Goal: Task Accomplishment & Management: Manage account settings

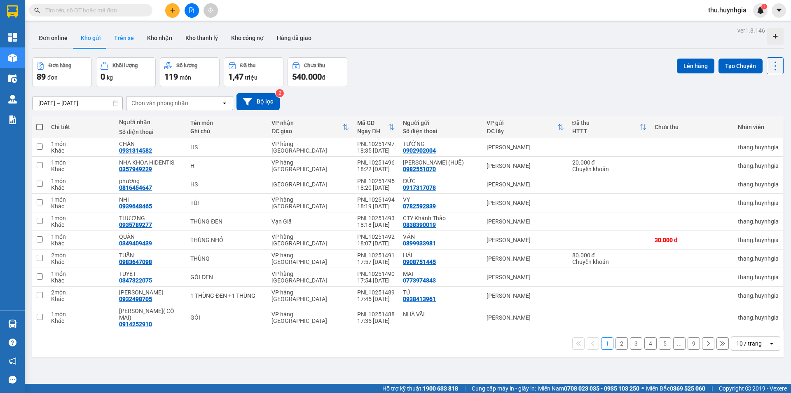
click at [120, 41] on button "Trên xe" at bounding box center [124, 38] width 33 height 20
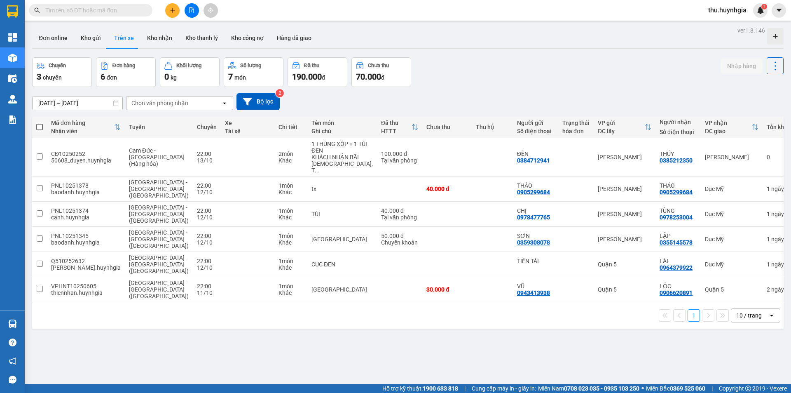
click at [153, 105] on div "Chọn văn phòng nhận" at bounding box center [159, 103] width 57 height 8
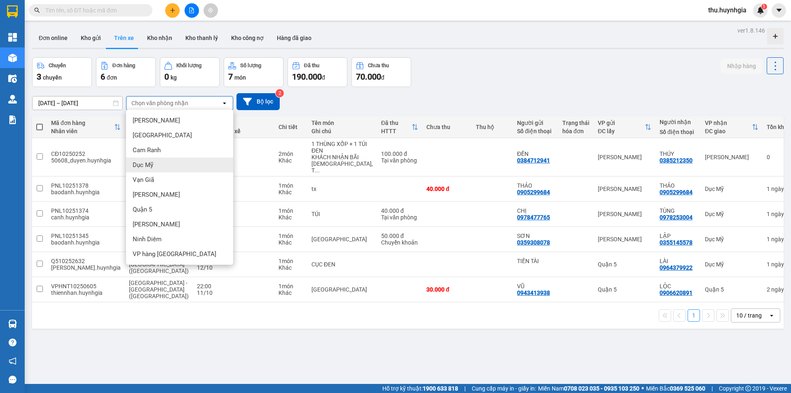
click at [167, 164] on div "Dục Mỹ" at bounding box center [179, 164] width 107 height 15
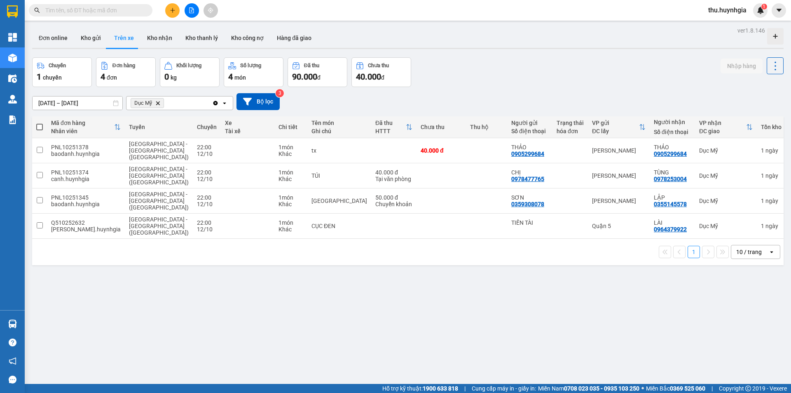
click at [251, 102] on icon at bounding box center [247, 101] width 9 height 9
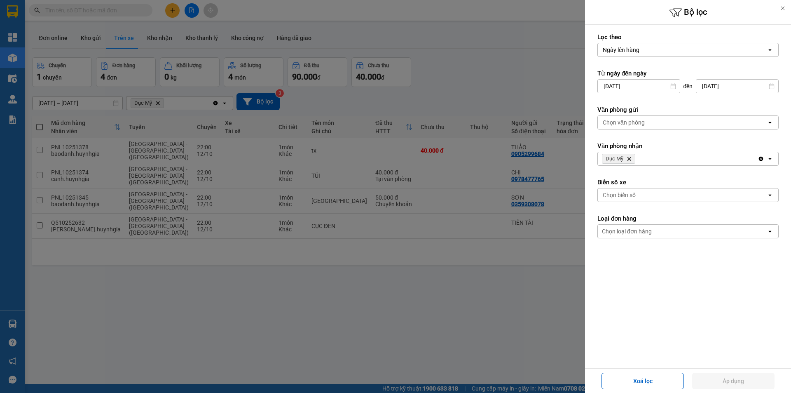
click at [652, 121] on div "Chọn văn phòng" at bounding box center [682, 122] width 169 height 13
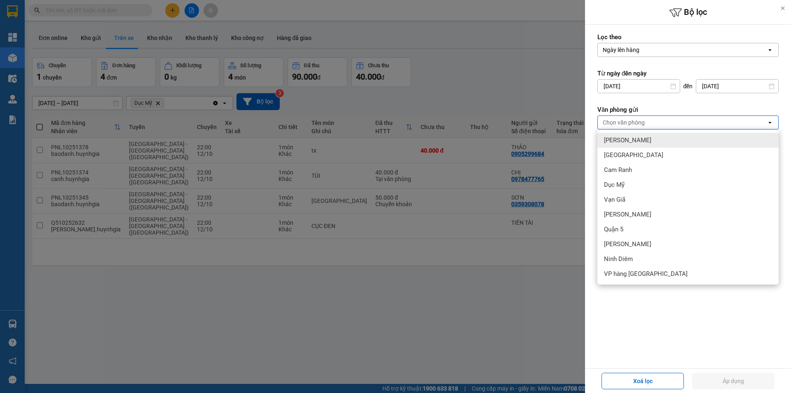
click at [652, 121] on div "Chọn văn phòng" at bounding box center [682, 122] width 169 height 13
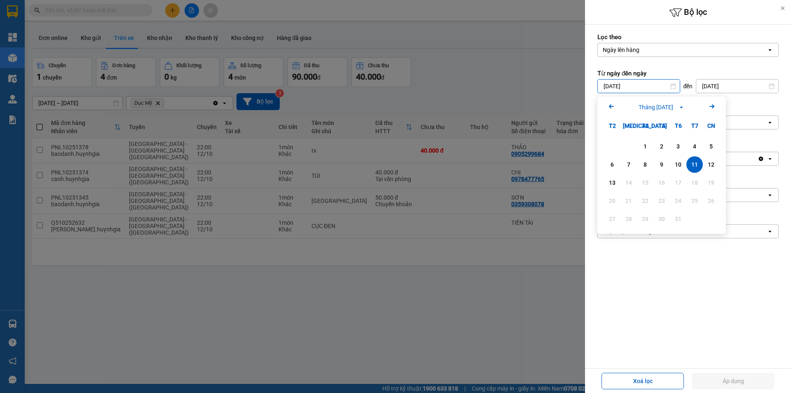
click at [642, 85] on input "11/10/2025" at bounding box center [639, 86] width 82 height 13
click at [695, 164] on div "11" at bounding box center [695, 165] width 12 height 10
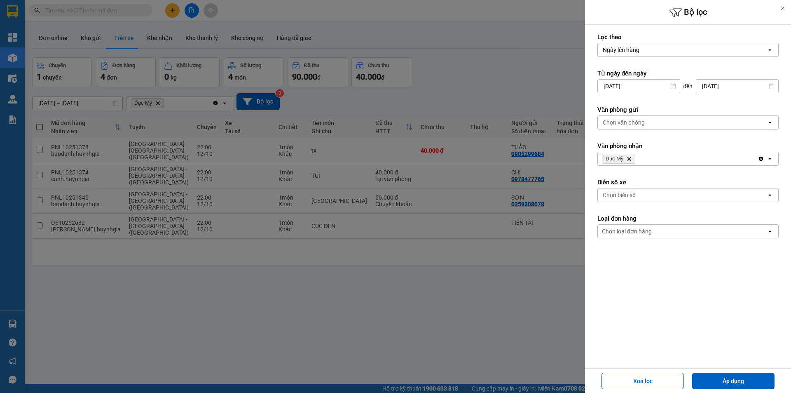
click at [717, 89] on input "[DATE]" at bounding box center [738, 86] width 82 height 13
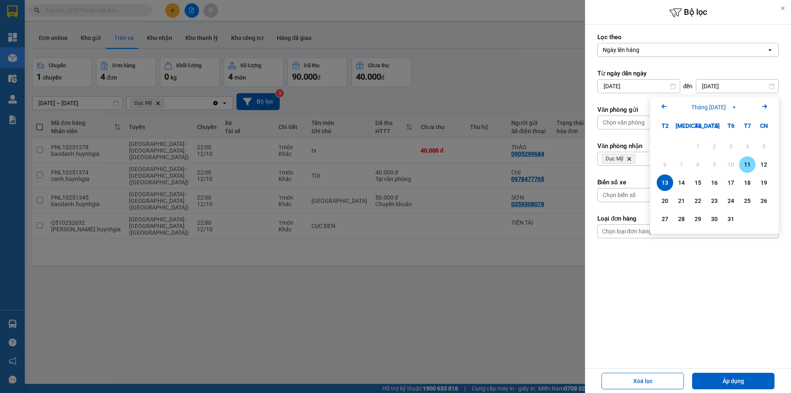
click at [751, 165] on div "11" at bounding box center [748, 165] width 12 height 10
type input "11/10/2025"
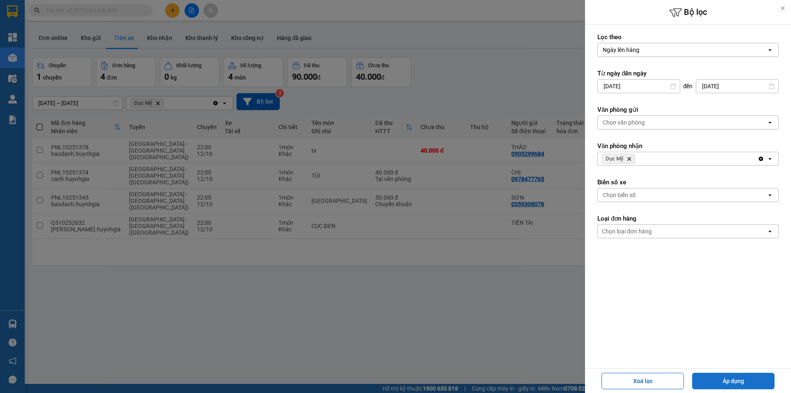
click at [720, 374] on button "Áp dụng" at bounding box center [733, 381] width 82 height 16
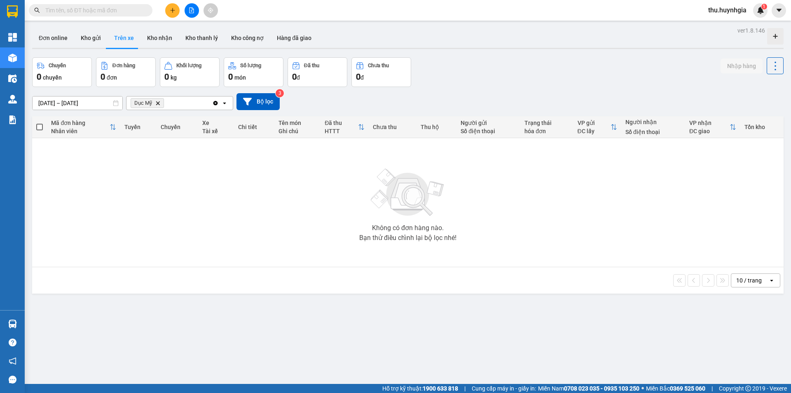
click at [180, 102] on div "Dục Mỹ Delete" at bounding box center [170, 102] width 86 height 13
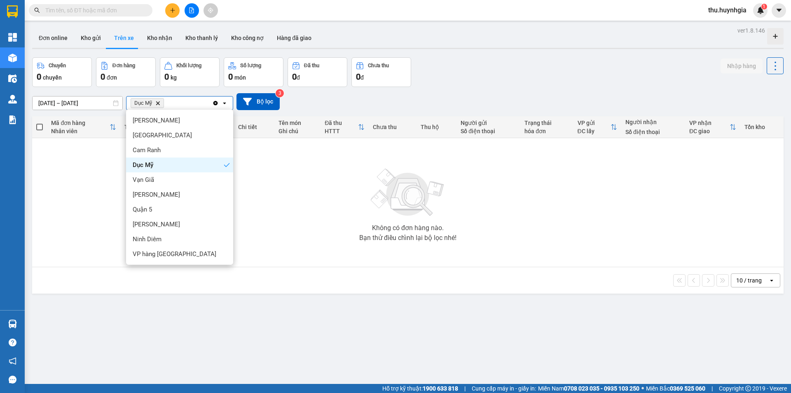
click at [180, 102] on div "Dục Mỹ Delete" at bounding box center [170, 102] width 86 height 13
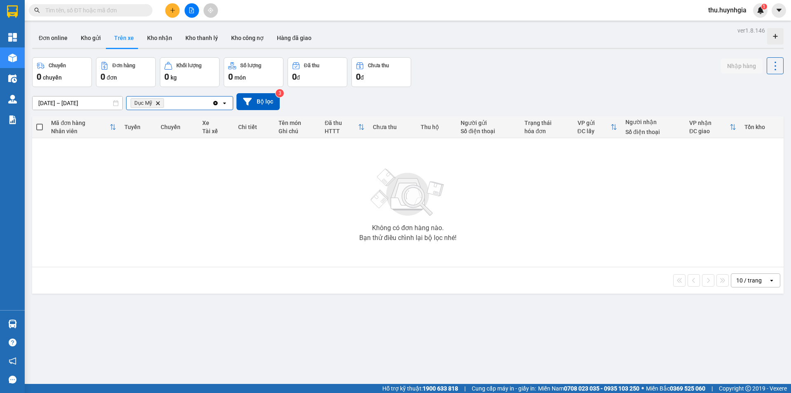
click at [99, 105] on input "11/10/2025 – 11/10/2025" at bounding box center [78, 102] width 90 height 13
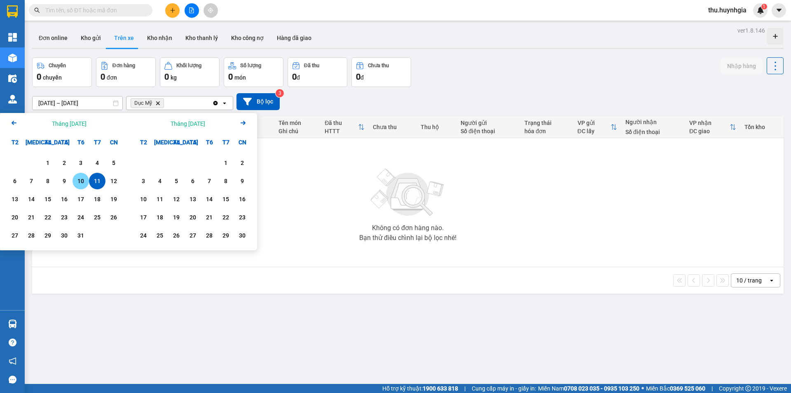
click at [82, 182] on div "10" at bounding box center [81, 181] width 12 height 10
type input "10/10/2025 – 10/10/2025"
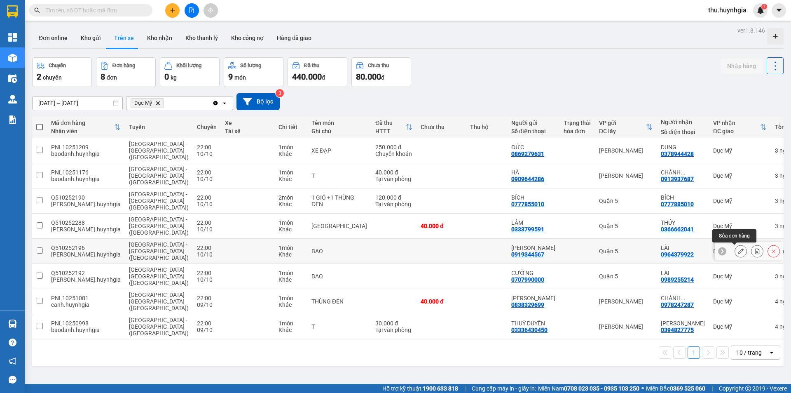
click at [738, 251] on icon at bounding box center [741, 251] width 6 height 6
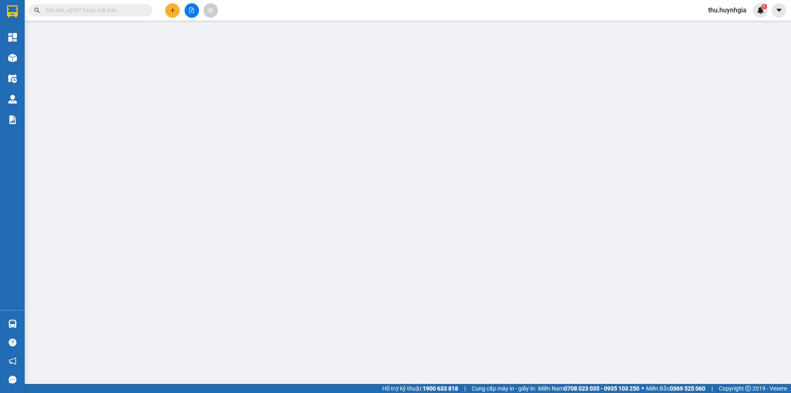
type input "0919344567"
type input "Tấn Phát"
type input "0964379922"
type input "LÀI"
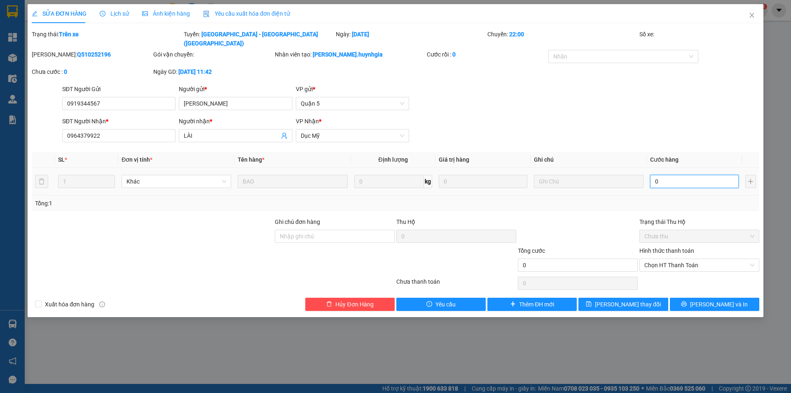
click at [691, 178] on input "0" at bounding box center [694, 181] width 89 height 13
type input "1"
type input "17"
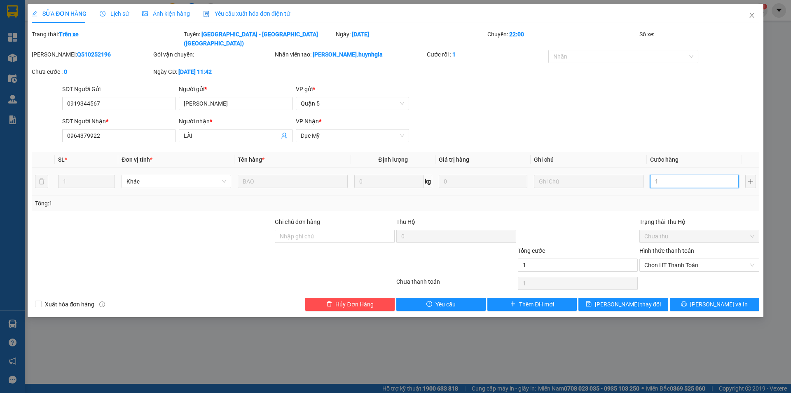
type input "17"
type input "170"
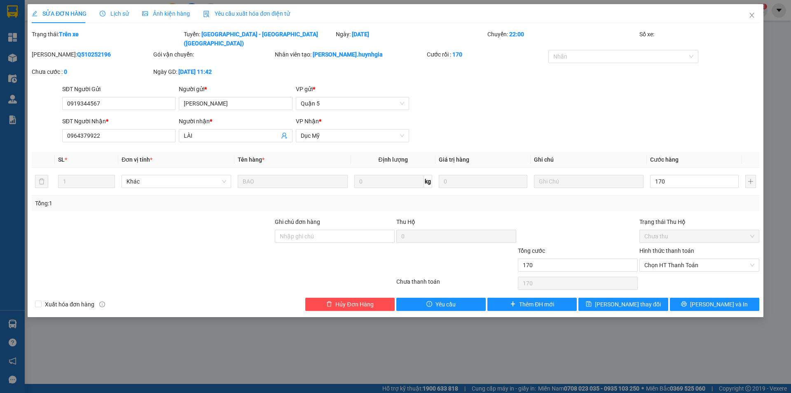
type input "170.000"
click at [688, 199] on div "Tổng: 1" at bounding box center [395, 203] width 721 height 9
click at [635, 300] on span "Lưu thay đổi" at bounding box center [628, 304] width 66 height 9
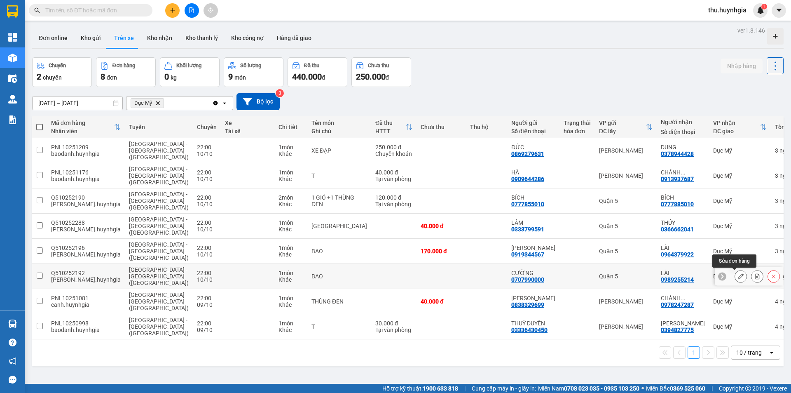
click at [737, 282] on button at bounding box center [741, 276] width 12 height 14
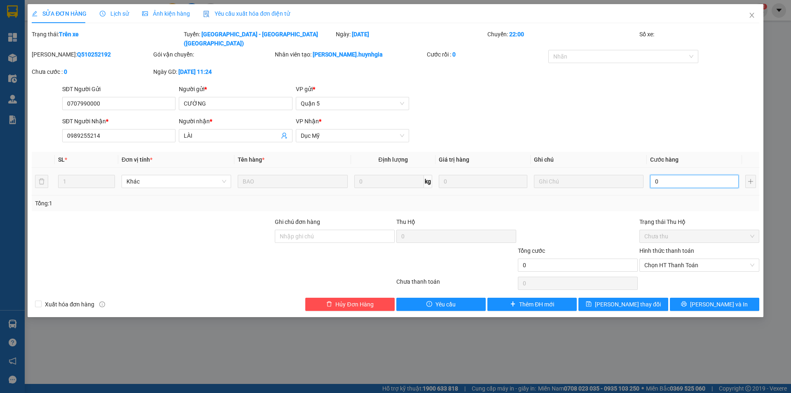
click at [671, 175] on input "0" at bounding box center [694, 181] width 89 height 13
type input "1"
type input "18"
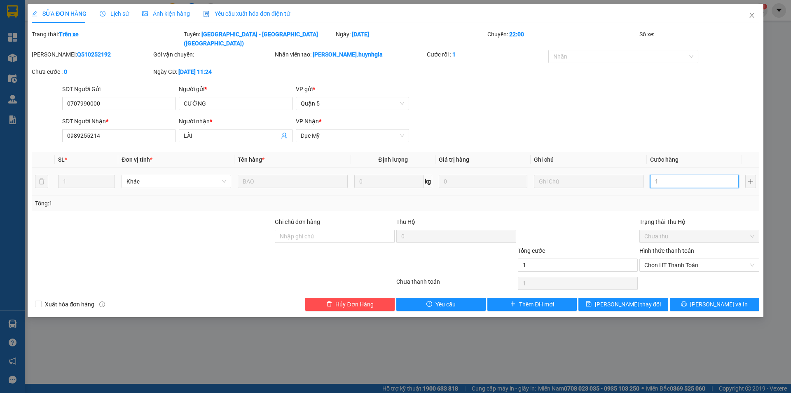
type input "18"
type input "180"
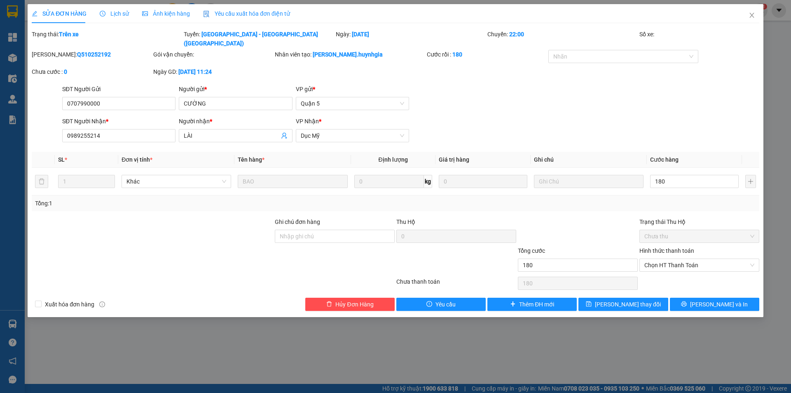
type input "180.000"
click at [535, 217] on div at bounding box center [578, 231] width 122 height 29
click at [625, 300] on span "Lưu thay đổi" at bounding box center [628, 304] width 66 height 9
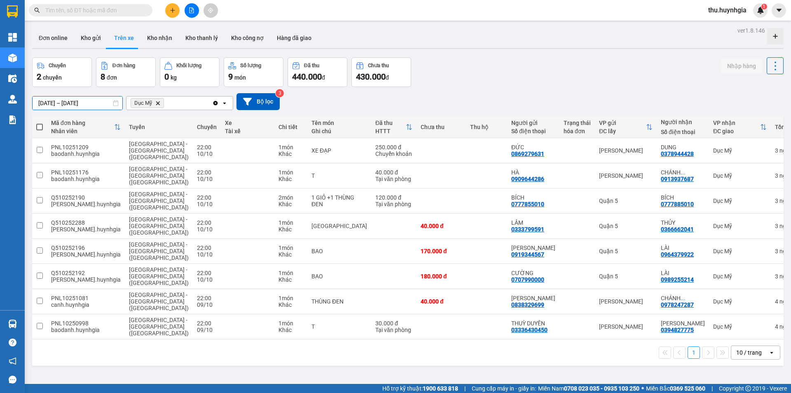
click at [99, 100] on input "10/10/2025 – 10/10/2025" at bounding box center [78, 102] width 90 height 13
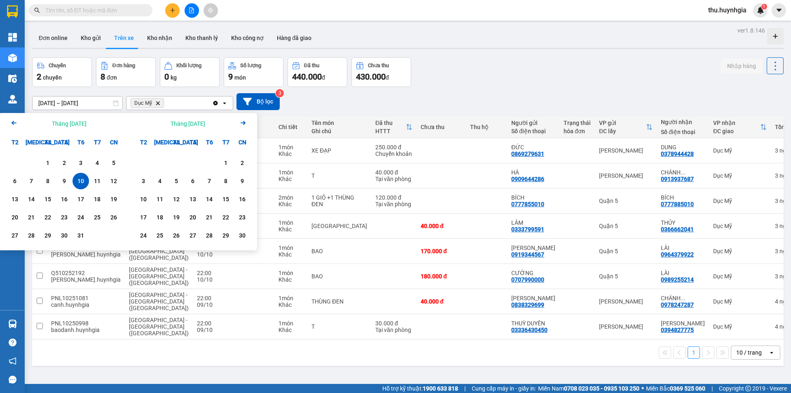
click at [80, 181] on div "10" at bounding box center [81, 181] width 12 height 10
type input "10/10/2025 – 10/10/2025"
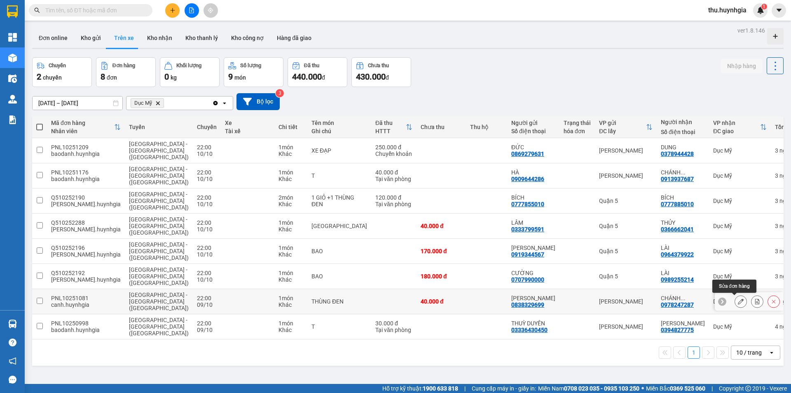
click at [738, 304] on button at bounding box center [741, 301] width 12 height 14
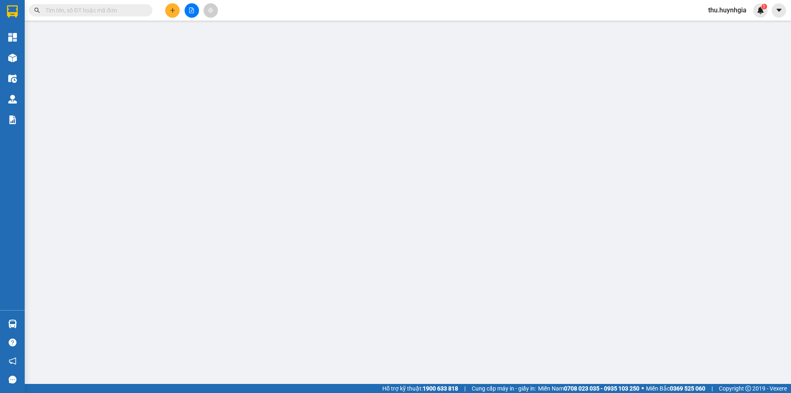
type input "0838329699"
type input "KHÁNH THẢO"
type input "0978247287"
type input "CHÁNH HẠNH"
type input "40.000"
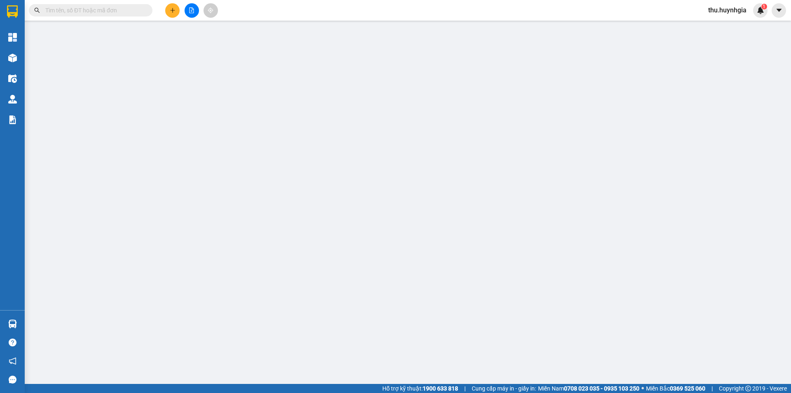
type input "40.000"
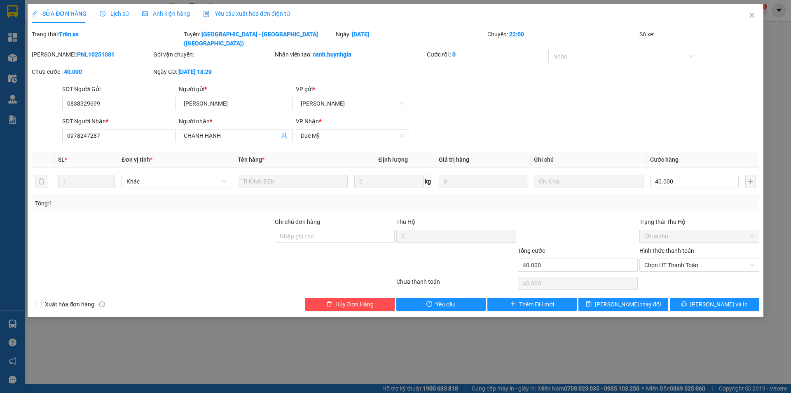
click at [253, 67] on div "Ngày GD: 09-10-2025 lúc 18:29" at bounding box center [213, 71] width 120 height 9
click at [115, 12] on span "Lịch sử" at bounding box center [114, 13] width 29 height 7
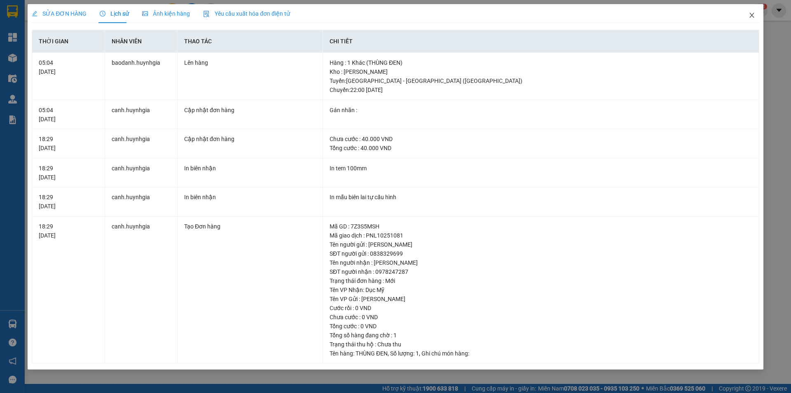
click at [748, 12] on span "Close" at bounding box center [752, 15] width 23 height 23
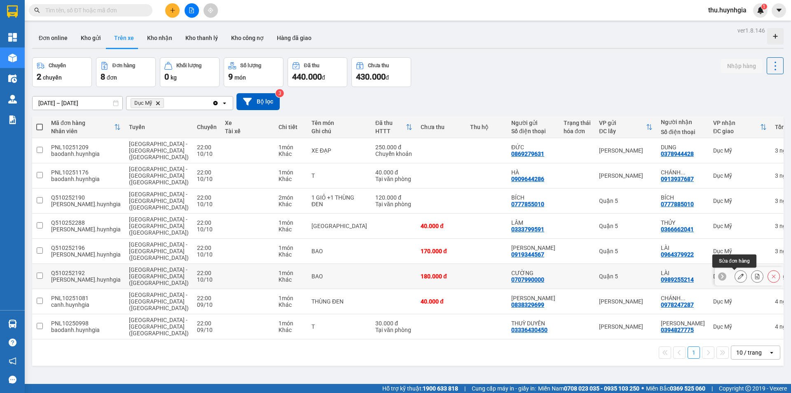
click at [738, 275] on button at bounding box center [741, 276] width 12 height 14
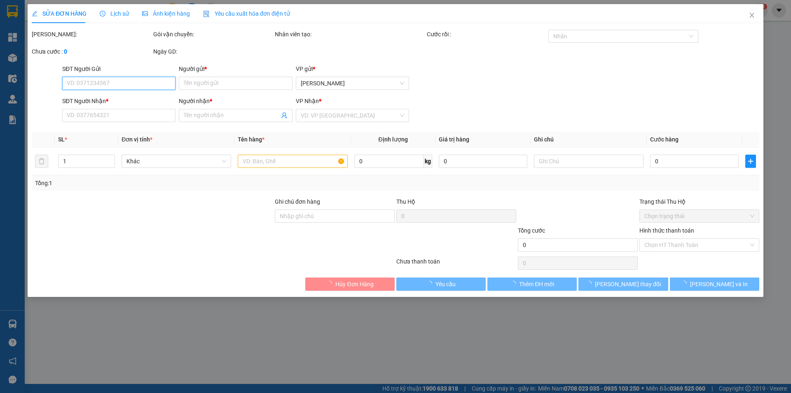
type input "0707990000"
type input "CƯỜNG"
type input "0989255214"
type input "LÀI"
type input "180.000"
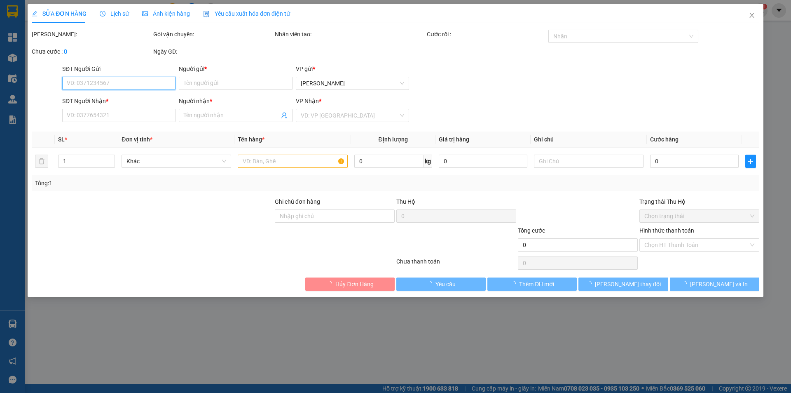
type input "180.000"
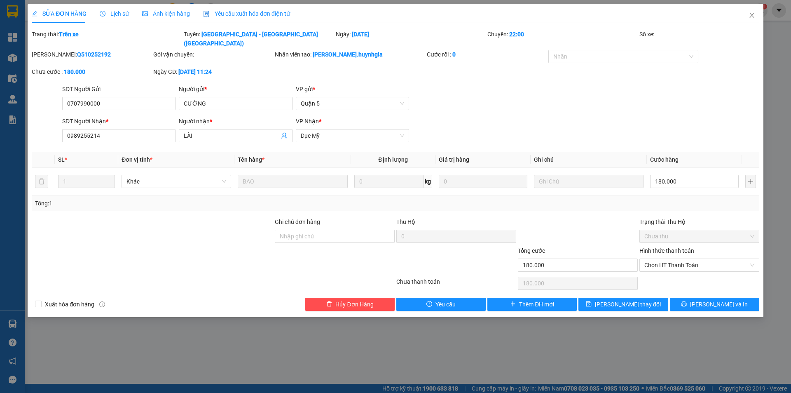
click at [103, 14] on icon "clock-circle" at bounding box center [103, 14] width 6 height 6
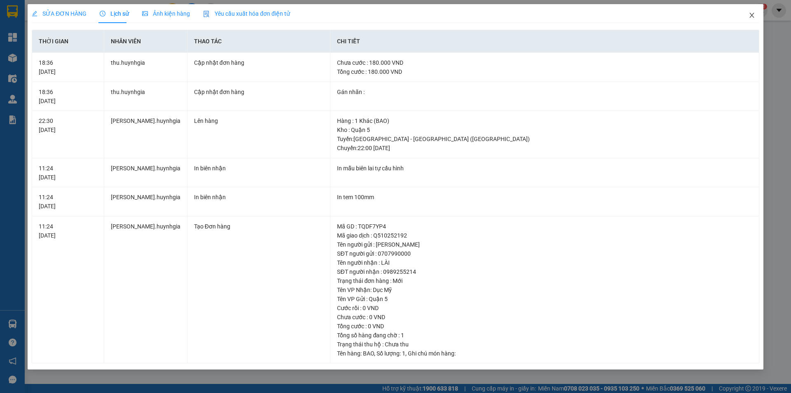
click at [751, 14] on icon "close" at bounding box center [752, 15] width 5 height 5
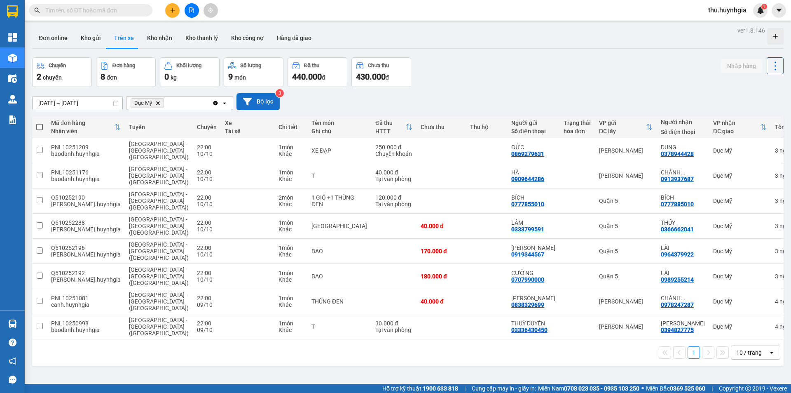
click at [268, 101] on button "Bộ lọc" at bounding box center [258, 101] width 43 height 17
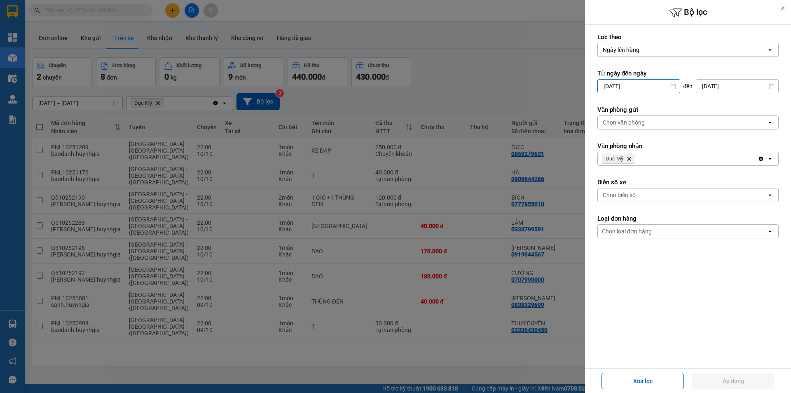
click at [669, 86] on input "10/10/2025" at bounding box center [639, 86] width 82 height 13
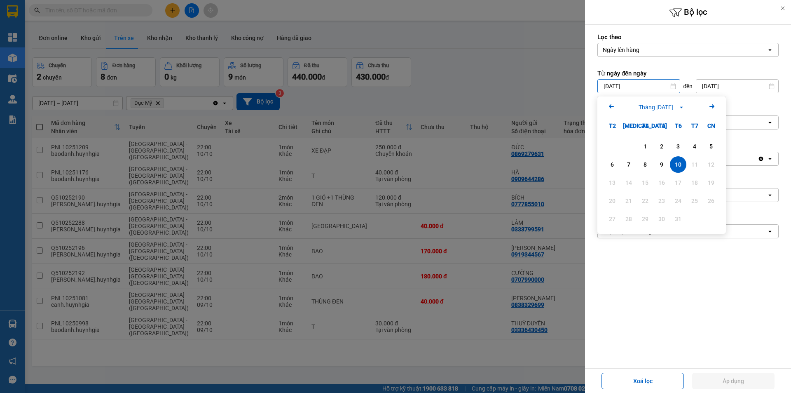
click at [669, 86] on input "10/10/2025" at bounding box center [639, 86] width 82 height 13
click at [662, 51] on div "Ngày lên hàng" at bounding box center [682, 49] width 169 height 13
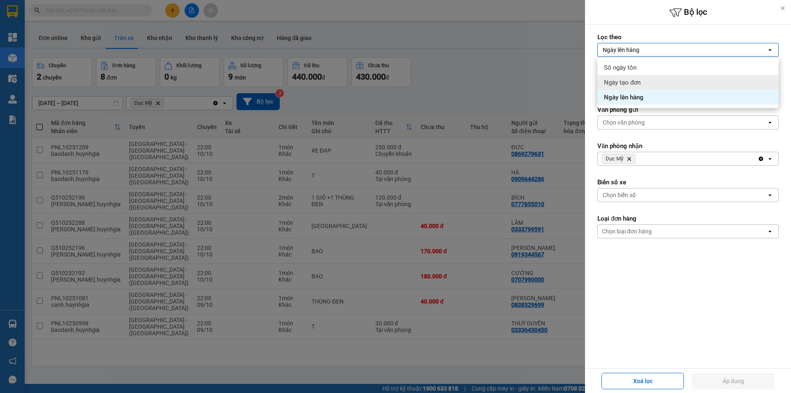
click at [644, 82] on div "Ngày tạo đơn" at bounding box center [688, 82] width 181 height 15
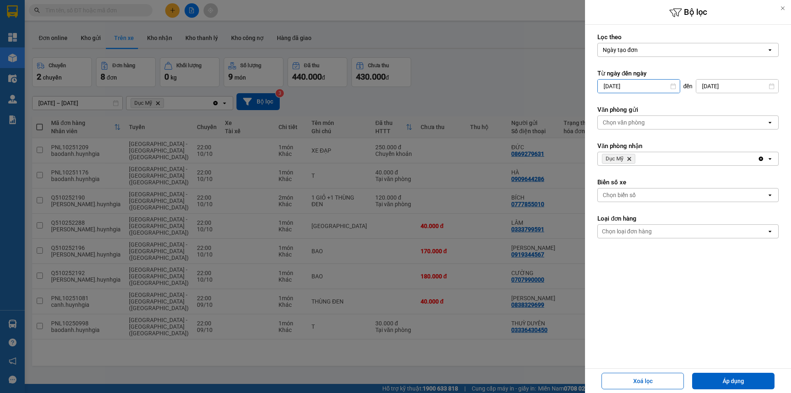
click at [643, 87] on input "10/10/2025" at bounding box center [639, 86] width 82 height 13
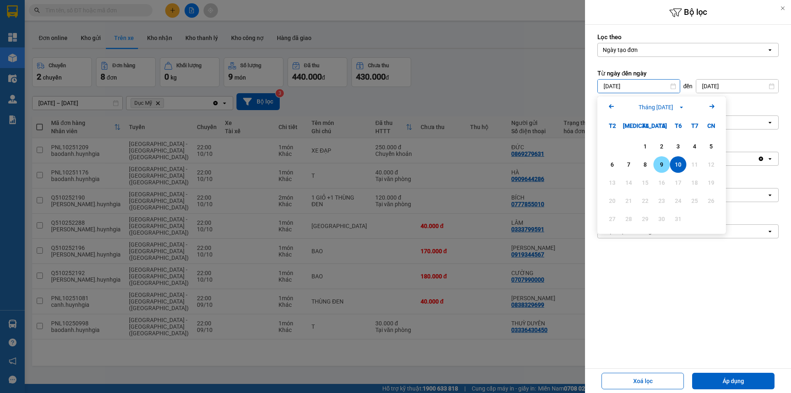
click at [658, 169] on div "9" at bounding box center [662, 165] width 12 height 10
type input "09/10/2025"
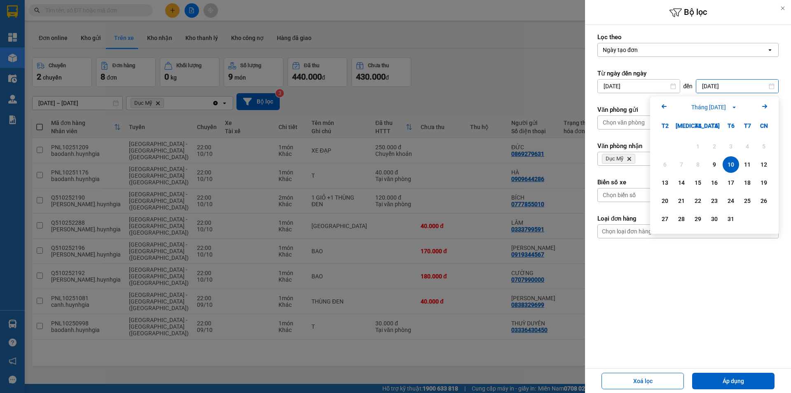
click at [703, 83] on input "10/10/2025" at bounding box center [738, 86] width 82 height 13
click at [715, 161] on div "9" at bounding box center [715, 165] width 12 height 10
type input "09/10/2025"
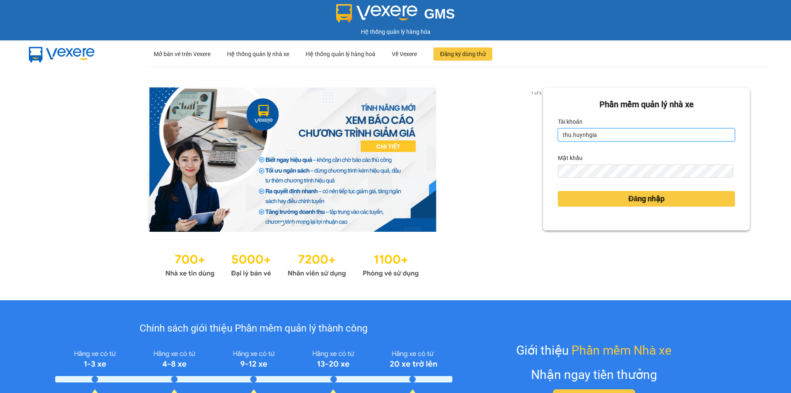
click at [601, 138] on input "thu.huynhgia" at bounding box center [646, 134] width 177 height 13
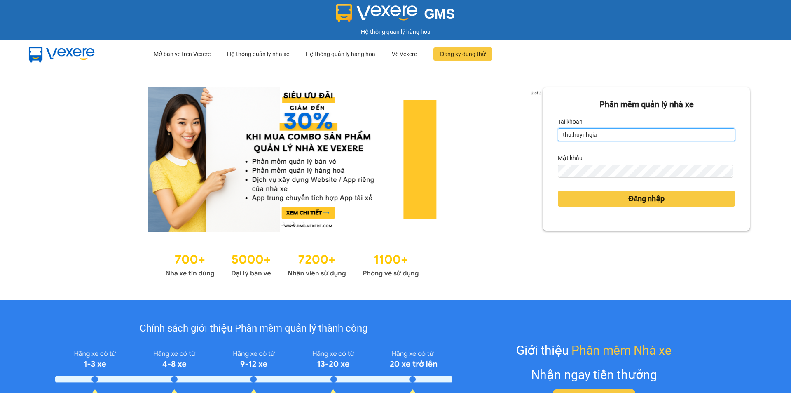
type input "quynh.huynhgia"
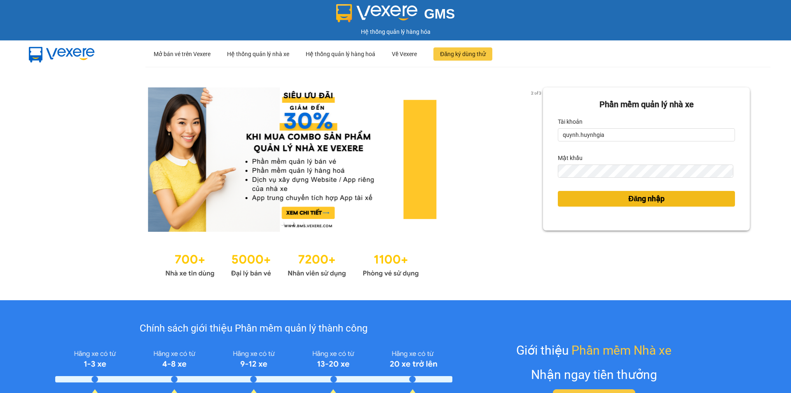
click at [594, 195] on button "Đăng nhập" at bounding box center [646, 199] width 177 height 16
click at [599, 197] on button "Đăng nhập" at bounding box center [646, 199] width 177 height 16
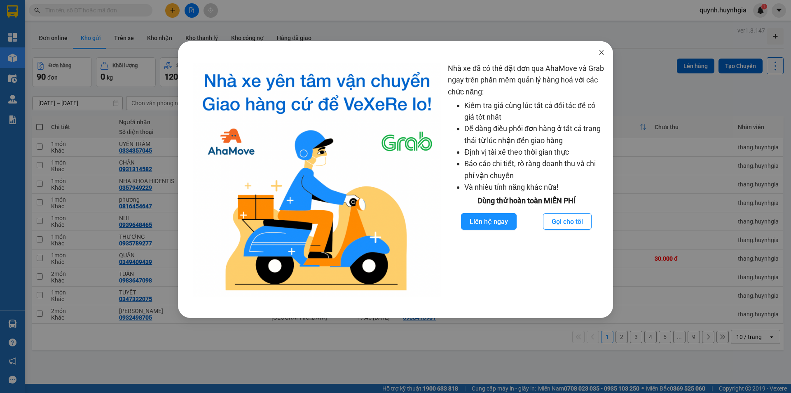
click at [603, 51] on icon "close" at bounding box center [601, 52] width 5 height 5
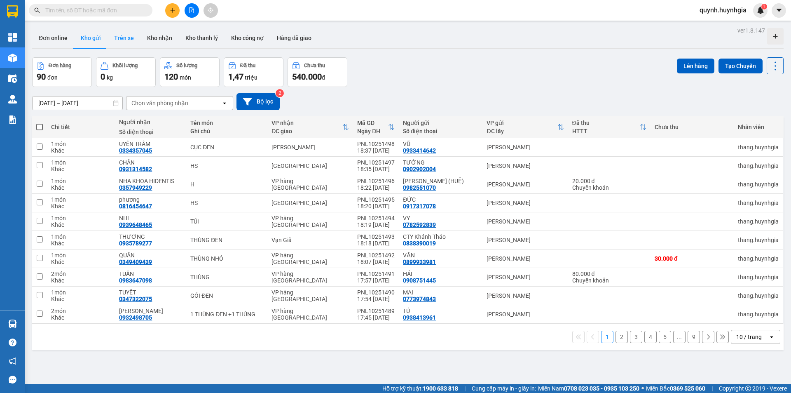
click at [132, 35] on button "Trên xe" at bounding box center [124, 38] width 33 height 20
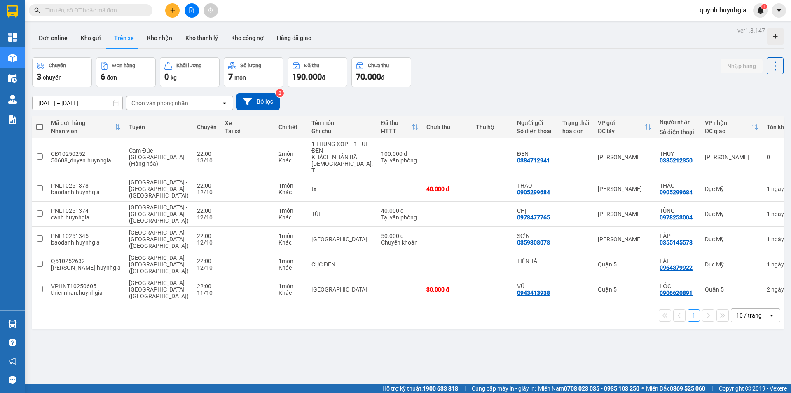
click at [100, 103] on input "11/10/2025 – 13/10/2025" at bounding box center [78, 102] width 90 height 13
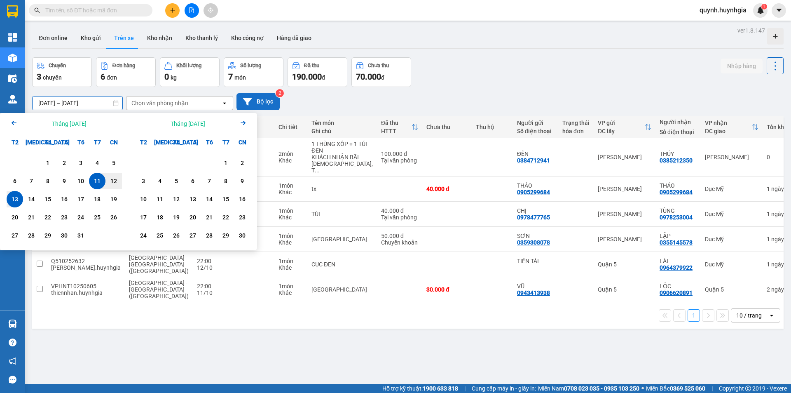
click at [256, 106] on button "Bộ lọc" at bounding box center [258, 101] width 43 height 17
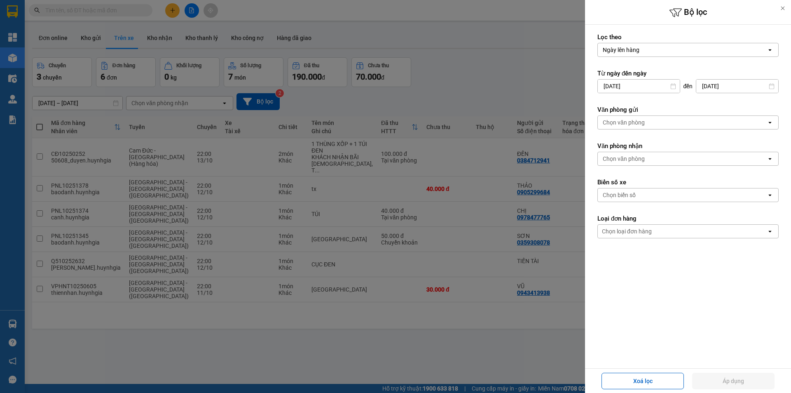
click at [655, 52] on div "Ngày lên hàng" at bounding box center [682, 49] width 169 height 13
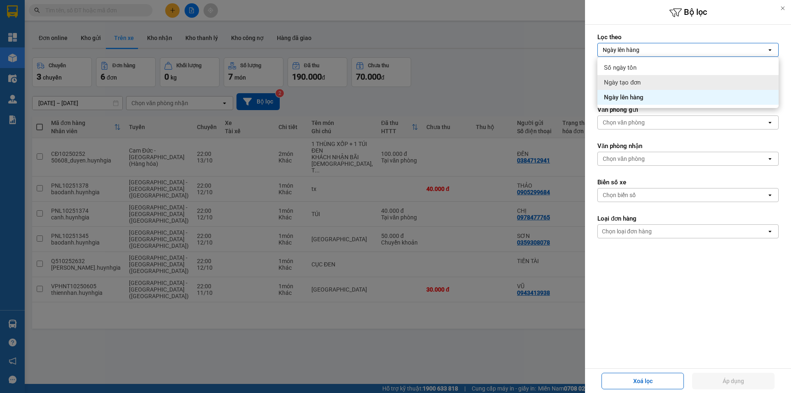
click at [638, 88] on div "Ngày tạo đơn" at bounding box center [688, 82] width 181 height 15
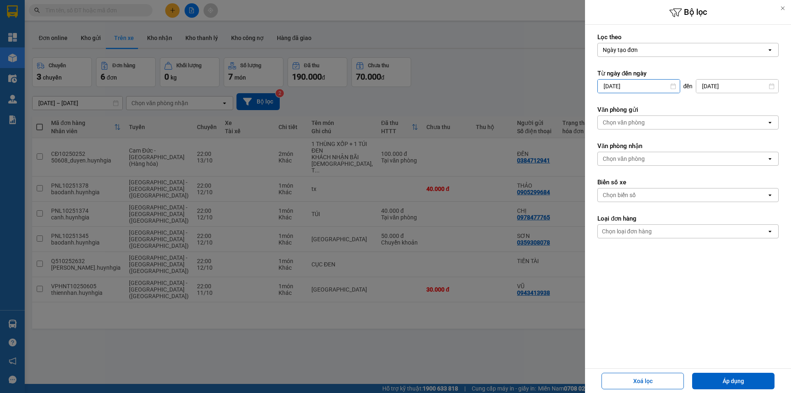
click at [622, 87] on input "11/10/2025" at bounding box center [639, 86] width 82 height 13
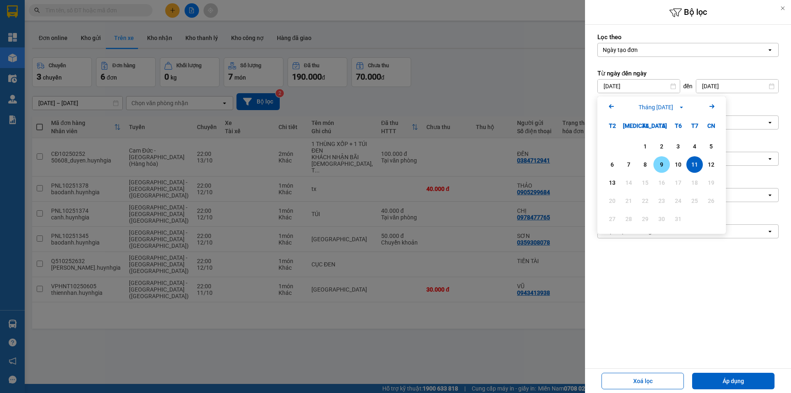
click at [662, 164] on div "9" at bounding box center [662, 165] width 12 height 10
type input "09/10/2025"
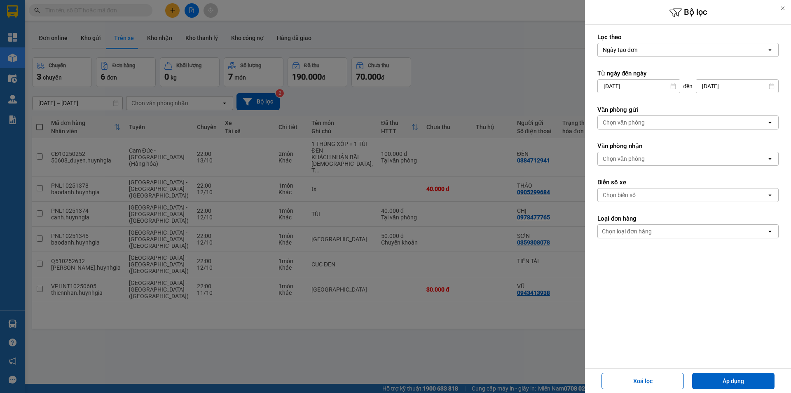
click at [707, 87] on input "[DATE]" at bounding box center [738, 86] width 82 height 13
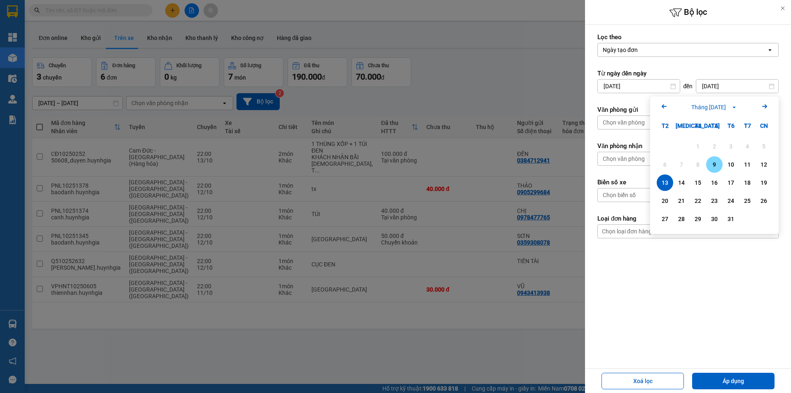
click at [714, 167] on div "9" at bounding box center [715, 165] width 12 height 10
type input "09/10/2025"
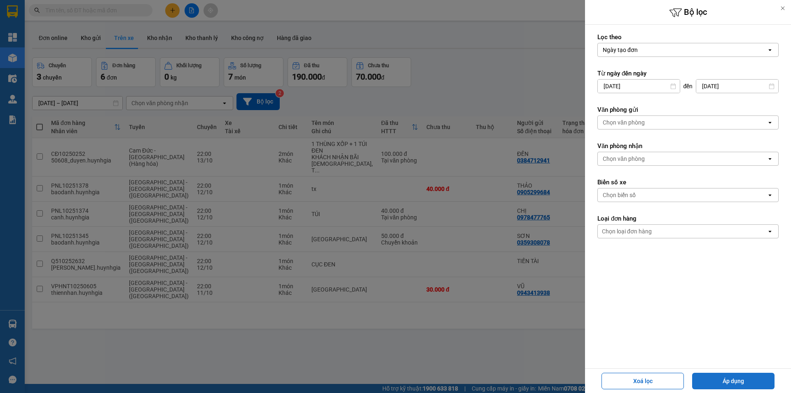
click at [733, 384] on button "Áp dụng" at bounding box center [733, 381] width 82 height 16
type input "09/10/2025 – 09/10/2025"
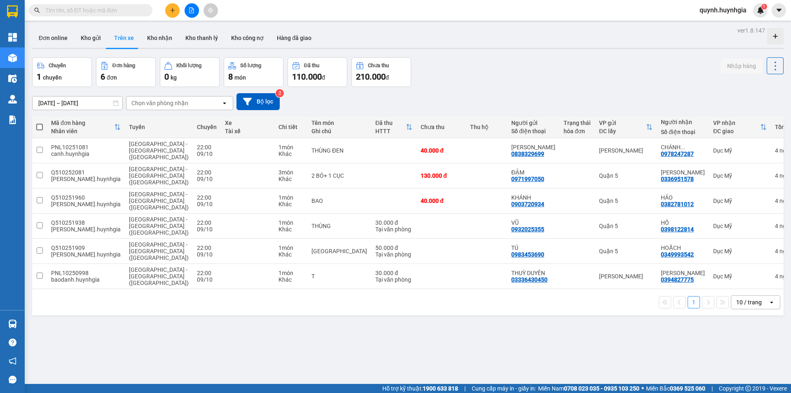
click at [42, 127] on span at bounding box center [39, 127] width 7 height 7
click at [40, 123] on input "checkbox" at bounding box center [40, 123] width 0 height 0
checkbox input "true"
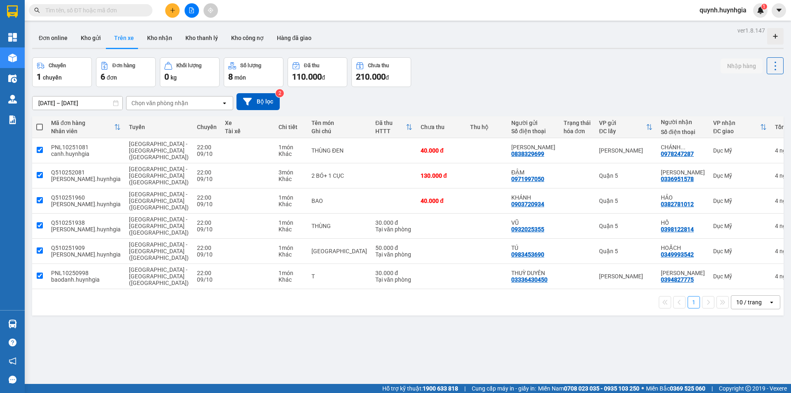
checkbox input "true"
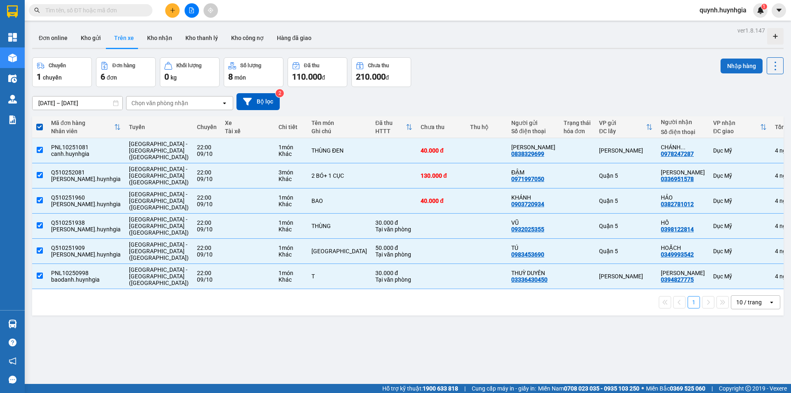
click at [740, 67] on button "Nhập hàng" at bounding box center [742, 66] width 42 height 15
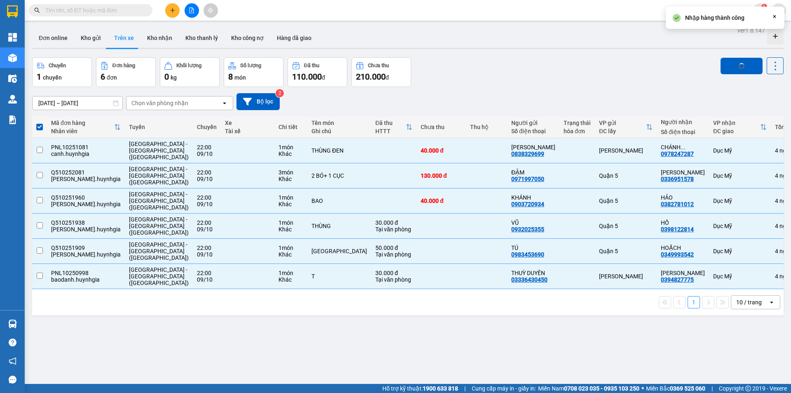
checkbox input "false"
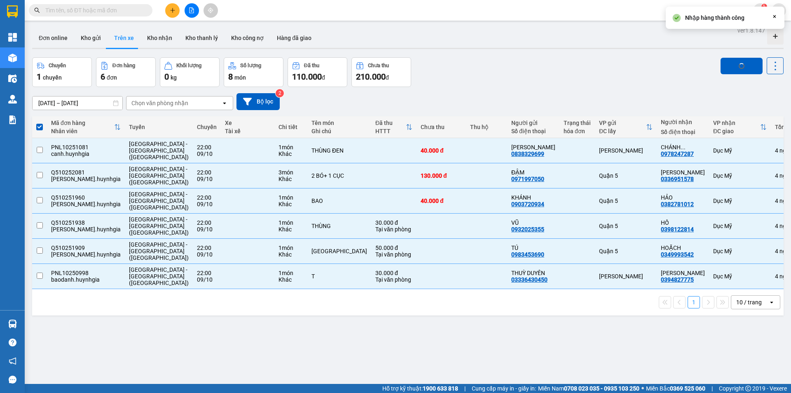
checkbox input "false"
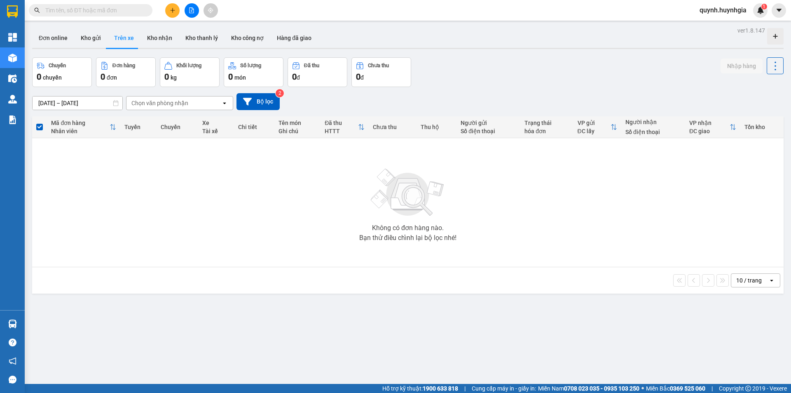
click at [82, 106] on div "ver 1.8.147 Đơn online Kho gửi Trên xe Kho nhận Kho thanh lý Kho công nợ Hàng đ…" at bounding box center [408, 221] width 758 height 393
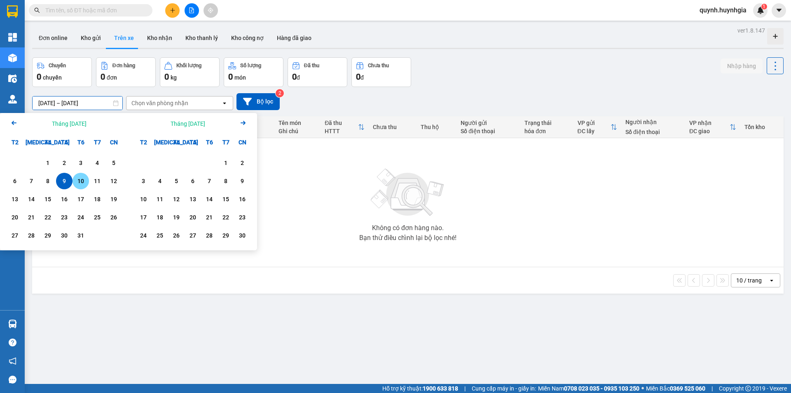
click at [83, 177] on div "10" at bounding box center [81, 181] width 12 height 10
type input "10/10/2025 – 10/10/2025"
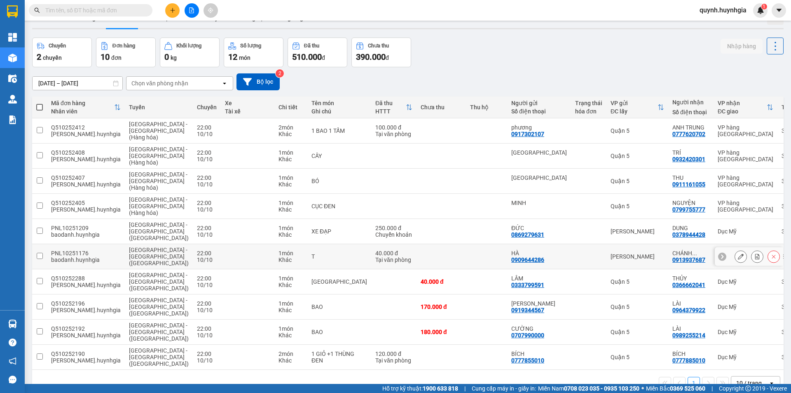
scroll to position [40, 0]
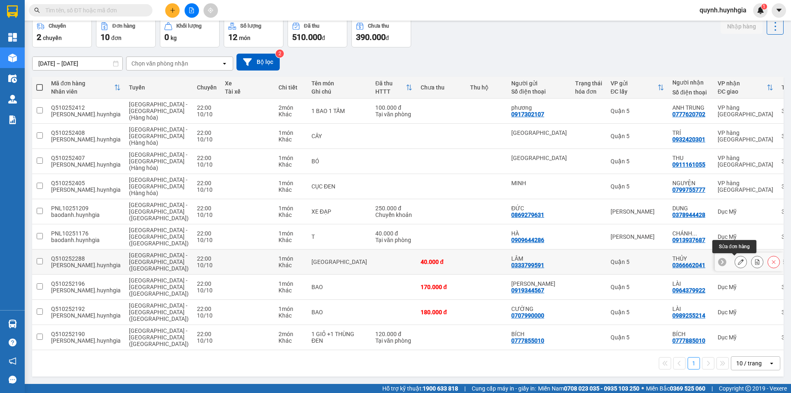
click at [738, 263] on icon at bounding box center [741, 262] width 6 height 6
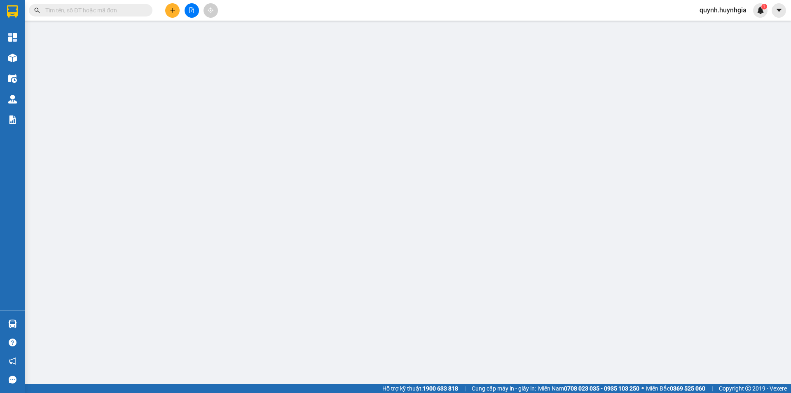
type input "0333799591"
type input "LÂM"
type input "0366662041"
type input "THỦY"
type input "40.000"
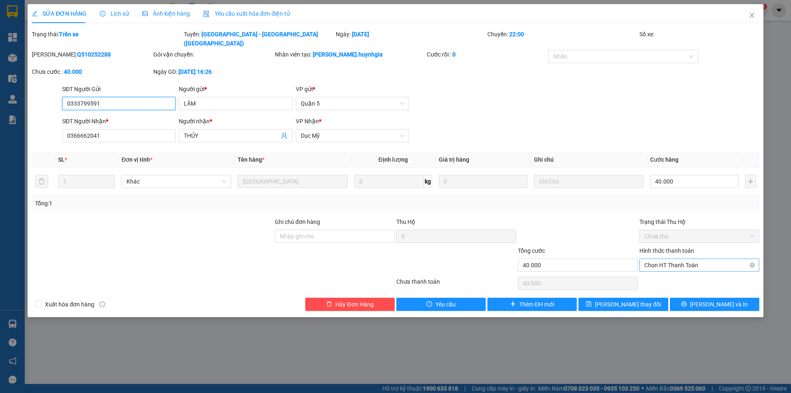
click at [674, 259] on span "Chọn HT Thanh Toán" at bounding box center [700, 265] width 110 height 12
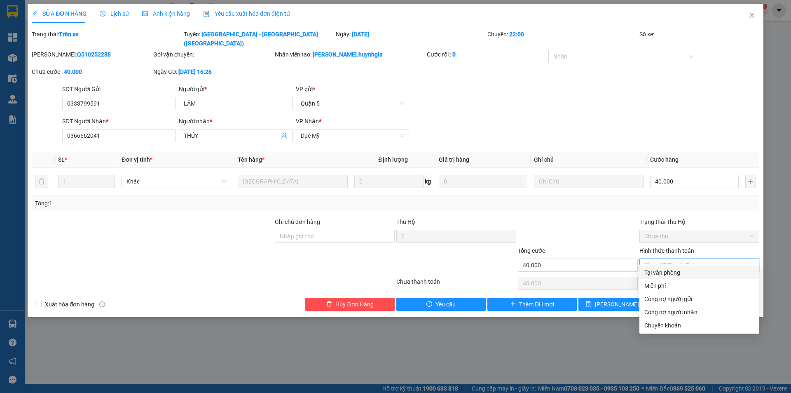
click at [674, 272] on div "Tại văn phòng" at bounding box center [700, 272] width 110 height 9
type input "0"
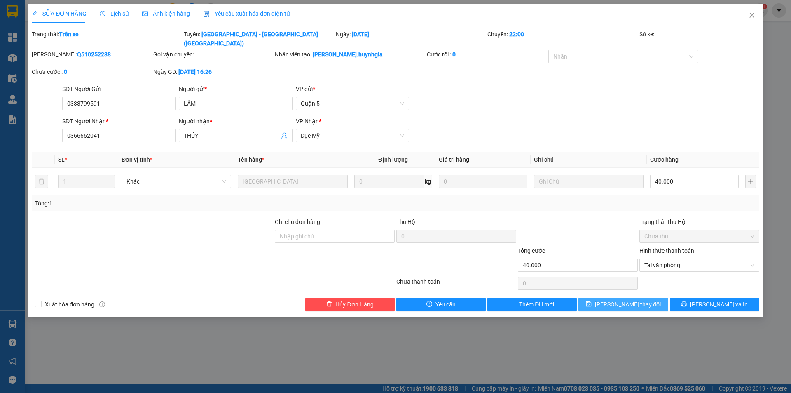
click at [639, 300] on button "Lưu thay đổi" at bounding box center [623, 304] width 89 height 13
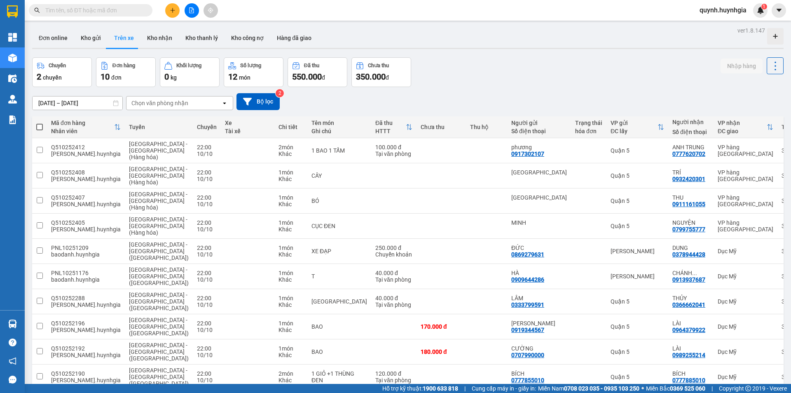
click at [41, 128] on span at bounding box center [39, 127] width 7 height 7
click at [40, 123] on input "checkbox" at bounding box center [40, 123] width 0 height 0
checkbox input "true"
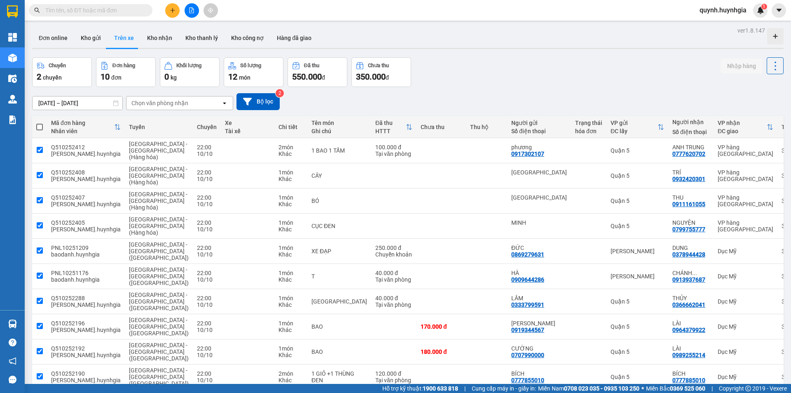
checkbox input "true"
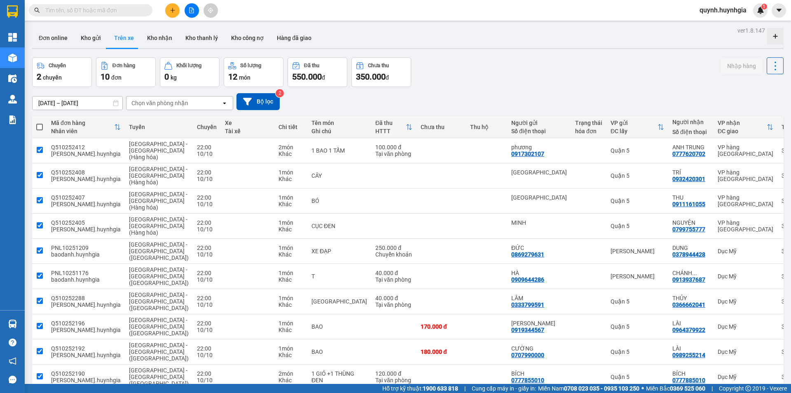
checkbox input "true"
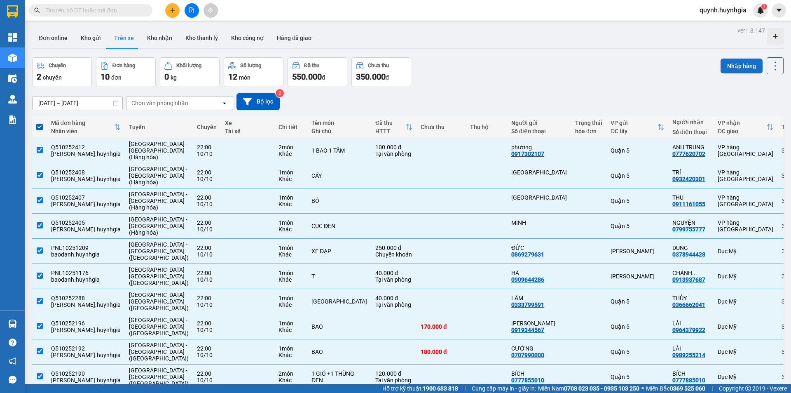
click at [725, 66] on button "Nhập hàng" at bounding box center [742, 66] width 42 height 15
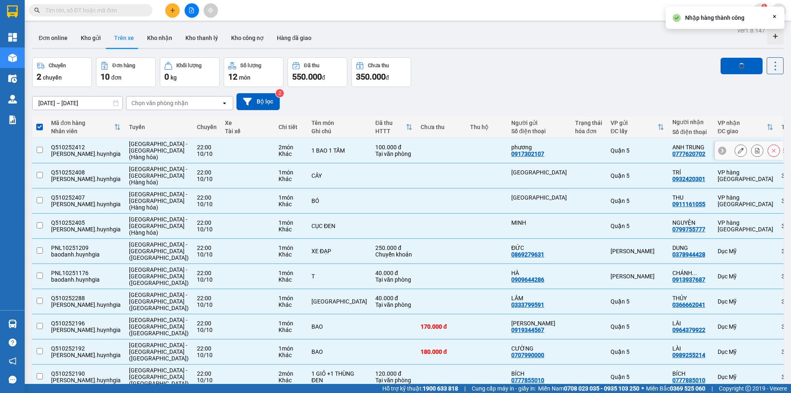
checkbox input "false"
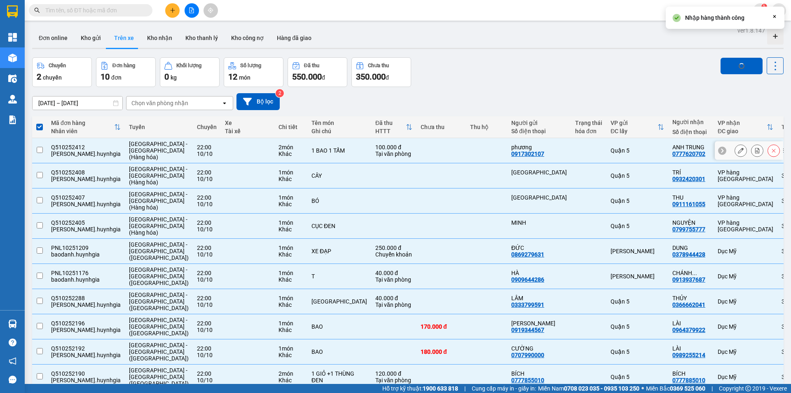
checkbox input "false"
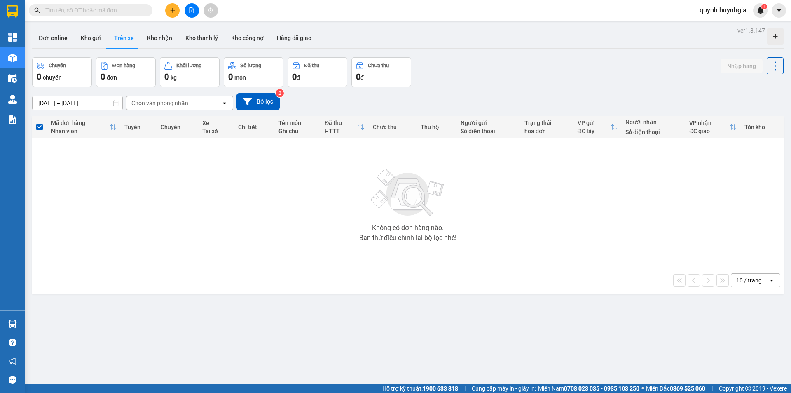
click at [98, 105] on input "10/10/2025 – 10/10/2025" at bounding box center [78, 102] width 90 height 13
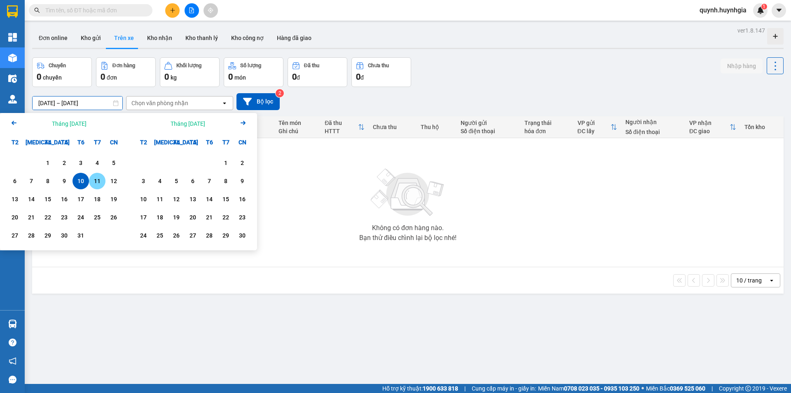
click at [96, 186] on div "11" at bounding box center [98, 181] width 12 height 10
type input "11/10/2025 – 11/10/2025"
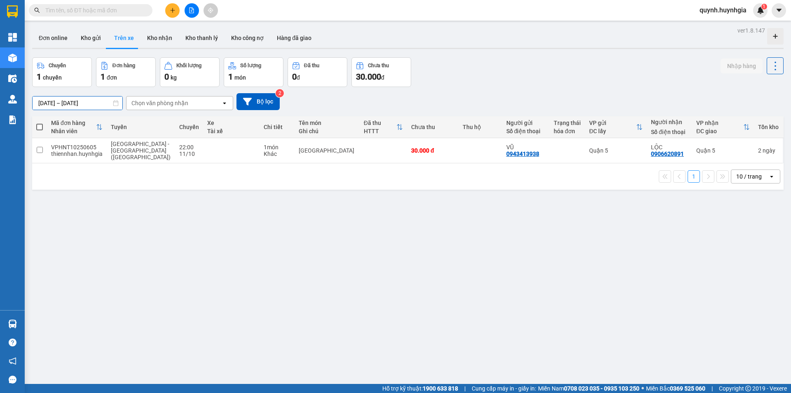
click at [100, 100] on input "11/10/2025 – 11/10/2025" at bounding box center [78, 102] width 90 height 13
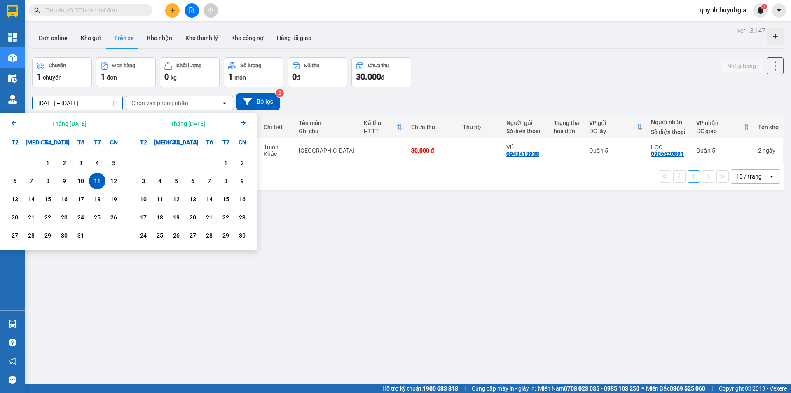
click at [100, 100] on input "11/10/2025 – 11/10/2025" at bounding box center [78, 102] width 90 height 13
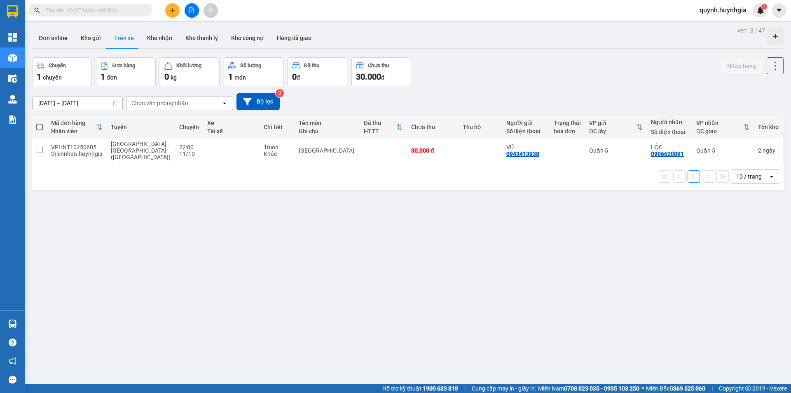
click at [367, 89] on div "11/10/2025 – 11/10/2025 Press the down arrow key to interact with the calendar …" at bounding box center [408, 101] width 752 height 29
click at [735, 153] on button at bounding box center [741, 150] width 12 height 14
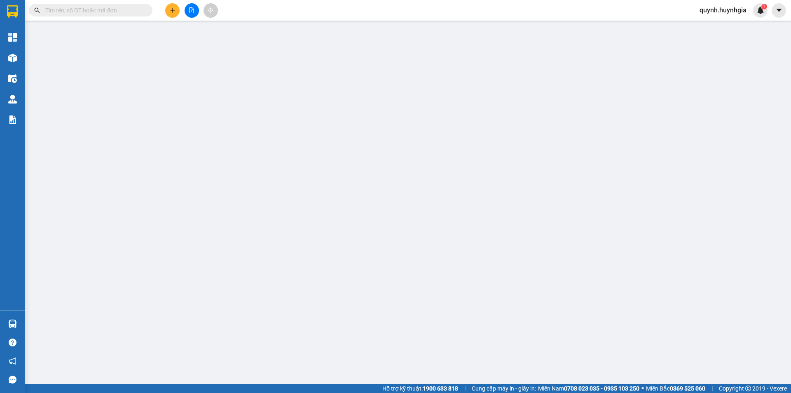
type input "0943413938"
type input "VŨ"
type input "0906620891"
type input "LỘC"
type input "30.000"
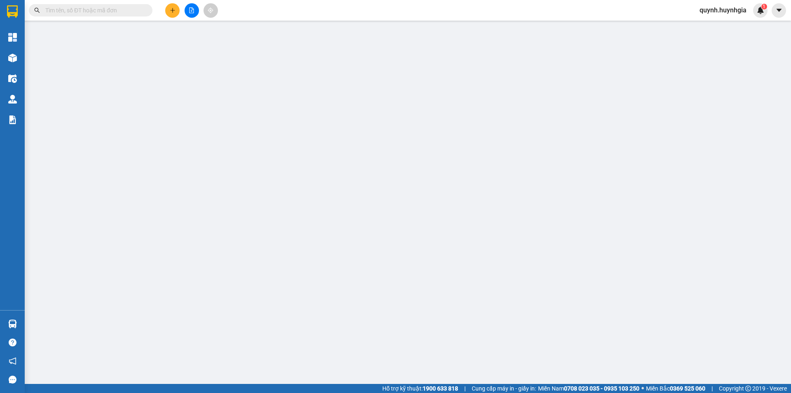
type input "30.000"
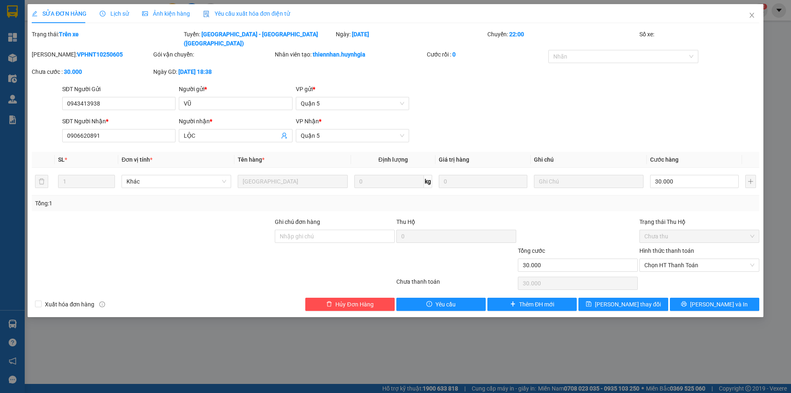
click at [119, 14] on span "Lịch sử" at bounding box center [114, 13] width 29 height 7
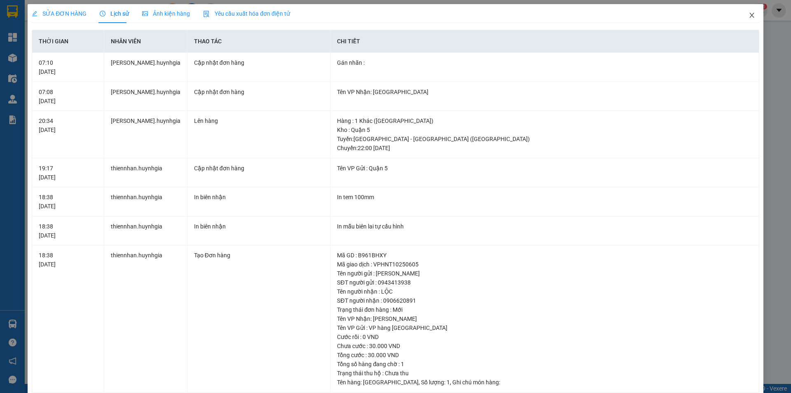
click at [749, 13] on icon "close" at bounding box center [752, 15] width 7 height 7
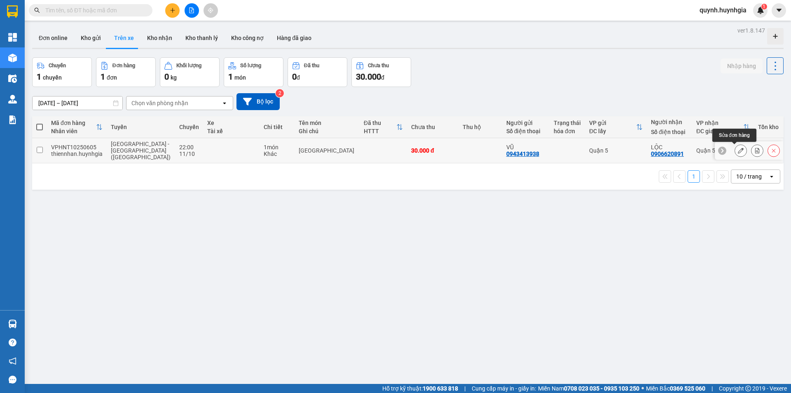
click at [739, 151] on button at bounding box center [741, 150] width 12 height 14
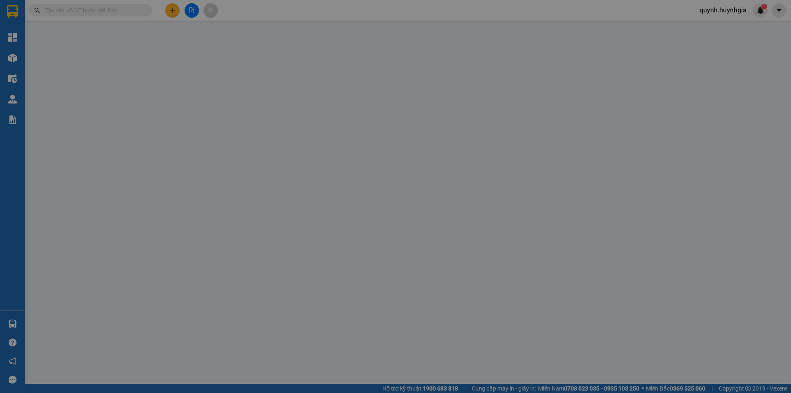
type input "0943413938"
type input "VŨ"
type input "0906620891"
type input "LỘC"
type input "30.000"
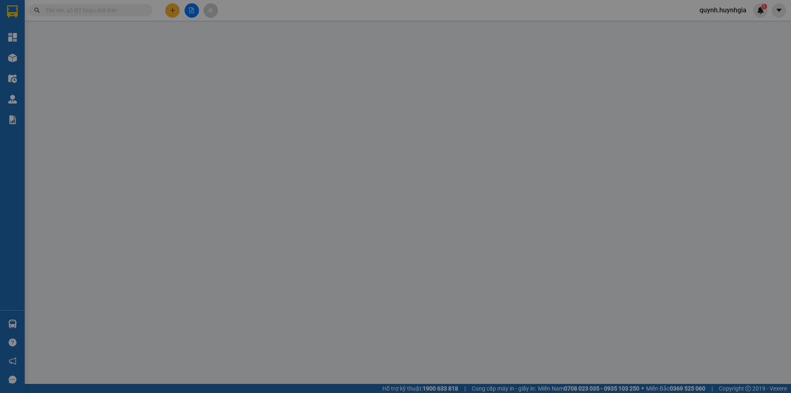
type input "30.000"
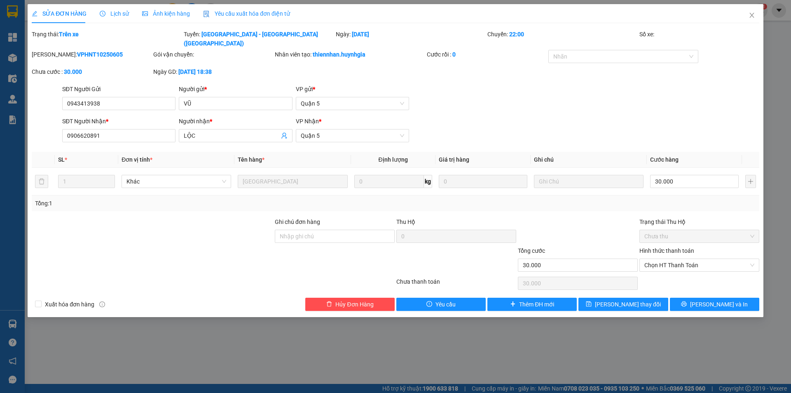
click at [113, 13] on span "Lịch sử" at bounding box center [114, 13] width 29 height 7
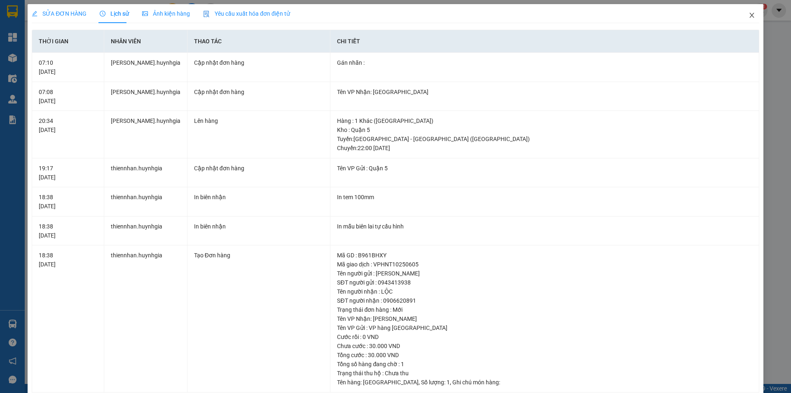
click at [754, 16] on span "Close" at bounding box center [752, 15] width 23 height 23
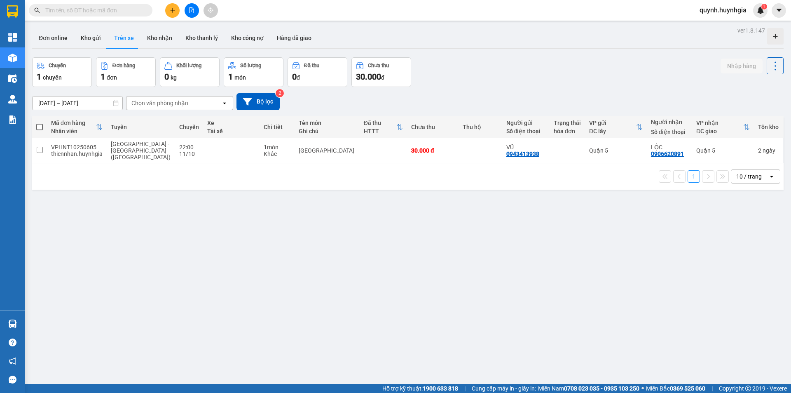
click at [162, 98] on div "Chọn văn phòng nhận" at bounding box center [174, 102] width 95 height 13
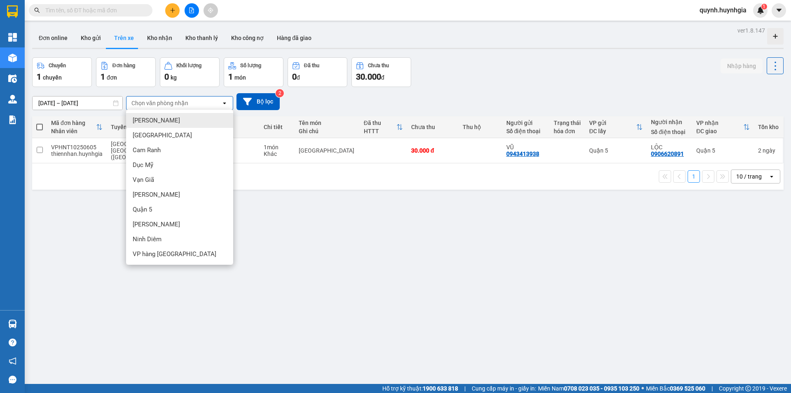
click at [89, 104] on input "11/10/2025 – 11/10/2025" at bounding box center [78, 102] width 90 height 13
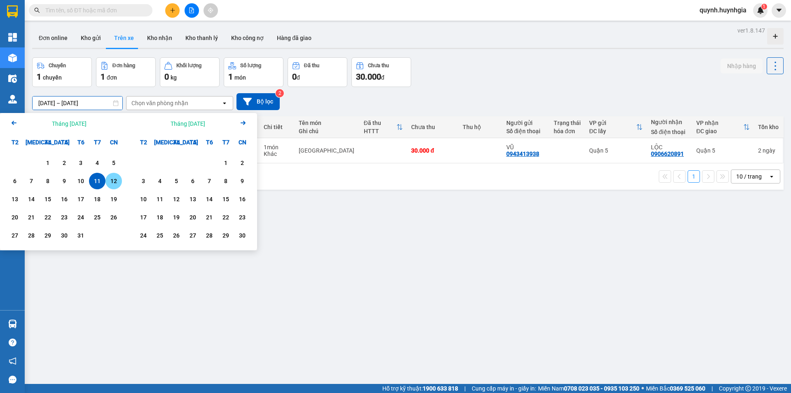
click at [110, 181] on div "12" at bounding box center [114, 181] width 12 height 10
type input "12/10/2025 – 12/10/2025"
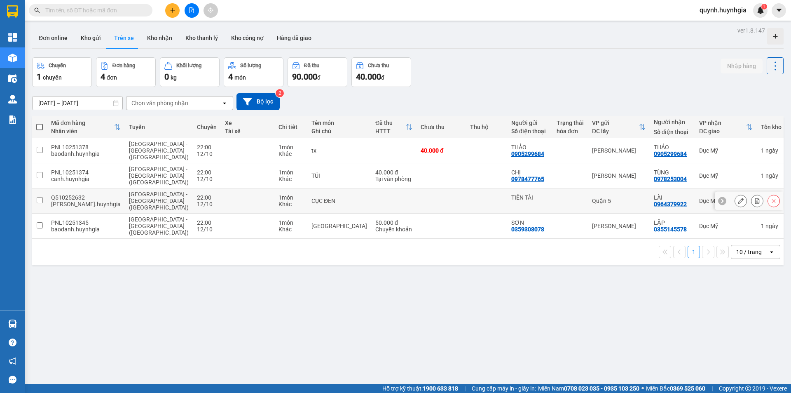
click at [741, 198] on div at bounding box center [741, 201] width 12 height 12
click at [738, 201] on icon at bounding box center [741, 201] width 6 height 6
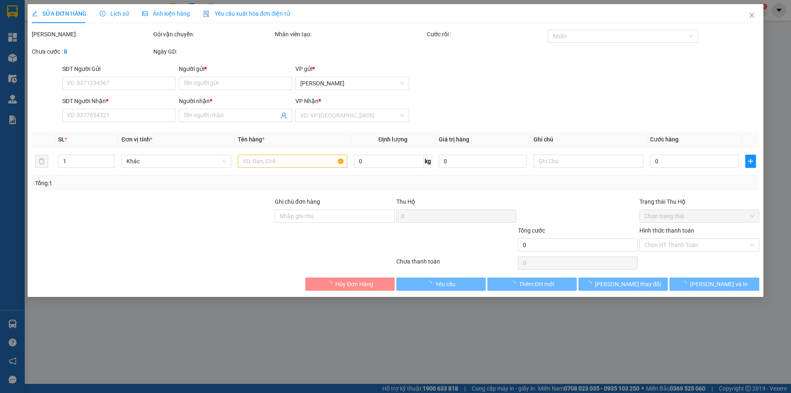
type input "TIẾN TÀI"
type input "0964379922"
type input "LÀI"
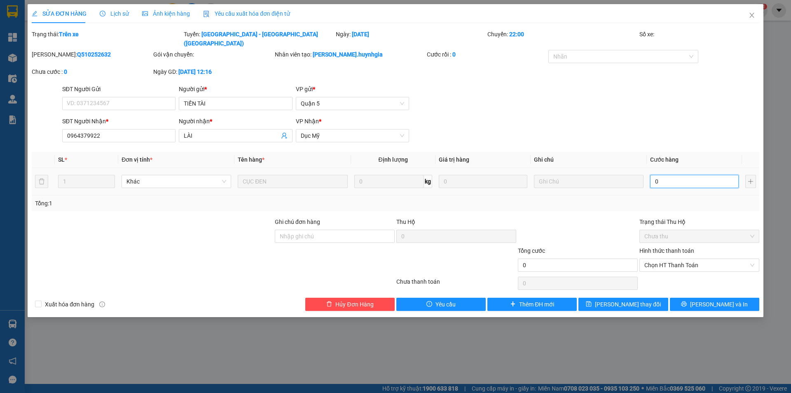
click at [678, 175] on input "0" at bounding box center [694, 181] width 89 height 13
type input "4"
type input "40"
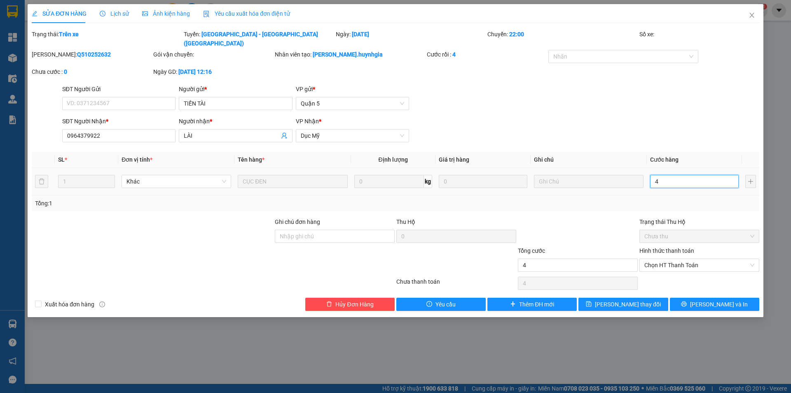
type input "40"
type input "40.000"
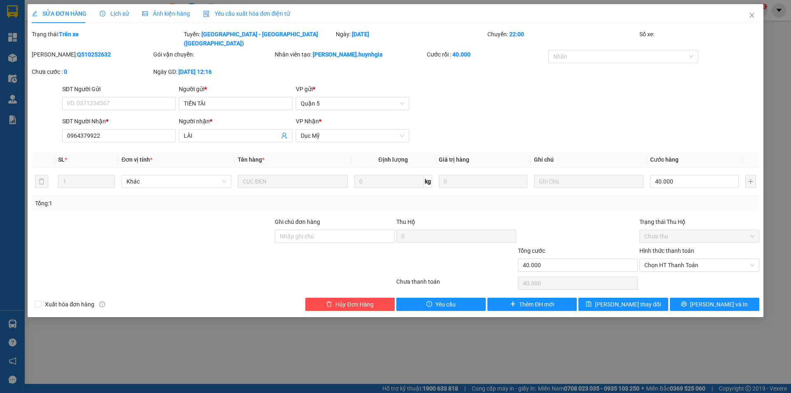
click at [625, 199] on div "Tổng: 1" at bounding box center [395, 203] width 721 height 9
click at [626, 300] on span "Lưu thay đổi" at bounding box center [628, 304] width 66 height 9
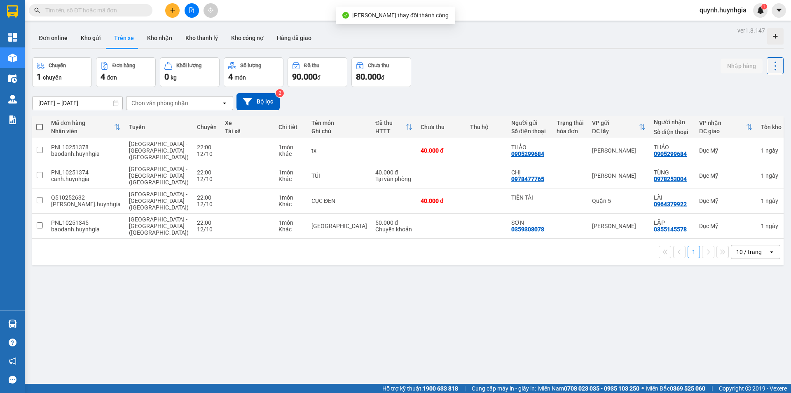
drag, startPoint x: 36, startPoint y: 128, endPoint x: 44, endPoint y: 127, distance: 8.3
click at [38, 128] on th at bounding box center [39, 127] width 15 height 22
click at [40, 127] on span at bounding box center [39, 127] width 7 height 7
click at [40, 123] on input "checkbox" at bounding box center [40, 123] width 0 height 0
checkbox input "true"
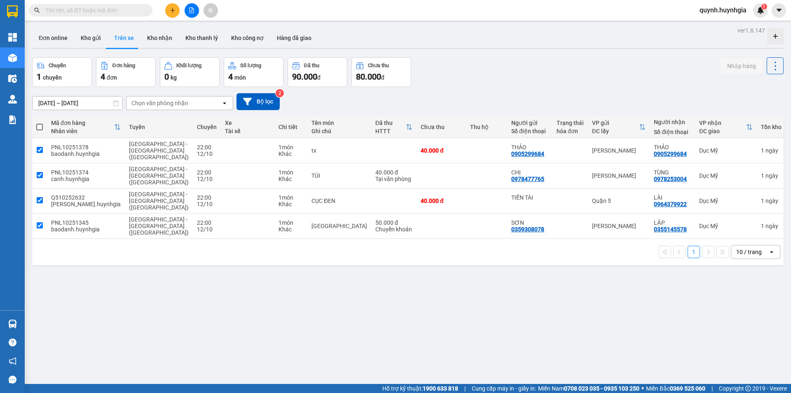
checkbox input "true"
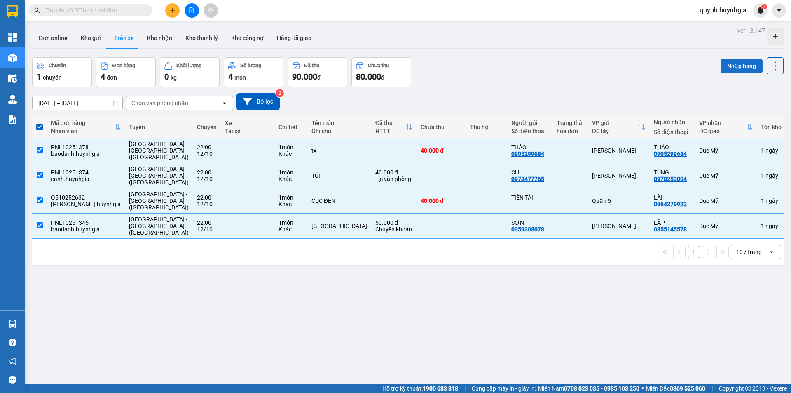
click at [737, 68] on button "Nhập hàng" at bounding box center [742, 66] width 42 height 15
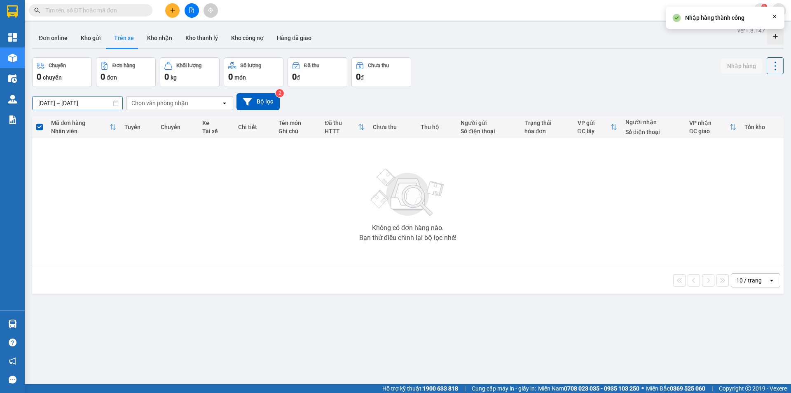
click at [72, 106] on input "12/10/2025 – 12/10/2025" at bounding box center [78, 102] width 90 height 13
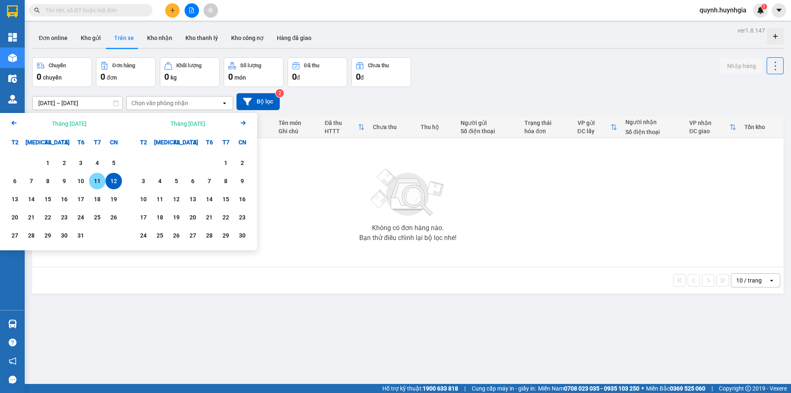
click at [94, 177] on div "11" at bounding box center [98, 181] width 12 height 10
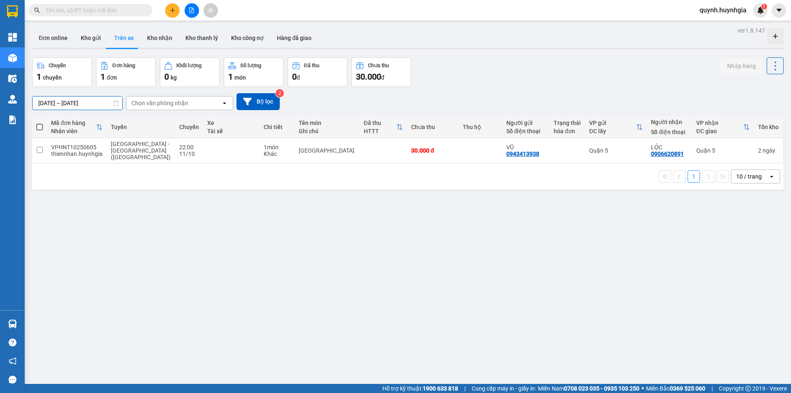
click at [76, 100] on input "11/10/2025 – 11/10/2025" at bounding box center [78, 102] width 90 height 13
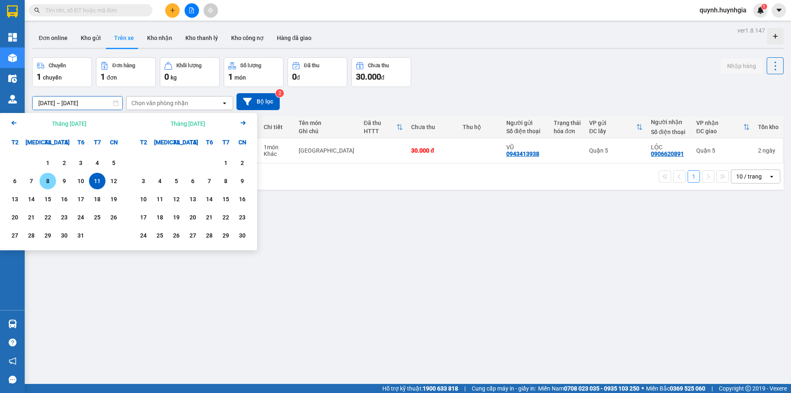
click at [47, 178] on div "8" at bounding box center [48, 181] width 12 height 10
click at [49, 186] on div "8" at bounding box center [48, 181] width 12 height 10
type input "08/10/2025 – 08/10/2025"
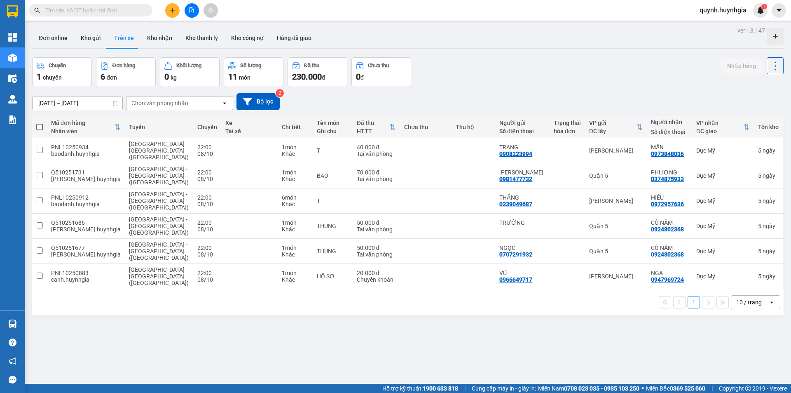
click at [181, 99] on div "Chọn văn phòng nhận" at bounding box center [159, 103] width 57 height 8
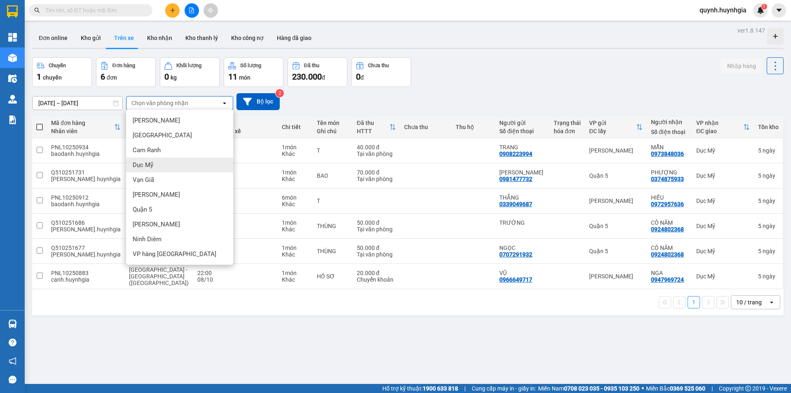
click at [164, 164] on div "Dục Mỹ" at bounding box center [179, 164] width 107 height 15
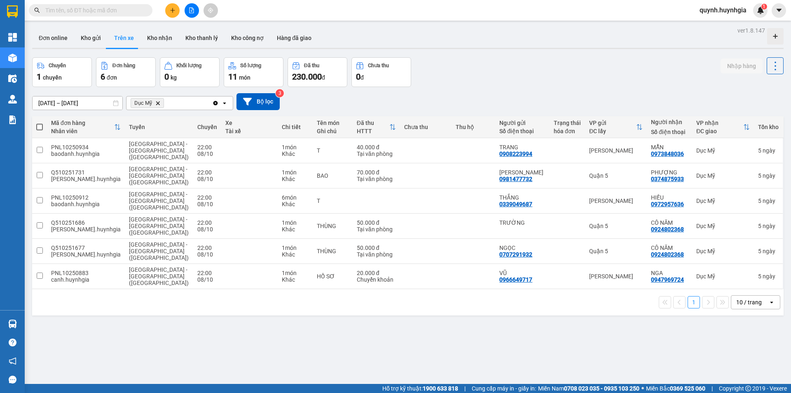
click at [491, 85] on div "Chuyến 1 chuyến Đơn hàng 6 đơn Khối lượng 0 kg Số lượng 11 món Đã thu 230.000 đ…" at bounding box center [408, 72] width 752 height 30
click at [738, 200] on icon at bounding box center [741, 201] width 6 height 6
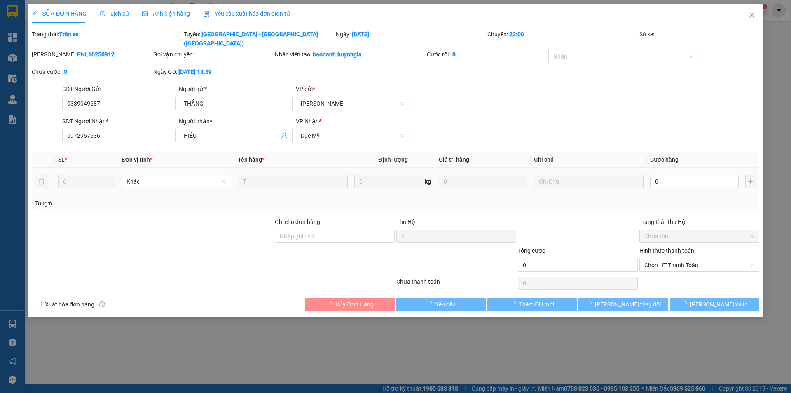
type input "0339049687"
type input "THẮNG"
type input "0972957636"
type input "HIẾU"
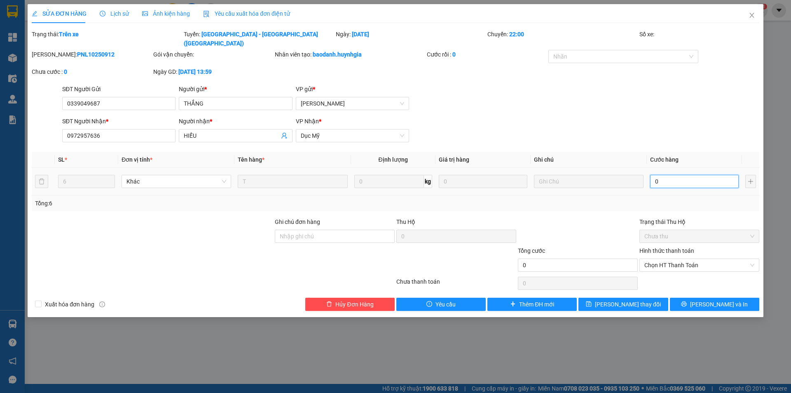
click at [687, 175] on input "0" at bounding box center [694, 181] width 89 height 13
type input "3"
type input "35"
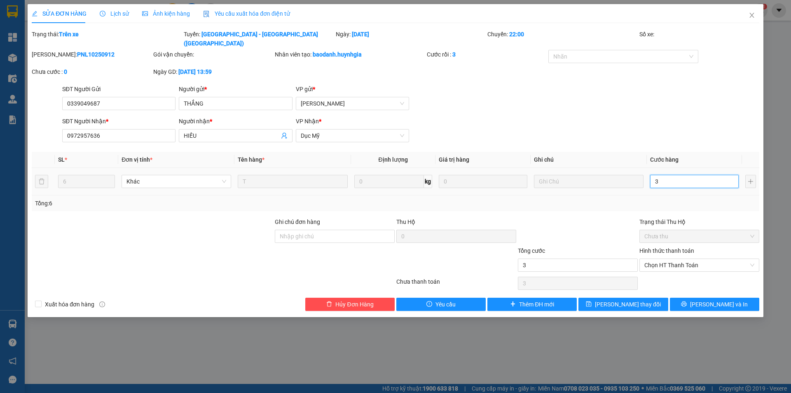
type input "35"
type input "350"
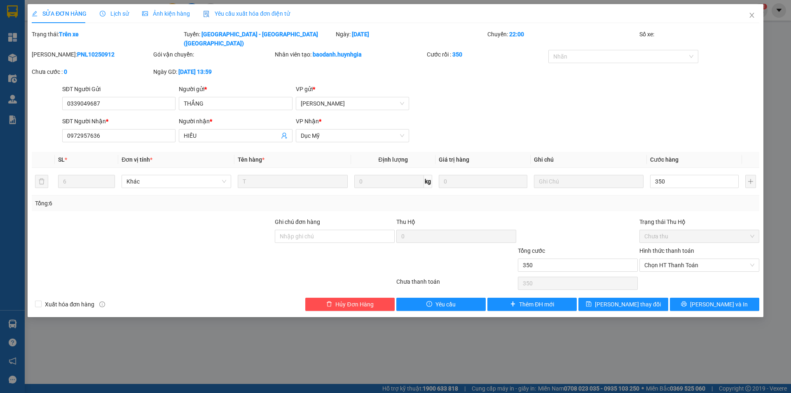
type input "350.000"
drag, startPoint x: 697, startPoint y: 91, endPoint x: 659, endPoint y: 168, distance: 86.1
click at [696, 92] on div "SĐT Người Gửi 0339049687 Người gửi * THẮNG VP gửi * Phạm Ngũ Lão" at bounding box center [411, 98] width 701 height 29
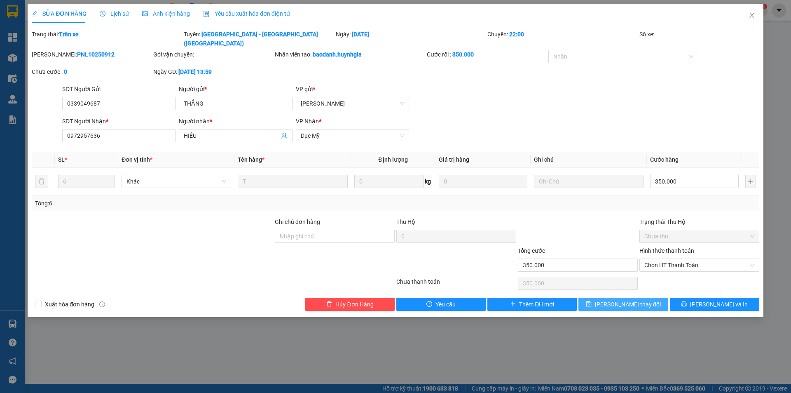
click at [613, 300] on span "Lưu thay đổi" at bounding box center [628, 304] width 66 height 9
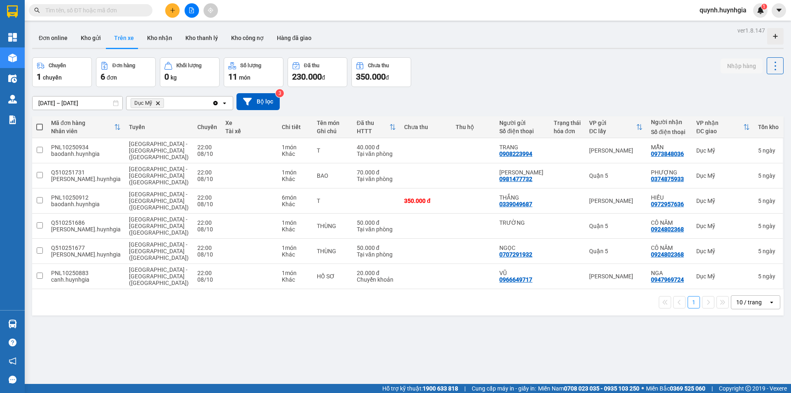
click at [42, 125] on span at bounding box center [39, 127] width 7 height 7
click at [40, 123] on input "checkbox" at bounding box center [40, 123] width 0 height 0
checkbox input "true"
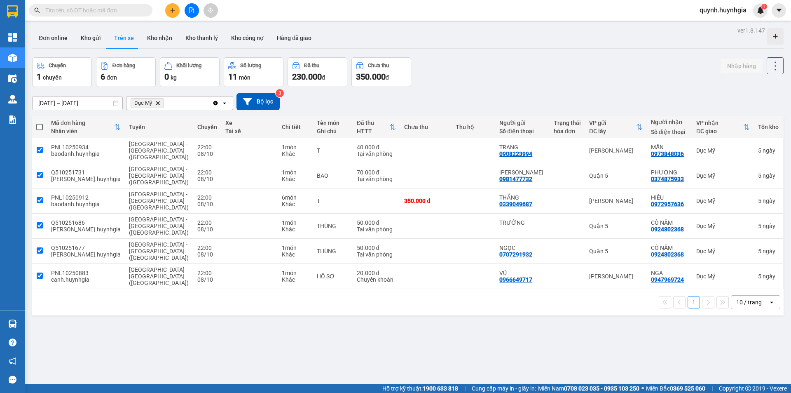
checkbox input "true"
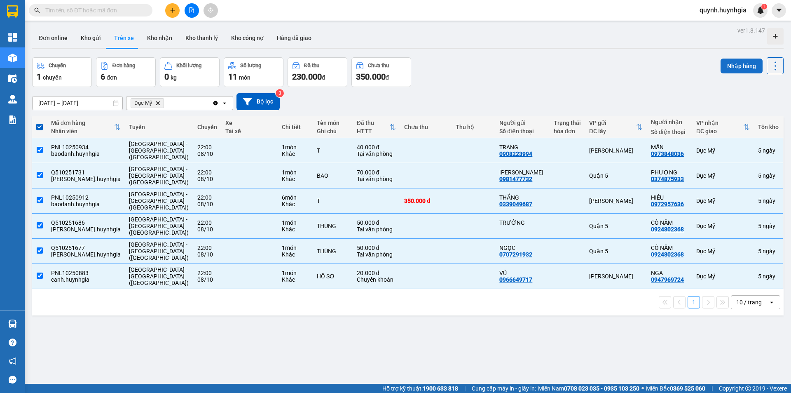
click at [737, 61] on button "Nhập hàng" at bounding box center [742, 66] width 42 height 15
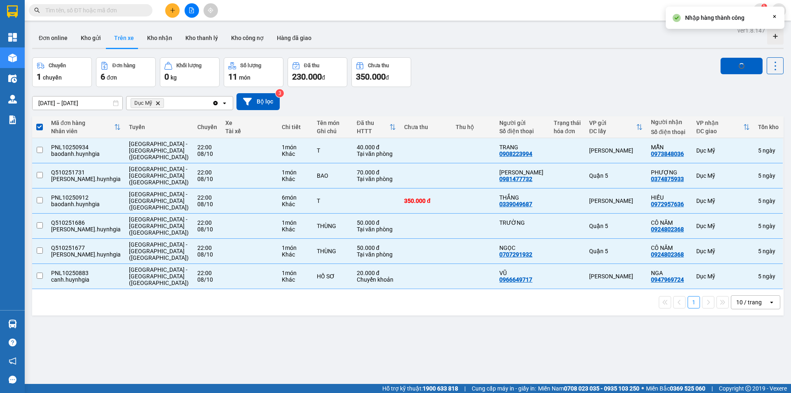
checkbox input "false"
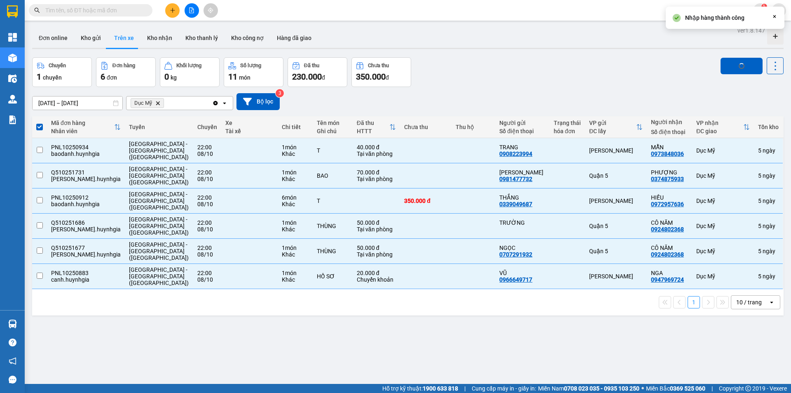
checkbox input "false"
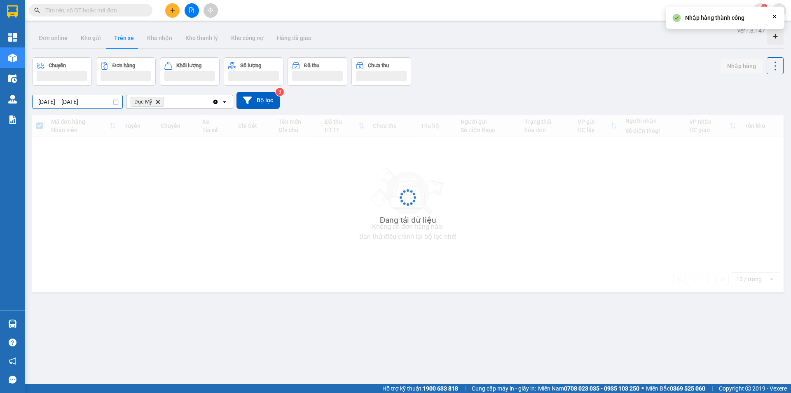
click at [82, 103] on input "08/10/2025 – 08/10/2025" at bounding box center [78, 101] width 90 height 13
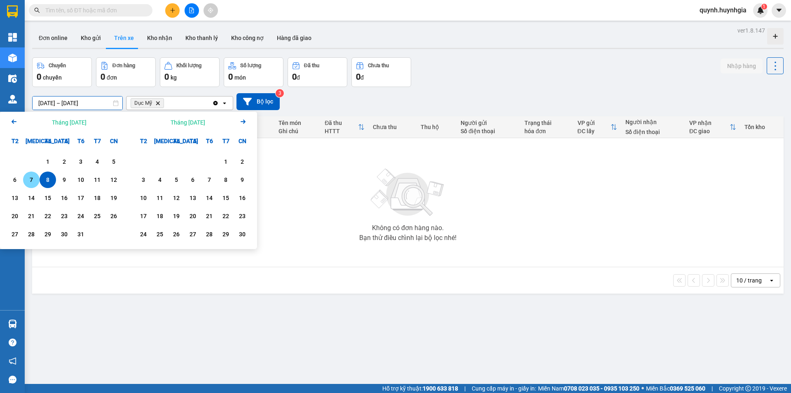
click at [30, 182] on div "7" at bounding box center [32, 180] width 12 height 10
type input "07/10/2025 – 07/10/2025"
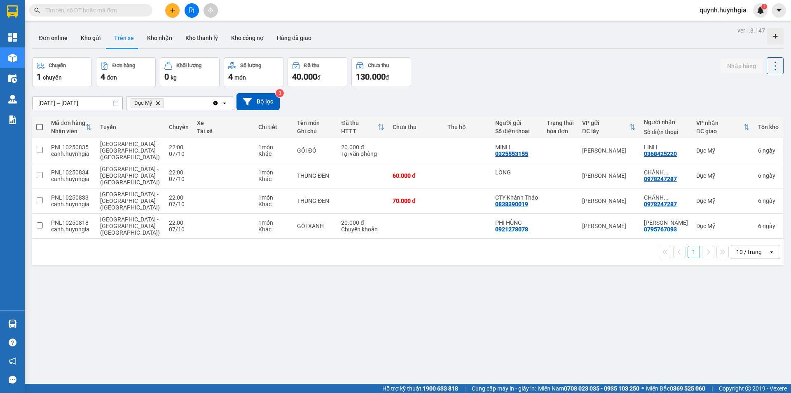
click at [42, 121] on th at bounding box center [39, 127] width 15 height 22
click at [42, 126] on span at bounding box center [39, 127] width 7 height 7
click at [40, 123] on input "checkbox" at bounding box center [40, 123] width 0 height 0
checkbox input "true"
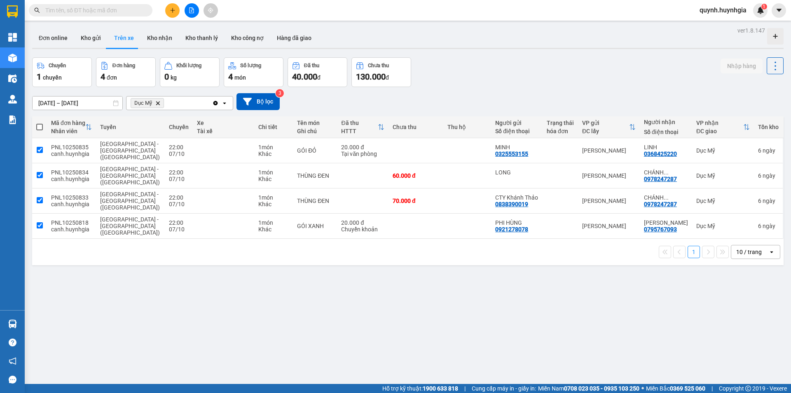
checkbox input "true"
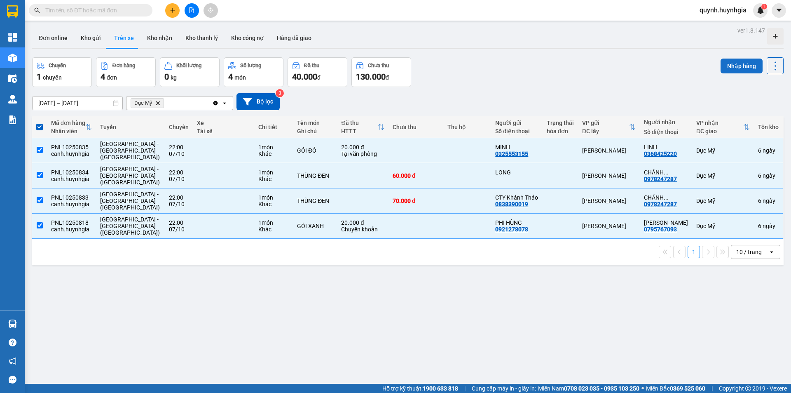
click at [730, 68] on button "Nhập hàng" at bounding box center [742, 66] width 42 height 15
click at [93, 107] on input "07/10/2025 – 07/10/2025" at bounding box center [78, 102] width 90 height 13
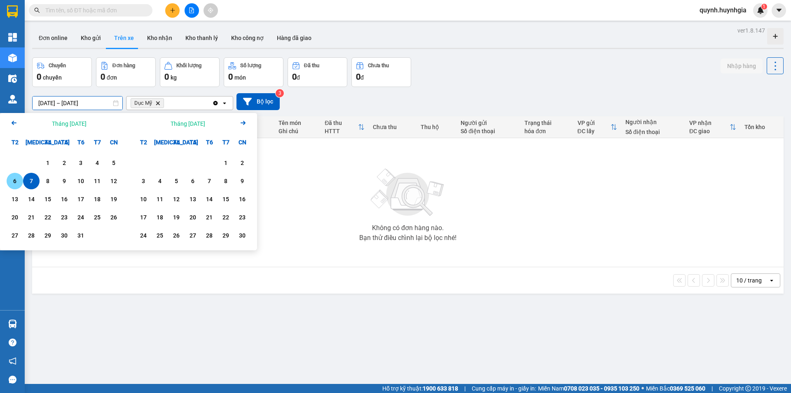
click at [13, 185] on div "6" at bounding box center [15, 181] width 12 height 10
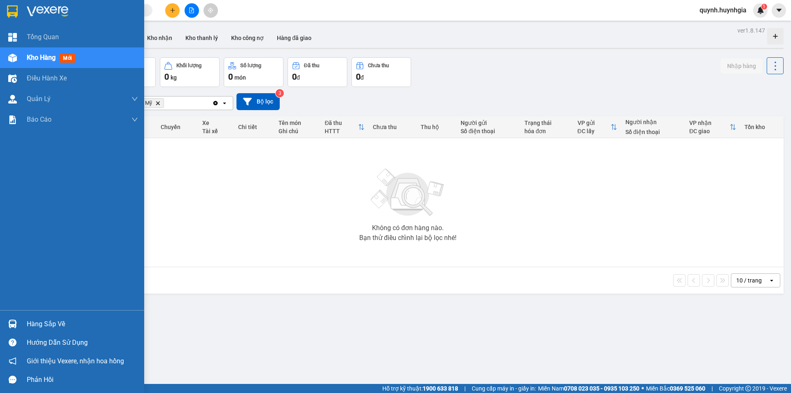
type input "06/10/2025 – 06/10/2025"
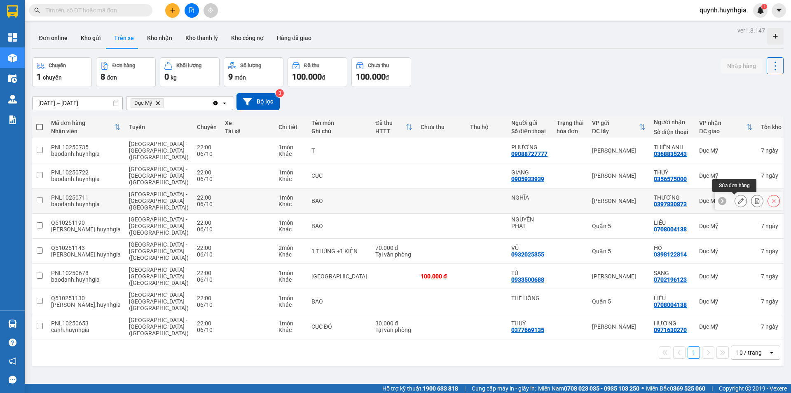
click at [735, 202] on button at bounding box center [741, 201] width 12 height 14
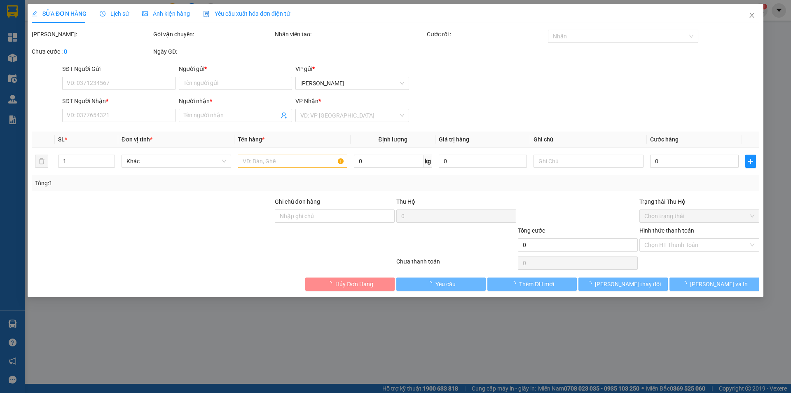
type input "NGHĨA"
type input "0397830873"
type input "THƯƠNG"
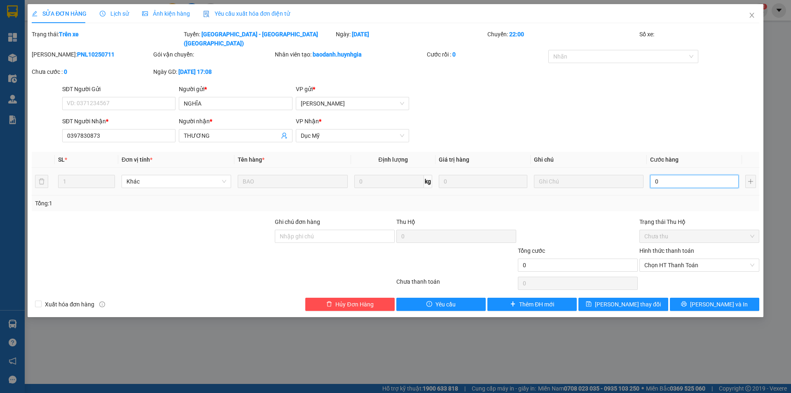
click at [697, 175] on input "0" at bounding box center [694, 181] width 89 height 13
type input "8"
type input "80"
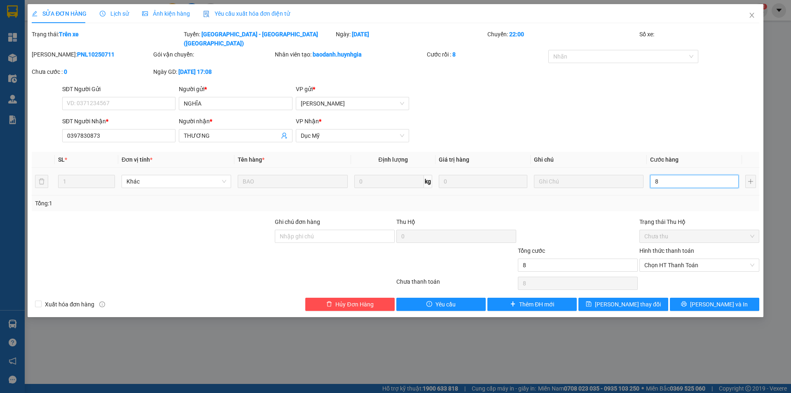
type input "80"
type input "80.000"
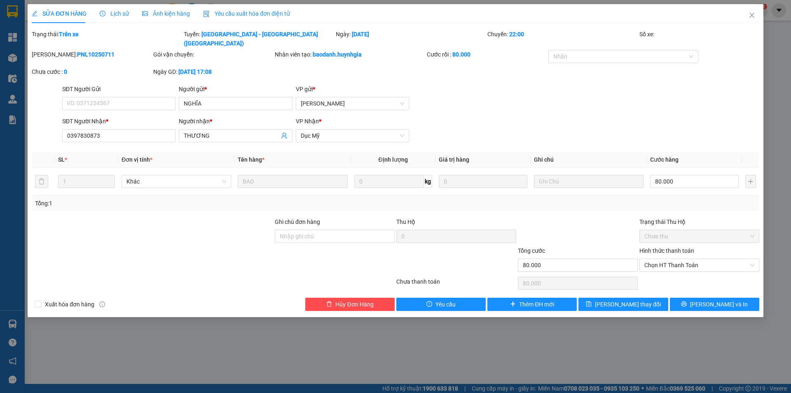
click at [697, 206] on div "Total Paid Fee 0 Total UnPaid Fee 0 Cash Collection Total Fee Trạng thái: Trên …" at bounding box center [396, 170] width 728 height 281
click at [641, 300] on span "Lưu thay đổi" at bounding box center [628, 304] width 66 height 9
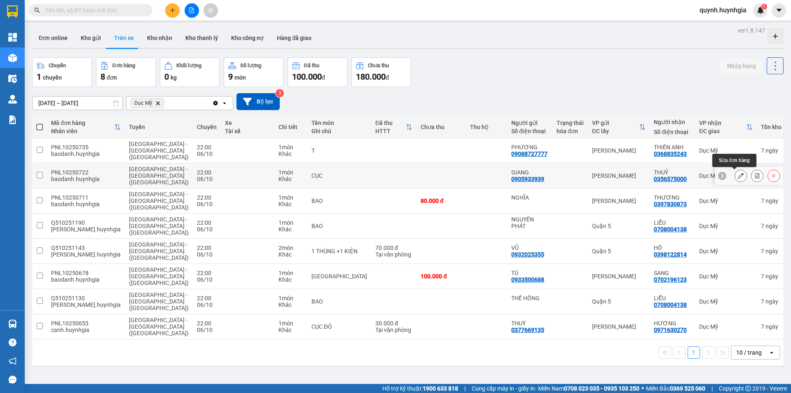
click at [738, 174] on icon at bounding box center [741, 176] width 6 height 6
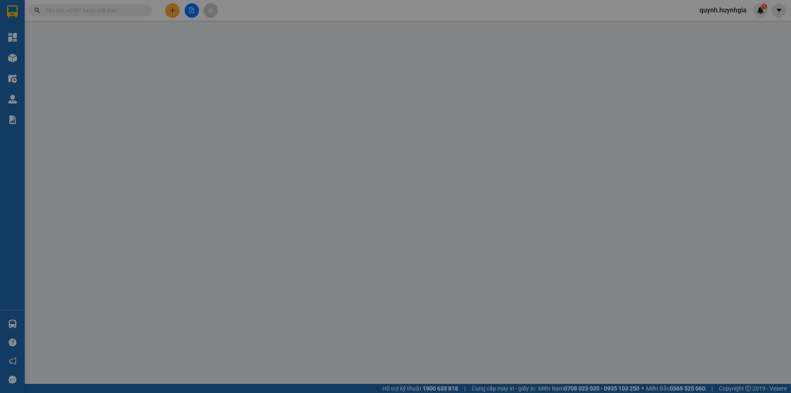
type input "0905933939"
type input "GIANG"
type input "0356575000"
type input "THUỶ"
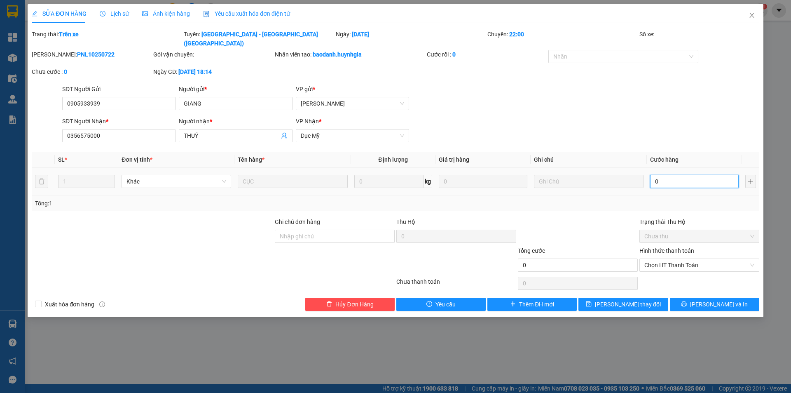
click at [680, 178] on input "0" at bounding box center [694, 181] width 89 height 13
type input "2"
type input "20"
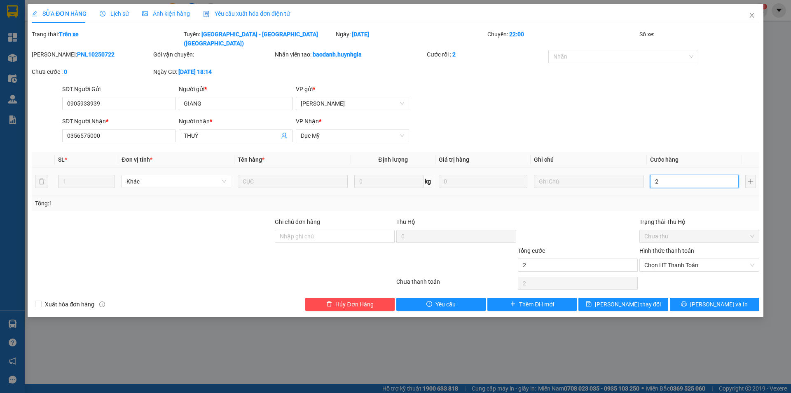
type input "20"
type input "20.000"
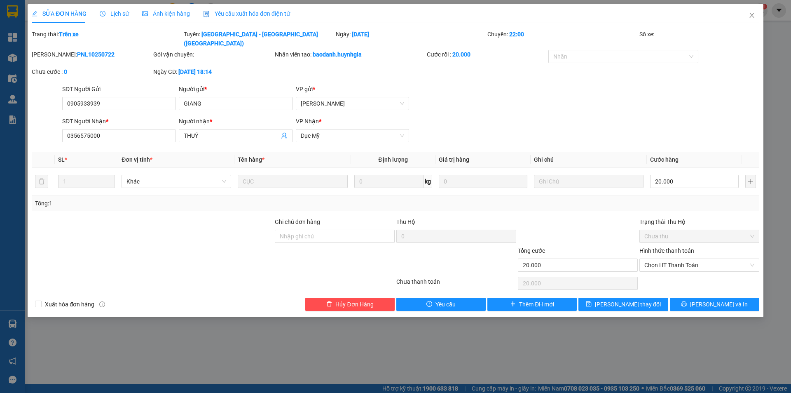
click at [622, 230] on div at bounding box center [578, 231] width 122 height 29
click at [647, 298] on button "Lưu thay đổi" at bounding box center [623, 304] width 89 height 13
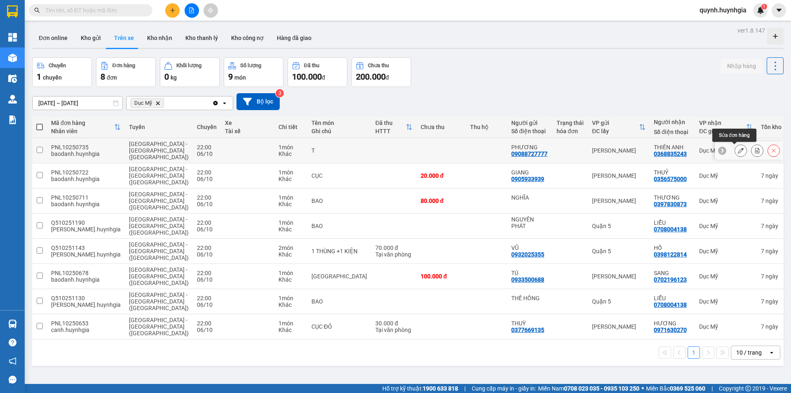
click at [738, 150] on icon at bounding box center [741, 151] width 6 height 6
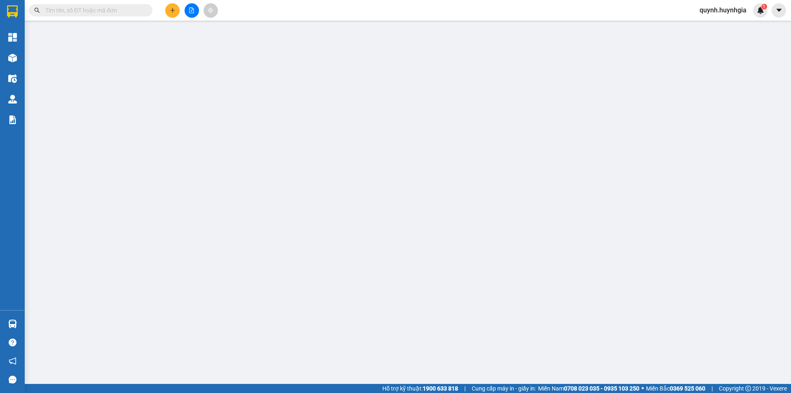
type input "09088727777"
type input "PHƯƠNG"
type input "0368835243"
type input "THIÊN ANH"
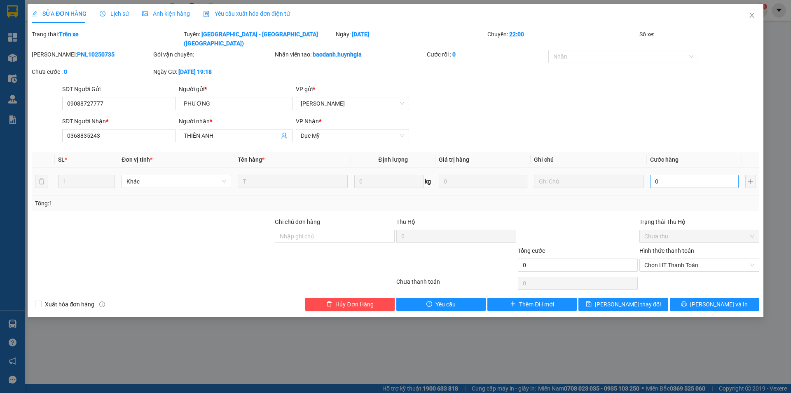
click at [685, 173] on div "0" at bounding box center [694, 181] width 89 height 16
click at [685, 175] on input "0" at bounding box center [694, 181] width 89 height 13
type input "5"
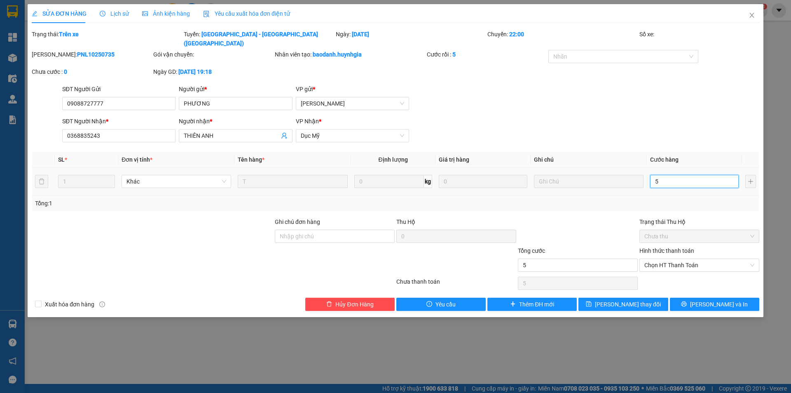
type input "50"
type input "50.000"
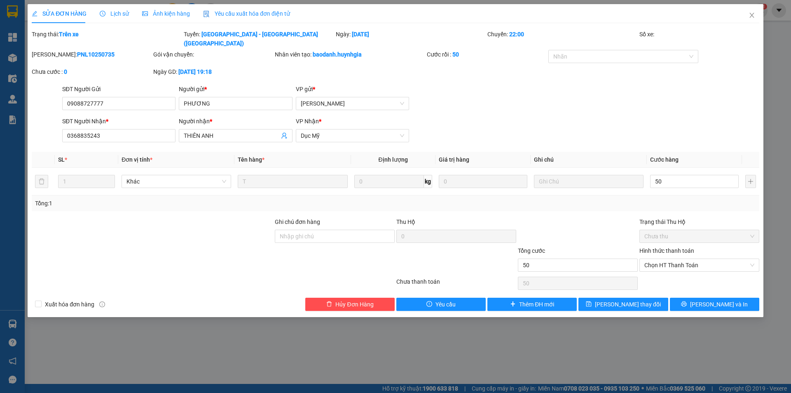
type input "50.000"
click at [645, 72] on div "Mã ĐH: PNL10250735 Gói vận chuyển: Nhân viên tạo: baodanh.huynhgia Cước rồi : 5…" at bounding box center [396, 67] width 730 height 35
click at [599, 298] on button "Lưu thay đổi" at bounding box center [623, 304] width 89 height 13
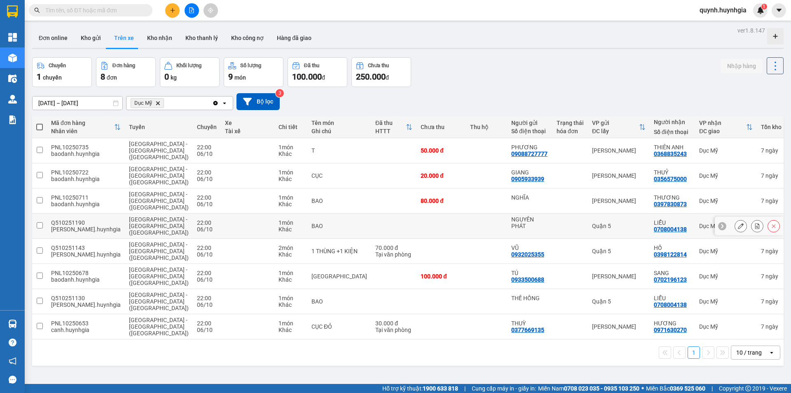
click at [736, 230] on button at bounding box center [741, 226] width 12 height 14
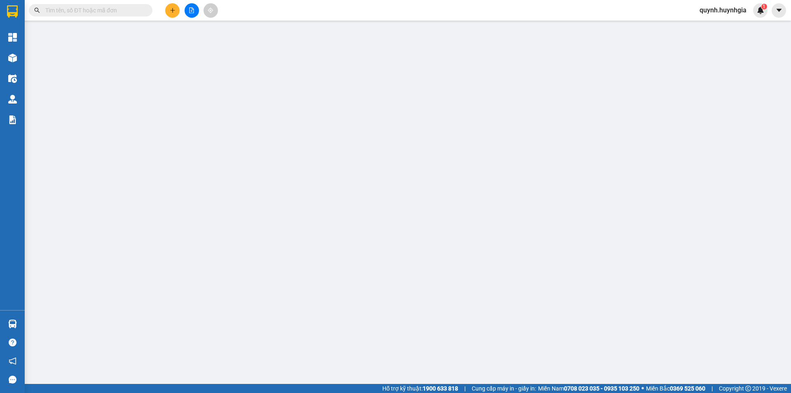
type input "NGUYÊN PHÁT"
type input "0708004138"
type input "LIỄU"
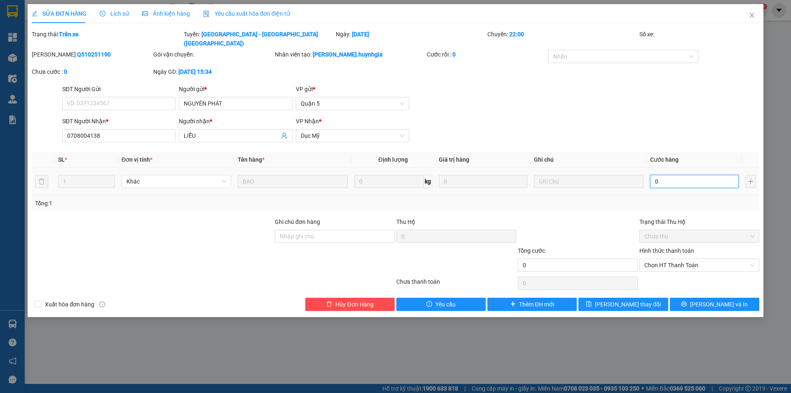
click at [671, 175] on input "0" at bounding box center [694, 181] width 89 height 13
type input "5"
type input "50"
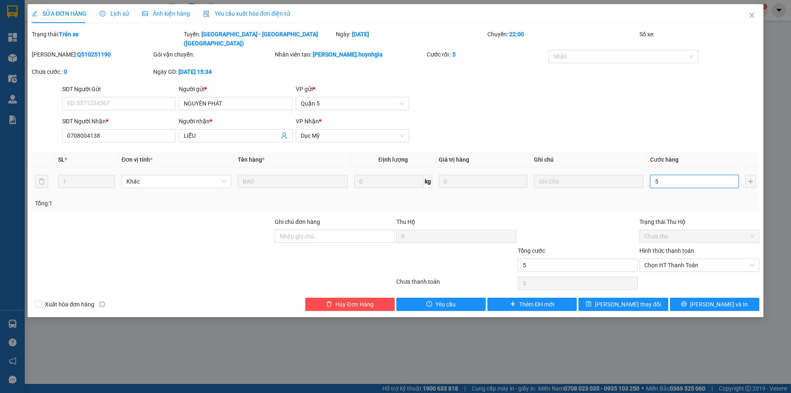
type input "50"
type input "50.000"
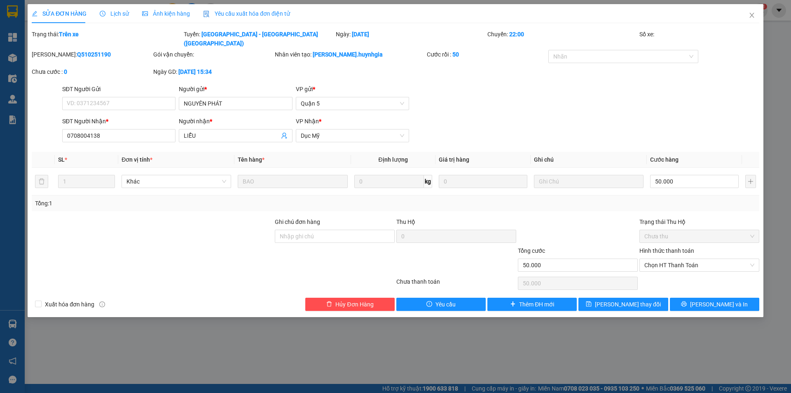
click at [698, 120] on div "SĐT Người Nhận * 0708004138 Người nhận * LIỄU VP Nhận * Dục Mỹ" at bounding box center [411, 131] width 701 height 29
click at [647, 298] on button "Lưu thay đổi" at bounding box center [623, 304] width 89 height 13
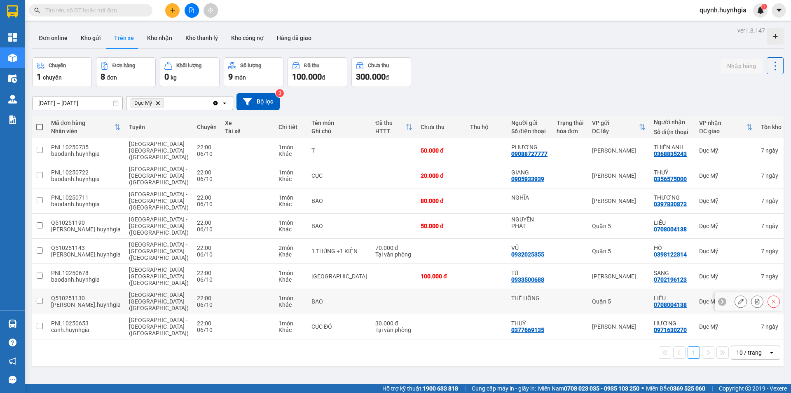
click at [738, 301] on icon at bounding box center [741, 301] width 6 height 6
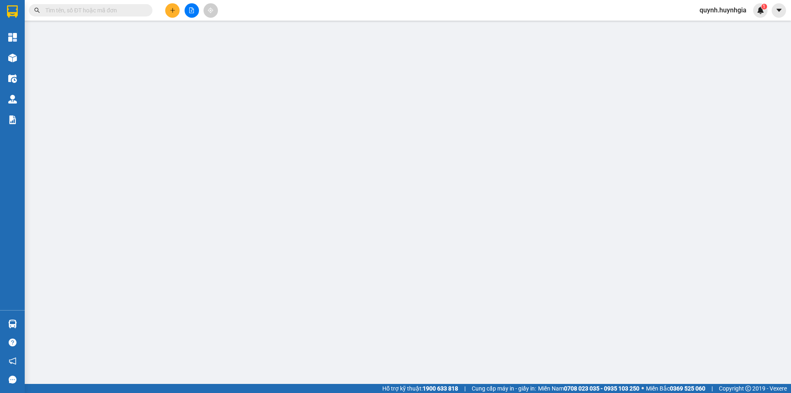
type input "THẾ HỒNG"
type input "0708004138"
type input "LIỄU"
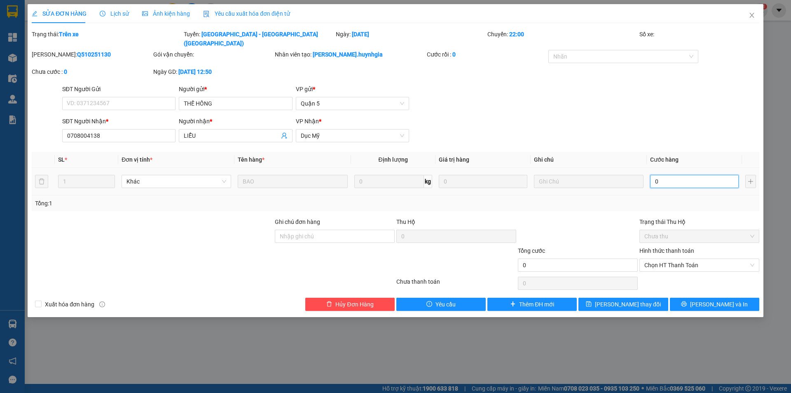
click at [688, 175] on input "0" at bounding box center [694, 181] width 89 height 13
type input "1"
type input "10"
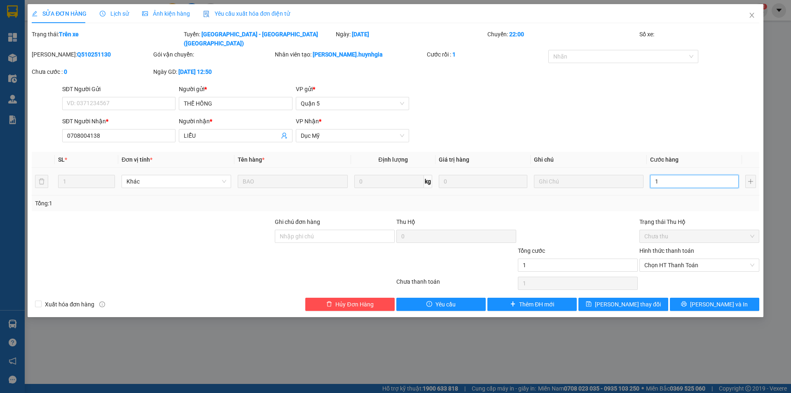
type input "10"
type input "100"
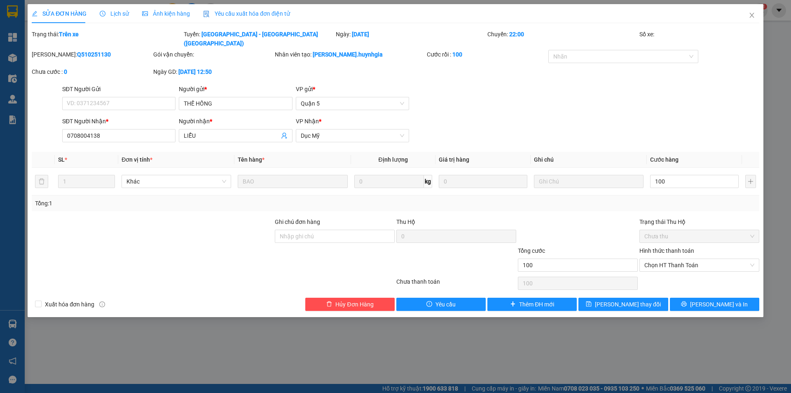
type input "100.000"
click at [635, 65] on div "Mã ĐH: Q510251130 Gói vận chuyển: Nhân viên tạo: nguyen.huynhgia Cước rồi : 100…" at bounding box center [396, 67] width 730 height 35
click at [627, 301] on button "Lưu thay đổi" at bounding box center [623, 304] width 89 height 13
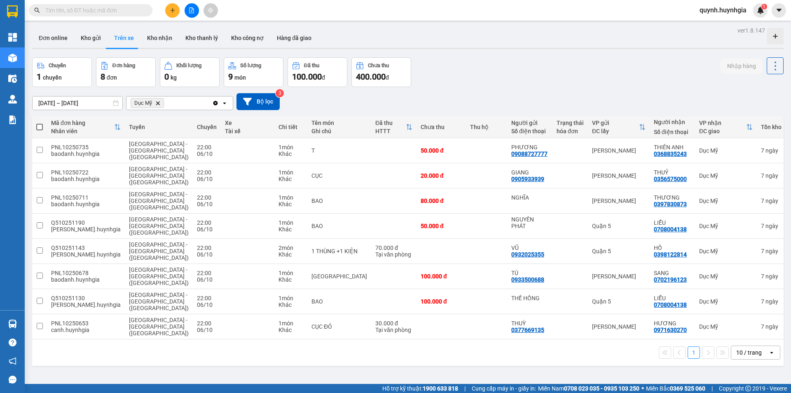
click at [38, 127] on span at bounding box center [39, 127] width 7 height 7
click at [40, 123] on input "checkbox" at bounding box center [40, 123] width 0 height 0
checkbox input "true"
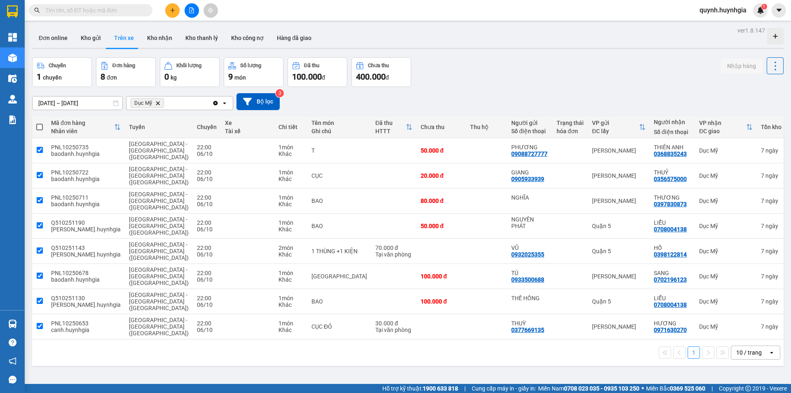
checkbox input "true"
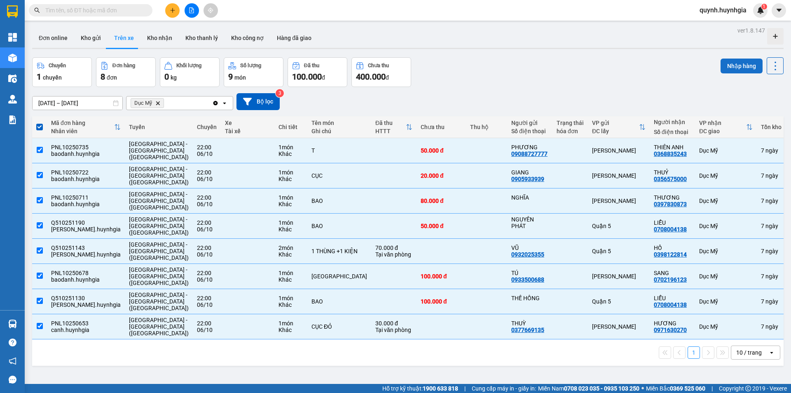
click at [725, 65] on button "Nhập hàng" at bounding box center [742, 66] width 42 height 15
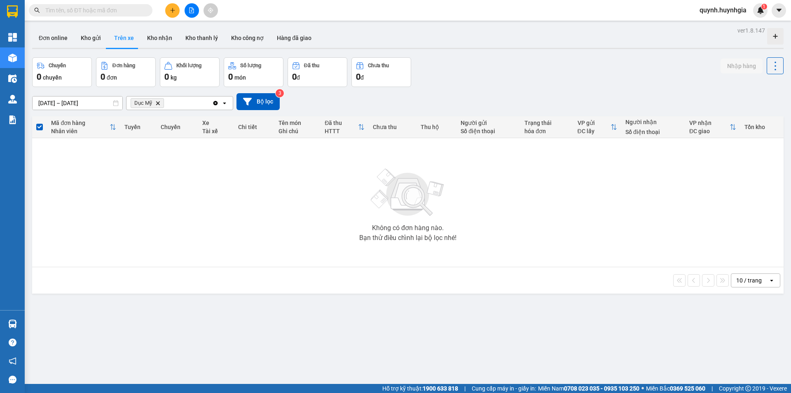
click at [64, 99] on input "06/10/2025 – 06/10/2025" at bounding box center [78, 102] width 90 height 13
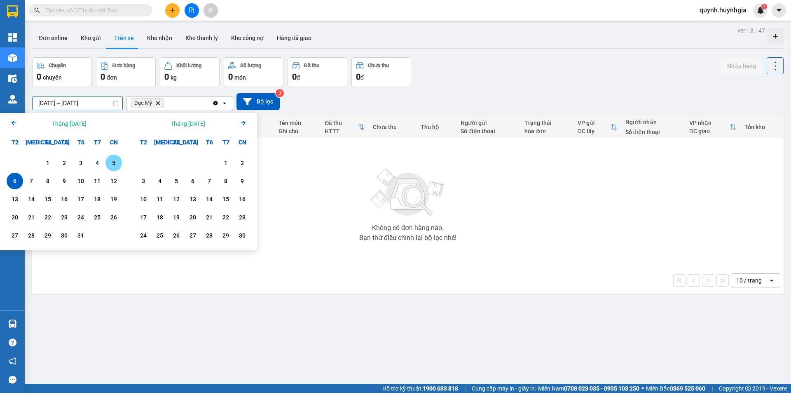
click at [110, 163] on div "5" at bounding box center [114, 163] width 12 height 10
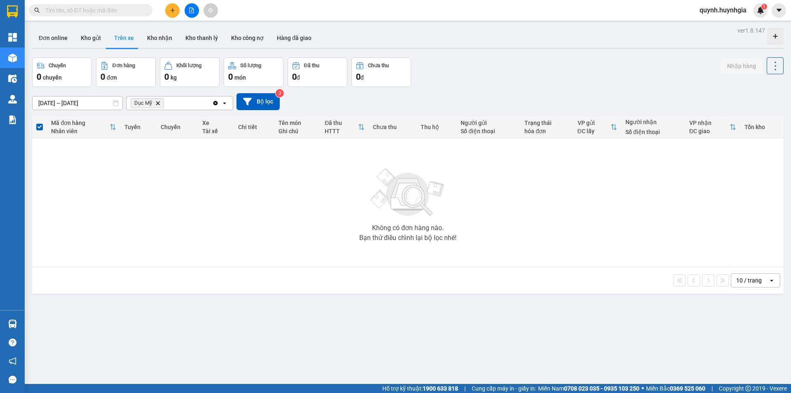
click at [100, 98] on input "05/10/2025 – 05/10/2025" at bounding box center [78, 102] width 90 height 13
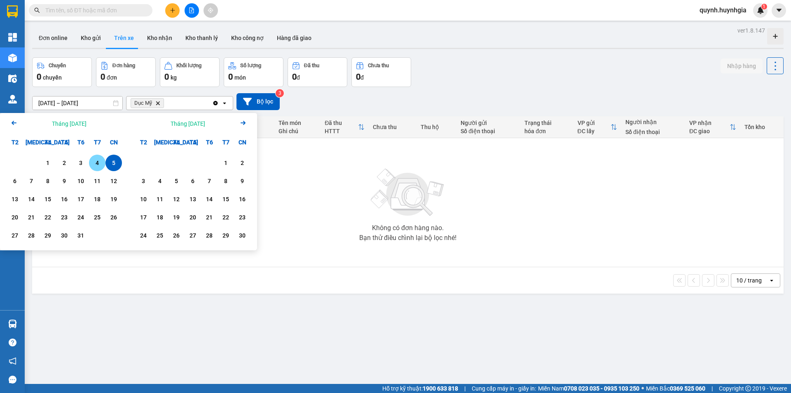
click at [96, 162] on div "4" at bounding box center [98, 163] width 12 height 10
click at [86, 102] on input "04/10/2025 – 04/10/2025" at bounding box center [78, 102] width 90 height 13
click at [85, 164] on div "3" at bounding box center [81, 163] width 12 height 10
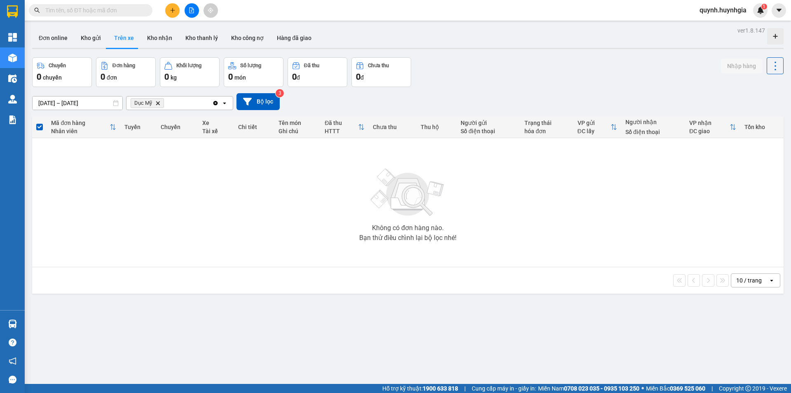
click at [79, 104] on input "03/10/2025 – 03/10/2025" at bounding box center [78, 102] width 90 height 13
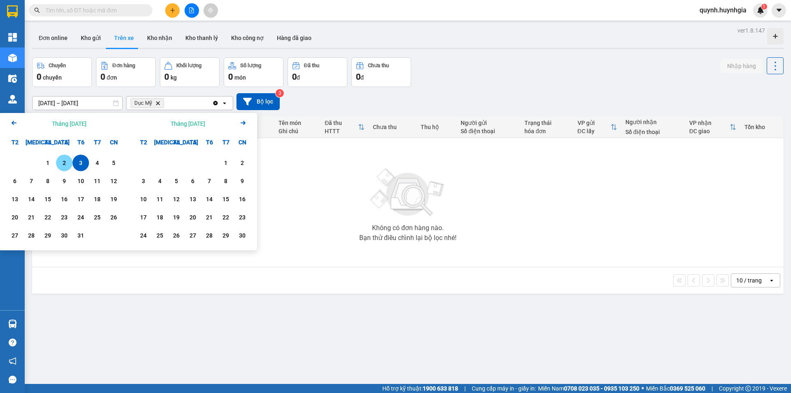
click at [66, 162] on div "2" at bounding box center [65, 163] width 12 height 10
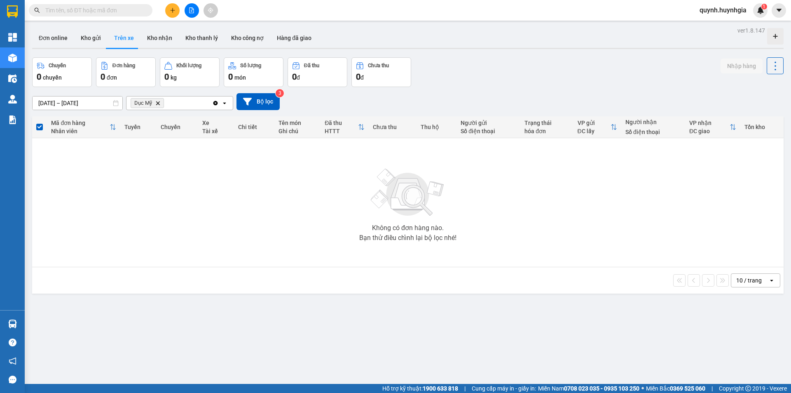
click at [73, 105] on input "02/10/2025 – 02/10/2025" at bounding box center [78, 102] width 90 height 13
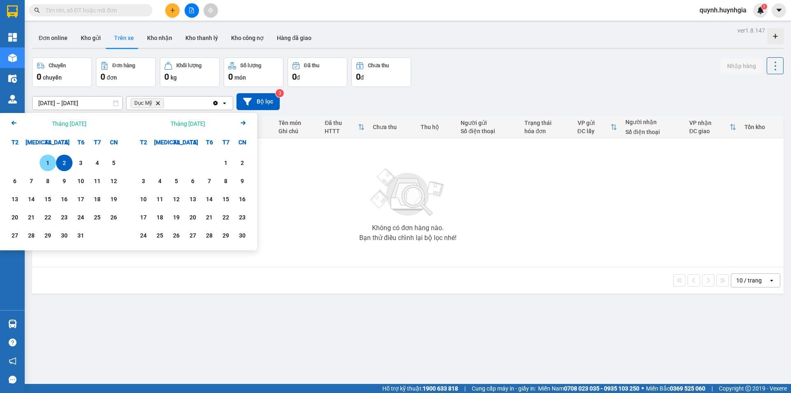
click at [47, 163] on div "1" at bounding box center [48, 163] width 12 height 10
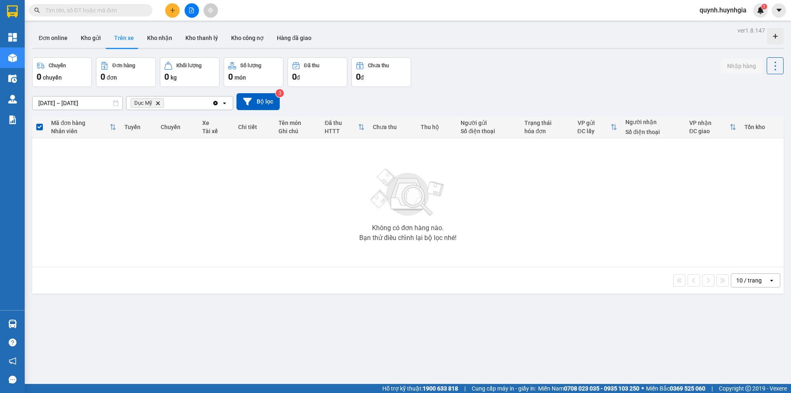
click at [101, 105] on input "01/10/2025 – 01/10/2025" at bounding box center [78, 102] width 90 height 13
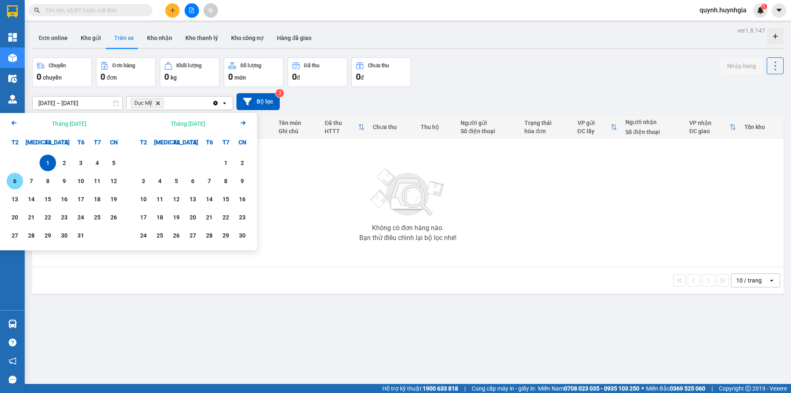
click at [18, 183] on div "6" at bounding box center [15, 181] width 12 height 10
type input "06/10/2025 – 06/10/2025"
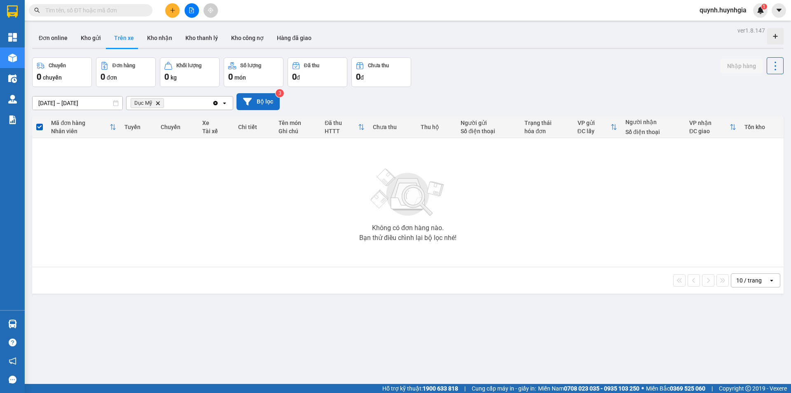
click at [261, 104] on button "Bộ lọc" at bounding box center [258, 101] width 43 height 17
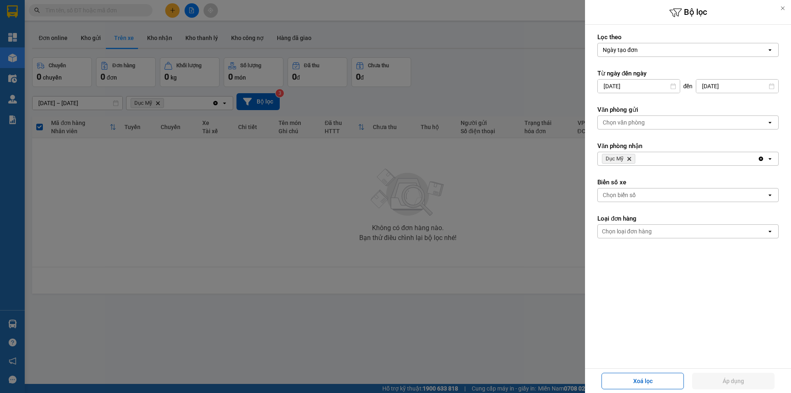
click at [618, 85] on input "06/10/2025" at bounding box center [639, 86] width 82 height 13
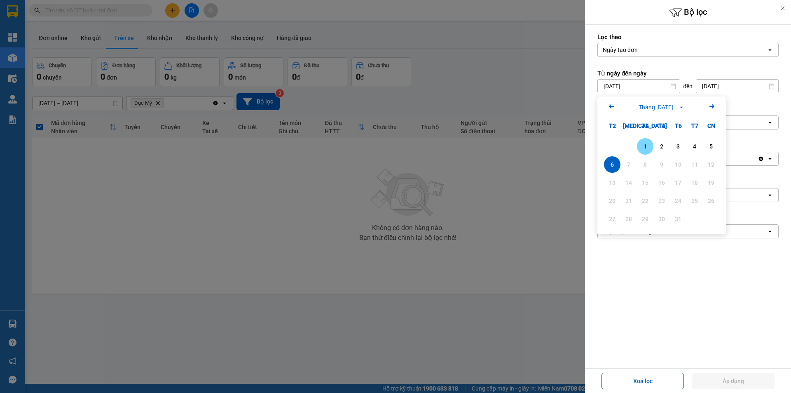
click at [643, 146] on div "1" at bounding box center [646, 146] width 12 height 10
type input "01/10/2025"
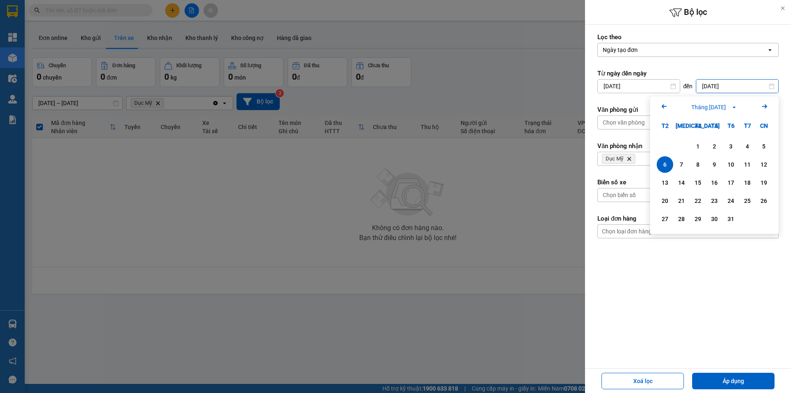
click at [714, 89] on input "06/10/2025" at bounding box center [738, 86] width 82 height 13
click at [764, 164] on div "12" at bounding box center [764, 165] width 12 height 10
type input "12/10/2025"
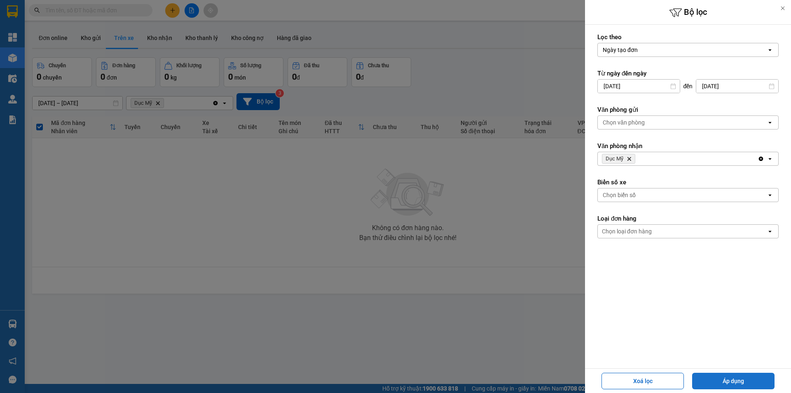
click at [743, 382] on button "Áp dụng" at bounding box center [733, 381] width 82 height 16
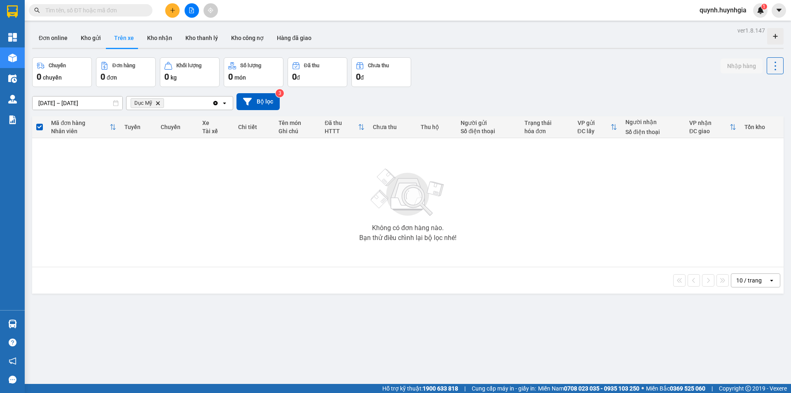
click at [155, 103] on icon "Delete" at bounding box center [157, 103] width 5 height 5
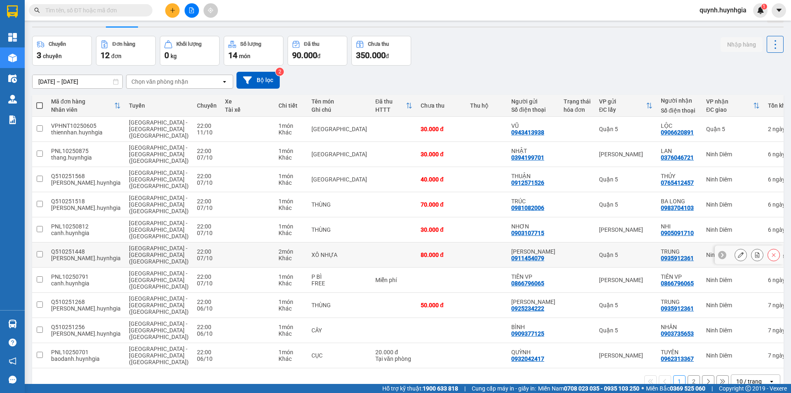
scroll to position [40, 0]
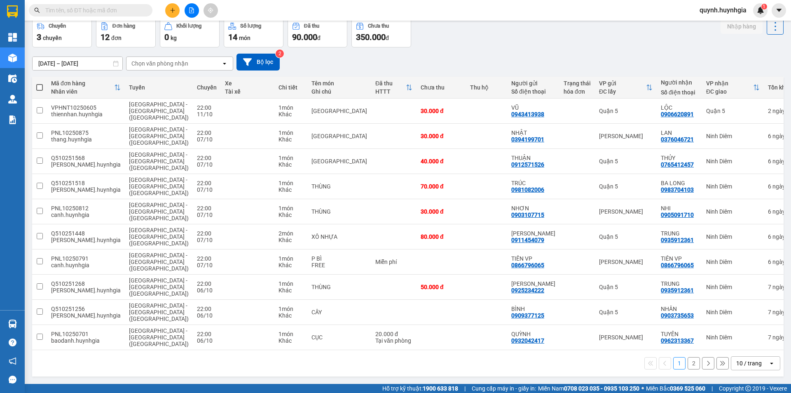
click at [761, 366] on div "10 / trang" at bounding box center [750, 363] width 37 height 13
click at [752, 345] on span "100 / trang" at bounding box center [747, 345] width 30 height 8
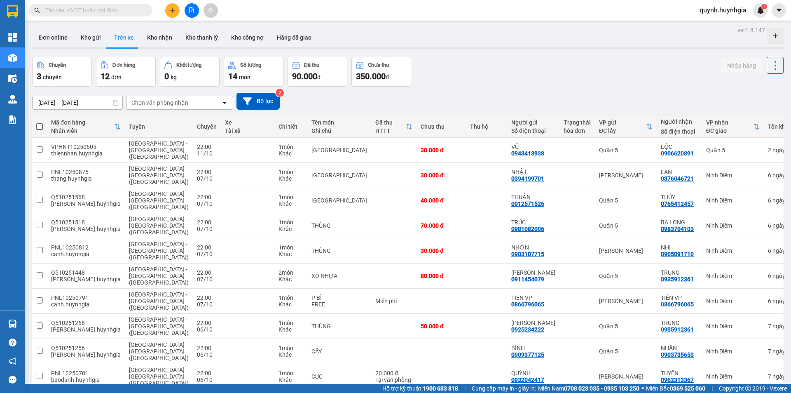
scroll to position [0, 0]
click at [89, 108] on div "ver 1.8.147 Đơn online Kho gửi Trên xe Kho nhận Kho thanh lý Kho công nợ Hàng đ…" at bounding box center [408, 247] width 758 height 445
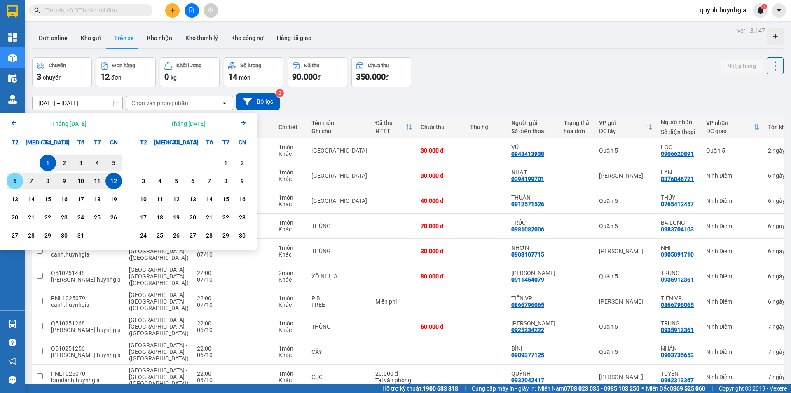
click at [12, 178] on div "6" at bounding box center [15, 181] width 12 height 10
type input "06/10/2025 – 06/10/2025"
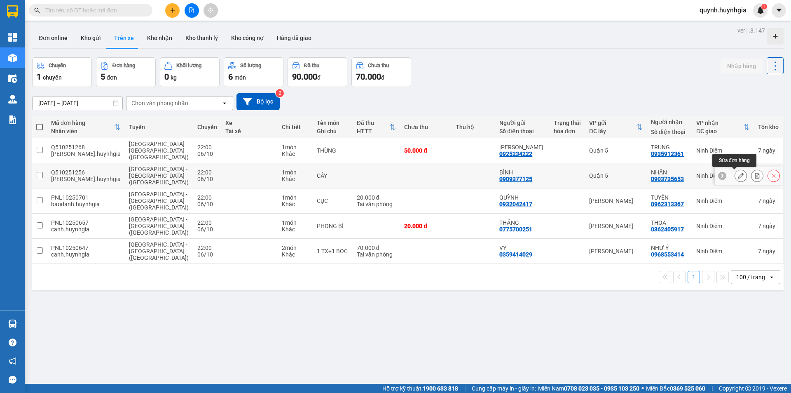
click at [738, 177] on button at bounding box center [741, 176] width 12 height 14
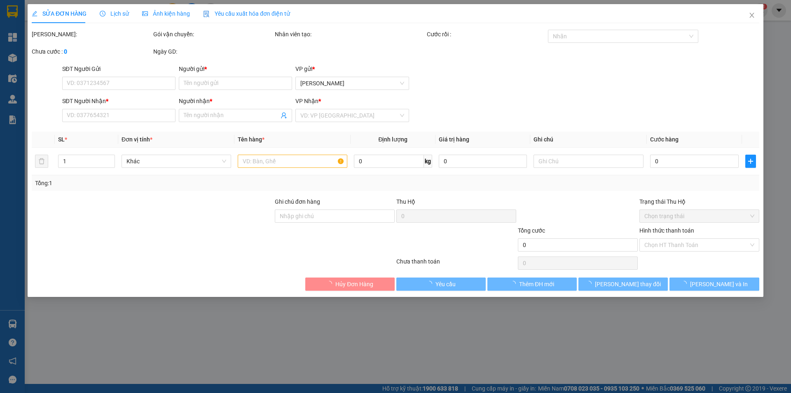
type input "0909377125"
type input "BÌNH"
type input "0903735653"
type input "NHÂN"
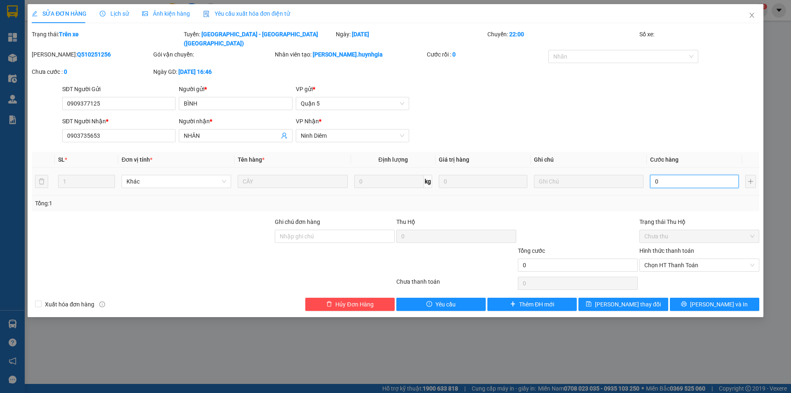
click at [710, 175] on input "0" at bounding box center [694, 181] width 89 height 13
type input "3"
type input "30"
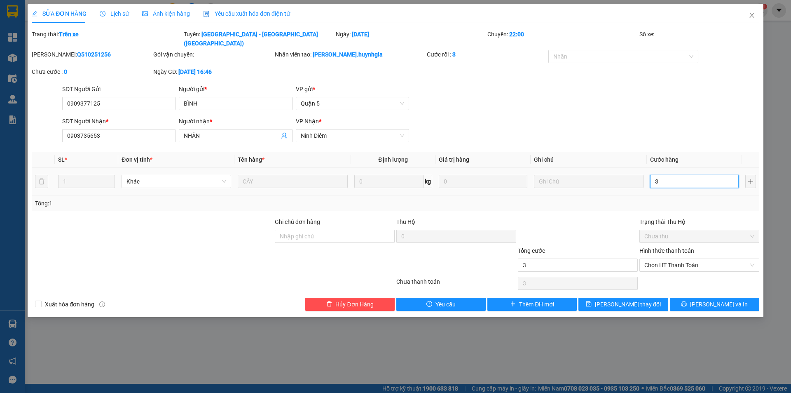
type input "30"
type input "30.000"
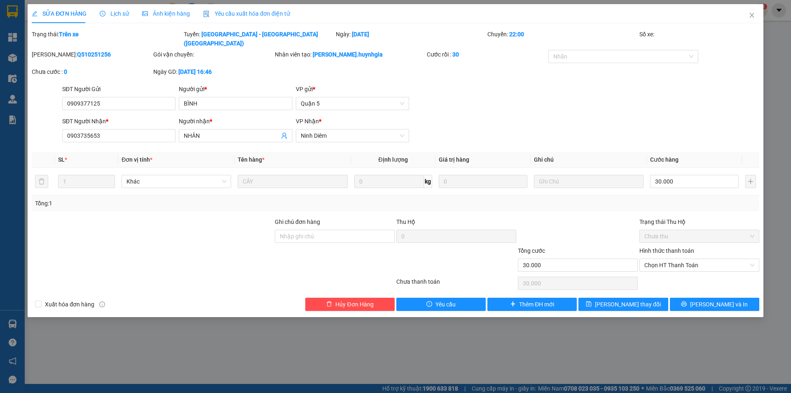
click at [561, 217] on div at bounding box center [578, 231] width 122 height 29
click at [622, 300] on span "Lưu thay đổi" at bounding box center [628, 304] width 66 height 9
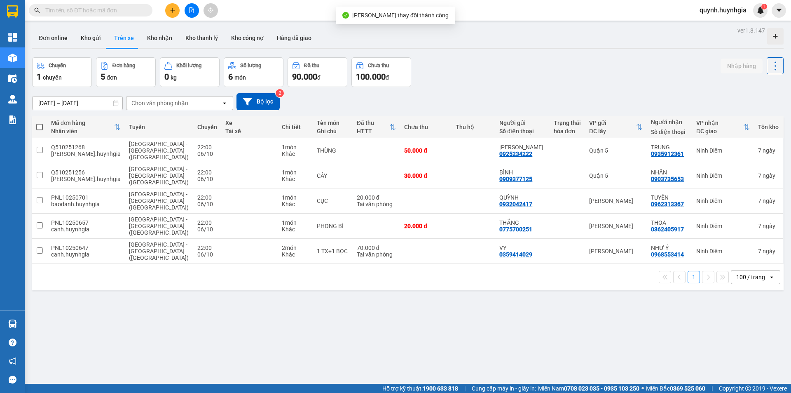
click at [285, 299] on div "ver 1.8.147 Đơn online Kho gửi Trên xe Kho nhận Kho thanh lý Kho công nợ Hàng đ…" at bounding box center [408, 221] width 758 height 393
click at [39, 125] on span at bounding box center [39, 127] width 7 height 7
click at [40, 123] on input "checkbox" at bounding box center [40, 123] width 0 height 0
checkbox input "true"
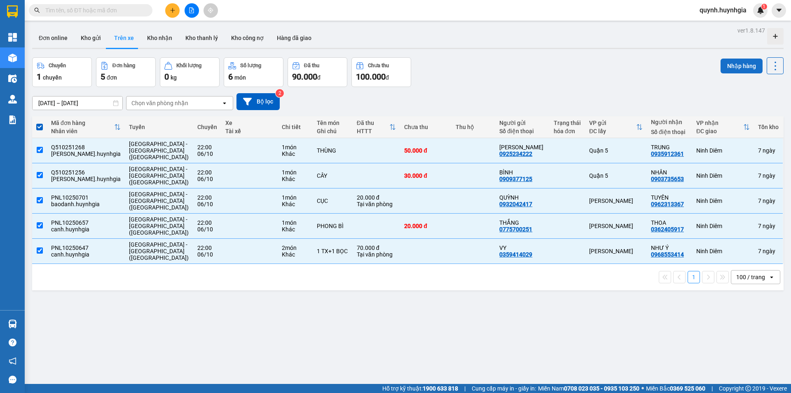
click at [742, 65] on button "Nhập hàng" at bounding box center [742, 66] width 42 height 15
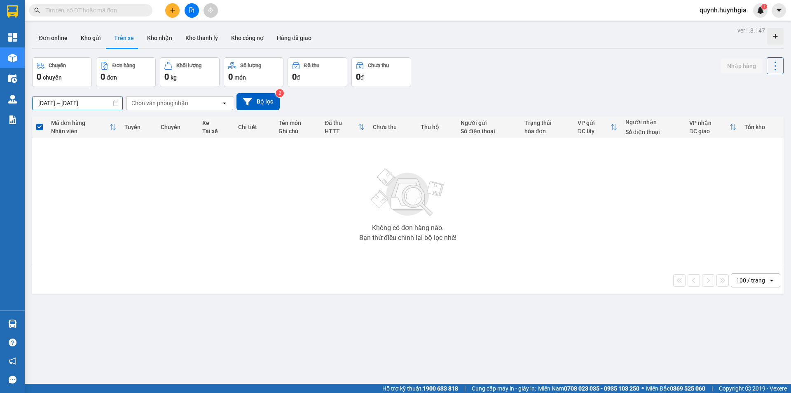
click at [80, 103] on input "06/10/2025 – 06/10/2025" at bounding box center [78, 102] width 90 height 13
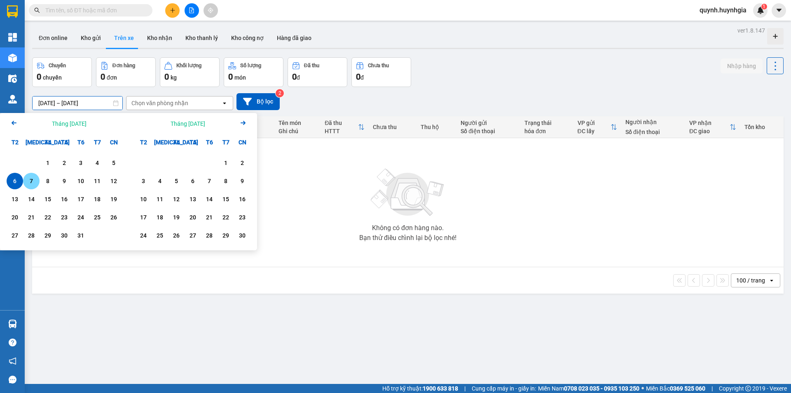
click at [28, 181] on div "7" at bounding box center [32, 181] width 12 height 10
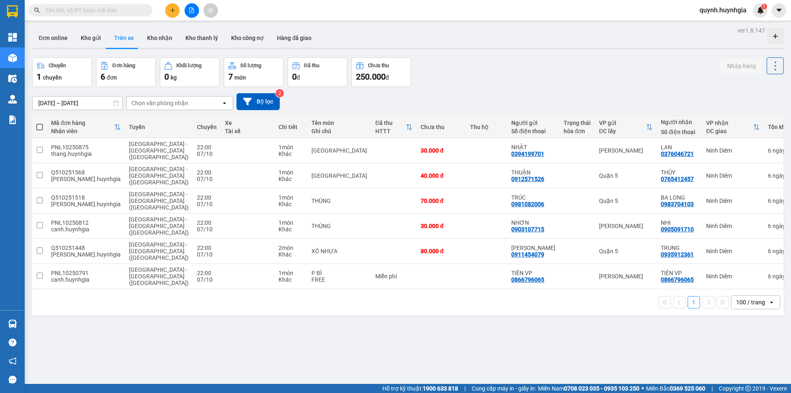
click at [63, 124] on div "Mã đơn hàng" at bounding box center [82, 123] width 63 height 7
click at [35, 124] on th at bounding box center [39, 127] width 15 height 22
click at [43, 126] on span at bounding box center [39, 127] width 7 height 7
click at [40, 123] on input "checkbox" at bounding box center [40, 123] width 0 height 0
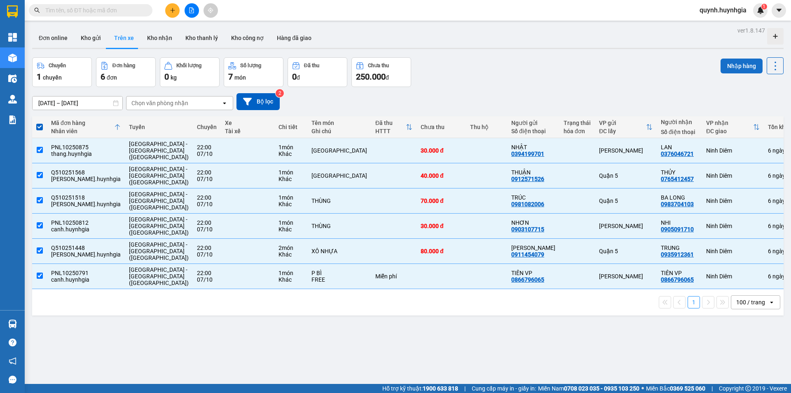
click at [722, 59] on button "Nhập hàng" at bounding box center [742, 66] width 42 height 15
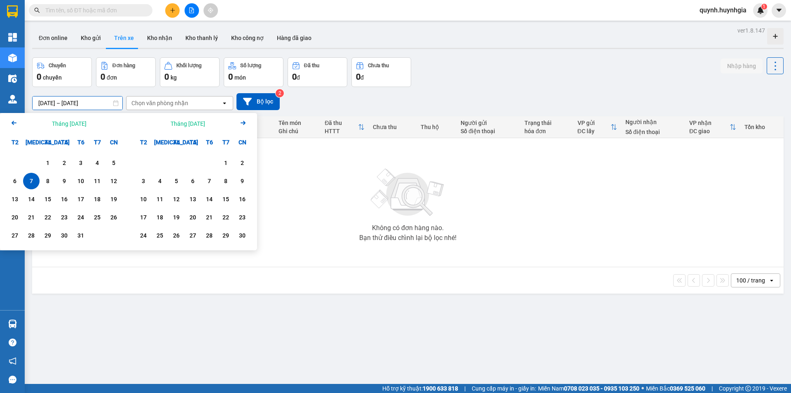
click at [78, 96] on input "07/10/2025 – 07/10/2025" at bounding box center [78, 102] width 90 height 13
click at [42, 181] on div "8" at bounding box center [48, 181] width 12 height 10
click at [101, 99] on input "08/10/2025 – 08/10/2025" at bounding box center [78, 102] width 90 height 13
drag, startPoint x: 48, startPoint y: 162, endPoint x: 75, endPoint y: 176, distance: 30.0
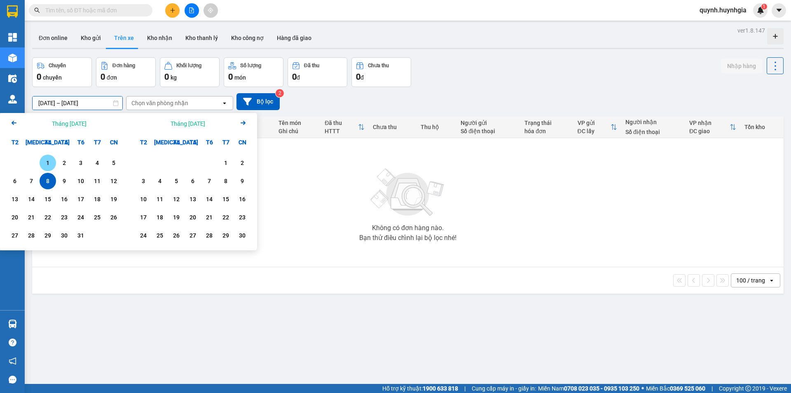
click at [49, 162] on div "1" at bounding box center [48, 163] width 12 height 10
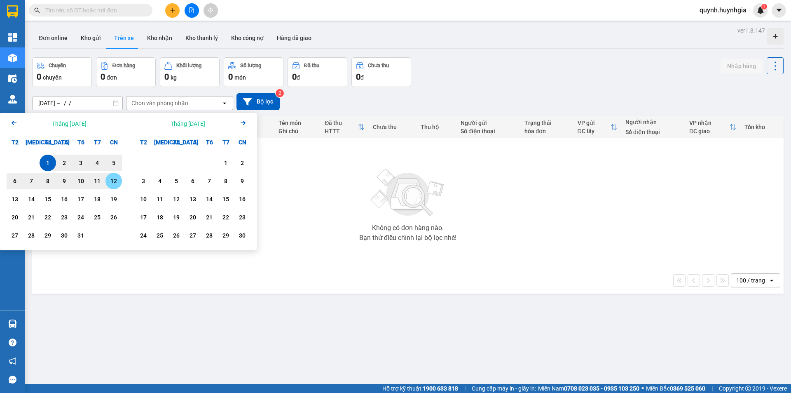
click at [112, 183] on div "12" at bounding box center [114, 181] width 12 height 10
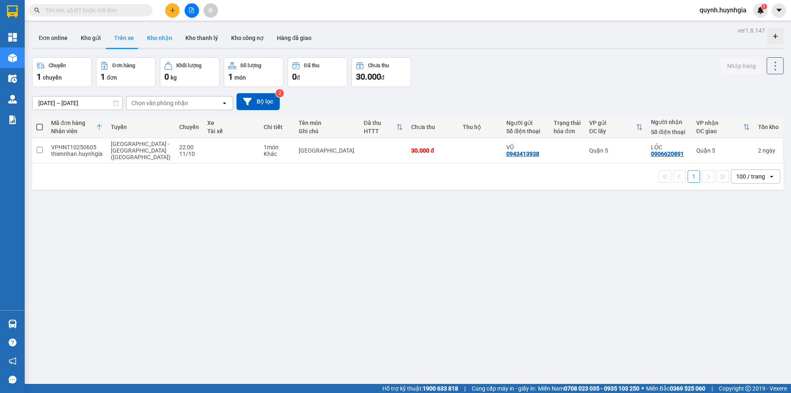
click at [158, 32] on button "Kho nhận" at bounding box center [160, 38] width 38 height 20
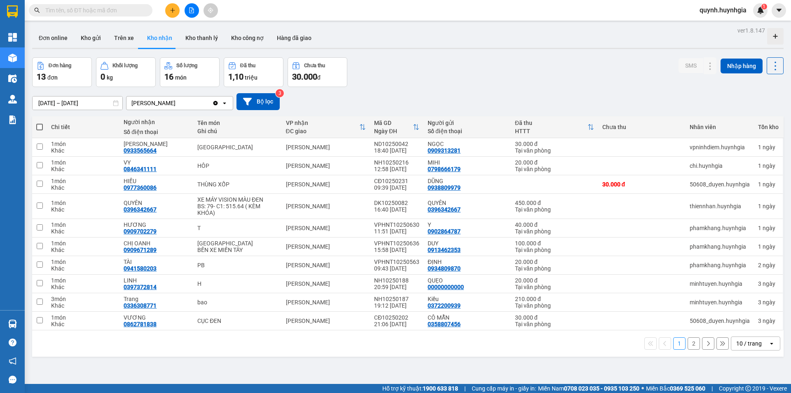
click at [164, 101] on div "[PERSON_NAME]" at bounding box center [153, 103] width 44 height 8
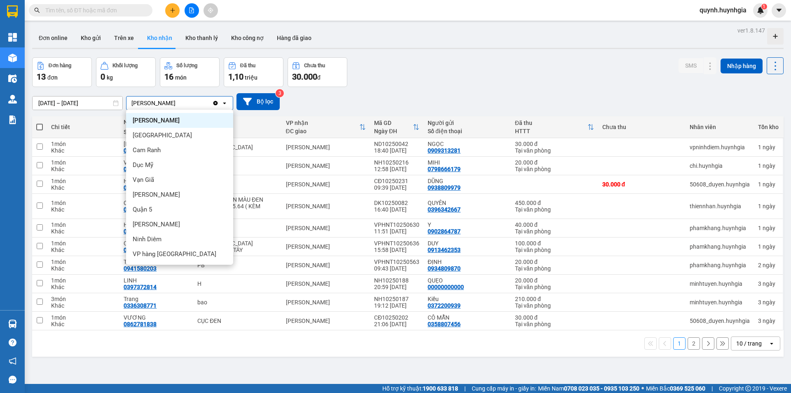
click at [562, 73] on div "Đơn hàng 13 đơn Khối lượng 0 kg Số lượng 16 món Đã thu 1,10 triệu Chưa thu 30.0…" at bounding box center [408, 72] width 752 height 30
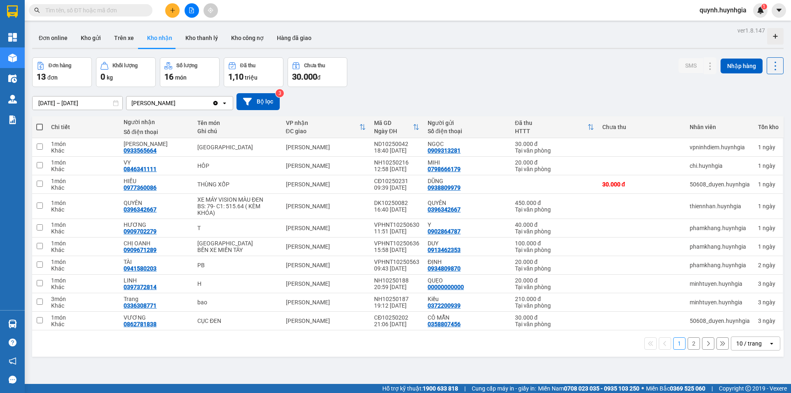
click at [55, 107] on input "11/10/2025 – 13/10/2025" at bounding box center [78, 102] width 90 height 13
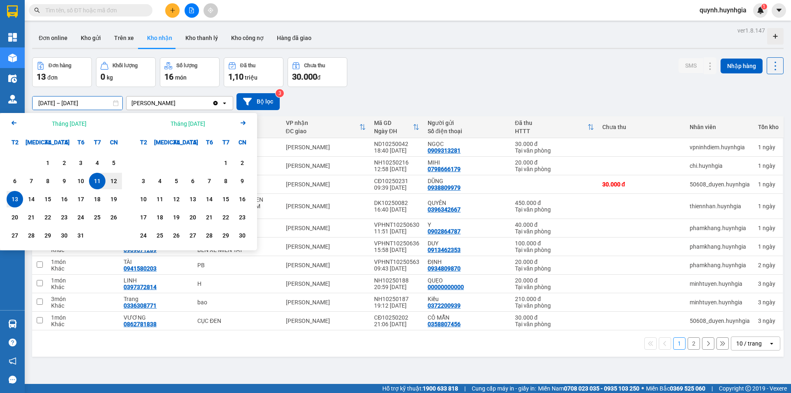
click at [68, 104] on input "11/10/2025 – 13/10/2025" at bounding box center [78, 102] width 90 height 13
click at [41, 161] on div "1" at bounding box center [48, 163] width 16 height 16
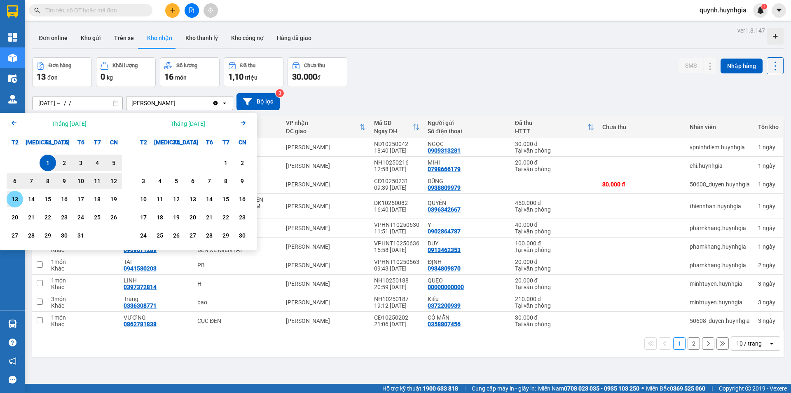
click at [15, 200] on div "13" at bounding box center [15, 199] width 12 height 10
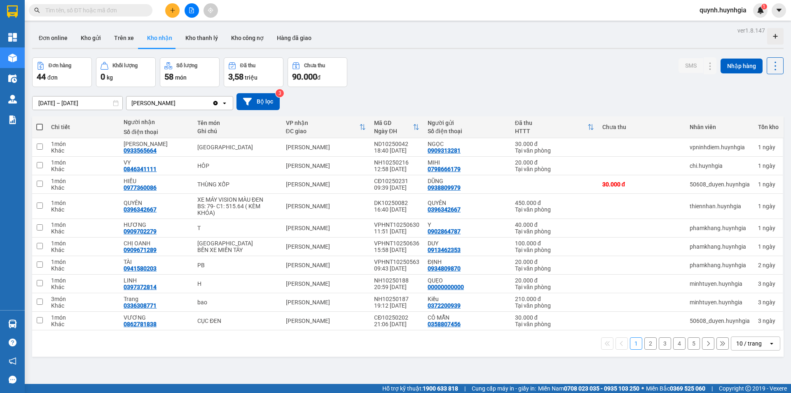
click at [758, 347] on div "10 / trang" at bounding box center [750, 343] width 37 height 13
click at [753, 322] on span "100 / trang" at bounding box center [747, 325] width 30 height 8
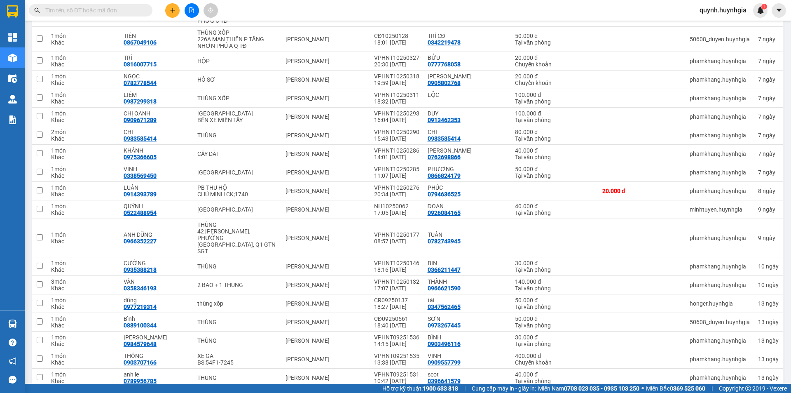
scroll to position [644, 0]
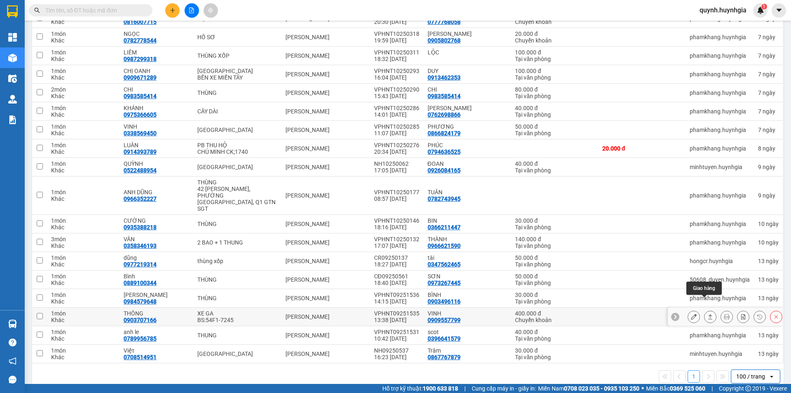
click at [708, 310] on button at bounding box center [711, 317] width 12 height 14
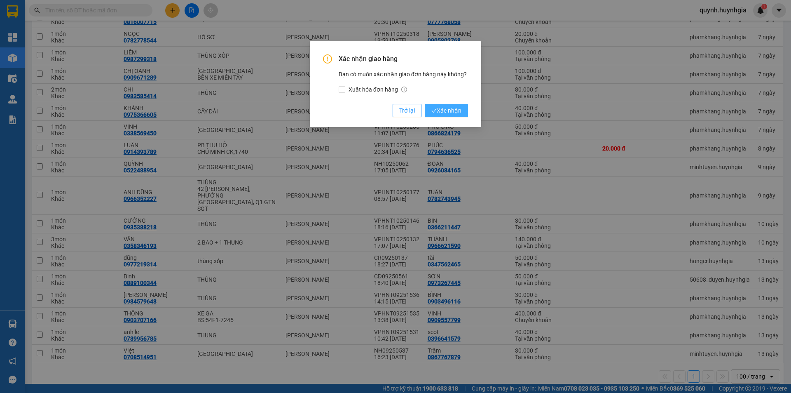
click at [433, 110] on icon "check" at bounding box center [434, 110] width 5 height 5
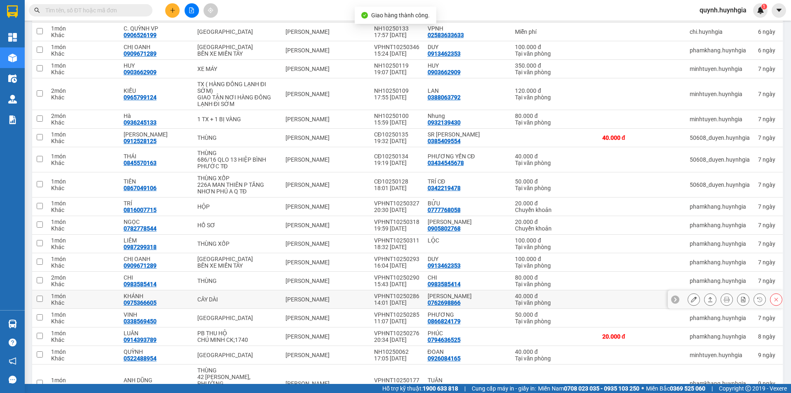
scroll to position [337, 0]
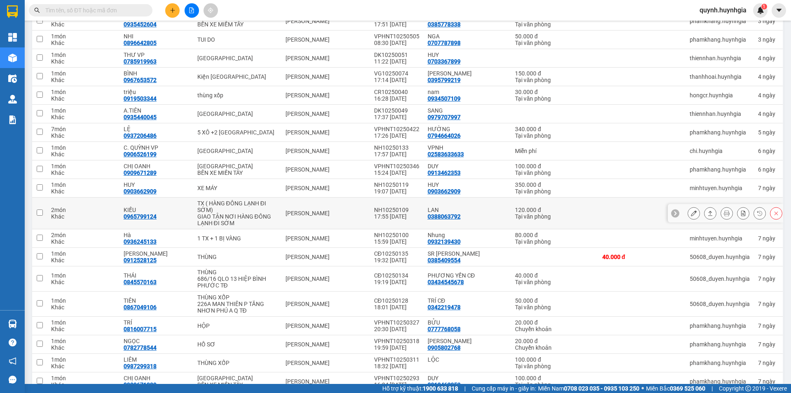
click at [707, 214] on button at bounding box center [711, 213] width 12 height 14
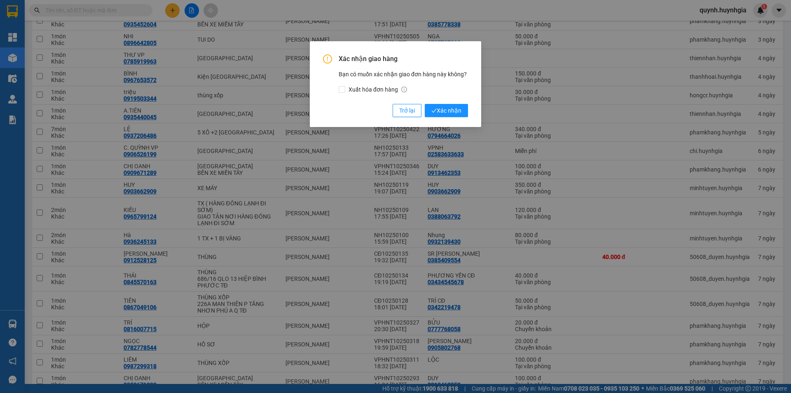
click at [446, 101] on div "Xác nhận giao hàng Bạn có muốn xác nhận giao đơn hàng này không? Xuất hóa đơn h…" at bounding box center [395, 85] width 145 height 63
click at [447, 107] on span "Xác nhận" at bounding box center [447, 110] width 30 height 9
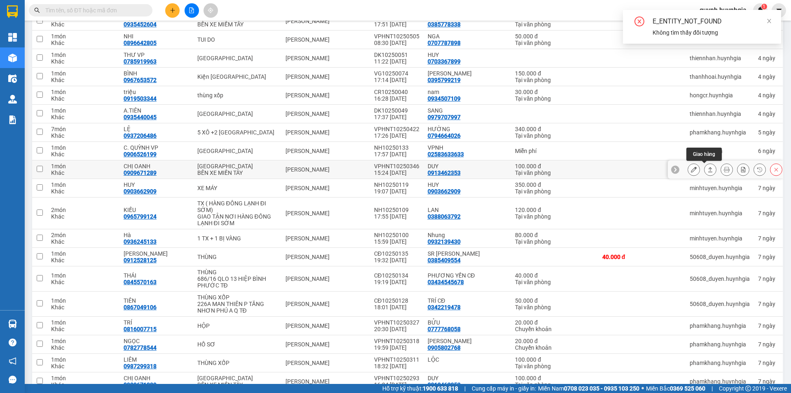
click at [705, 174] on button at bounding box center [711, 169] width 12 height 14
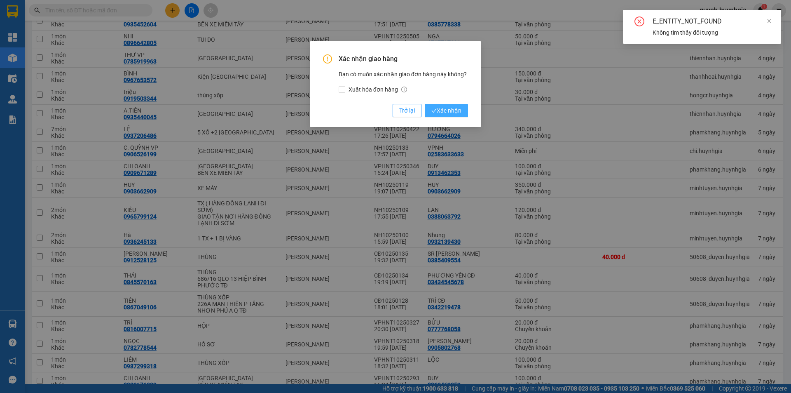
click at [450, 106] on span "Xác nhận" at bounding box center [447, 110] width 30 height 9
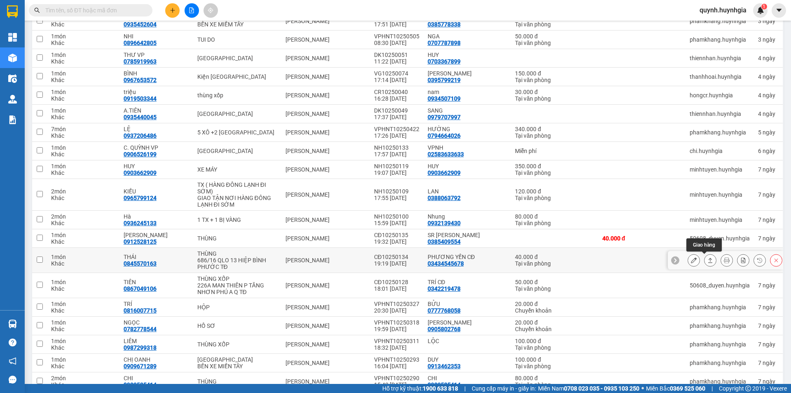
click at [708, 259] on icon at bounding box center [711, 260] width 6 height 6
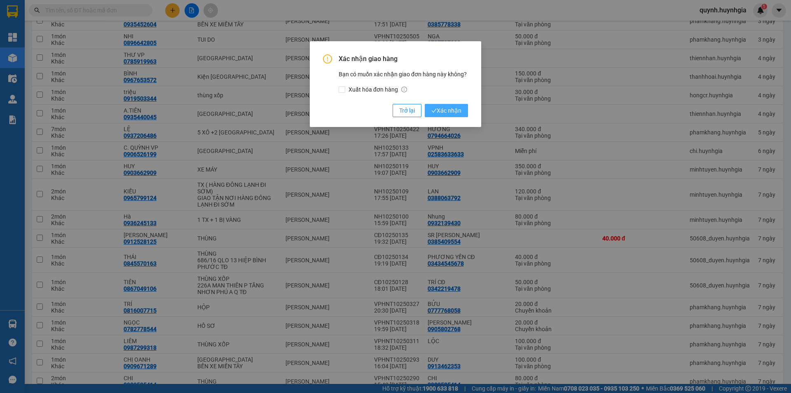
click at [455, 107] on span "Xác nhận" at bounding box center [447, 110] width 30 height 9
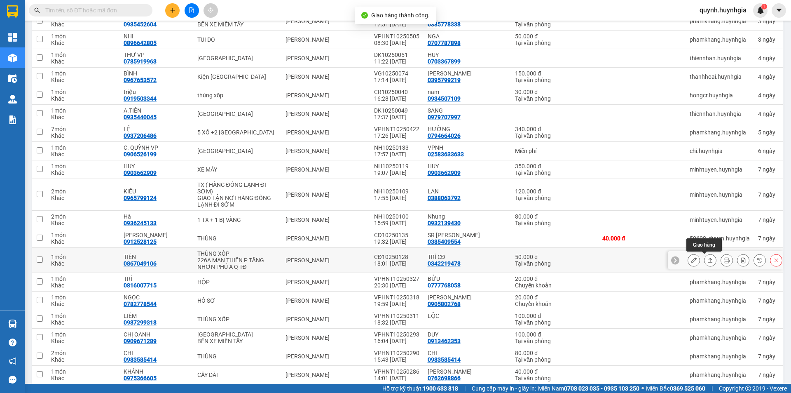
click at [705, 264] on button at bounding box center [711, 260] width 12 height 14
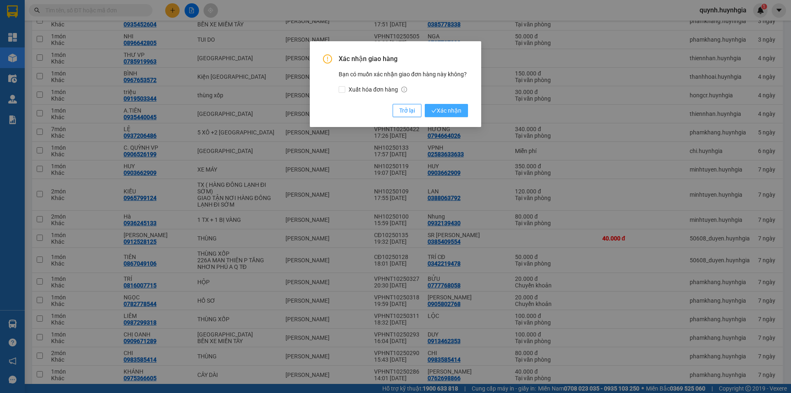
click at [447, 113] on span "Xác nhận" at bounding box center [447, 110] width 30 height 9
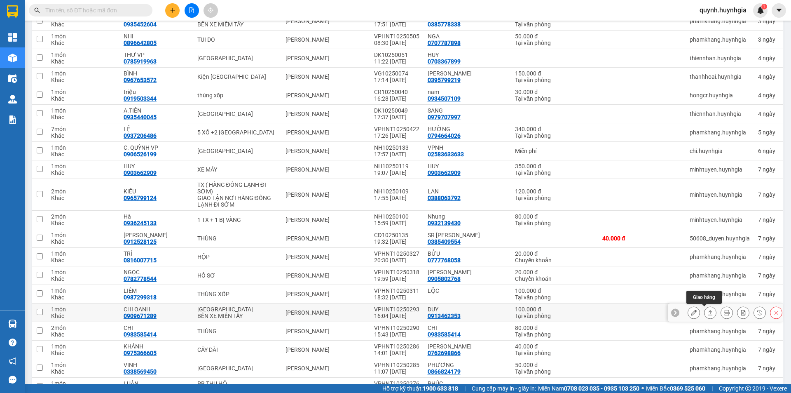
click at [709, 310] on button at bounding box center [711, 312] width 12 height 14
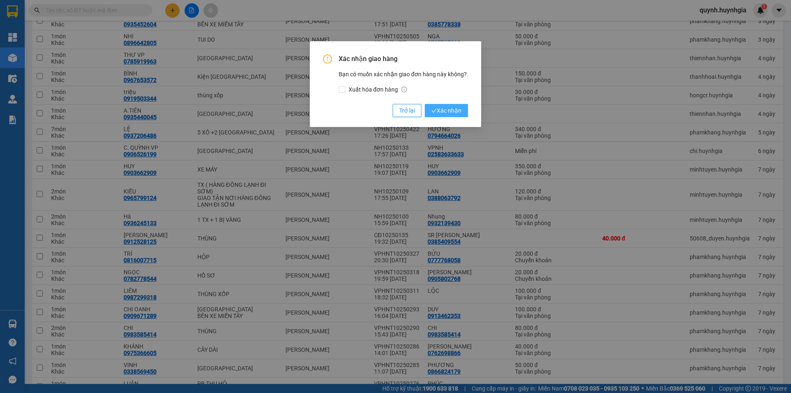
click at [452, 110] on span "Xác nhận" at bounding box center [447, 110] width 30 height 9
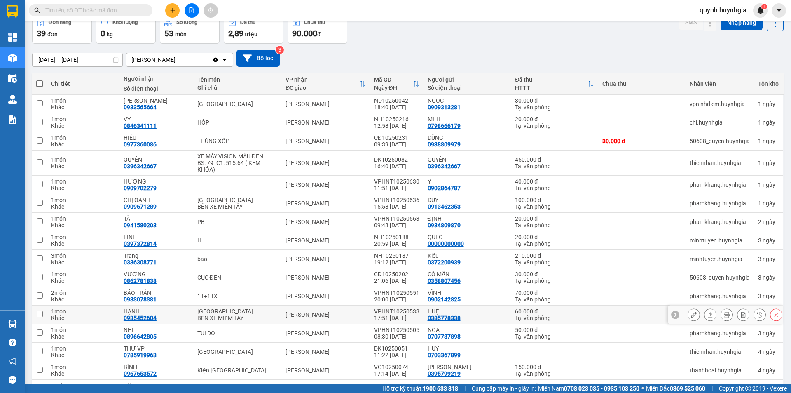
scroll to position [2, 0]
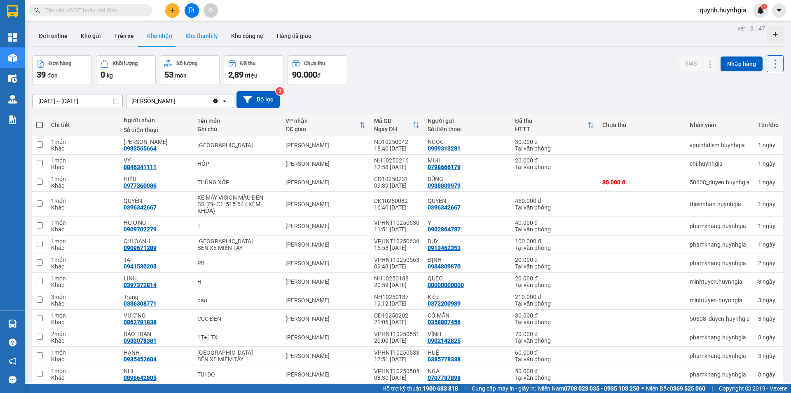
click at [192, 36] on button "Kho thanh lý" at bounding box center [202, 36] width 46 height 20
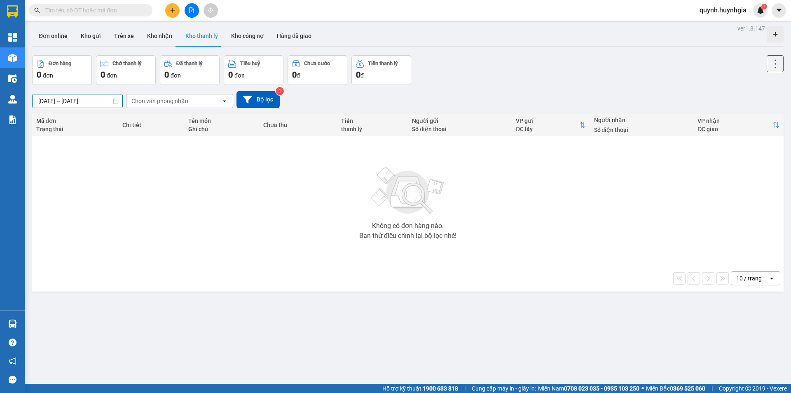
click at [60, 104] on input "06/10/2025 – 13/10/2025" at bounding box center [78, 100] width 90 height 13
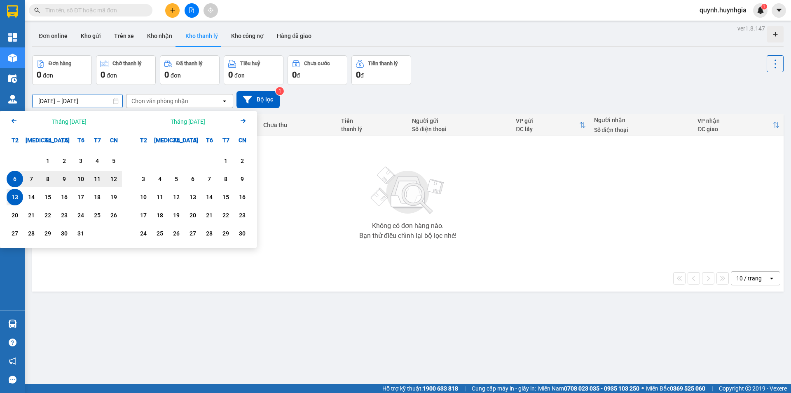
click at [392, 104] on div "06/10/2025 – 13/10/2025 Press the down arrow key to interact with the calendar …" at bounding box center [408, 99] width 752 height 17
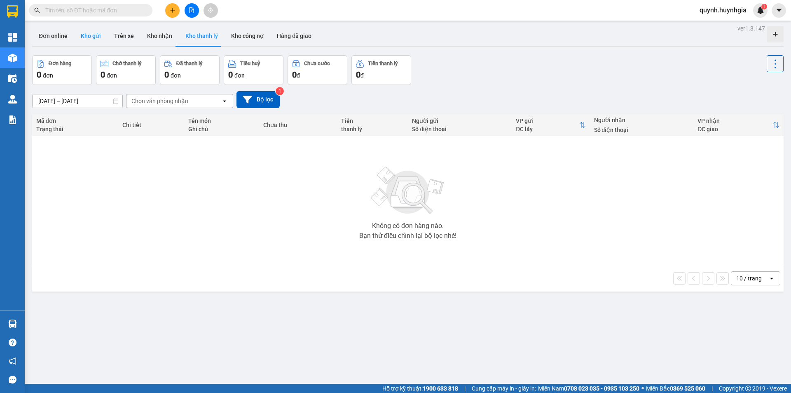
click at [92, 33] on button "Kho gửi" at bounding box center [90, 36] width 33 height 20
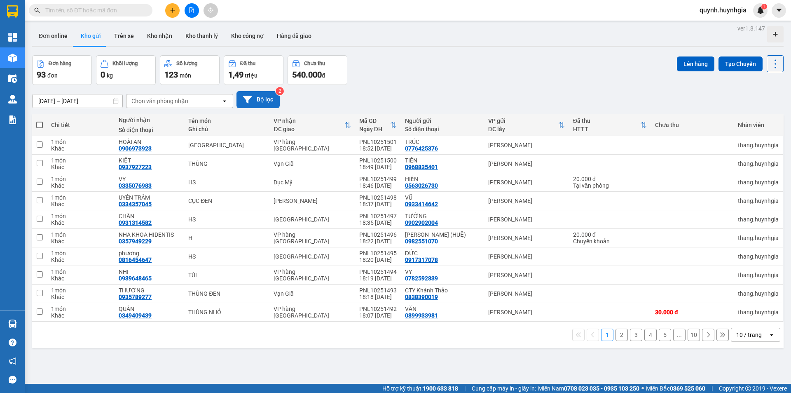
click at [270, 97] on button "Bộ lọc" at bounding box center [258, 99] width 43 height 17
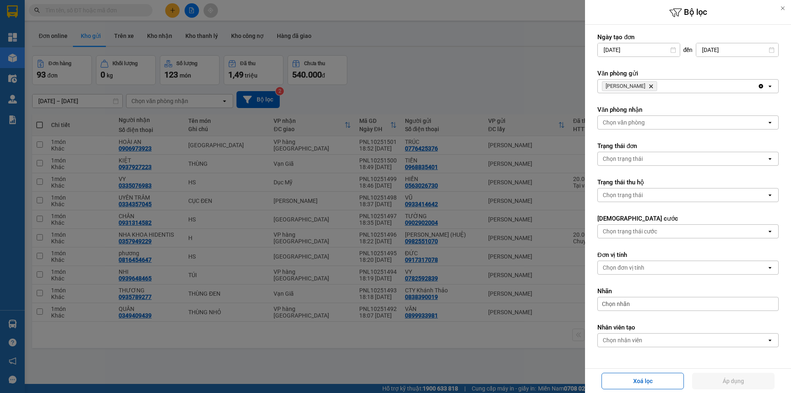
click at [650, 87] on icon "Phạm Ngũ Lão, close by backspace" at bounding box center [652, 86] width 4 height 4
click at [646, 87] on div "Chọn văn phòng" at bounding box center [682, 86] width 169 height 13
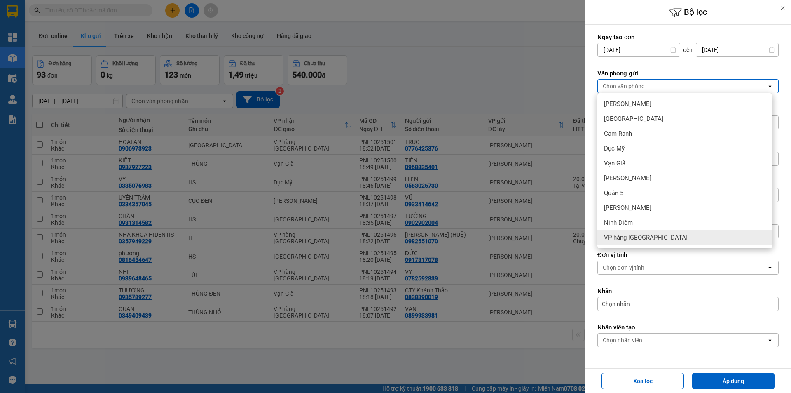
click at [634, 236] on span "VP hàng [GEOGRAPHIC_DATA]" at bounding box center [646, 237] width 84 height 8
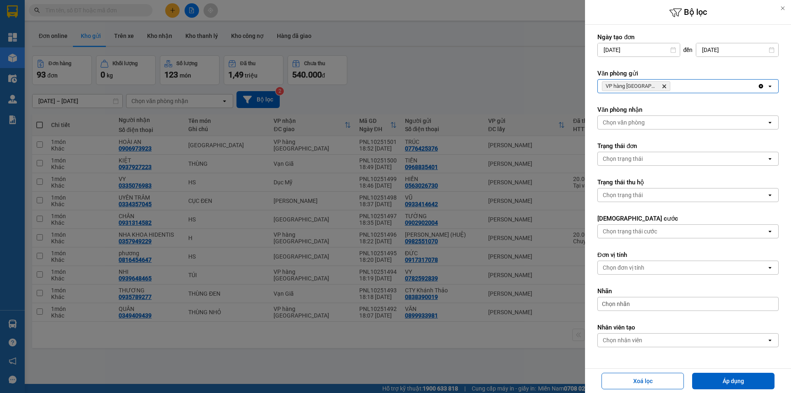
click at [465, 86] on div at bounding box center [395, 196] width 791 height 393
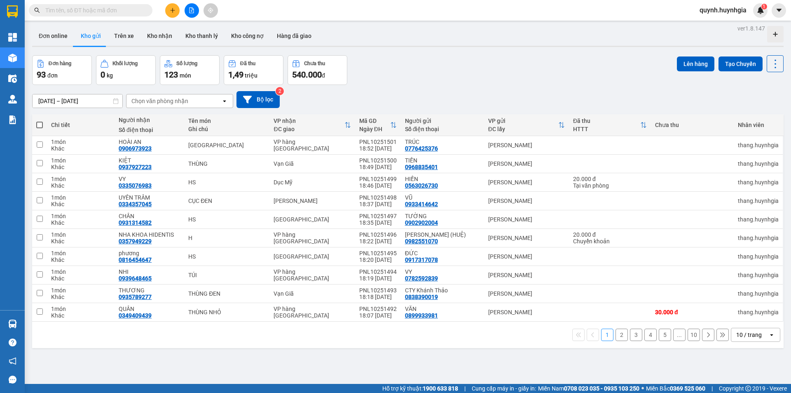
click at [737, 336] on div "10 / trang" at bounding box center [750, 335] width 26 height 8
click at [737, 317] on span "100 / trang" at bounding box center [747, 316] width 30 height 8
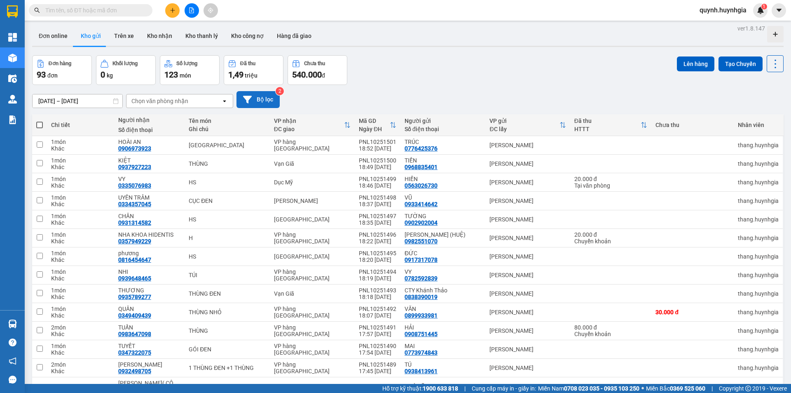
click at [273, 96] on button "Bộ lọc" at bounding box center [258, 99] width 43 height 17
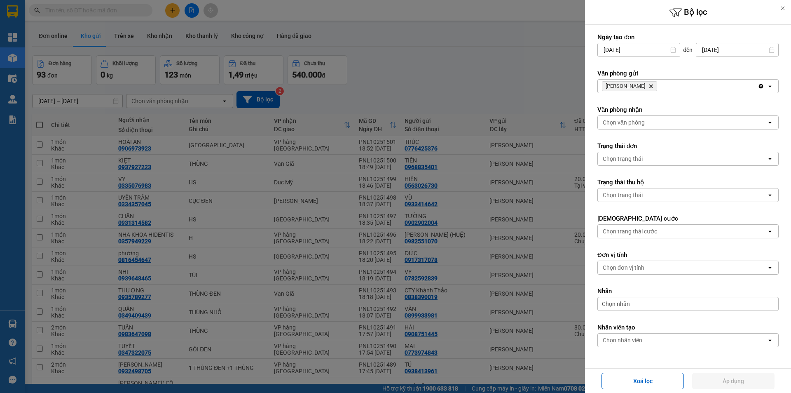
click at [649, 86] on icon "Delete" at bounding box center [651, 86] width 5 height 5
click at [644, 86] on div "Chọn văn phòng" at bounding box center [624, 86] width 42 height 8
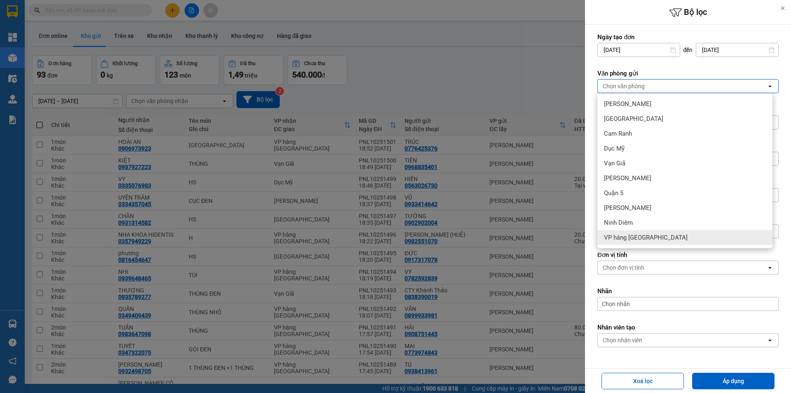
click at [641, 237] on span "VP hàng [GEOGRAPHIC_DATA]" at bounding box center [646, 237] width 84 height 8
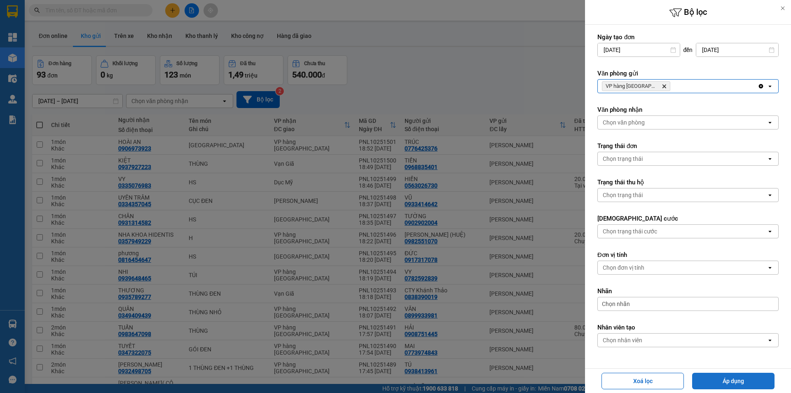
click at [717, 380] on button "Áp dụng" at bounding box center [733, 381] width 82 height 16
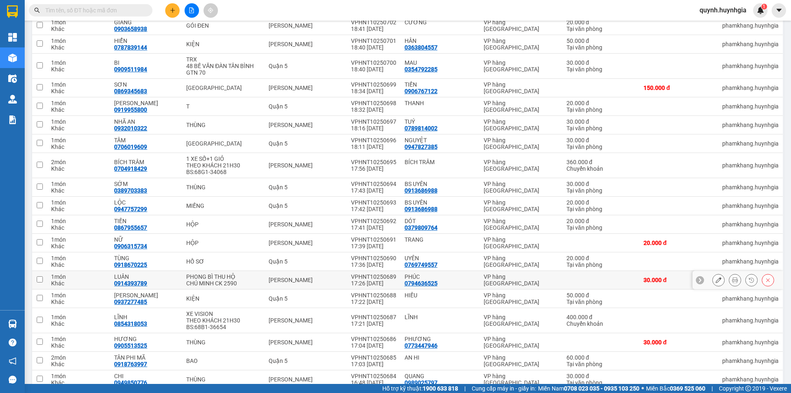
scroll to position [35, 0]
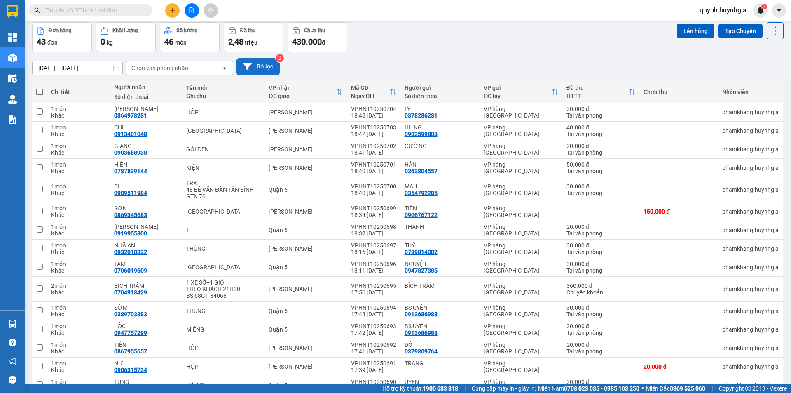
click at [260, 64] on button "Bộ lọc" at bounding box center [258, 66] width 43 height 17
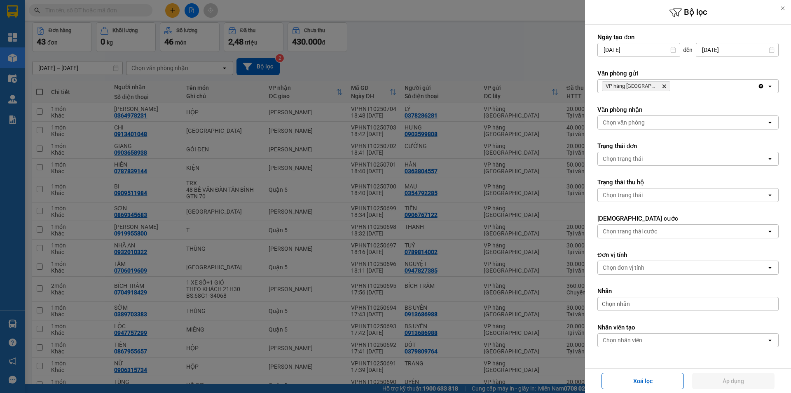
click at [663, 84] on icon "VP hàng Nha Trang, close by backspace" at bounding box center [665, 86] width 4 height 4
click at [656, 84] on div "Chọn văn phòng" at bounding box center [682, 86] width 169 height 13
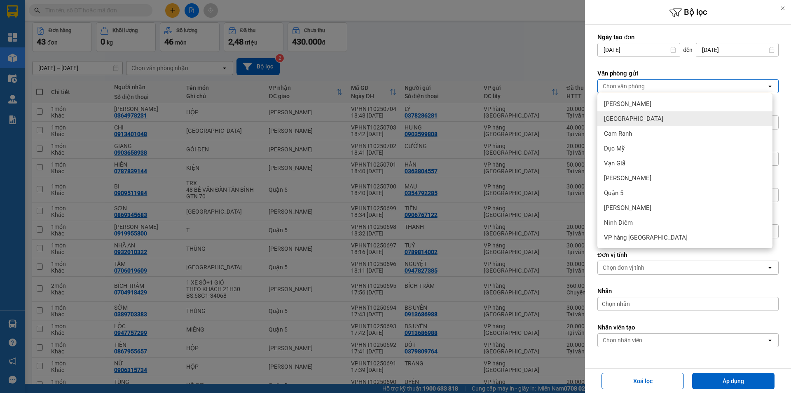
click at [637, 113] on div "[GEOGRAPHIC_DATA]" at bounding box center [685, 118] width 175 height 15
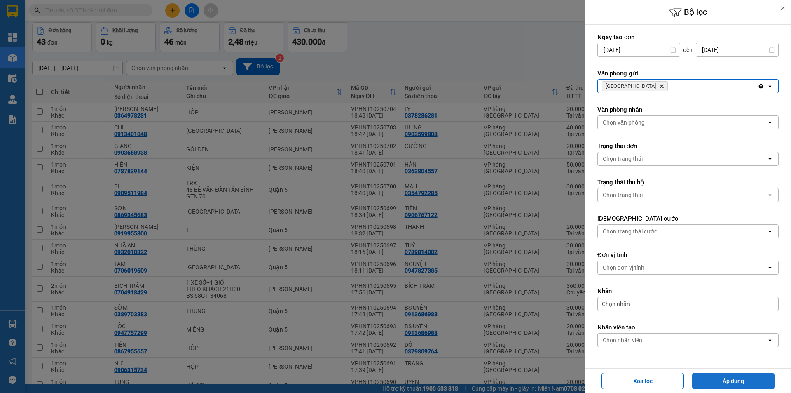
click at [747, 385] on button "Áp dụng" at bounding box center [733, 381] width 82 height 16
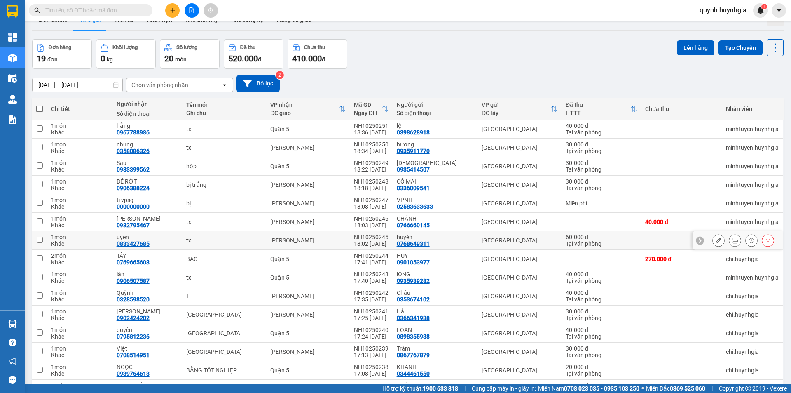
scroll to position [0, 0]
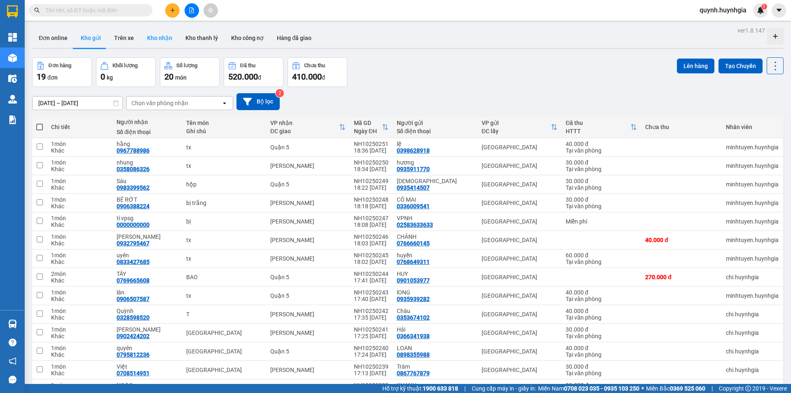
click at [151, 33] on button "Kho nhận" at bounding box center [160, 38] width 38 height 20
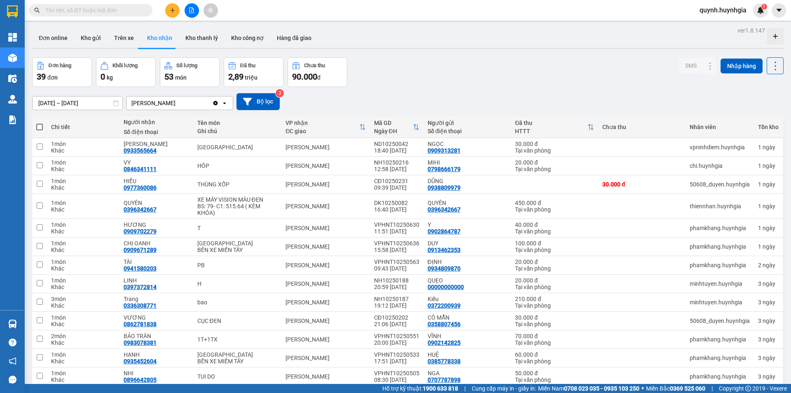
click at [85, 103] on input "01/10/2025 – 13/10/2025" at bounding box center [78, 102] width 90 height 13
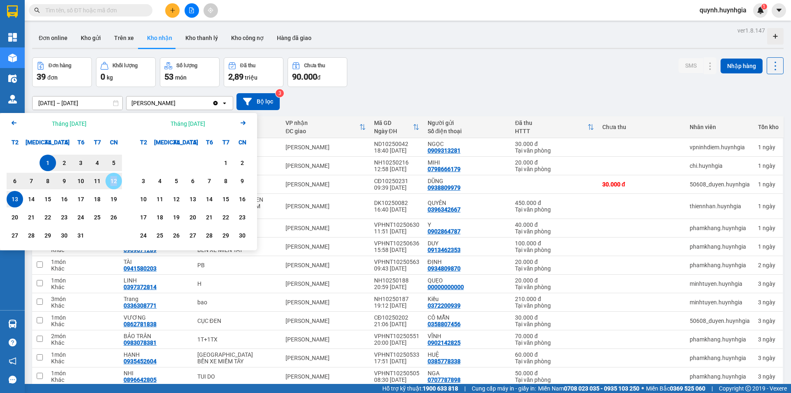
click at [112, 176] on div "12" at bounding box center [114, 181] width 16 height 16
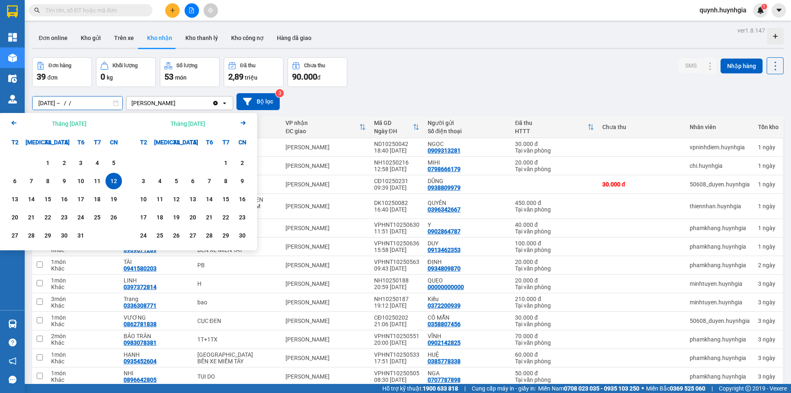
click at [63, 103] on input "12/10/2025 – / /" at bounding box center [78, 102] width 90 height 13
click at [47, 162] on div "1" at bounding box center [48, 163] width 12 height 10
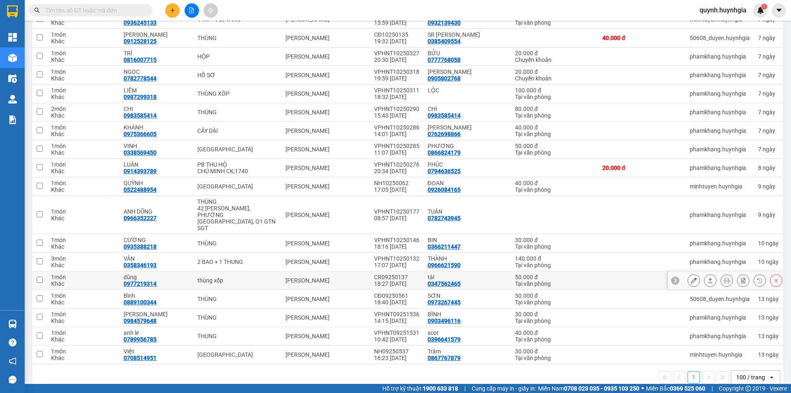
scroll to position [482, 0]
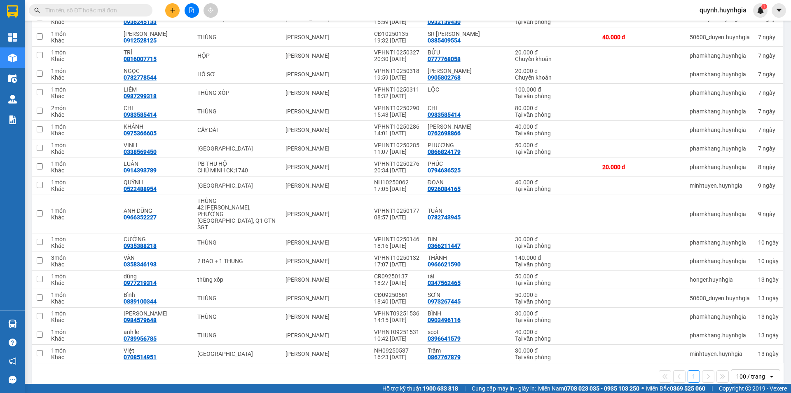
click at [784, 63] on main "ver 1.8.147 Đơn online Kho gửi Trên xe Kho nhận Kho thanh lý Kho công nợ Hàng đ…" at bounding box center [395, 192] width 791 height 384
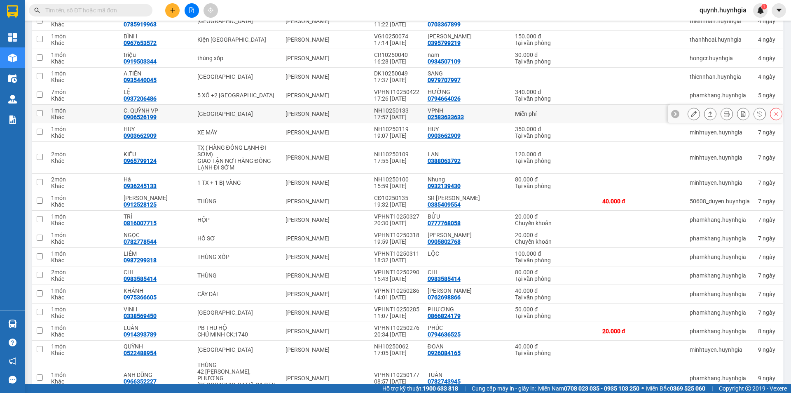
scroll to position [317, 0]
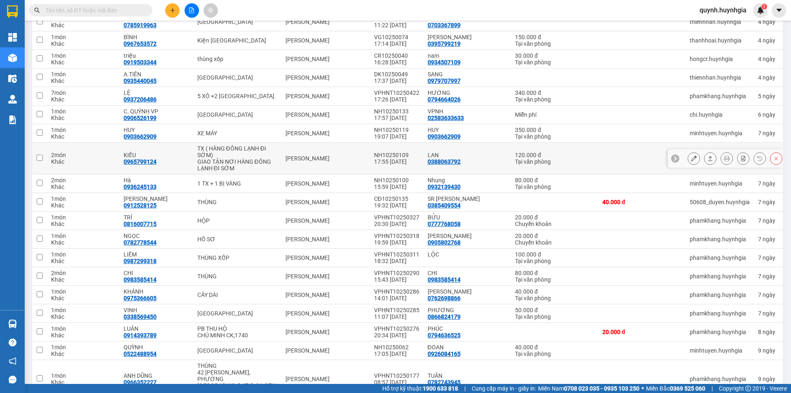
click at [708, 160] on icon at bounding box center [711, 158] width 6 height 6
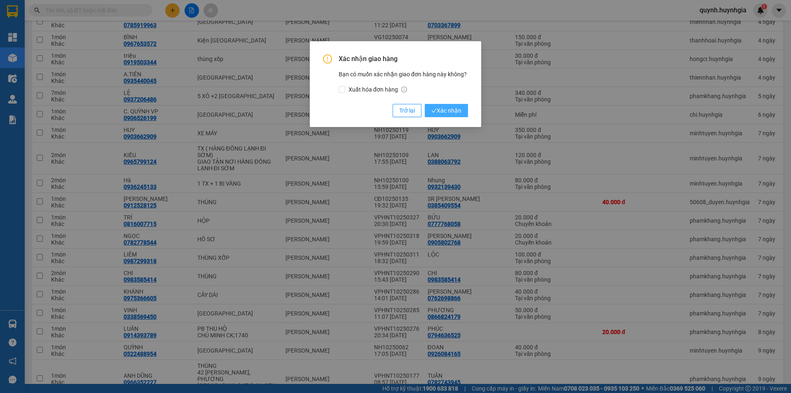
click at [446, 110] on span "Xác nhận" at bounding box center [447, 110] width 30 height 9
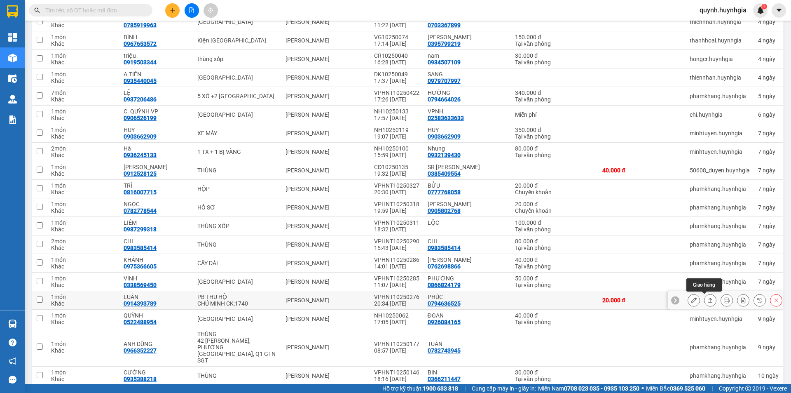
click at [708, 301] on icon at bounding box center [711, 300] width 6 height 6
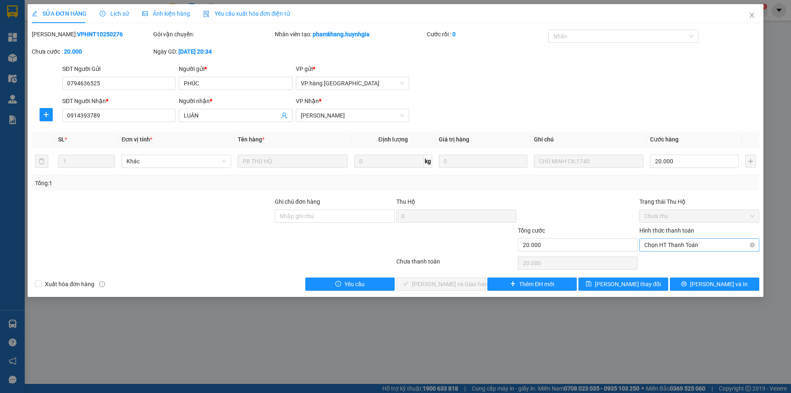
click at [664, 246] on span "Chọn HT Thanh Toán" at bounding box center [700, 245] width 110 height 12
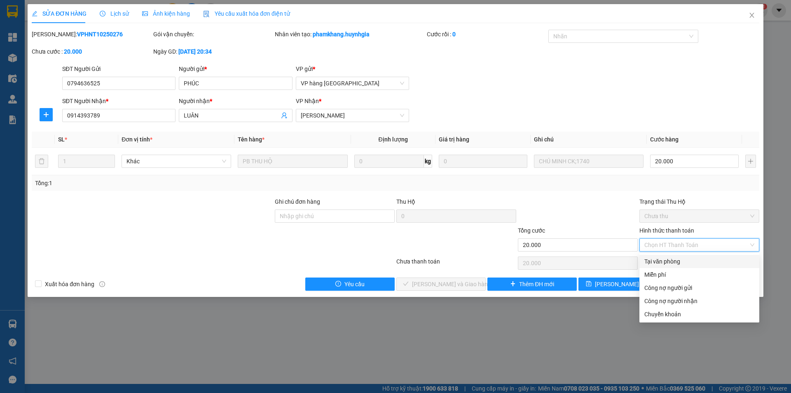
click at [662, 261] on div "Tại văn phòng" at bounding box center [700, 261] width 110 height 9
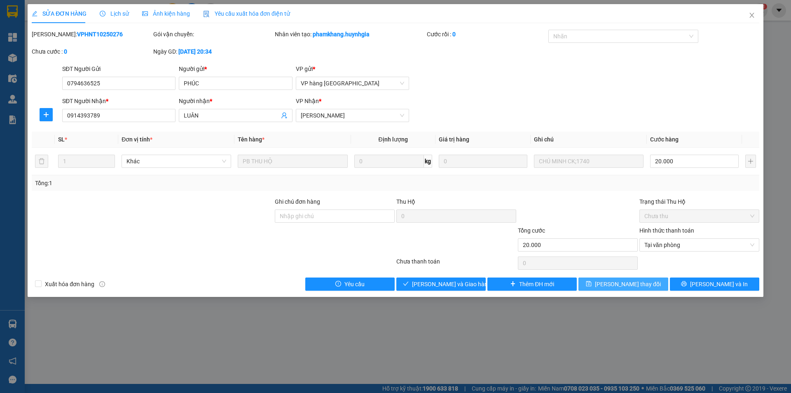
click at [610, 289] on button "Lưu thay đổi" at bounding box center [623, 283] width 89 height 13
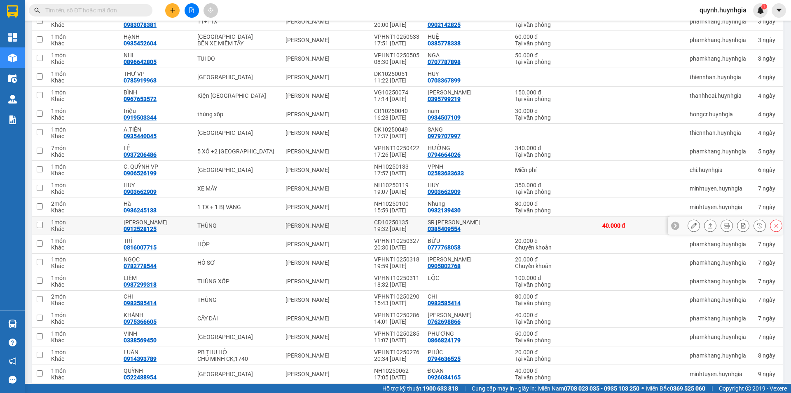
scroll to position [247, 0]
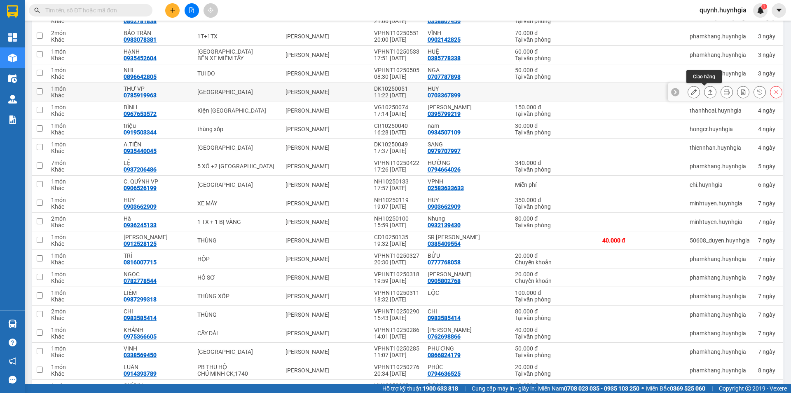
click at [709, 90] on icon at bounding box center [711, 91] width 5 height 5
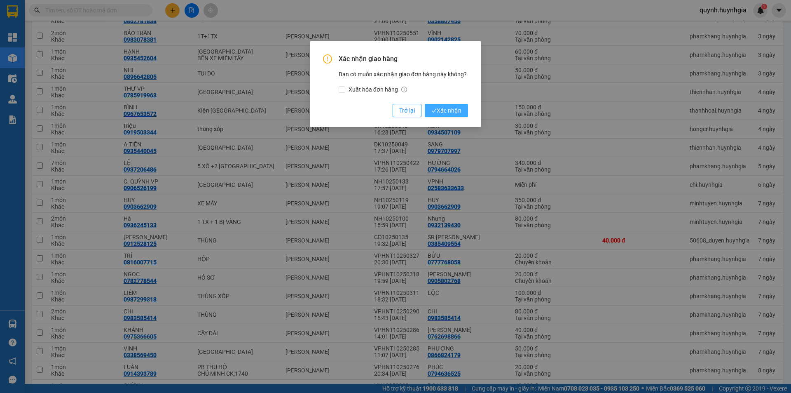
click at [439, 112] on span "Xác nhận" at bounding box center [447, 110] width 30 height 9
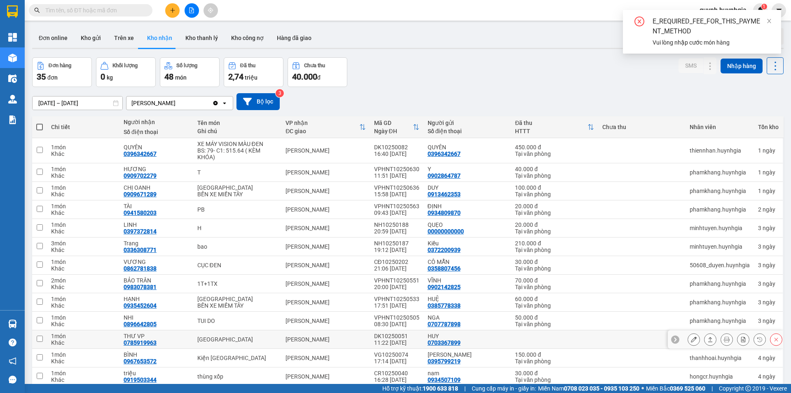
click at [692, 332] on button at bounding box center [694, 339] width 12 height 14
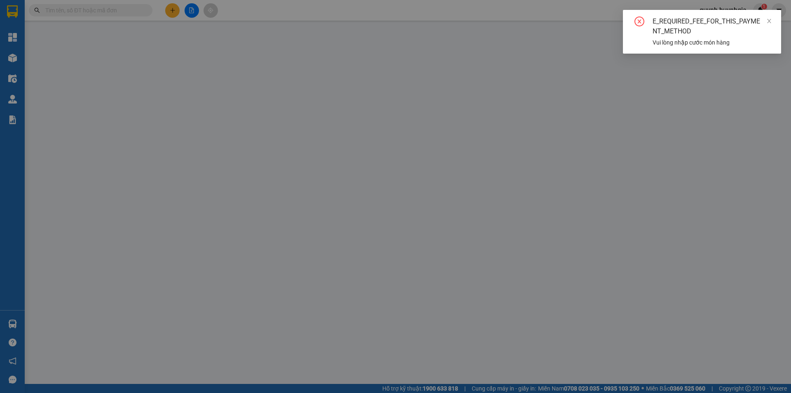
type input "0703367899"
type input "HUY"
type input "0785919963"
type input "THƯ VP"
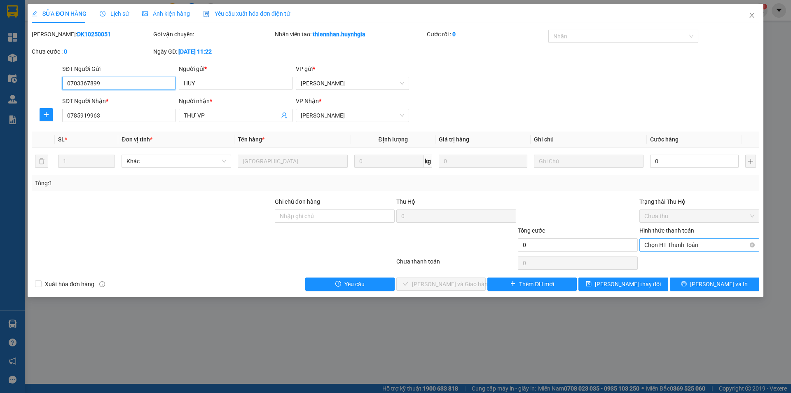
click at [691, 243] on span "Chọn HT Thanh Toán" at bounding box center [700, 245] width 110 height 12
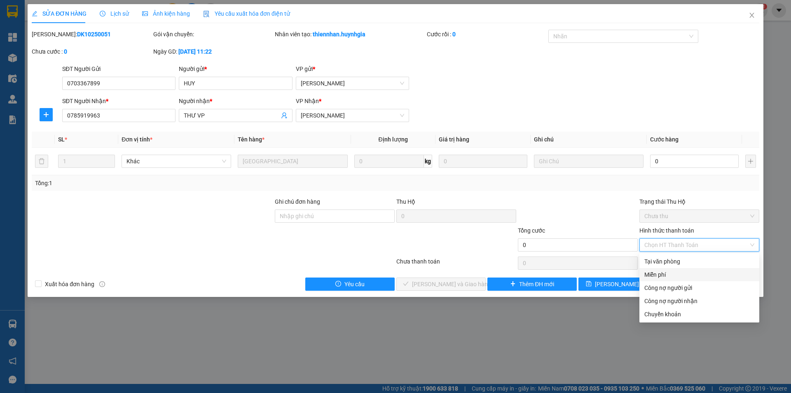
click at [663, 273] on div "Miễn phí" at bounding box center [700, 274] width 110 height 9
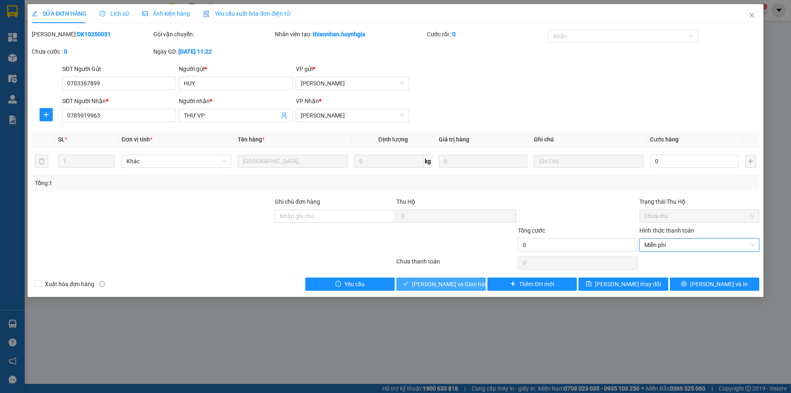
click at [433, 284] on span "Lưu và Giao hàng" at bounding box center [451, 283] width 79 height 9
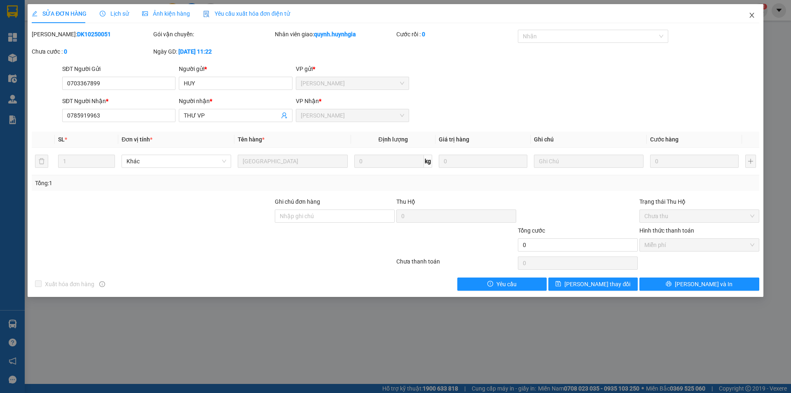
click at [753, 13] on icon "close" at bounding box center [752, 15] width 7 height 7
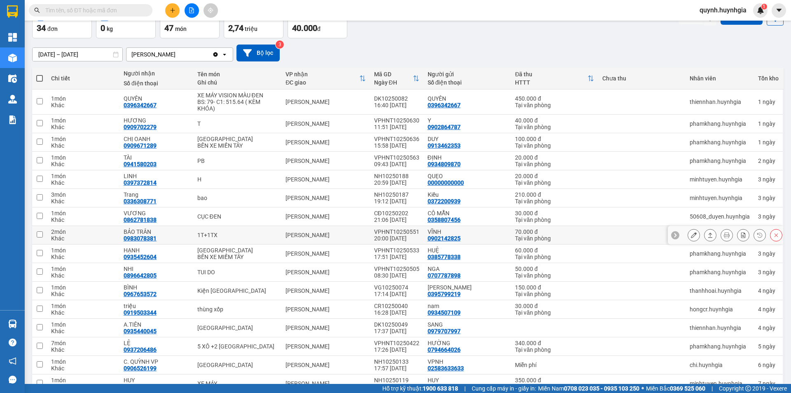
scroll to position [41, 0]
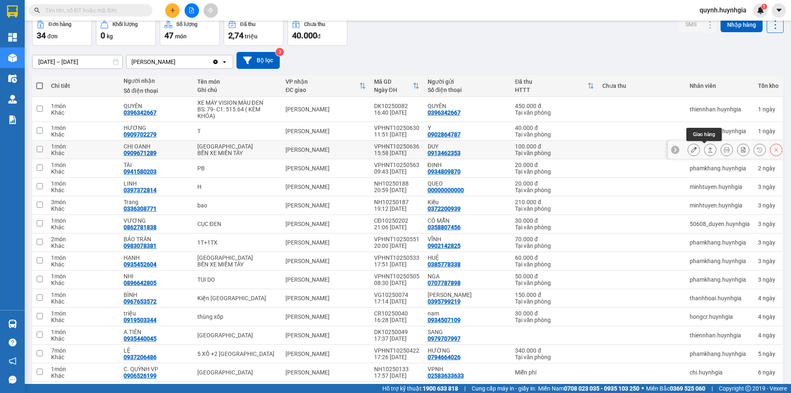
click at [708, 152] on button at bounding box center [711, 150] width 12 height 14
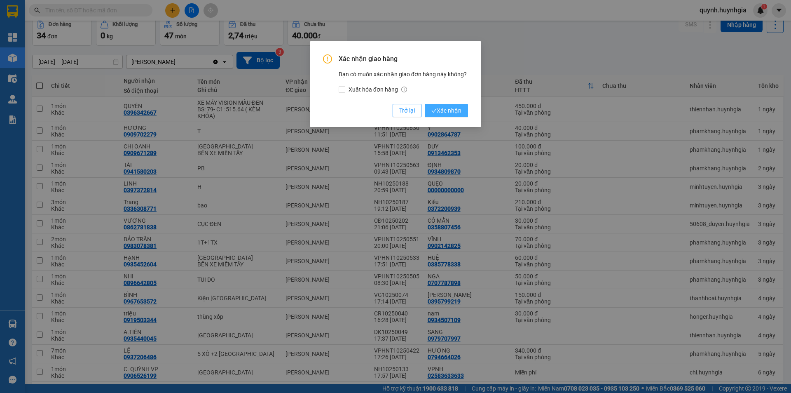
click at [439, 110] on span "Xác nhận" at bounding box center [447, 110] width 30 height 9
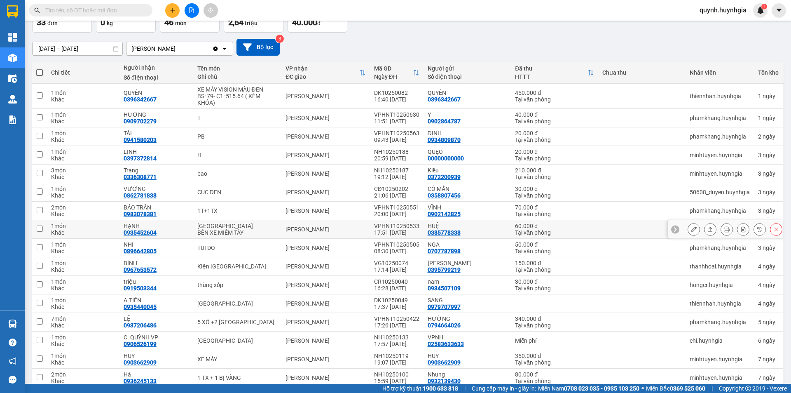
scroll to position [0, 0]
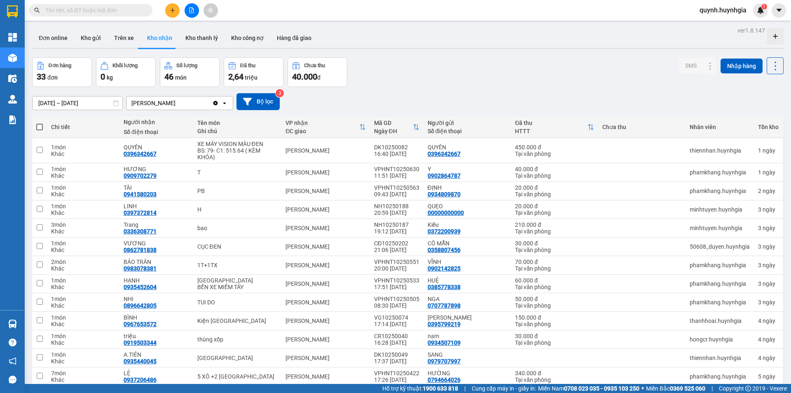
click at [65, 102] on input "01/10/2025 – 12/10/2025" at bounding box center [78, 102] width 90 height 13
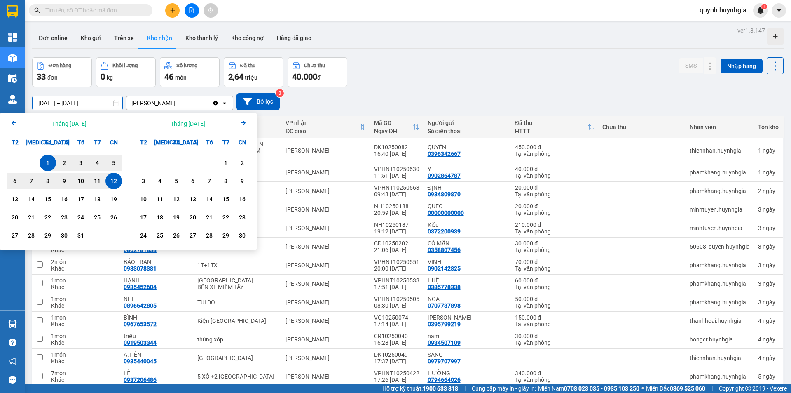
click at [438, 90] on div "01/10/2025 – 12/10/2025 Press the down arrow key to interact with the calendar …" at bounding box center [408, 101] width 752 height 29
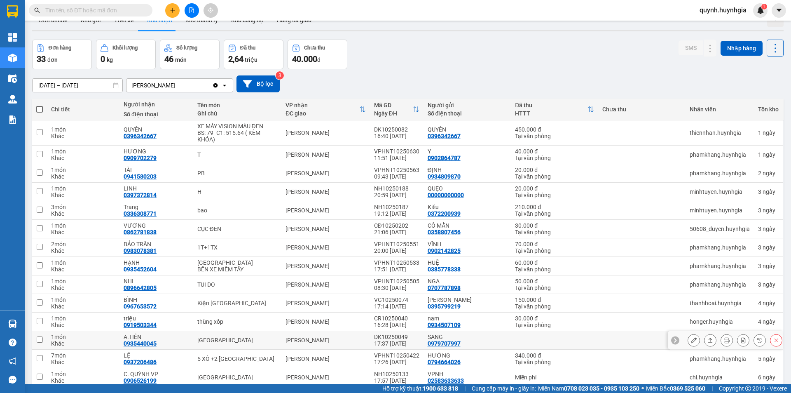
scroll to position [1, 0]
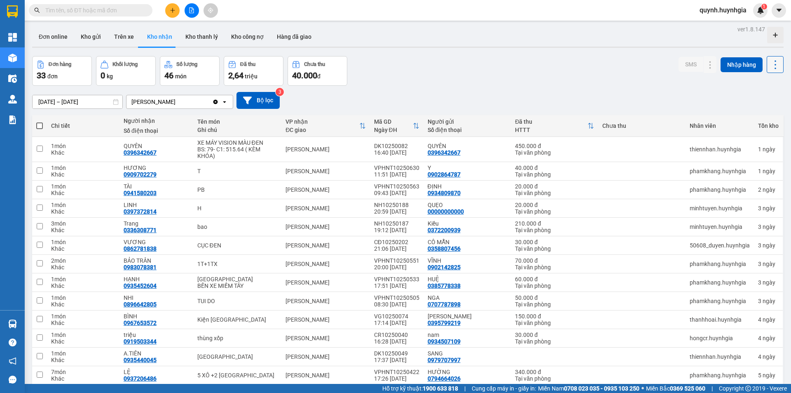
click at [775, 59] on icon at bounding box center [776, 65] width 12 height 12
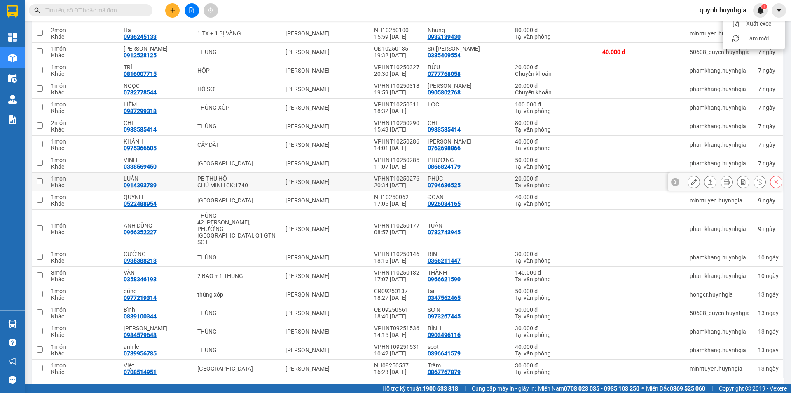
scroll to position [413, 0]
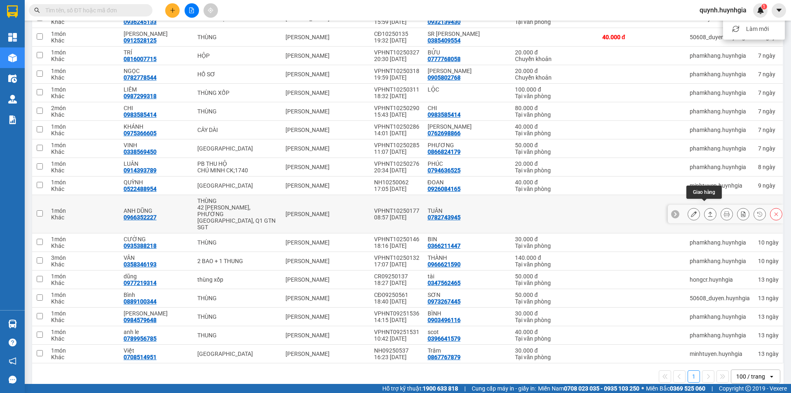
click at [708, 211] on icon at bounding box center [711, 214] width 6 height 6
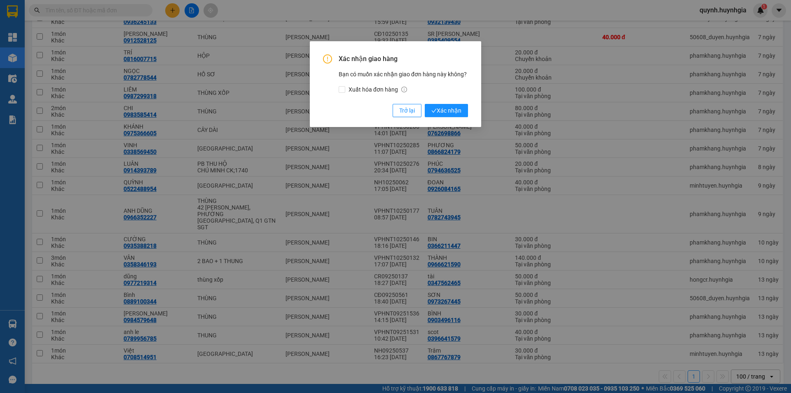
click at [514, 146] on div "Xác nhận giao hàng Bạn có muốn xác nhận giao đơn hàng này không? Xuất hóa đơn h…" at bounding box center [395, 196] width 791 height 393
click at [414, 115] on span "Trở lại" at bounding box center [407, 110] width 16 height 9
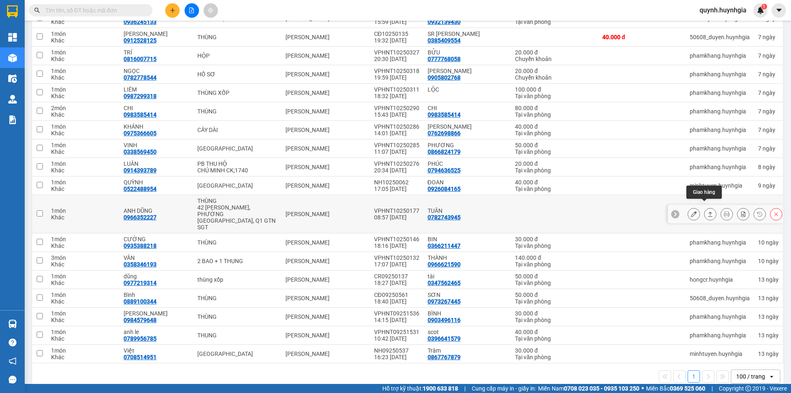
click at [705, 209] on button at bounding box center [711, 214] width 12 height 14
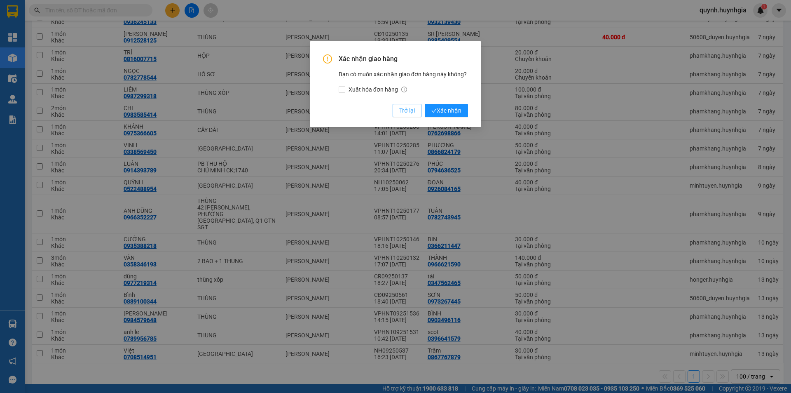
click at [401, 111] on span "Trở lại" at bounding box center [407, 110] width 16 height 9
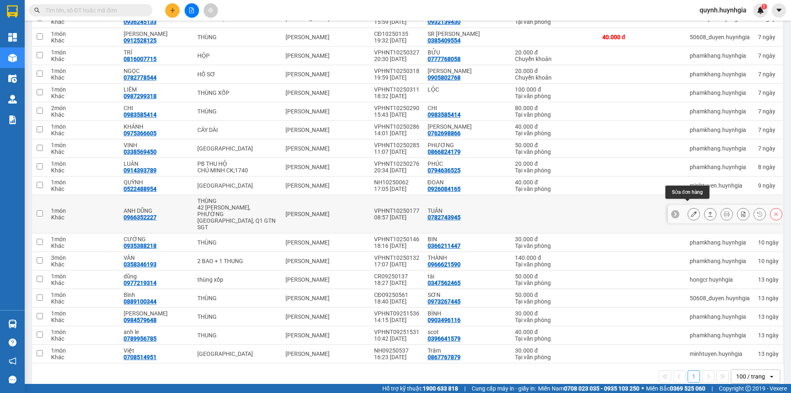
click at [691, 211] on icon at bounding box center [694, 214] width 6 height 6
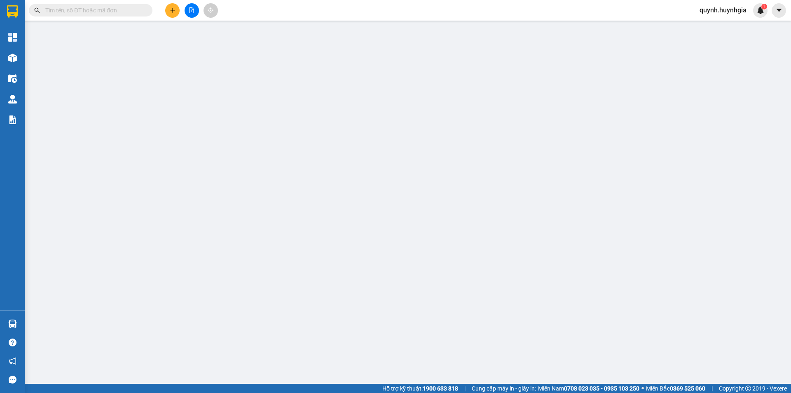
type input "0782743945"
type input "TUÂN"
type input "0966352227"
type input "ANH DŨNG"
type input "GTN-SGT"
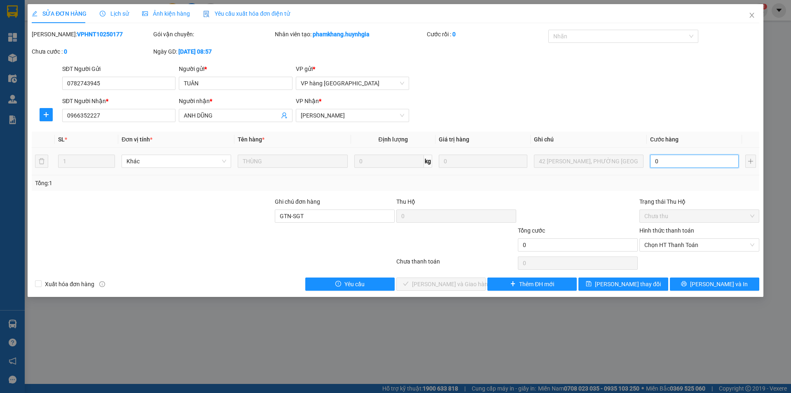
click at [712, 159] on input "0" at bounding box center [694, 161] width 89 height 13
type input "3"
type input "30"
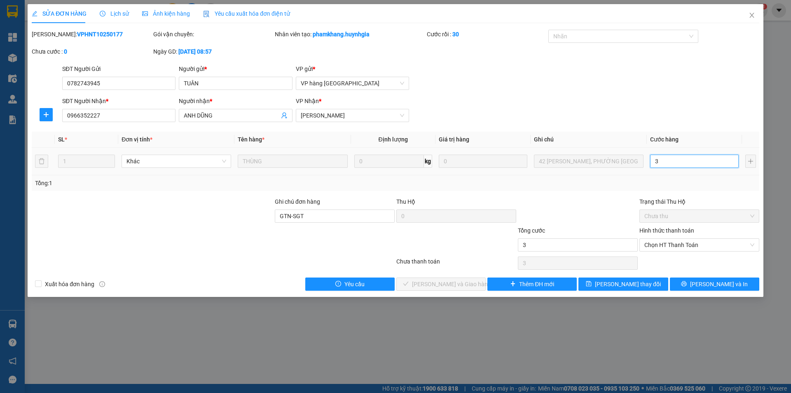
type input "30"
type input "30.000"
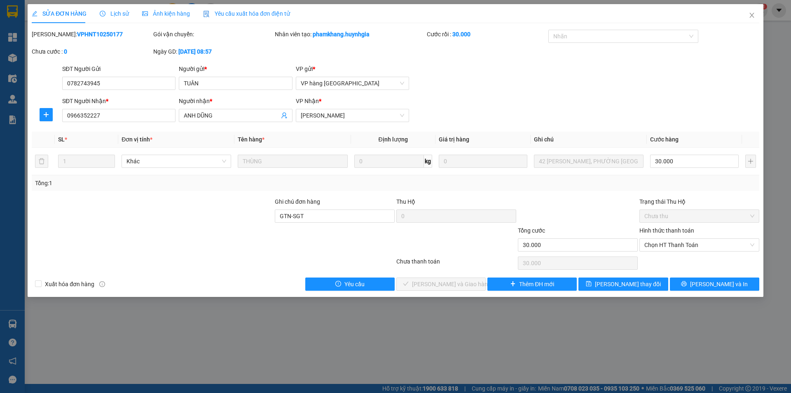
click at [591, 188] on div "Tổng: 1" at bounding box center [396, 183] width 728 height 16
click at [694, 244] on span "Chọn HT Thanh Toán" at bounding box center [700, 245] width 110 height 12
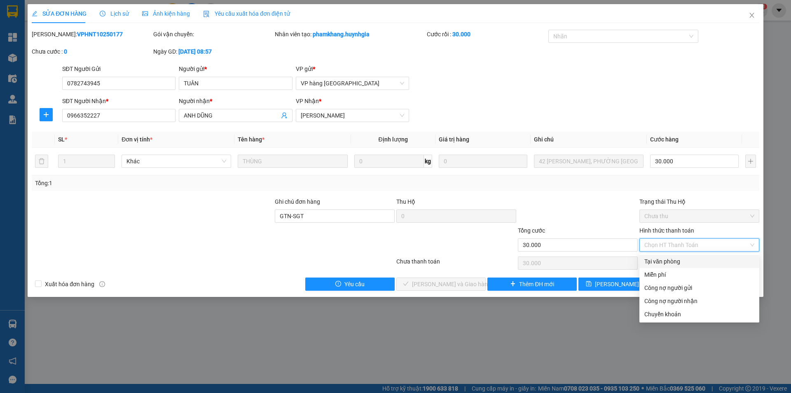
click at [674, 261] on div "Tại văn phòng" at bounding box center [700, 261] width 110 height 9
type input "0"
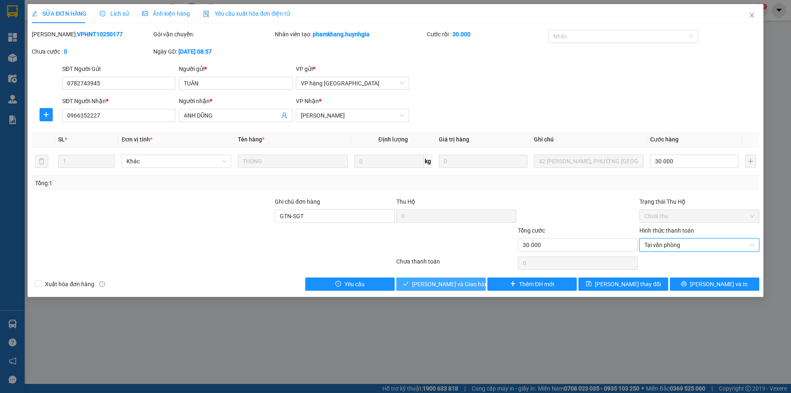
click at [437, 289] on button "Lưu và Giao hàng" at bounding box center [441, 283] width 89 height 13
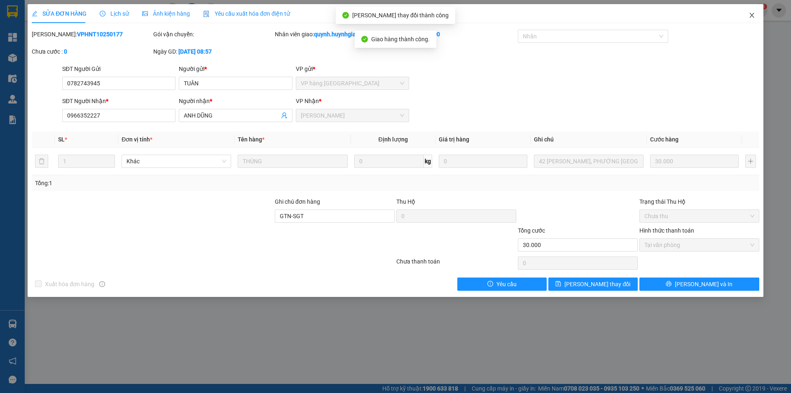
click at [751, 17] on icon "close" at bounding box center [752, 15] width 5 height 5
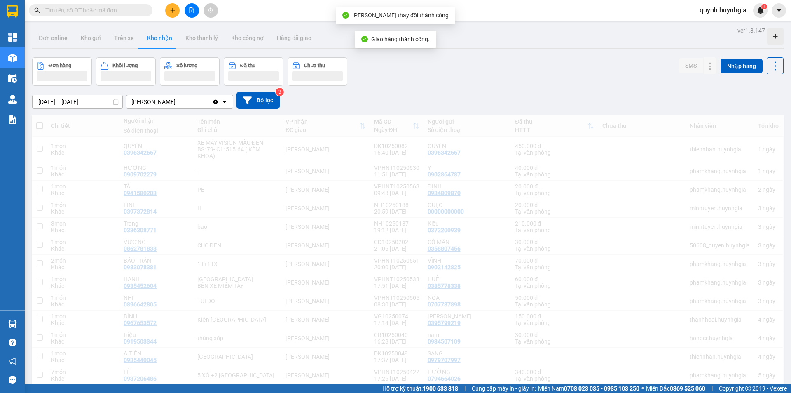
click at [751, 13] on span "quynh.huynhgia" at bounding box center [723, 10] width 60 height 10
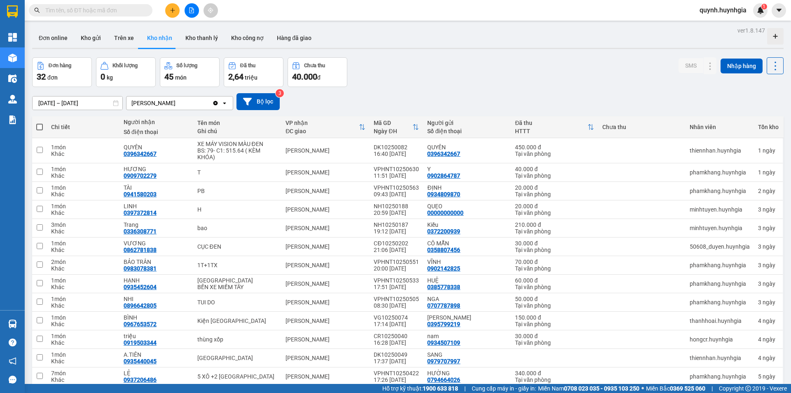
click at [595, 66] on div "Đơn hàng 32 đơn Khối lượng 0 kg Số lượng 45 món Đã thu 2,64 triệu Chưa thu 40.0…" at bounding box center [408, 72] width 752 height 30
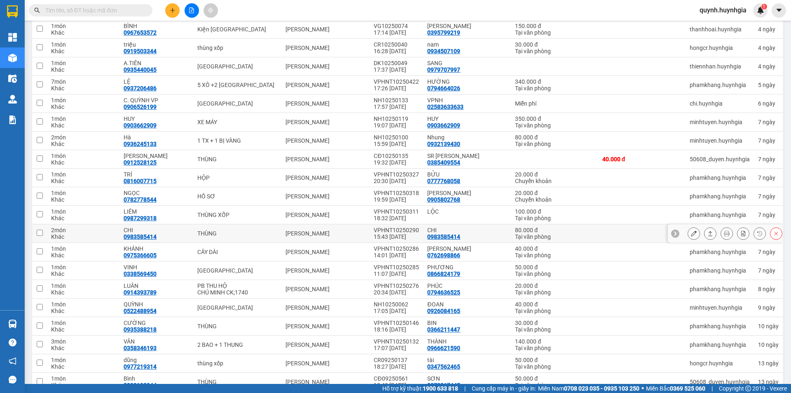
scroll to position [388, 0]
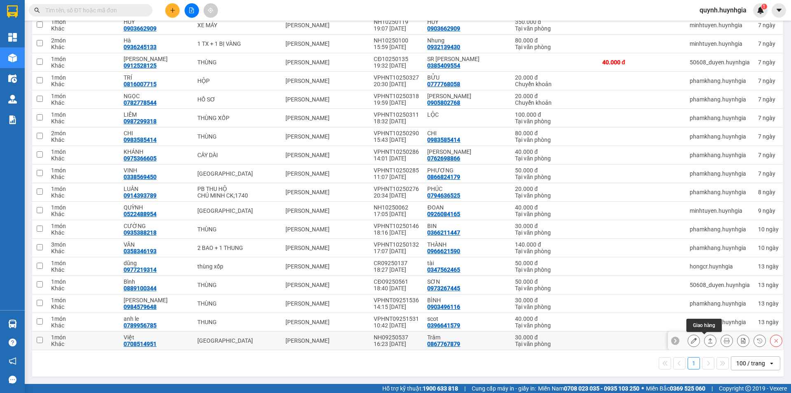
click at [708, 340] on icon at bounding box center [711, 341] width 6 height 6
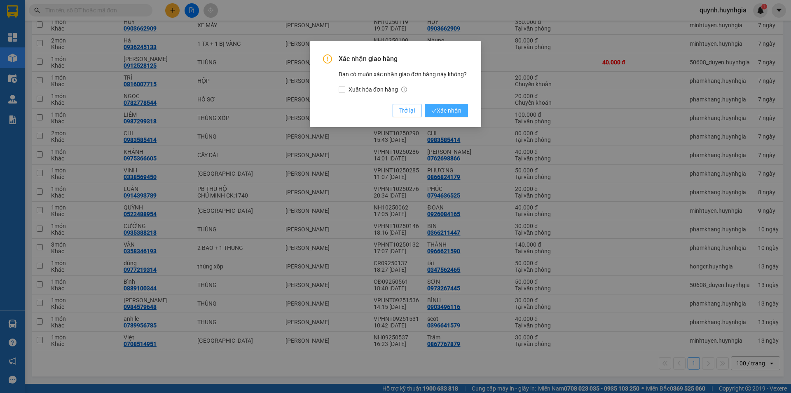
click at [442, 110] on span "Xác nhận" at bounding box center [447, 110] width 30 height 9
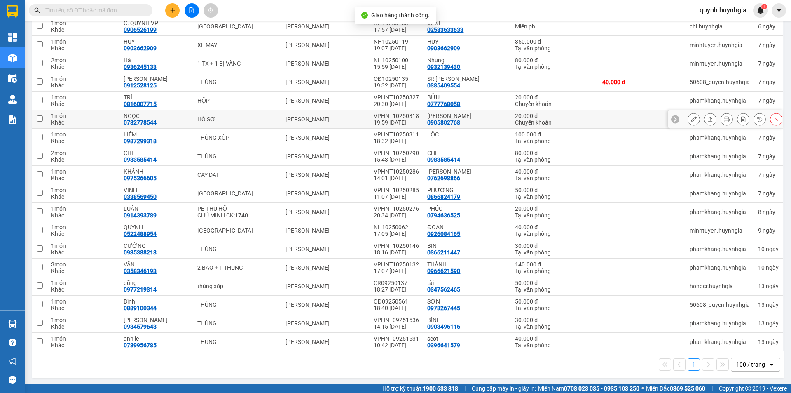
scroll to position [370, 0]
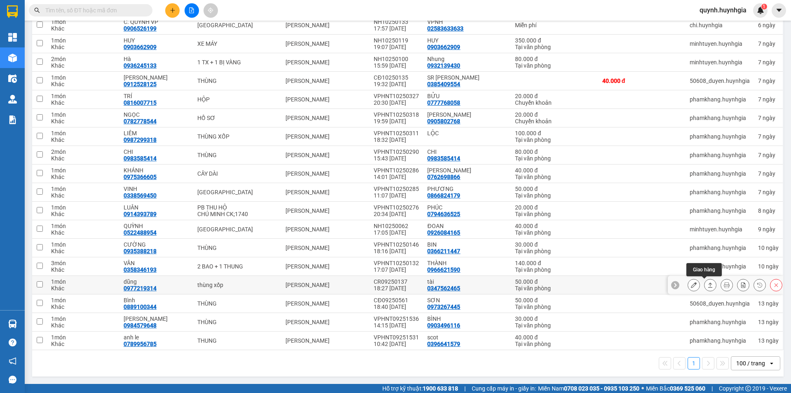
click at [705, 288] on button at bounding box center [711, 285] width 12 height 14
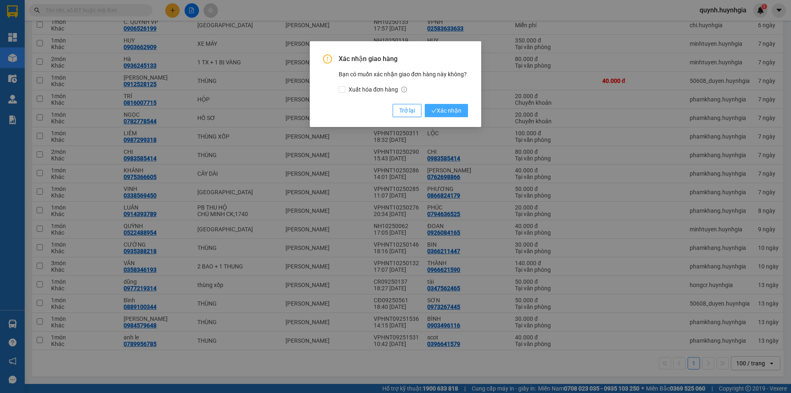
click at [453, 110] on span "Xác nhận" at bounding box center [447, 110] width 30 height 9
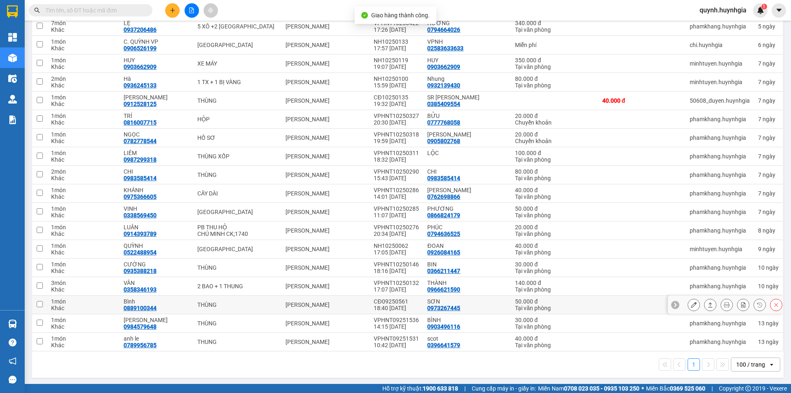
scroll to position [351, 0]
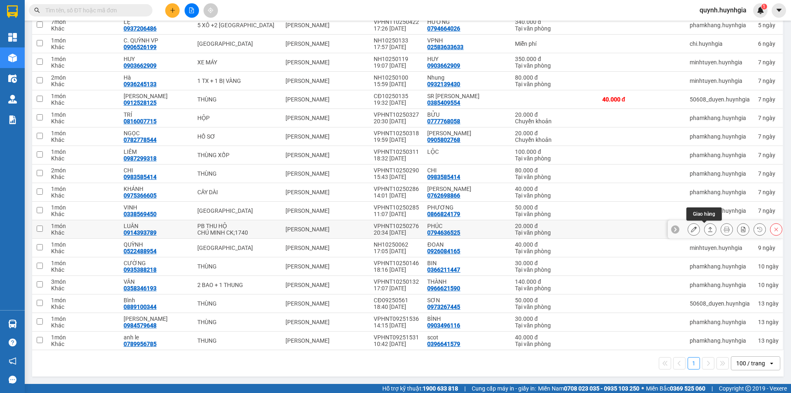
click at [708, 226] on icon at bounding box center [711, 229] width 6 height 6
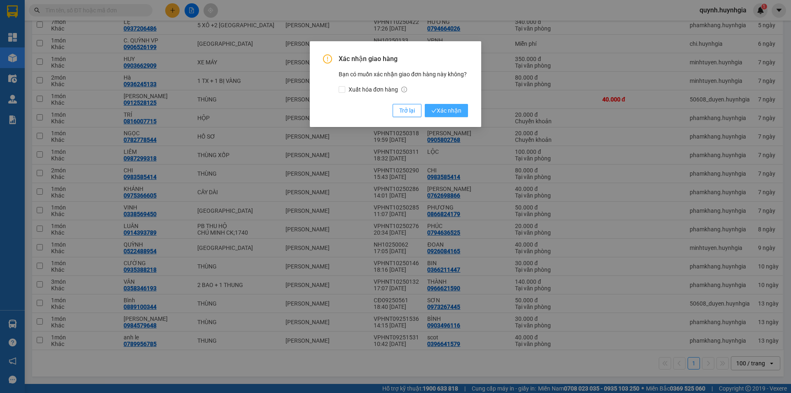
click at [455, 115] on span "Xác nhận" at bounding box center [447, 110] width 30 height 9
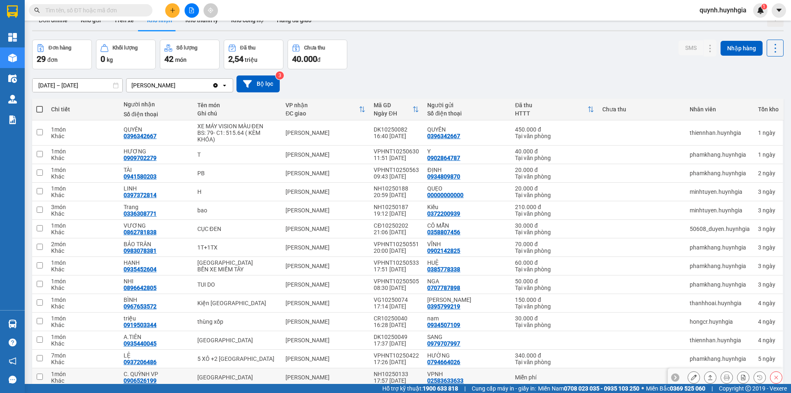
scroll to position [3, 0]
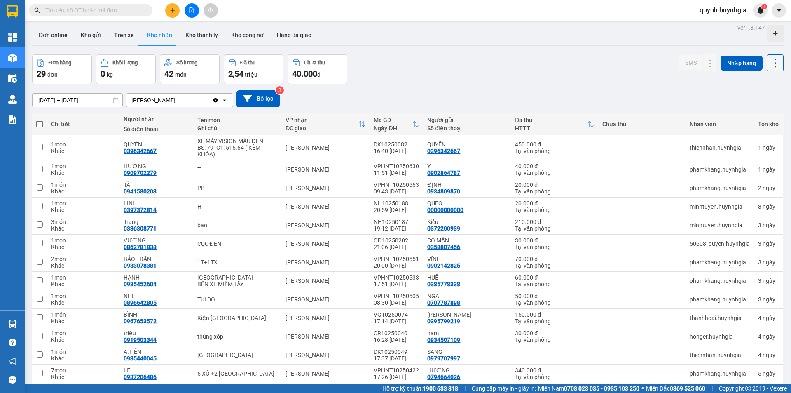
click at [770, 66] on icon at bounding box center [776, 63] width 12 height 12
click at [758, 89] on span "Xuất excel" at bounding box center [759, 85] width 26 height 8
click at [303, 33] on button "Hàng đã giao" at bounding box center [294, 35] width 48 height 20
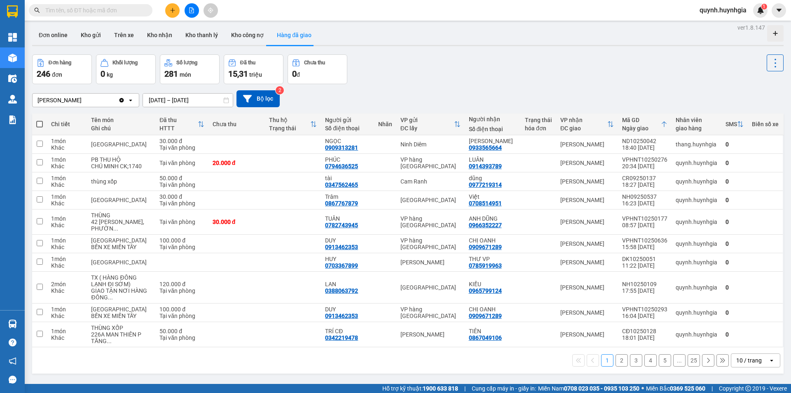
click at [212, 101] on input "11/10/2025 – 13/10/2025" at bounding box center [188, 100] width 90 height 13
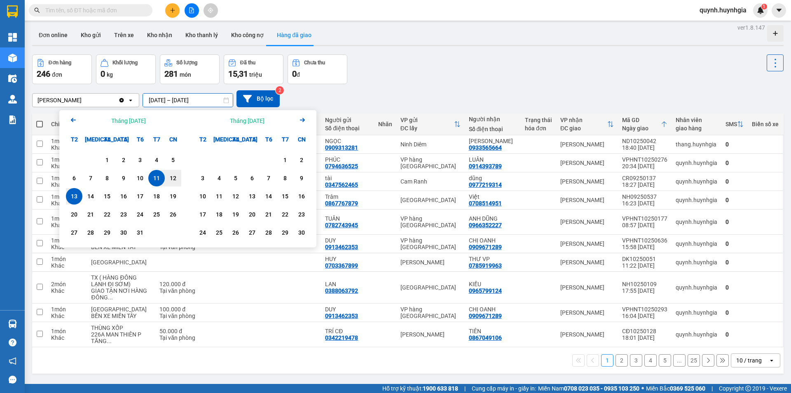
click at [74, 195] on div "13" at bounding box center [74, 196] width 12 height 10
type input "13/10/2025 – 13/10/2025"
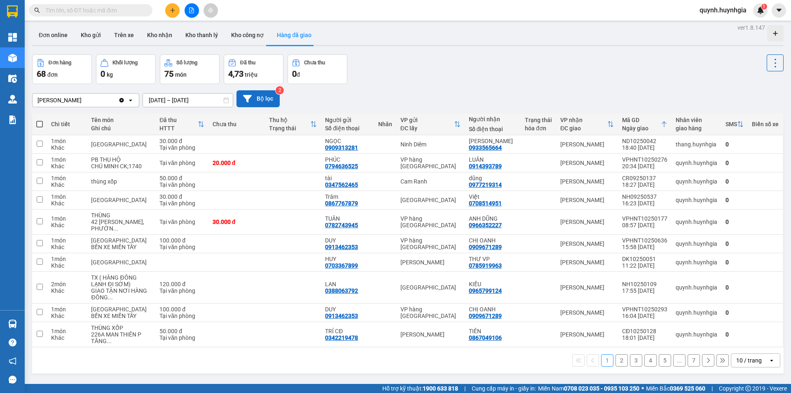
click at [265, 101] on button "Bộ lọc" at bounding box center [258, 98] width 43 height 17
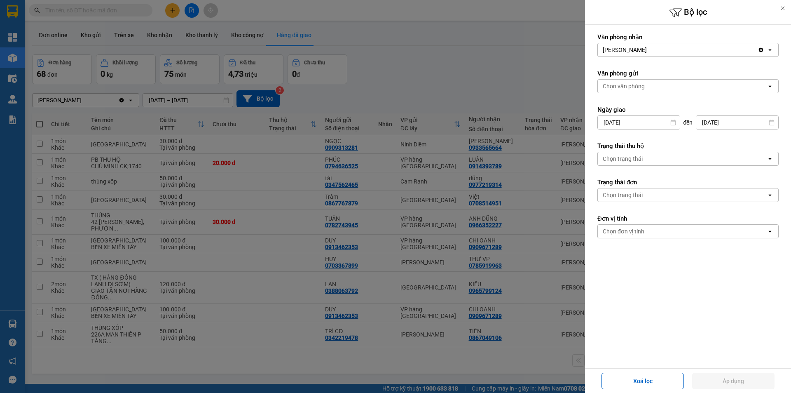
click at [650, 89] on div "Chọn văn phòng" at bounding box center [682, 86] width 169 height 13
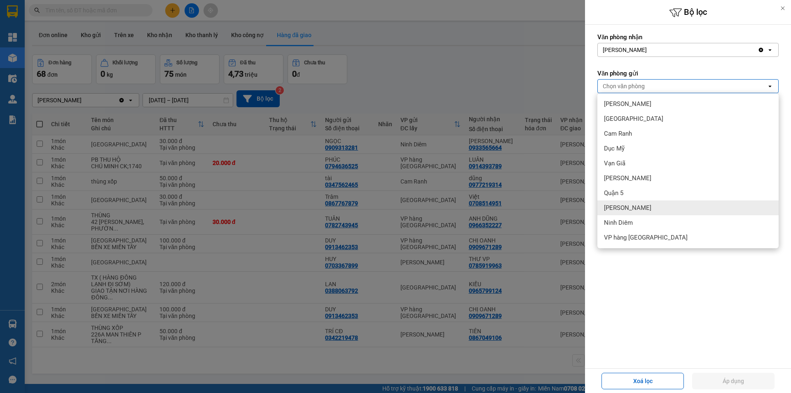
click at [627, 205] on span "[PERSON_NAME]" at bounding box center [627, 208] width 47 height 8
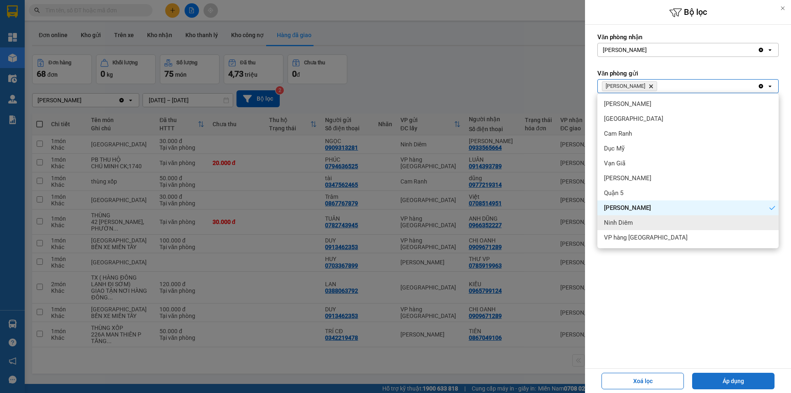
click at [726, 380] on button "Áp dụng" at bounding box center [733, 381] width 82 height 16
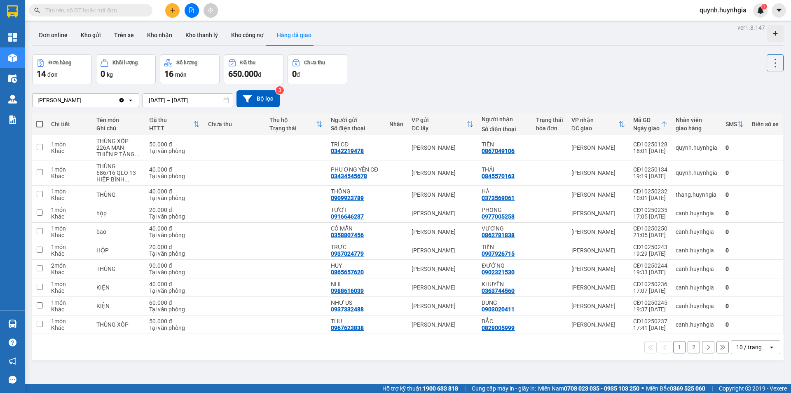
click at [751, 347] on div "10 / trang" at bounding box center [750, 347] width 26 height 8
drag, startPoint x: 742, startPoint y: 333, endPoint x: 671, endPoint y: 326, distance: 70.8
click at [742, 333] on div "100 / trang" at bounding box center [749, 329] width 49 height 15
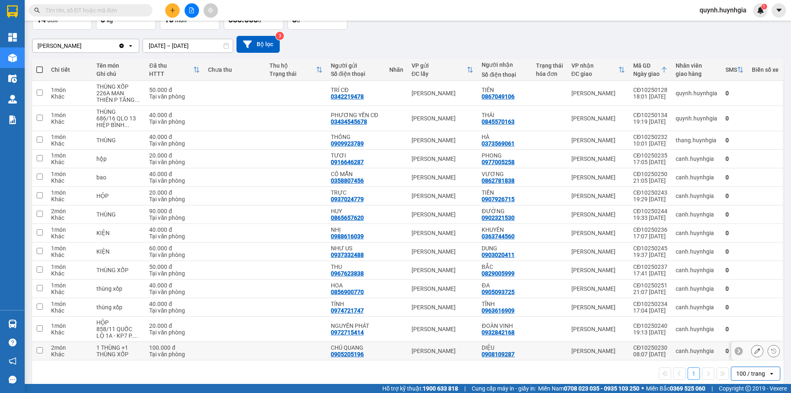
scroll to position [68, 0]
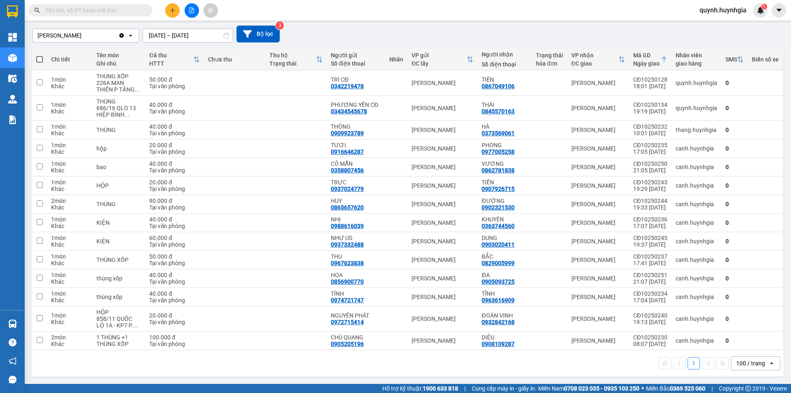
click at [92, 14] on input "text" at bounding box center [93, 10] width 97 height 9
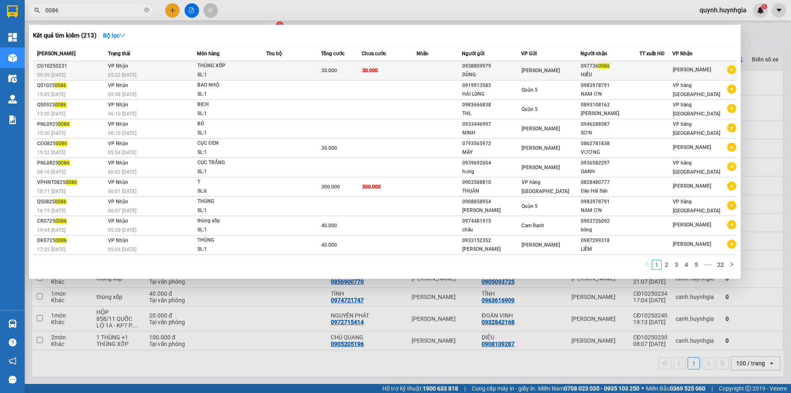
type input "0086"
click at [356, 71] on div "30.000" at bounding box center [342, 70] width 40 height 9
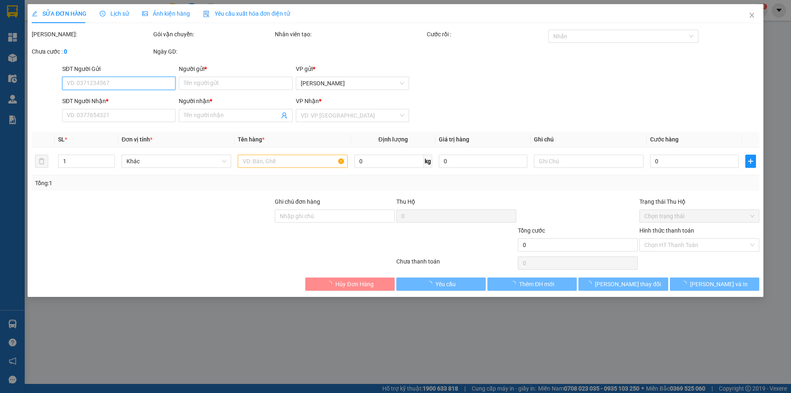
type input "0938809979"
type input "DŨNG"
type input "0977360086"
type input "HIẾU"
type input "30.000"
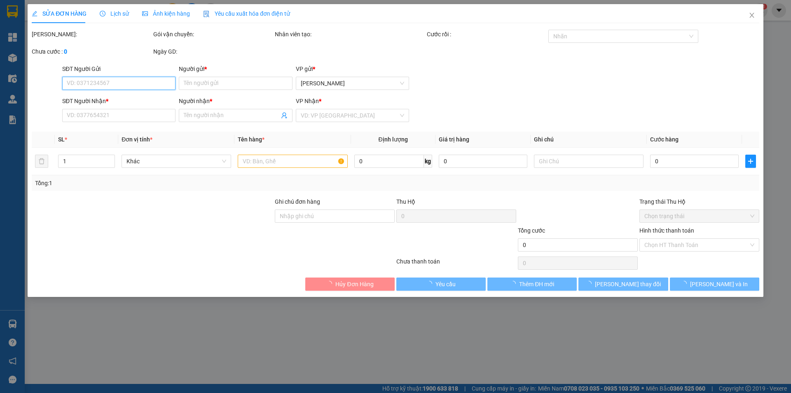
type input "30.000"
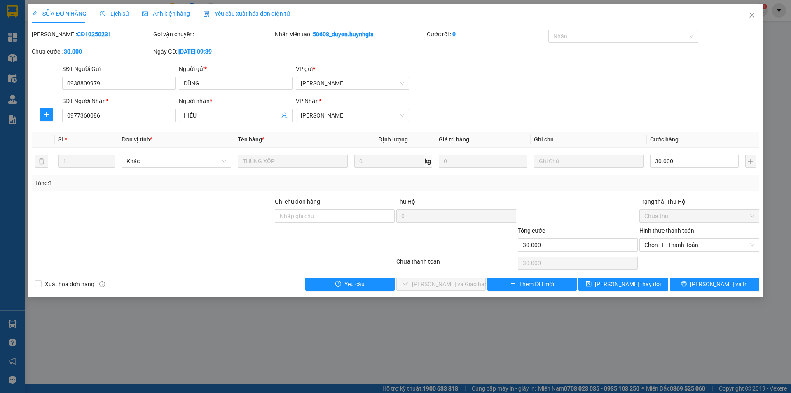
click at [121, 11] on span "Lịch sử" at bounding box center [114, 13] width 29 height 7
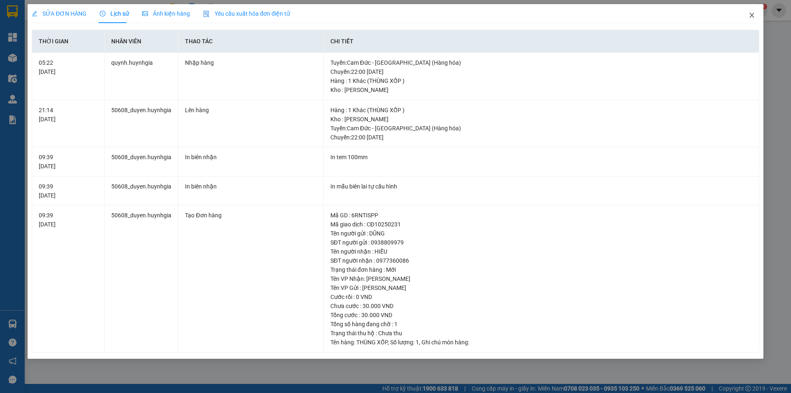
click at [753, 18] on icon "close" at bounding box center [752, 15] width 7 height 7
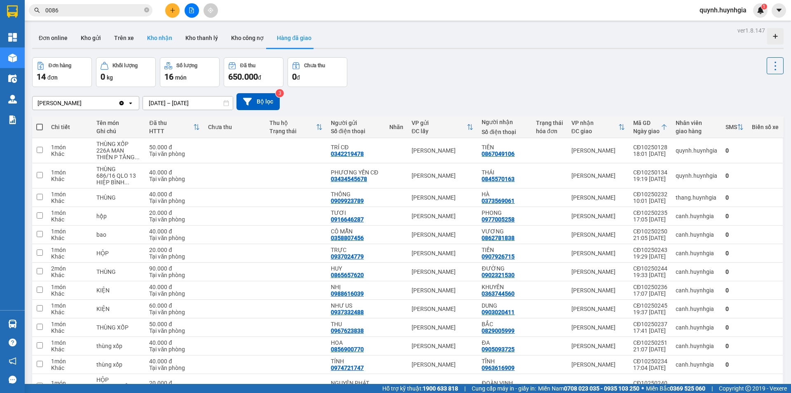
click at [157, 35] on button "Kho nhận" at bounding box center [160, 38] width 38 height 20
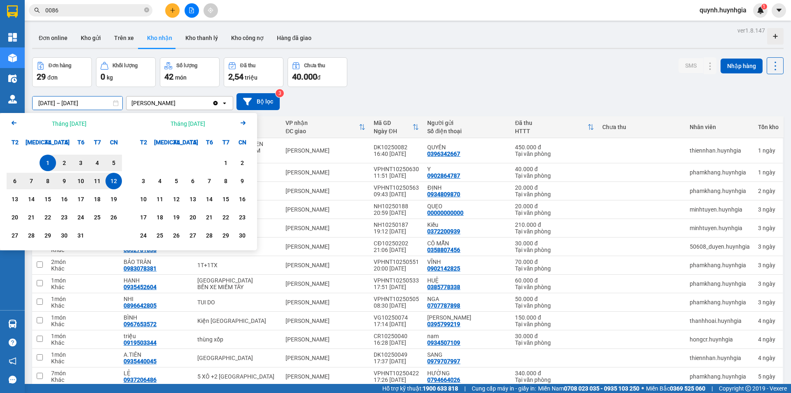
click at [98, 106] on input "01/10/2025 – 12/10/2025" at bounding box center [78, 102] width 90 height 13
click at [10, 196] on div "13" at bounding box center [15, 199] width 12 height 10
type input "13/10/2025 – / /"
click at [90, 105] on input "13/10/2025 – / /" at bounding box center [78, 102] width 90 height 13
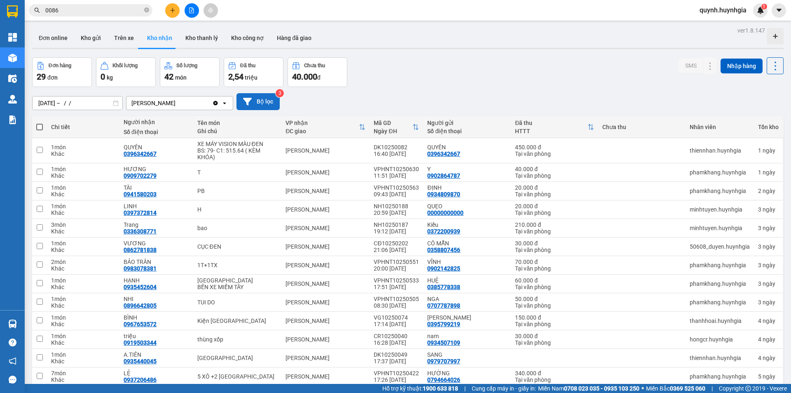
click at [274, 97] on button "Bộ lọc" at bounding box center [258, 101] width 43 height 17
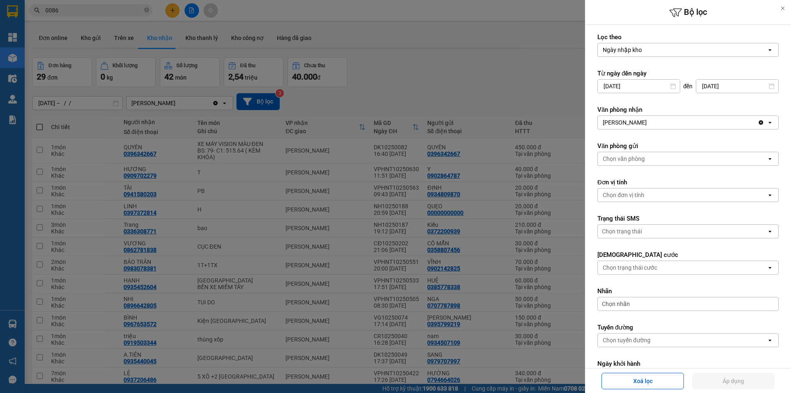
click at [654, 48] on div "Ngày nhập kho" at bounding box center [682, 49] width 169 height 13
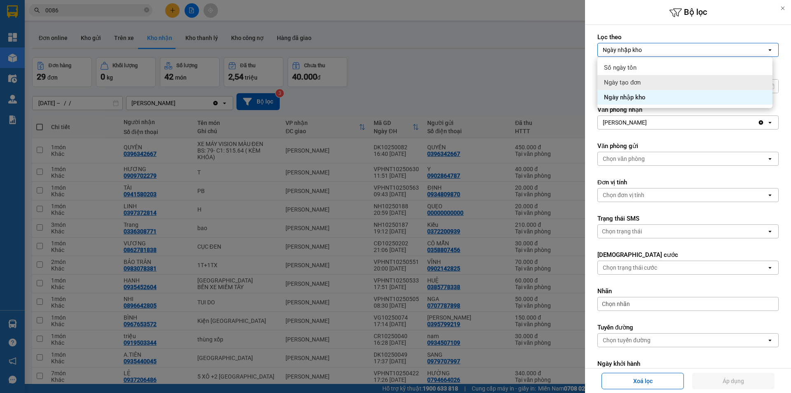
click at [644, 79] on div "Ngày tạo đơn" at bounding box center [685, 82] width 175 height 15
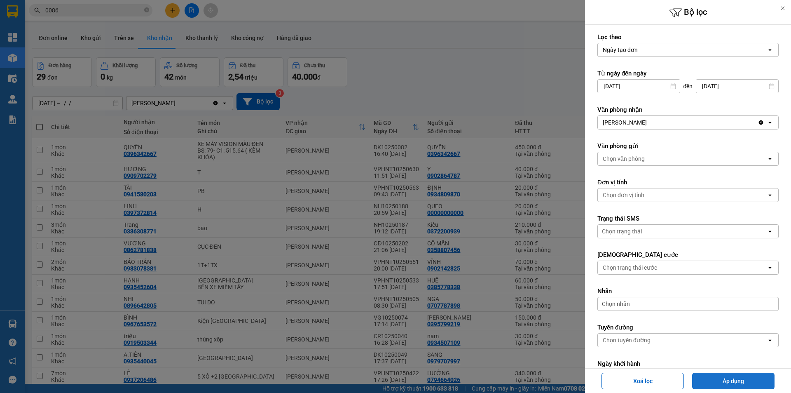
click at [731, 374] on button "Áp dụng" at bounding box center [733, 381] width 82 height 16
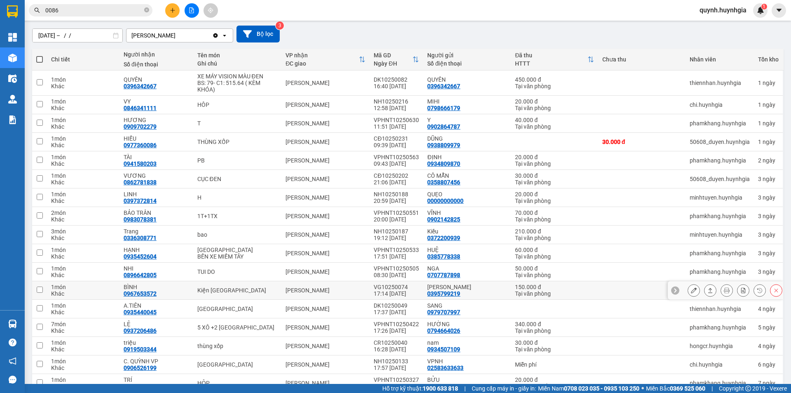
scroll to position [82, 0]
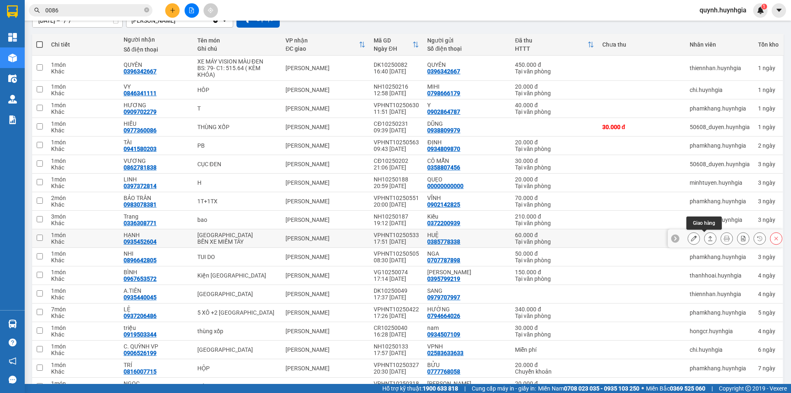
click at [708, 238] on icon at bounding box center [711, 238] width 6 height 6
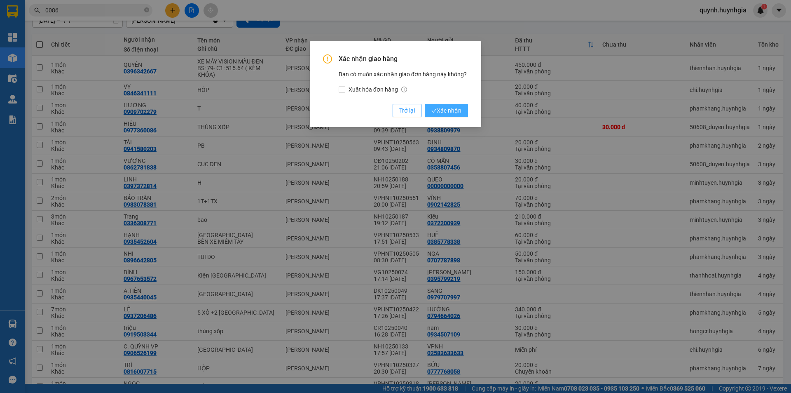
click at [459, 108] on span "Xác nhận" at bounding box center [447, 110] width 30 height 9
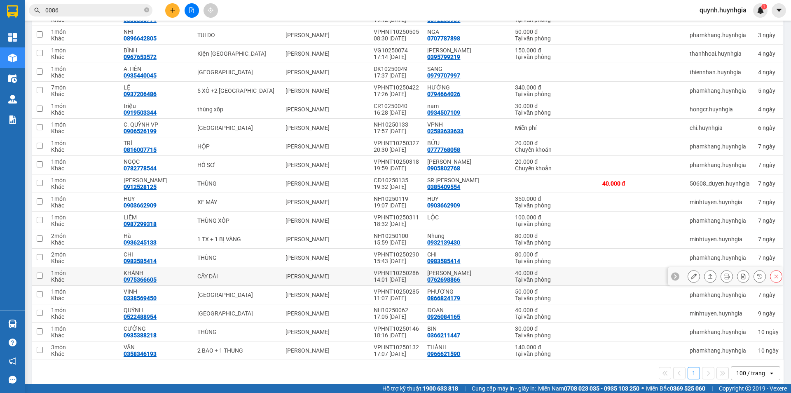
scroll to position [296, 0]
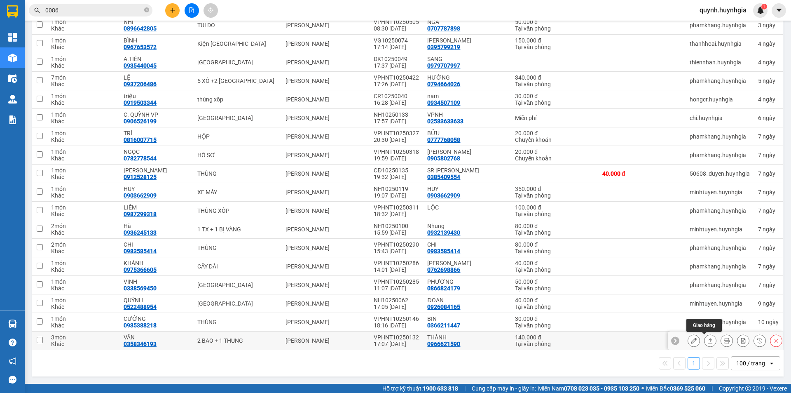
click at [705, 339] on button at bounding box center [711, 340] width 12 height 14
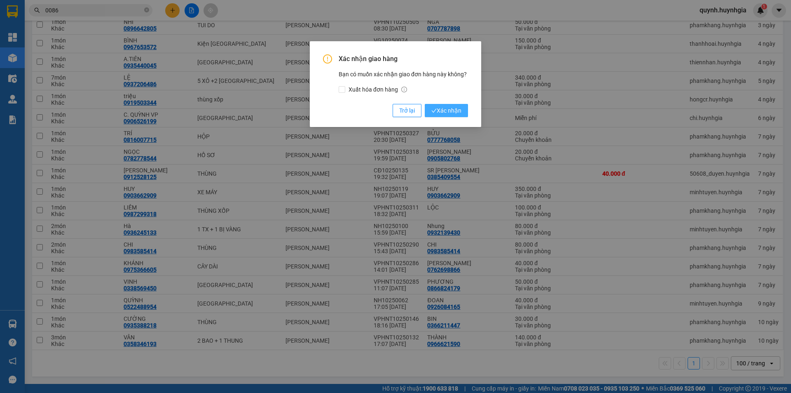
click at [445, 111] on span "Xác nhận" at bounding box center [447, 110] width 30 height 9
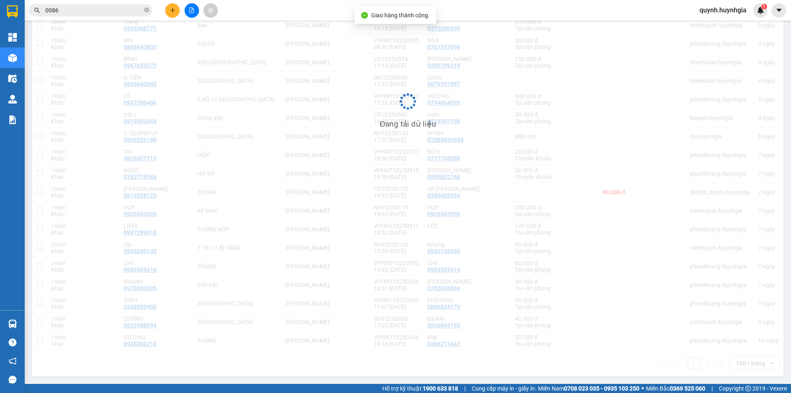
scroll to position [277, 0]
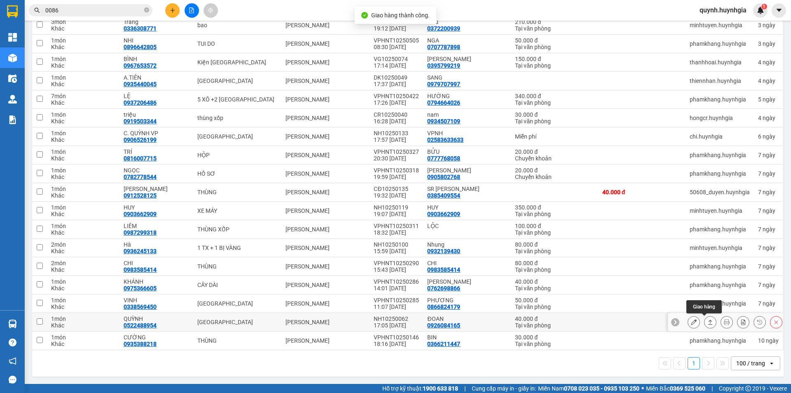
click at [708, 322] on icon at bounding box center [711, 322] width 6 height 6
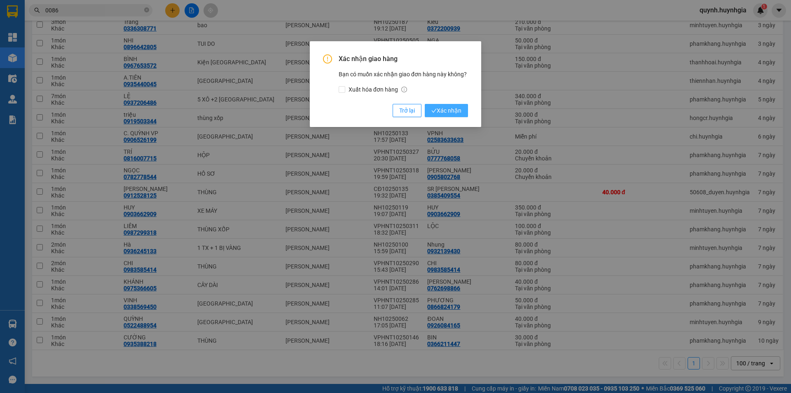
click at [452, 113] on span "Xác nhận" at bounding box center [447, 110] width 30 height 9
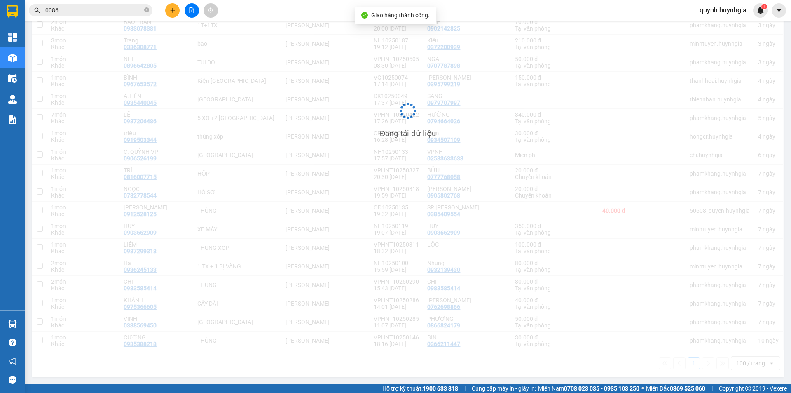
scroll to position [258, 0]
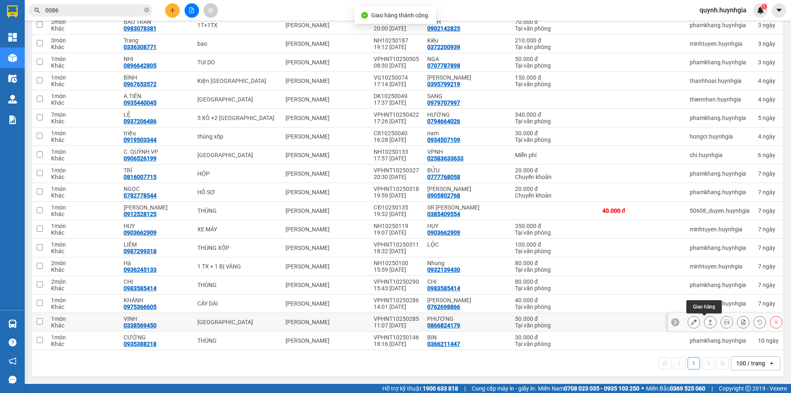
click at [705, 327] on button at bounding box center [711, 322] width 12 height 14
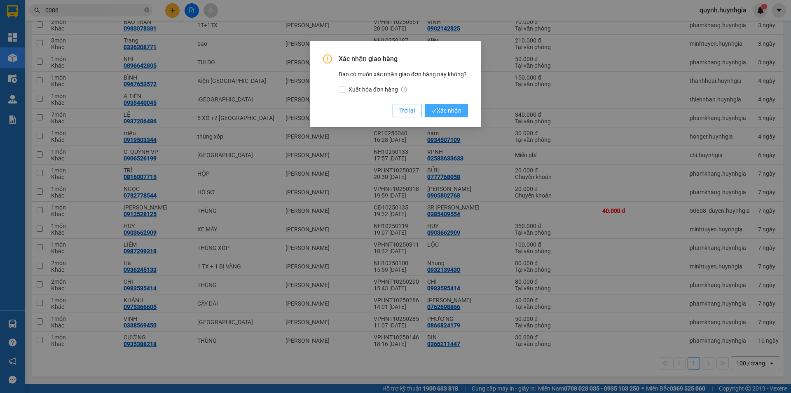
click at [453, 110] on span "Xác nhận" at bounding box center [447, 110] width 30 height 9
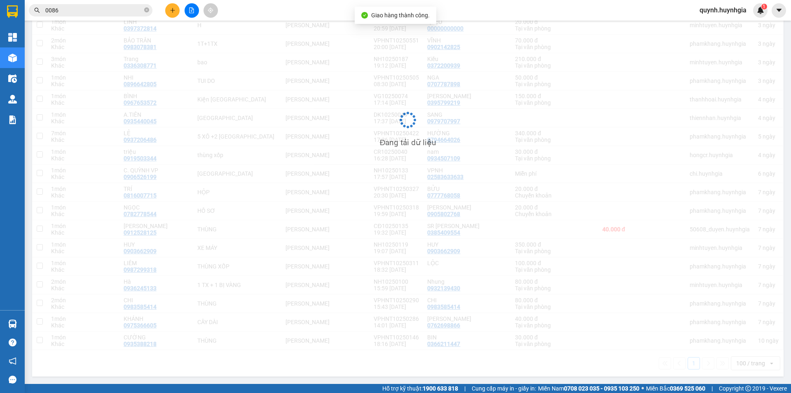
scroll to position [240, 0]
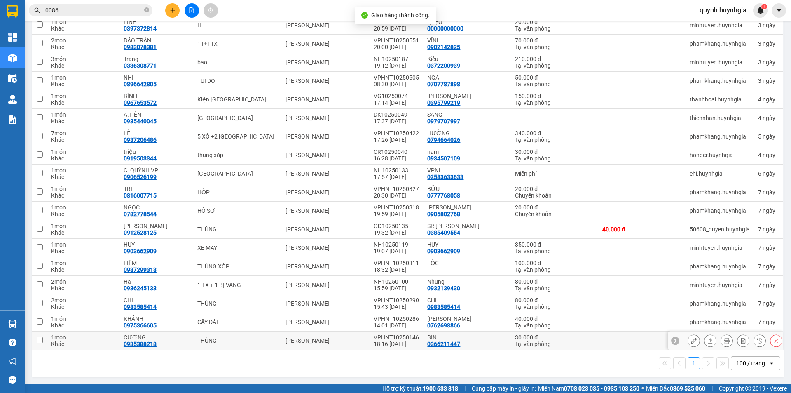
click at [705, 339] on button at bounding box center [711, 340] width 12 height 14
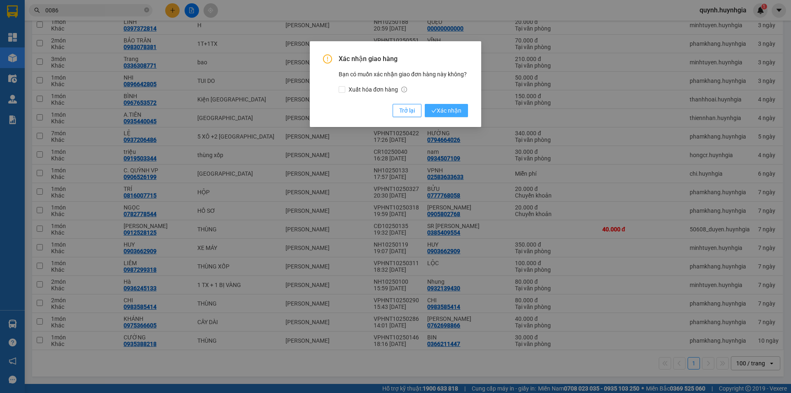
click at [444, 110] on span "Xác nhận" at bounding box center [447, 110] width 30 height 9
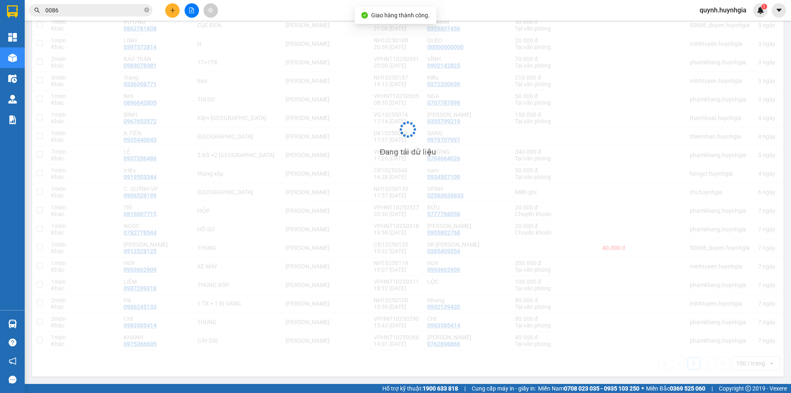
scroll to position [221, 0]
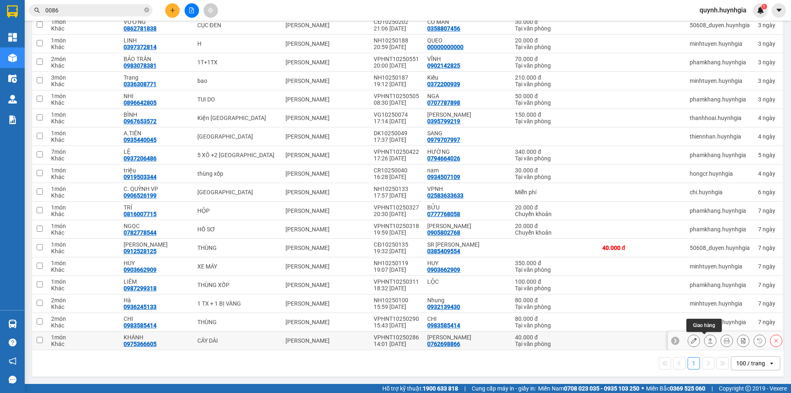
click at [705, 344] on button at bounding box center [711, 340] width 12 height 14
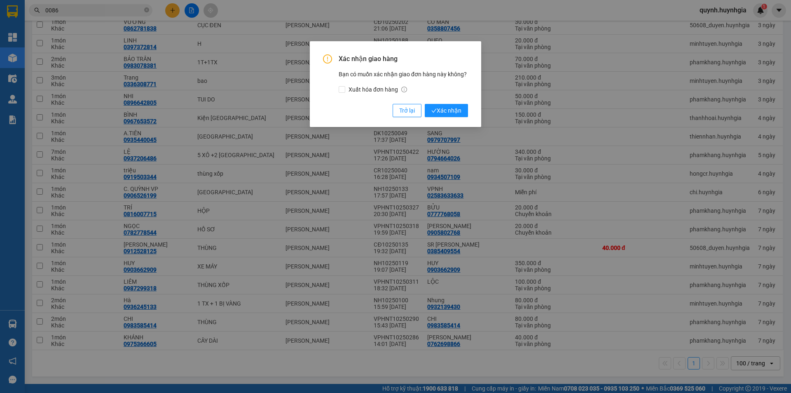
click at [459, 120] on div "Xác nhận giao hàng Bạn có muốn xác nhận giao đơn hàng này không? Xuất hóa đơn h…" at bounding box center [395, 84] width 171 height 86
click at [436, 112] on icon "check" at bounding box center [434, 110] width 5 height 5
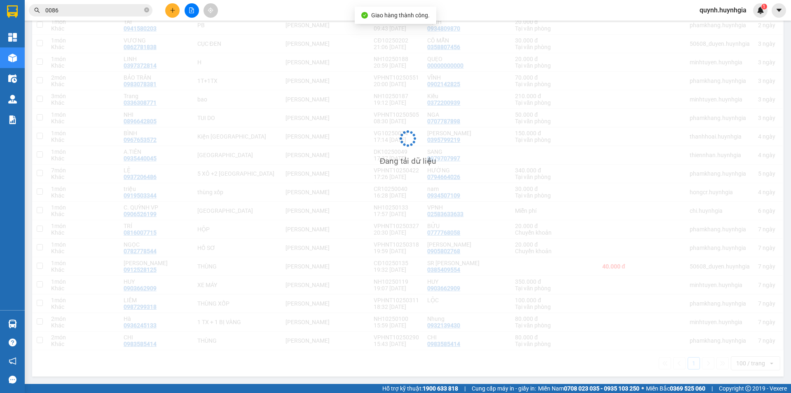
scroll to position [203, 0]
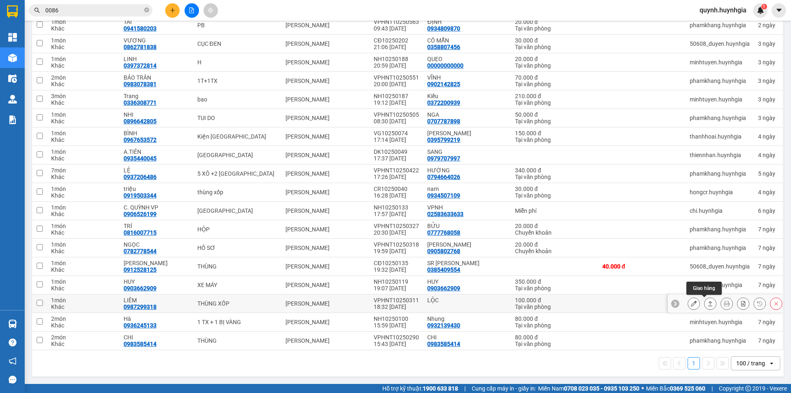
click at [708, 305] on icon at bounding box center [711, 303] width 6 height 6
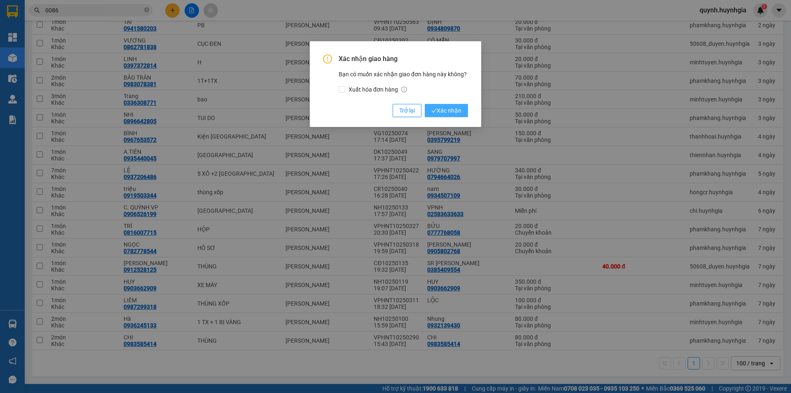
click at [455, 113] on span "Xác nhận" at bounding box center [447, 110] width 30 height 9
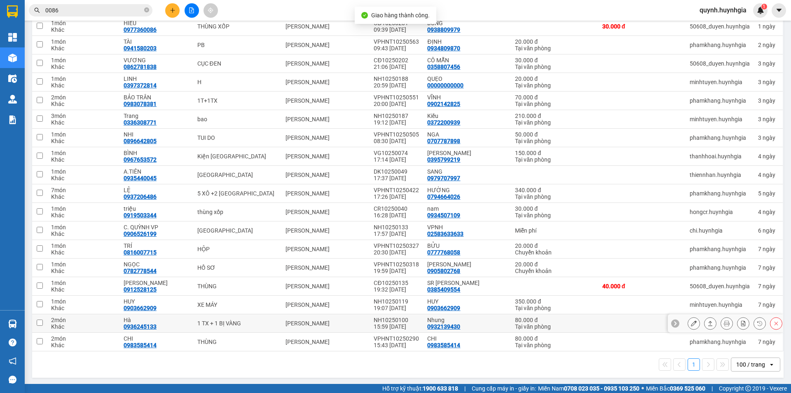
scroll to position [184, 0]
click at [708, 323] on icon at bounding box center [711, 322] width 6 height 6
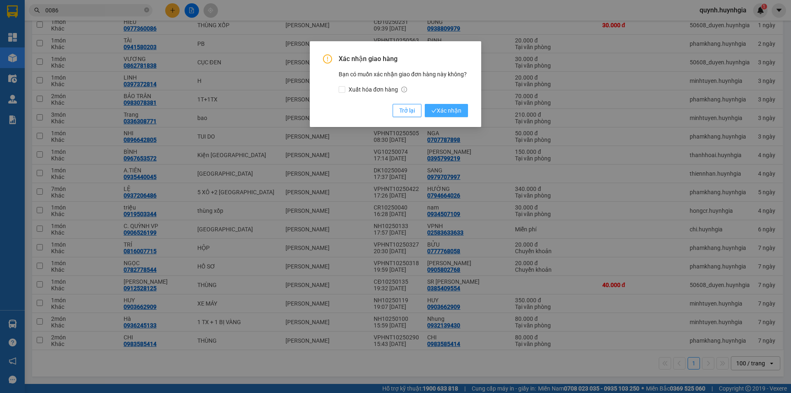
click at [443, 108] on span "Xác nhận" at bounding box center [447, 110] width 30 height 9
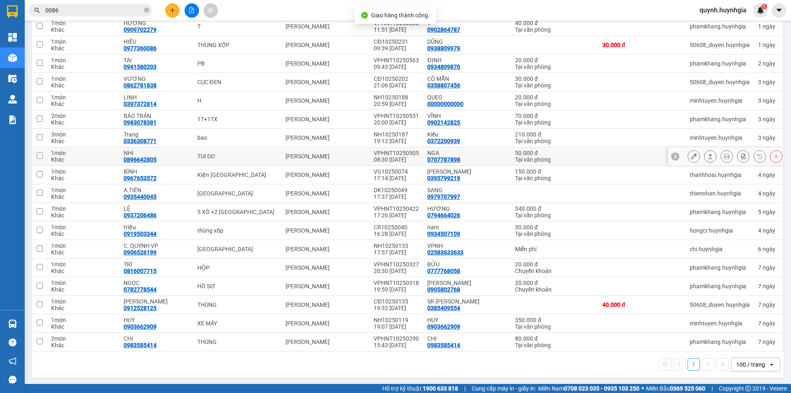
scroll to position [166, 0]
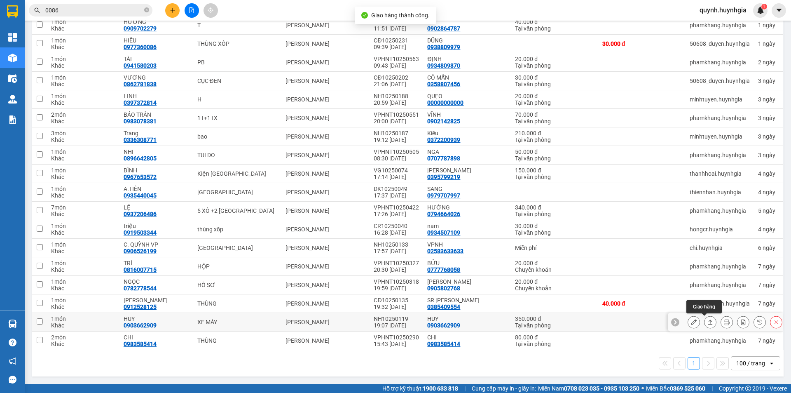
click at [705, 320] on button at bounding box center [711, 322] width 12 height 14
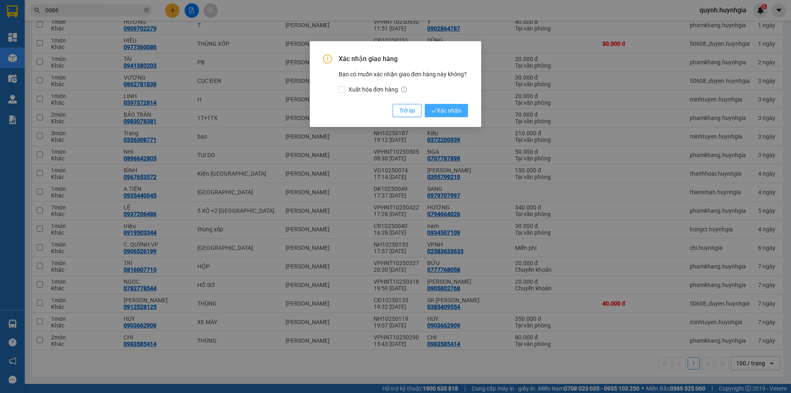
click at [459, 113] on span "Xác nhận" at bounding box center [447, 110] width 30 height 9
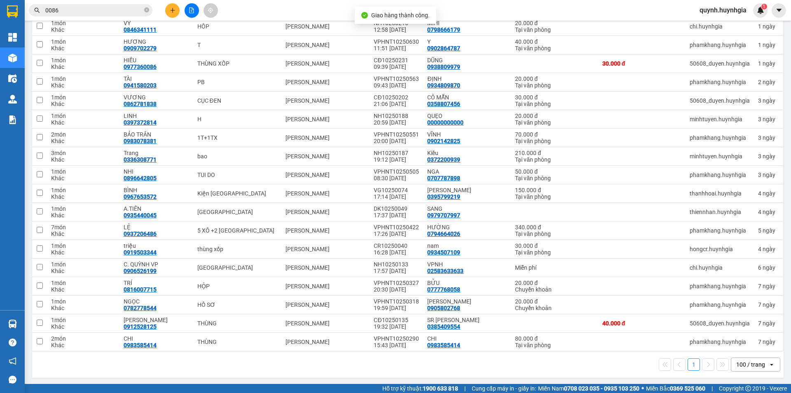
scroll to position [147, 0]
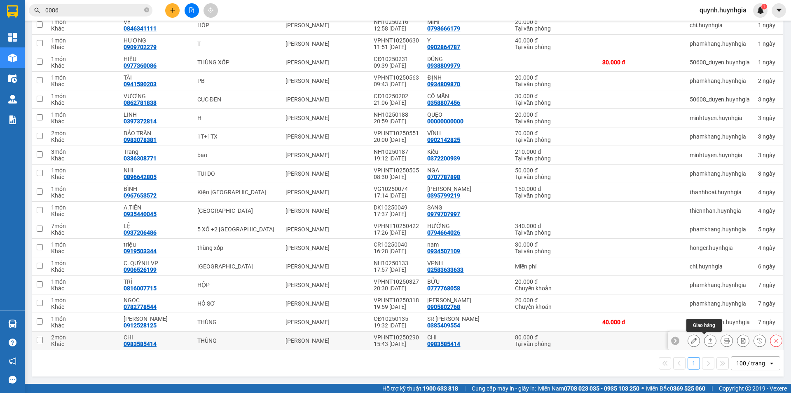
click at [708, 341] on icon at bounding box center [711, 341] width 6 height 6
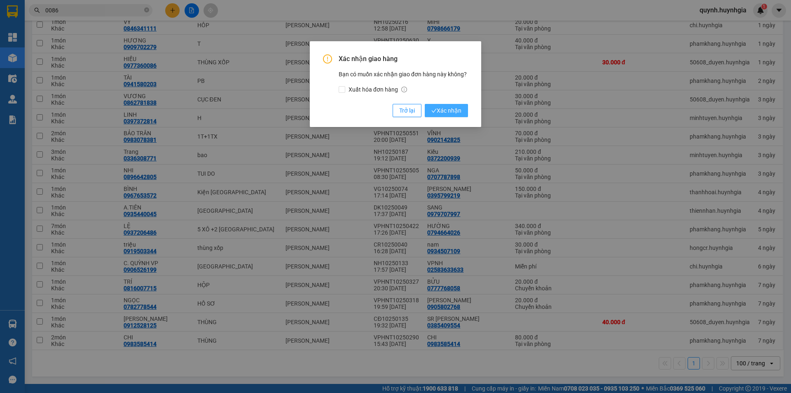
click at [448, 112] on span "Xác nhận" at bounding box center [447, 110] width 30 height 9
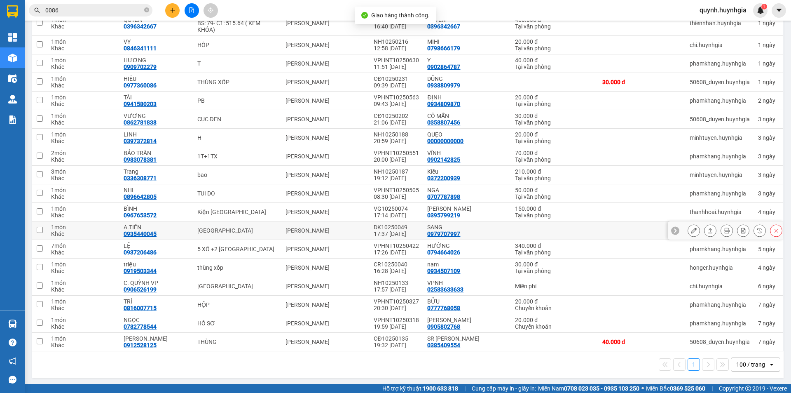
scroll to position [129, 0]
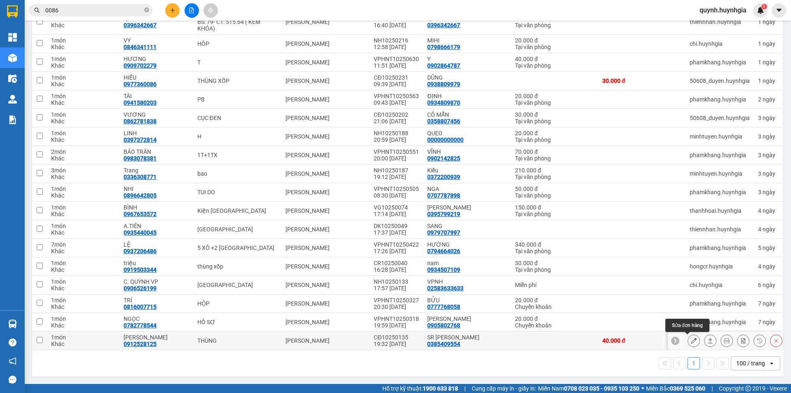
click at [692, 343] on button at bounding box center [694, 340] width 12 height 14
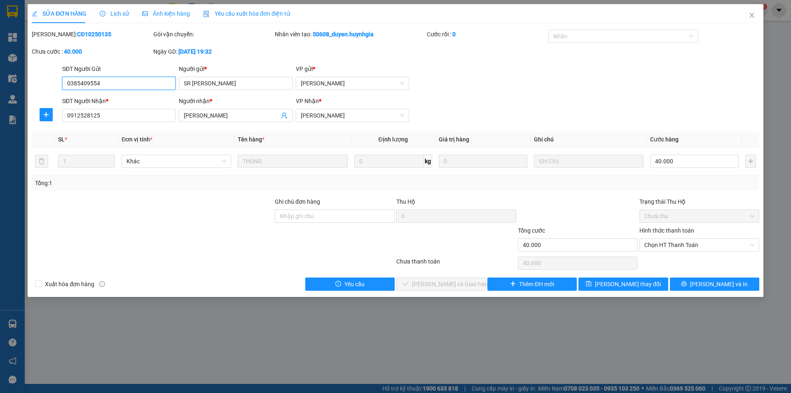
type input "0385409554"
type input "SR TRINH"
type input "0912528125"
type input "MINH HIỀN"
type input "40.000"
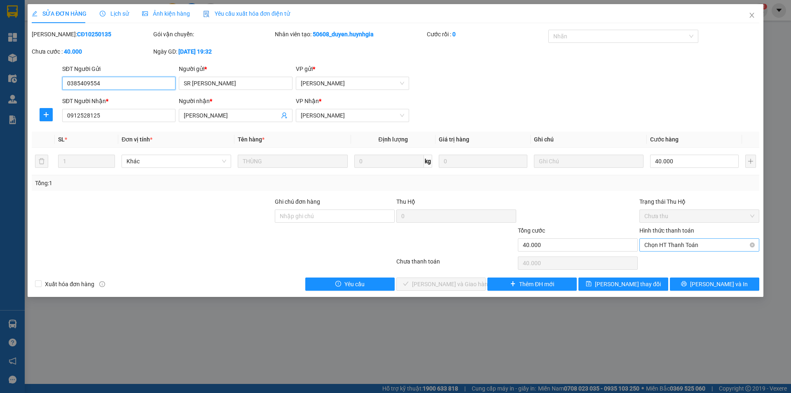
click at [671, 247] on span "Chọn HT Thanh Toán" at bounding box center [700, 245] width 110 height 12
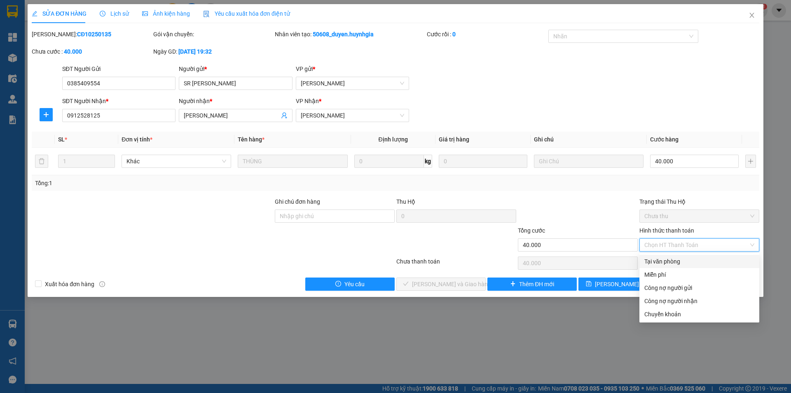
click at [668, 261] on div "Tại văn phòng" at bounding box center [700, 261] width 110 height 9
type input "0"
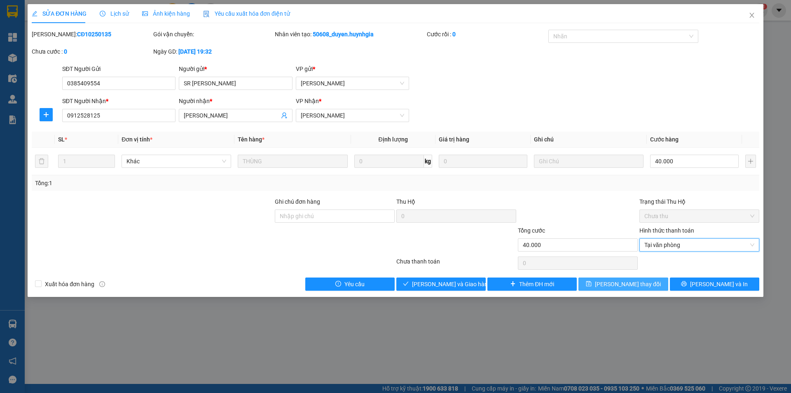
click at [623, 284] on span "Lưu thay đổi" at bounding box center [628, 283] width 66 height 9
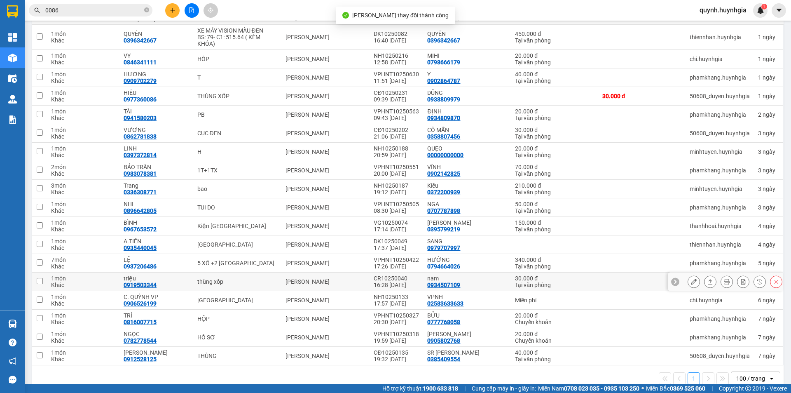
scroll to position [129, 0]
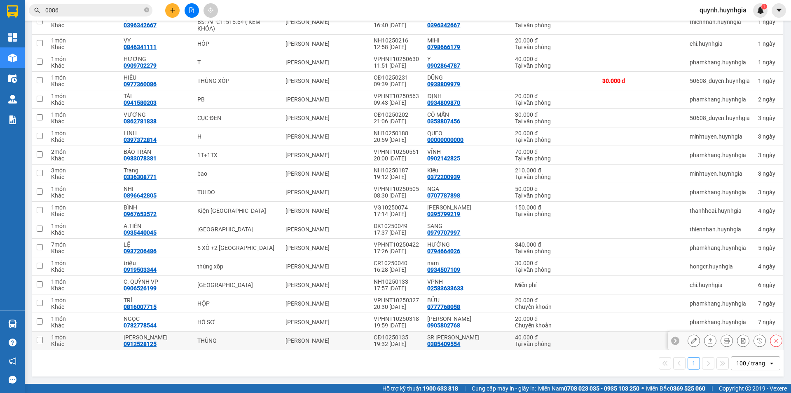
click at [709, 343] on icon at bounding box center [711, 340] width 5 height 5
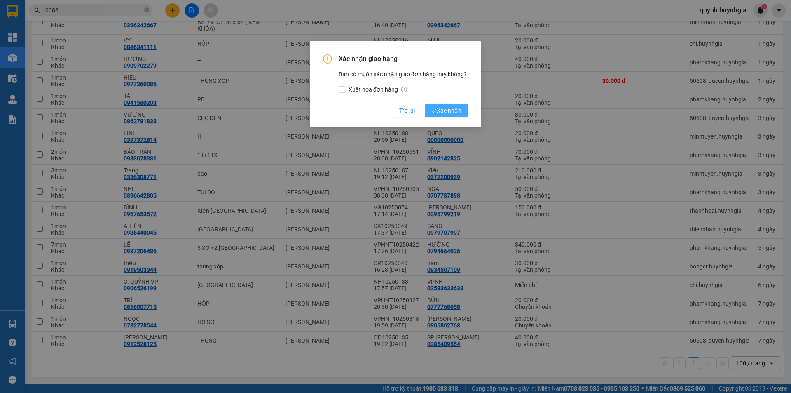
click at [459, 111] on span "Xác nhận" at bounding box center [447, 110] width 30 height 9
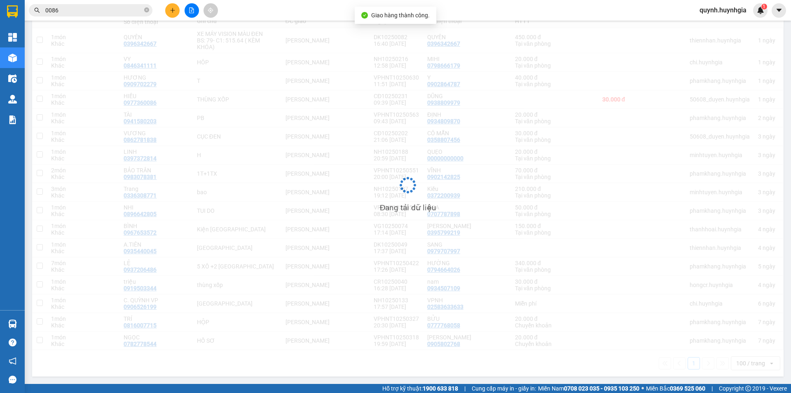
scroll to position [110, 0]
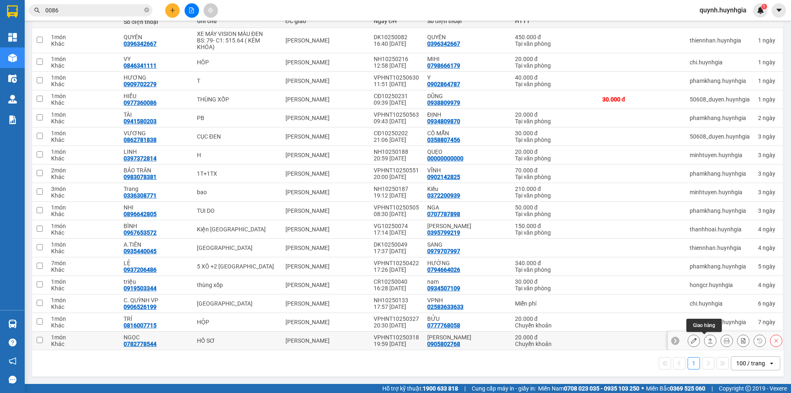
click at [708, 340] on icon at bounding box center [711, 341] width 6 height 6
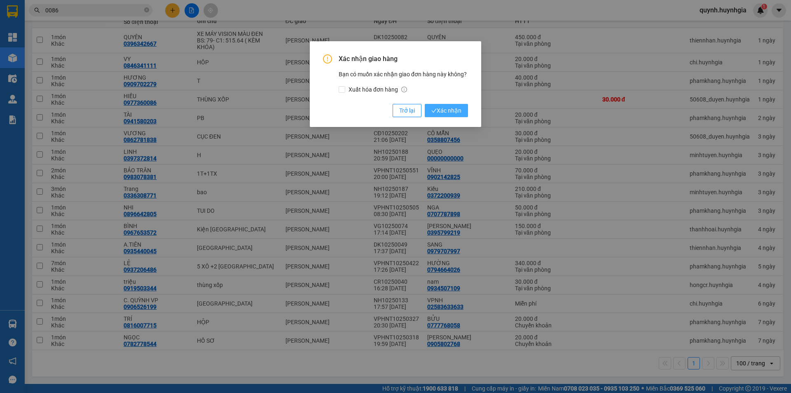
click at [455, 108] on span "Xác nhận" at bounding box center [447, 110] width 30 height 9
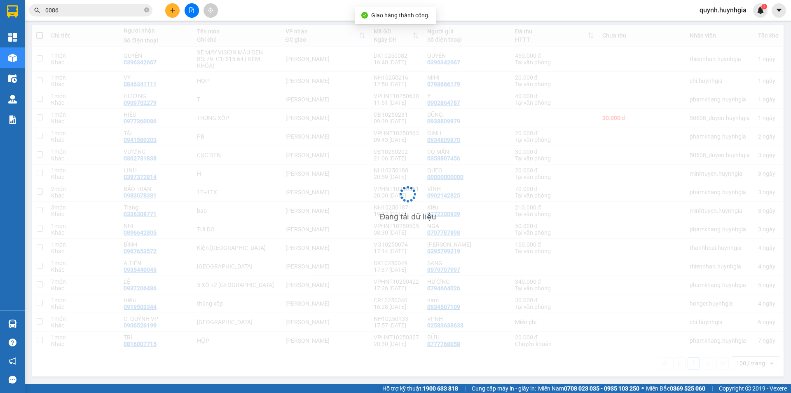
scroll to position [92, 0]
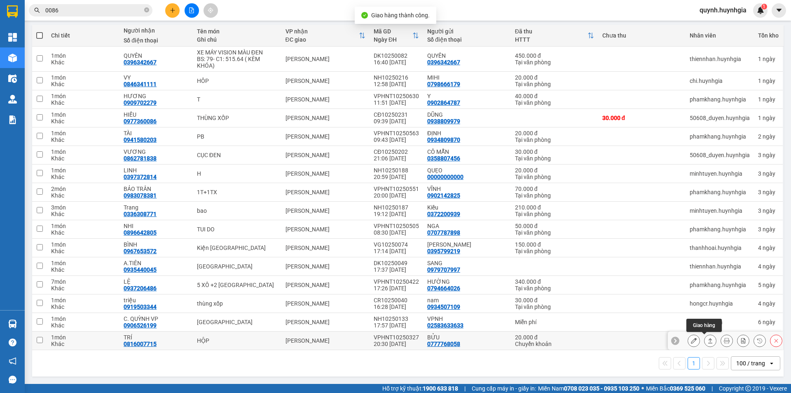
click at [708, 340] on icon at bounding box center [711, 341] width 6 height 6
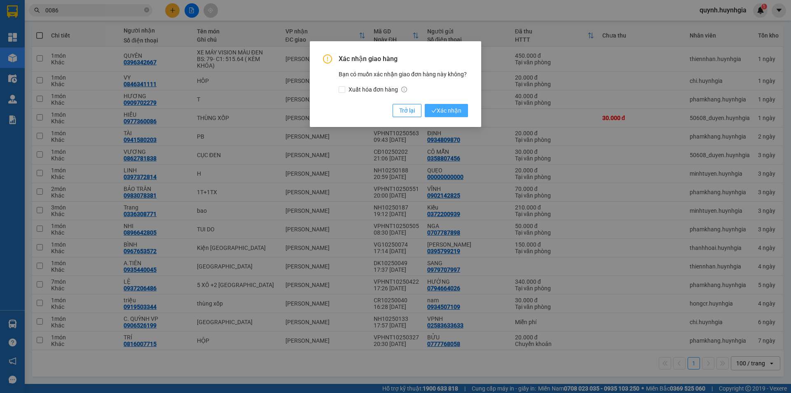
click at [439, 110] on span "Xác nhận" at bounding box center [447, 110] width 30 height 9
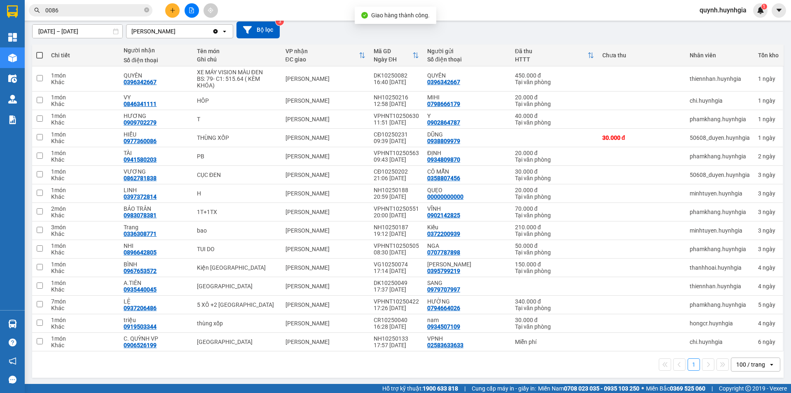
scroll to position [73, 0]
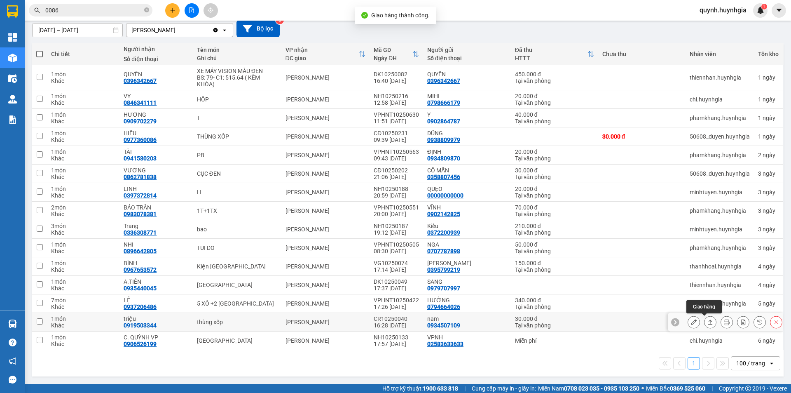
click at [705, 326] on button at bounding box center [711, 322] width 12 height 14
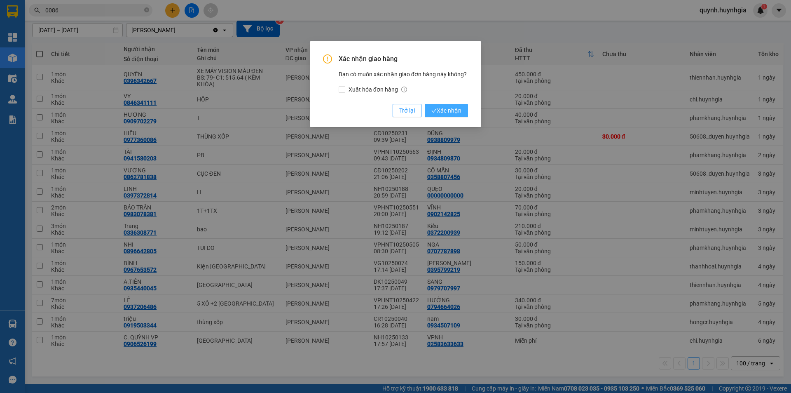
click at [465, 115] on button "Xác nhận" at bounding box center [446, 110] width 43 height 13
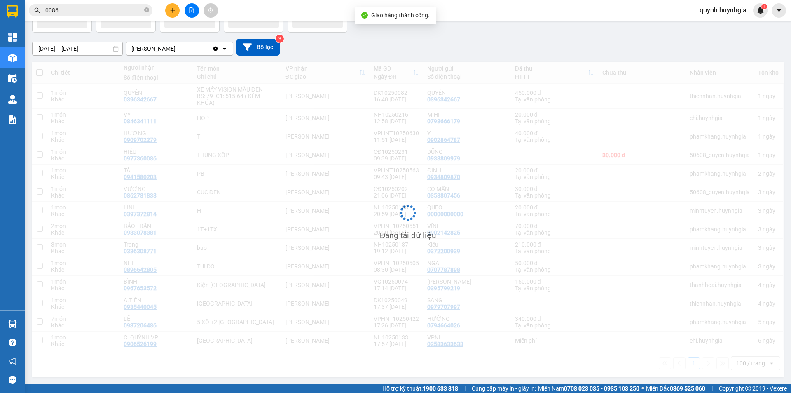
scroll to position [54, 0]
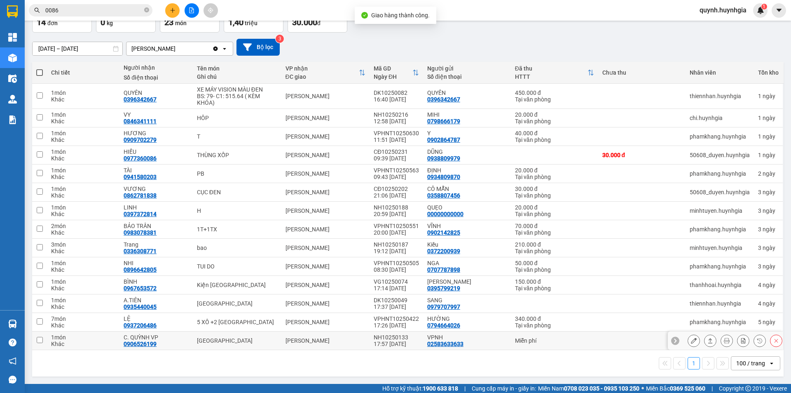
click at [708, 340] on icon at bounding box center [711, 341] width 6 height 6
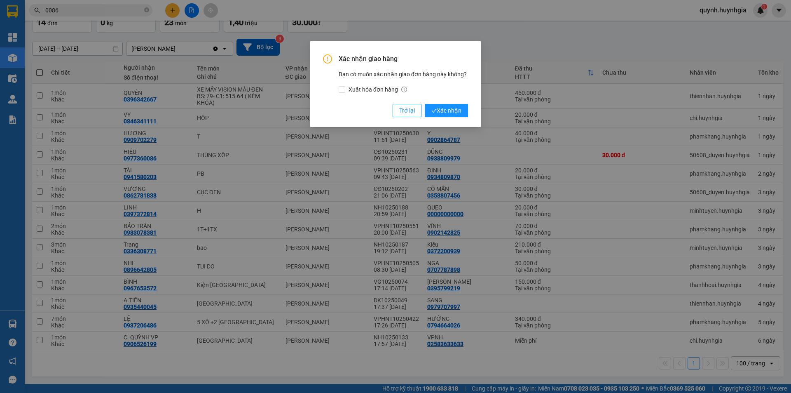
click at [448, 102] on div "Xác nhận giao hàng Bạn có muốn xác nhận giao đơn hàng này không? Xuất hóa đơn h…" at bounding box center [395, 85] width 145 height 63
click at [448, 111] on span "Xác nhận" at bounding box center [447, 110] width 30 height 9
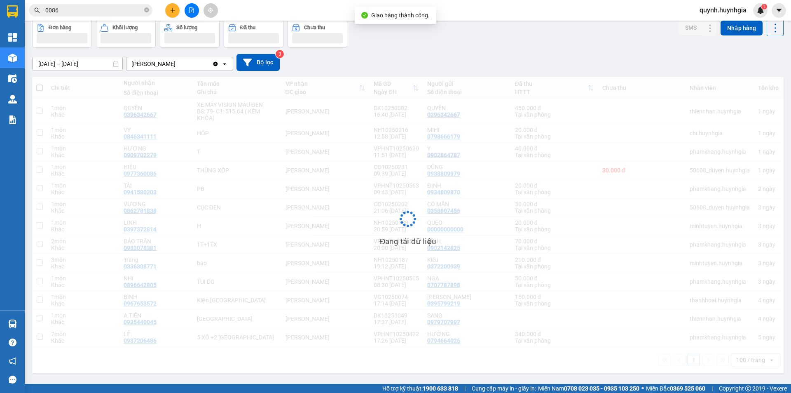
scroll to position [38, 0]
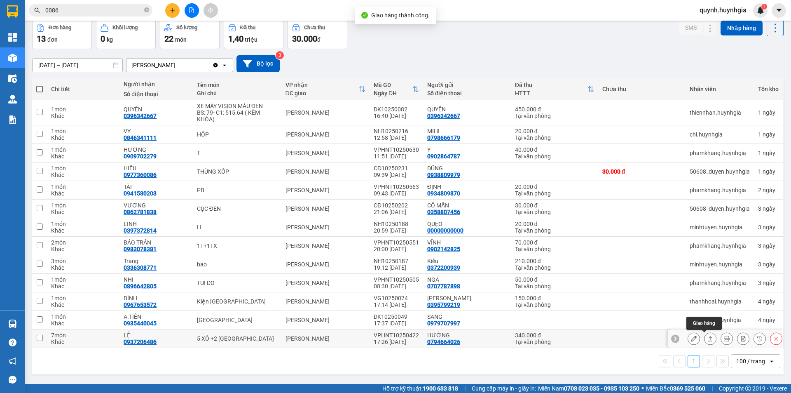
click at [709, 338] on icon at bounding box center [711, 338] width 5 height 5
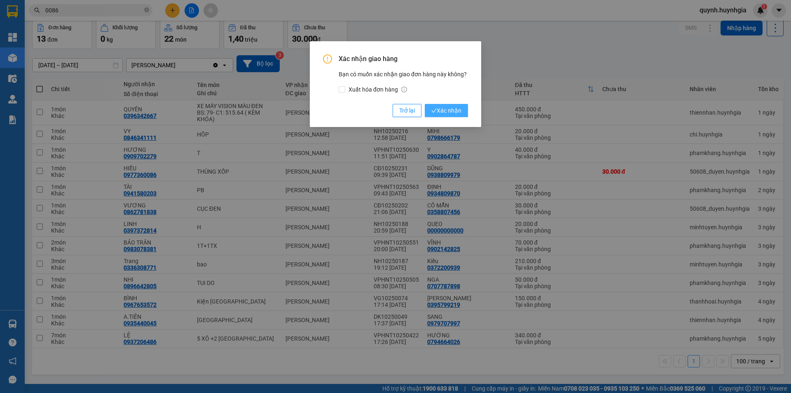
click at [437, 110] on span "Xác nhận" at bounding box center [447, 110] width 30 height 9
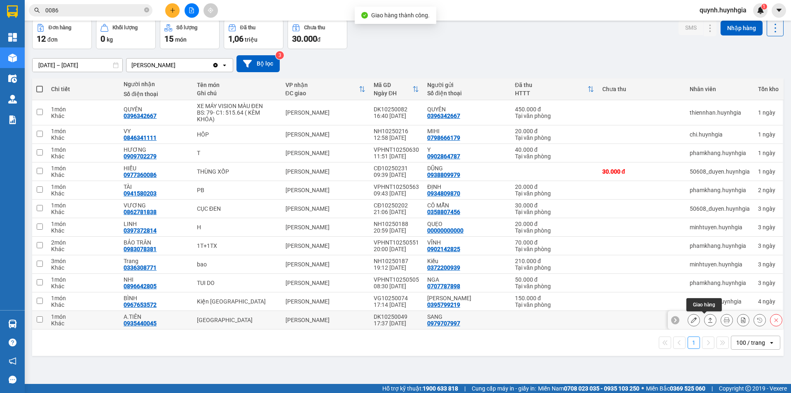
click at [708, 323] on icon at bounding box center [711, 320] width 6 height 6
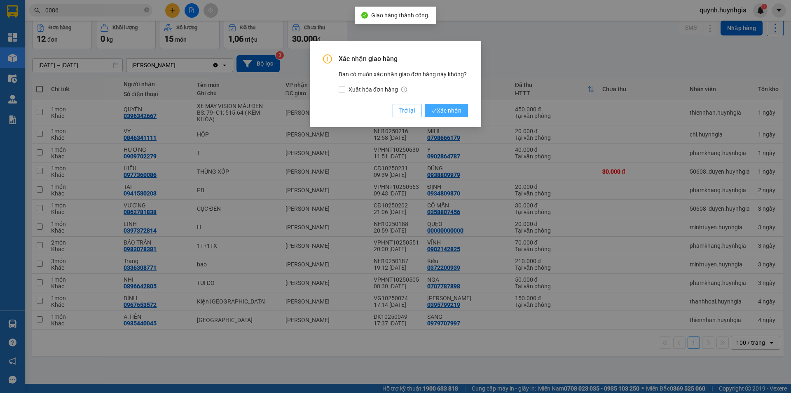
click at [460, 111] on span "Xác nhận" at bounding box center [447, 110] width 30 height 9
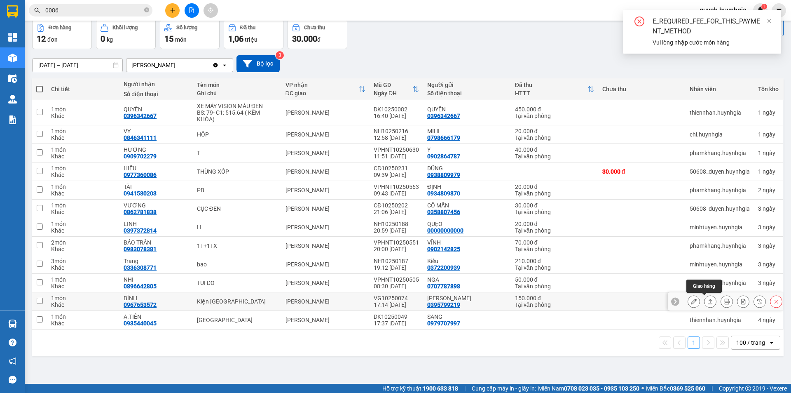
click at [708, 303] on icon at bounding box center [711, 301] width 6 height 6
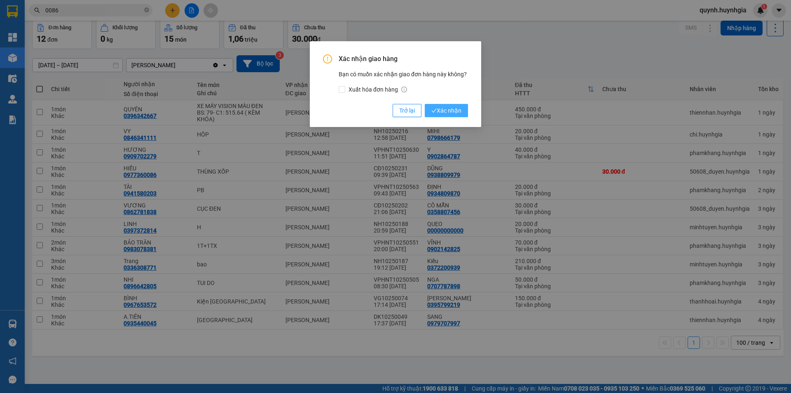
click at [440, 110] on span "Xác nhận" at bounding box center [447, 110] width 30 height 9
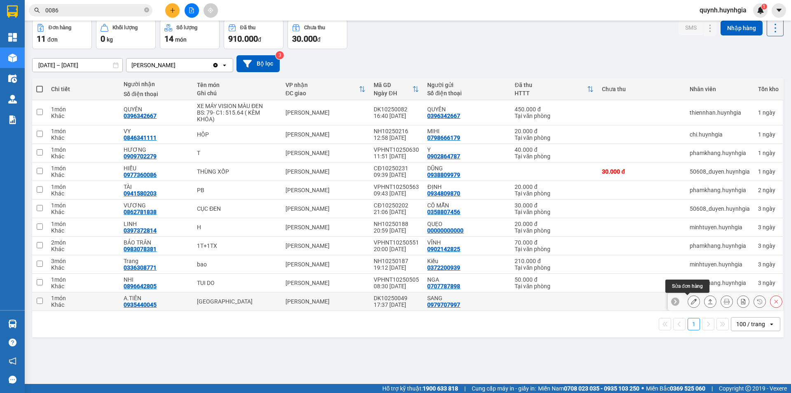
click at [692, 305] on button at bounding box center [694, 301] width 12 height 14
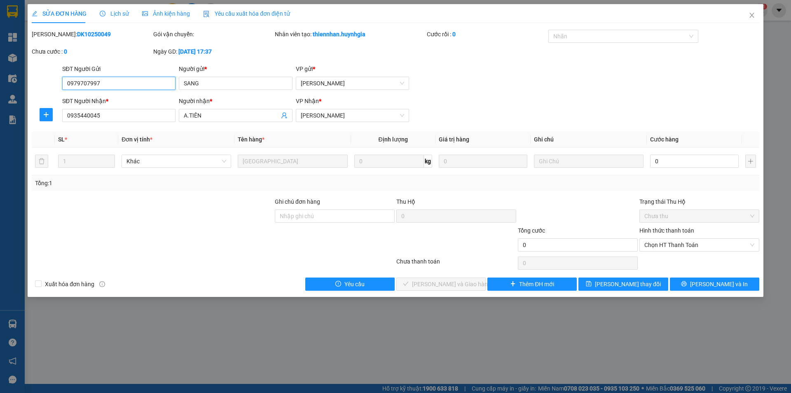
type input "0979707997"
type input "SANG"
type input "0935440045"
type input "A.TIÊN"
click at [679, 165] on input "0" at bounding box center [694, 161] width 89 height 13
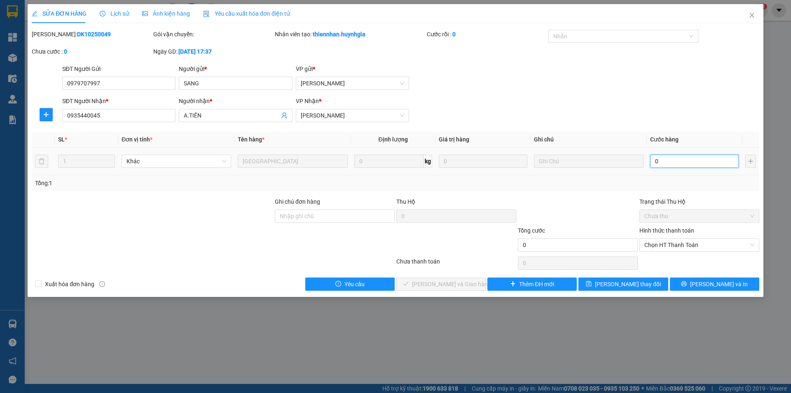
type input "8"
type input "80"
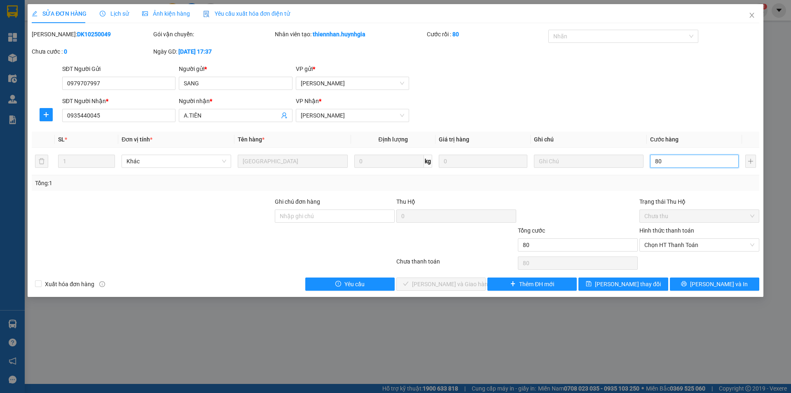
type input "80"
type input "80.000"
click at [616, 200] on div at bounding box center [578, 211] width 122 height 29
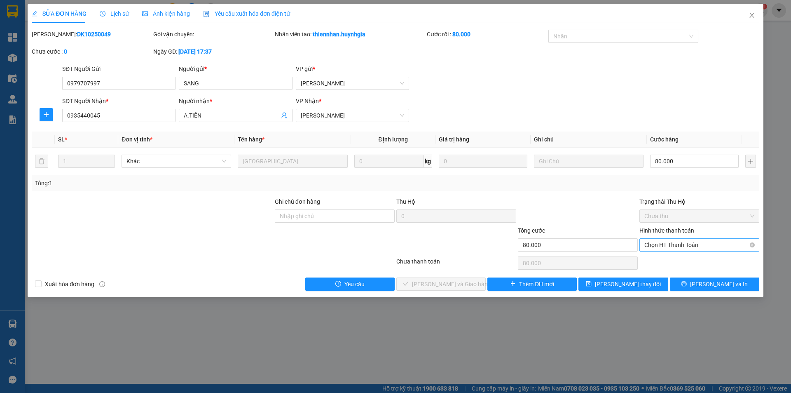
click at [670, 246] on span "Chọn HT Thanh Toán" at bounding box center [700, 245] width 110 height 12
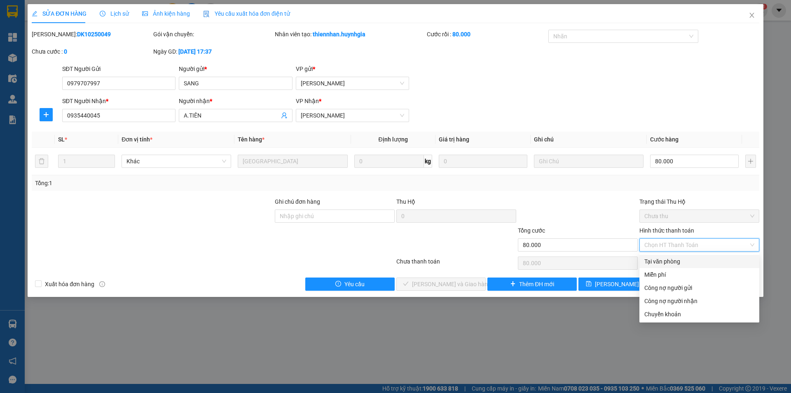
click at [673, 262] on div "Tại văn phòng" at bounding box center [700, 261] width 110 height 9
type input "0"
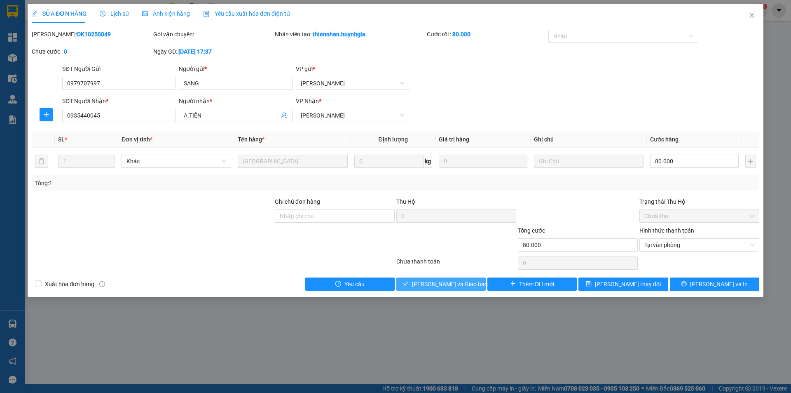
click at [457, 282] on span "Lưu và Giao hàng" at bounding box center [451, 283] width 79 height 9
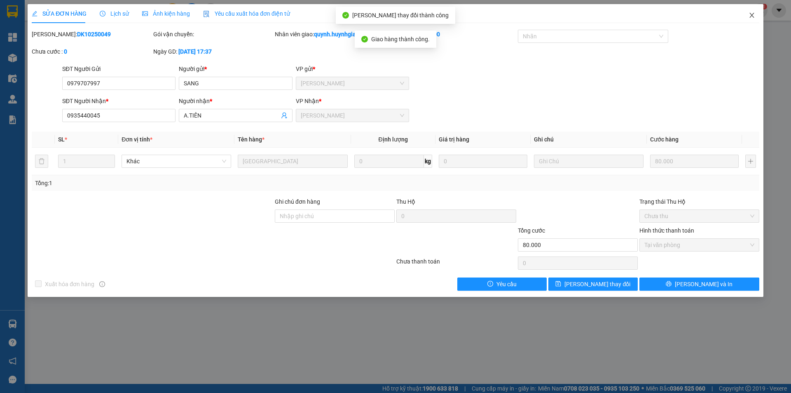
click at [751, 17] on icon "close" at bounding box center [752, 15] width 7 height 7
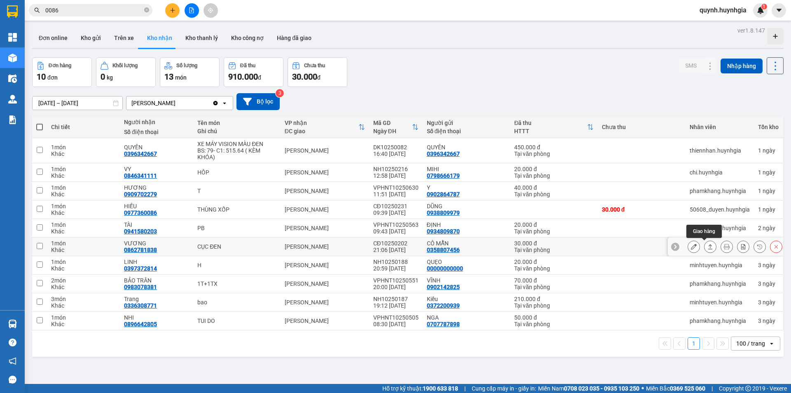
click at [705, 250] on button at bounding box center [711, 246] width 12 height 14
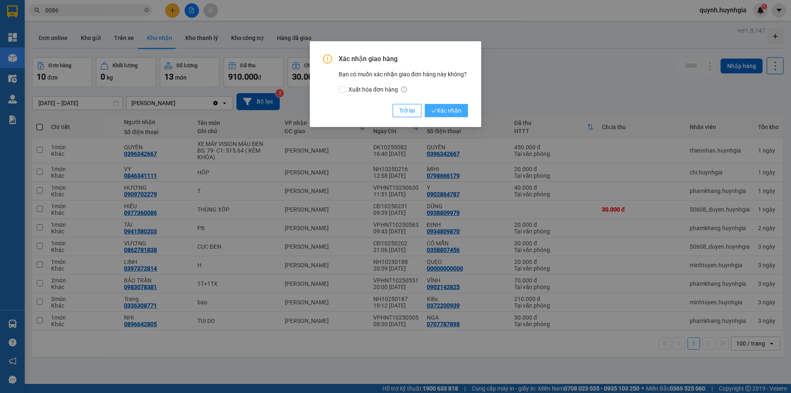
click at [456, 112] on span "Xác nhận" at bounding box center [447, 110] width 30 height 9
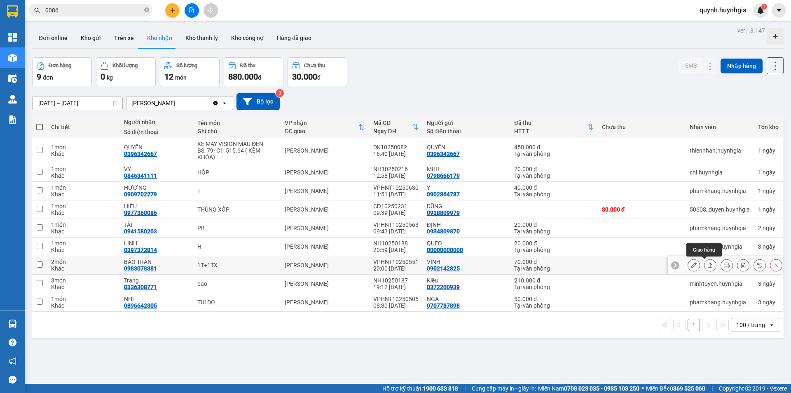
click at [705, 268] on button at bounding box center [711, 265] width 12 height 14
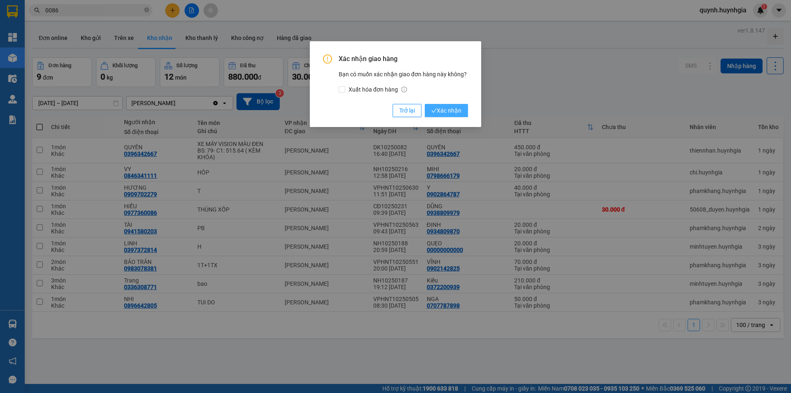
click at [453, 110] on span "Xác nhận" at bounding box center [447, 110] width 30 height 9
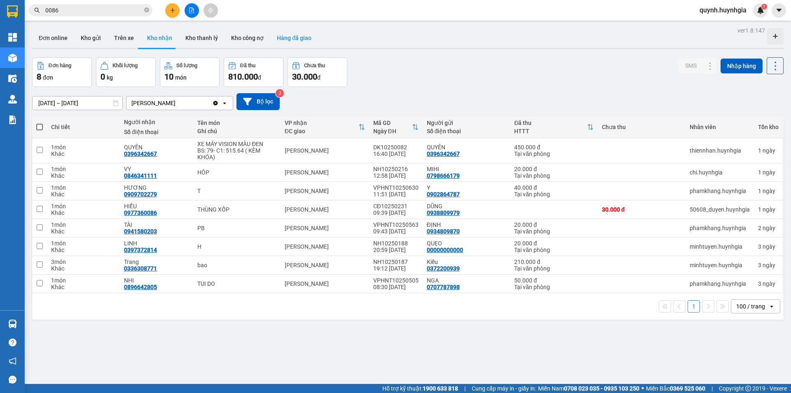
click at [284, 39] on button "Hàng đã giao" at bounding box center [294, 38] width 48 height 20
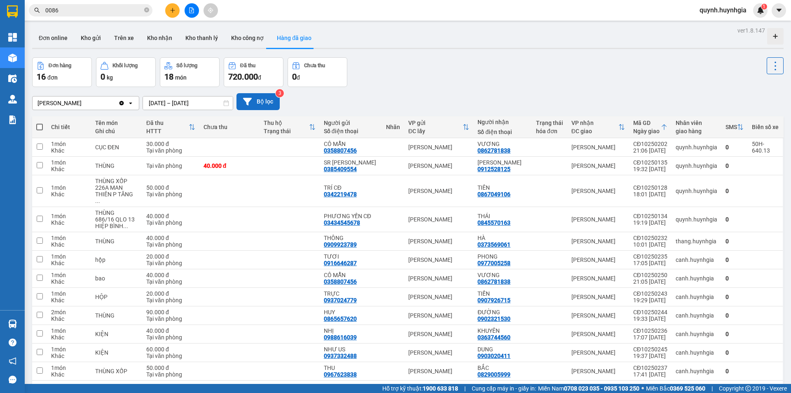
click at [237, 101] on button "Bộ lọc" at bounding box center [258, 101] width 43 height 17
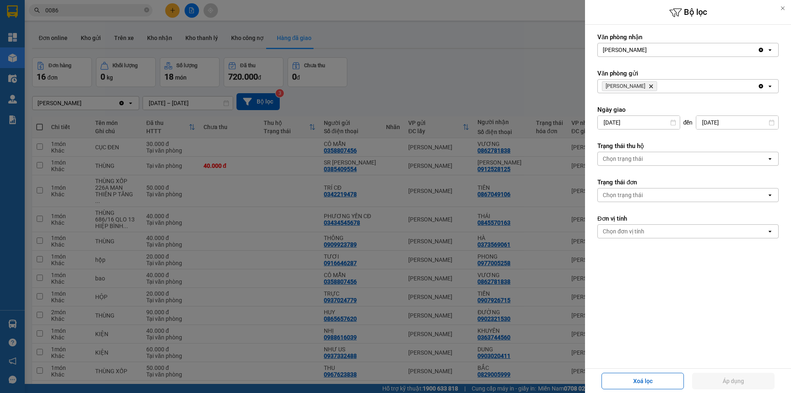
click at [650, 87] on icon "Cam Đức, close by backspace" at bounding box center [652, 86] width 4 height 4
click at [746, 382] on button "Áp dụng" at bounding box center [733, 381] width 82 height 16
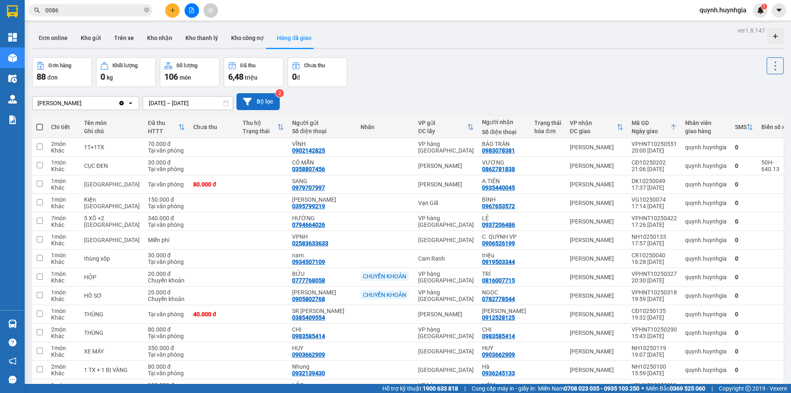
click at [264, 99] on button "Bộ lọc" at bounding box center [258, 101] width 43 height 17
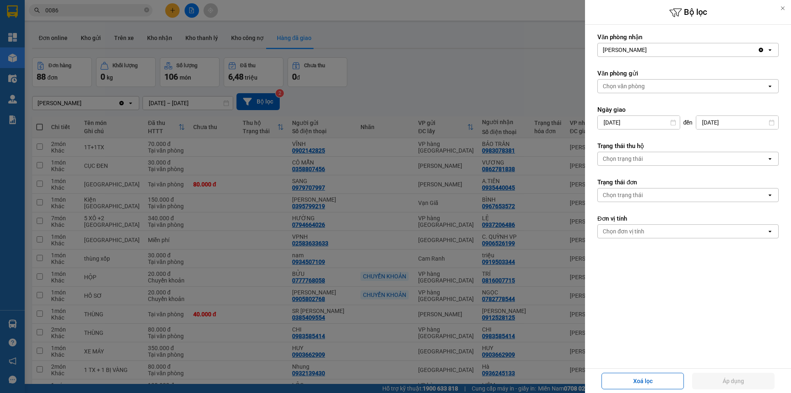
click at [619, 89] on div "Chọn văn phòng" at bounding box center [624, 86] width 42 height 8
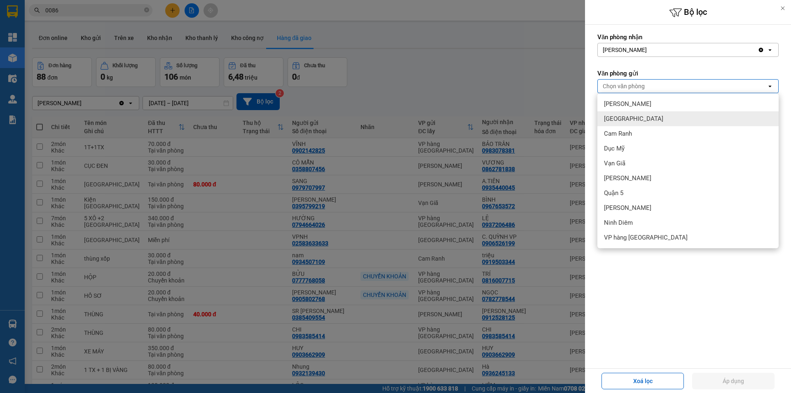
click at [639, 119] on div "[GEOGRAPHIC_DATA]" at bounding box center [688, 118] width 181 height 15
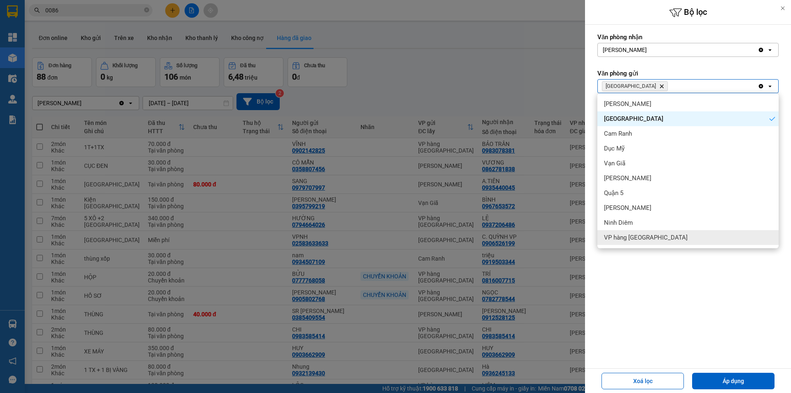
click at [762, 370] on div "Xoá lọc Áp dụng" at bounding box center [688, 380] width 206 height 25
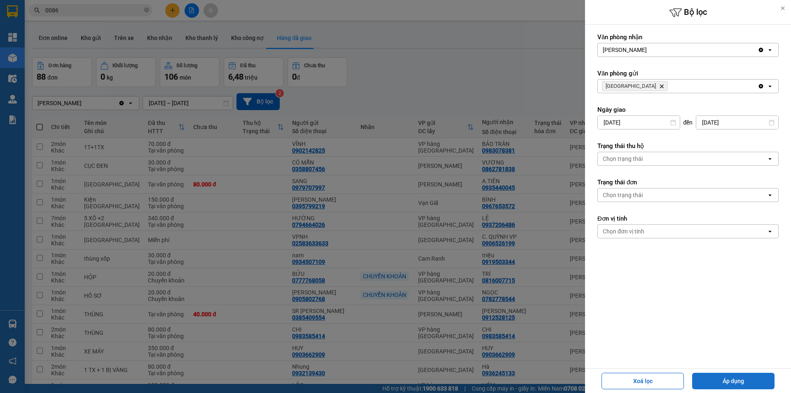
click at [761, 381] on button "Áp dụng" at bounding box center [733, 381] width 82 height 16
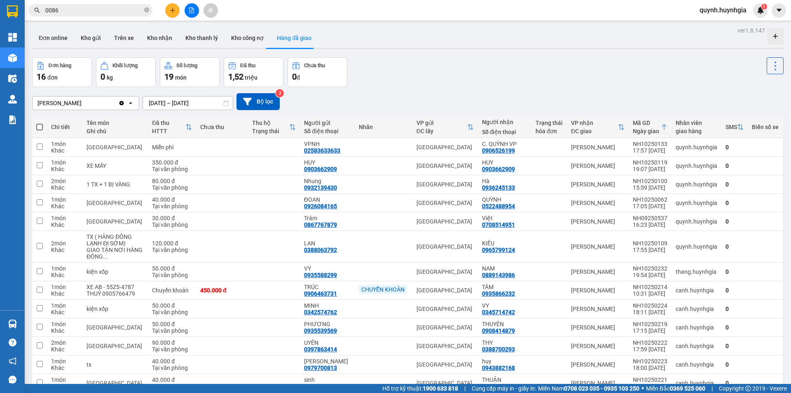
click at [82, 12] on input "0086" at bounding box center [93, 10] width 97 height 9
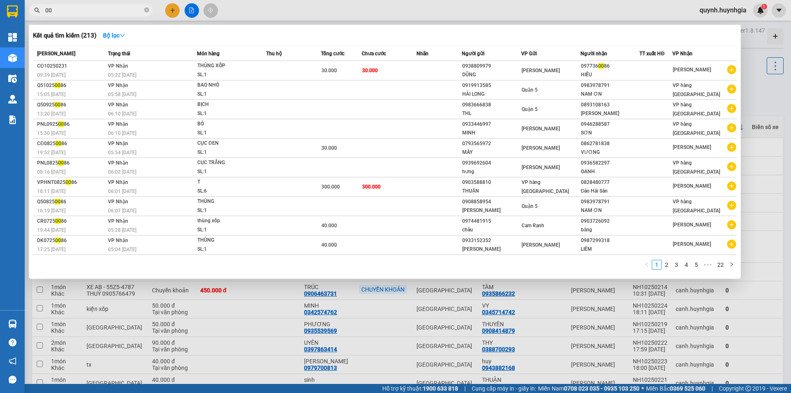
type input "0"
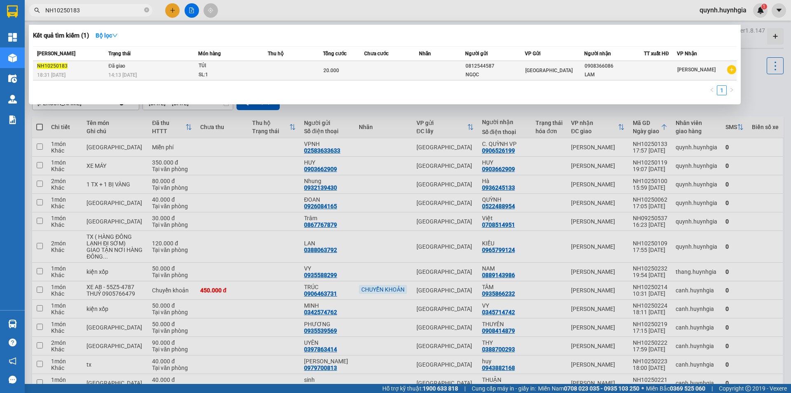
type input "NH10250183"
click at [159, 69] on td "Đã giao 14:13 - 11/10" at bounding box center [152, 70] width 92 height 19
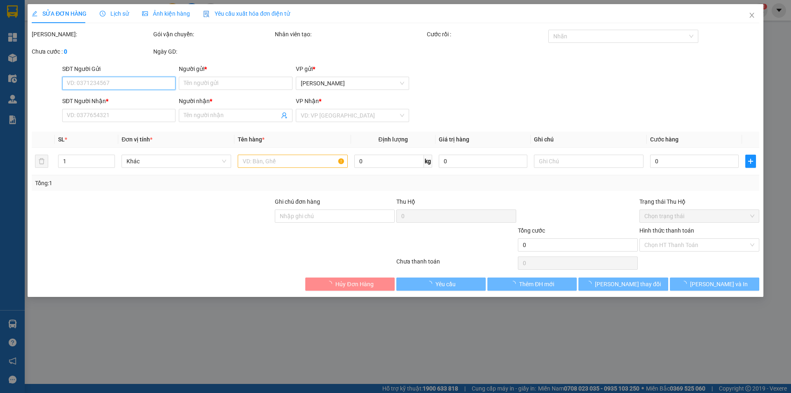
type input "0812544587"
type input "NGỌC"
type input "0908366086"
type input "LAM"
type input "20.000"
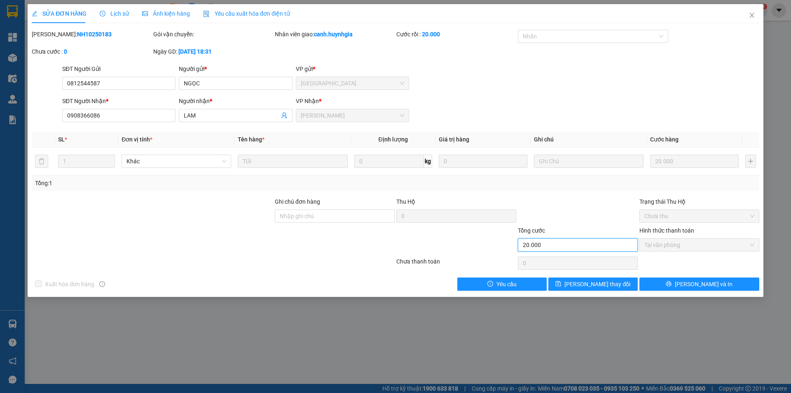
click at [569, 245] on input "20.000" at bounding box center [578, 244] width 120 height 13
click at [585, 204] on div at bounding box center [578, 211] width 122 height 29
click at [106, 17] on span "Lịch sử" at bounding box center [114, 13] width 29 height 7
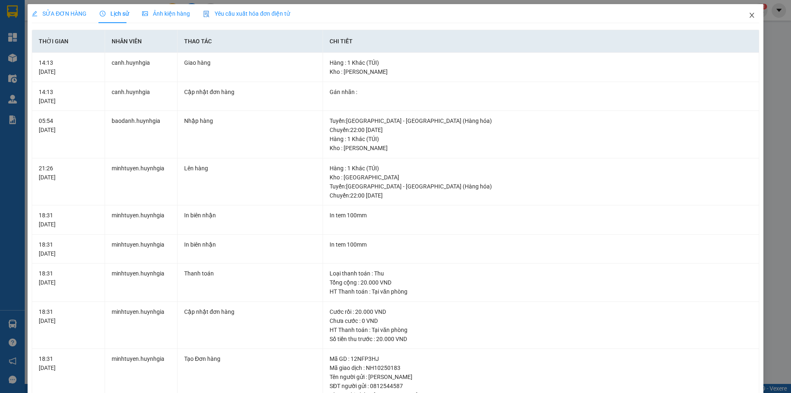
click at [749, 18] on icon "close" at bounding box center [752, 15] width 7 height 7
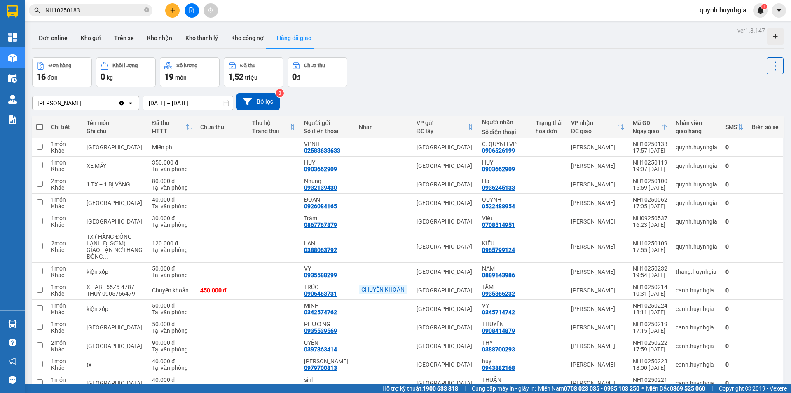
click at [631, 73] on div "Đơn hàng 16 đơn Khối lượng 0 kg Số lượng 19 món Đã thu 1,52 triệu Chưa thu 0 đ" at bounding box center [408, 72] width 752 height 30
click at [161, 35] on button "Kho nhận" at bounding box center [160, 38] width 38 height 20
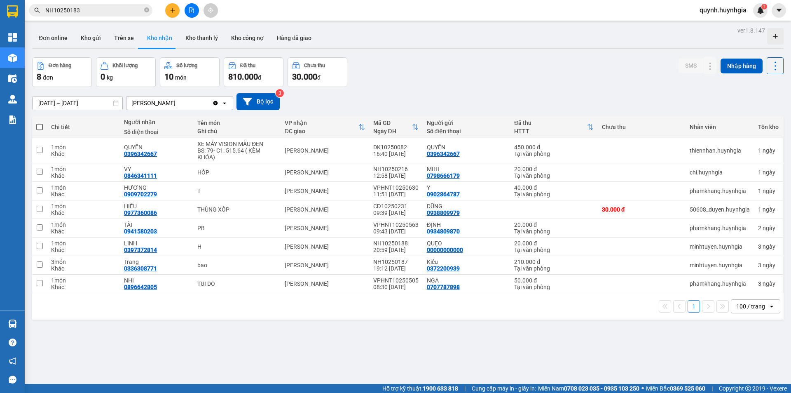
click at [543, 357] on div "ver 1.8.147 Đơn online Kho gửi Trên xe Kho nhận Kho thanh lý Kho công nợ Hàng đ…" at bounding box center [408, 221] width 758 height 393
click at [770, 70] on icon at bounding box center [776, 66] width 12 height 12
click at [748, 92] on li "Xuất excel" at bounding box center [754, 88] width 62 height 15
click at [521, 108] on div "01/10/2025 – 12/10/2025 Press the down arrow key to interact with the calendar …" at bounding box center [408, 101] width 752 height 17
click at [773, 63] on icon at bounding box center [776, 66] width 12 height 12
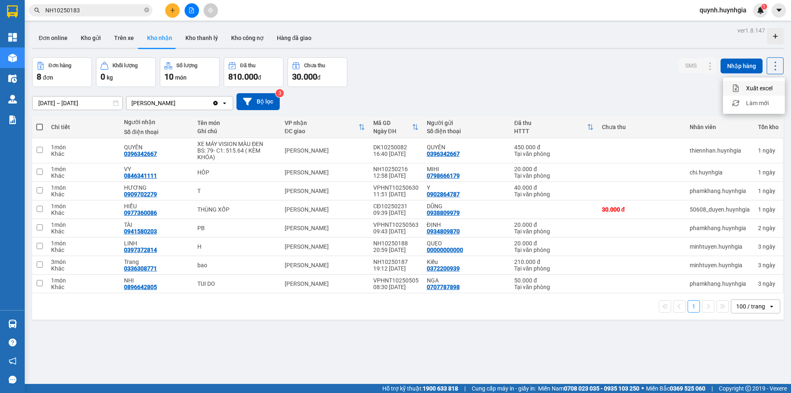
click at [739, 86] on icon "Menu" at bounding box center [736, 88] width 8 height 8
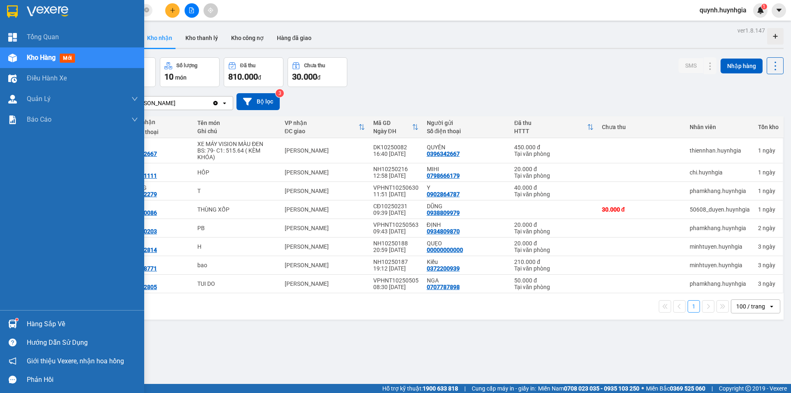
click at [47, 324] on div "Hàng sắp về" at bounding box center [82, 324] width 111 height 12
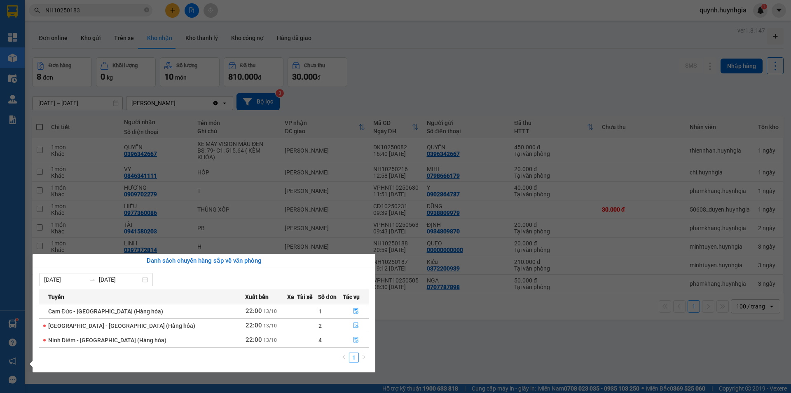
click at [67, 342] on span "Ninh Diêm - [GEOGRAPHIC_DATA] (Hàng hóa)" at bounding box center [107, 340] width 118 height 7
click at [353, 342] on icon "file-done" at bounding box center [356, 340] width 6 height 6
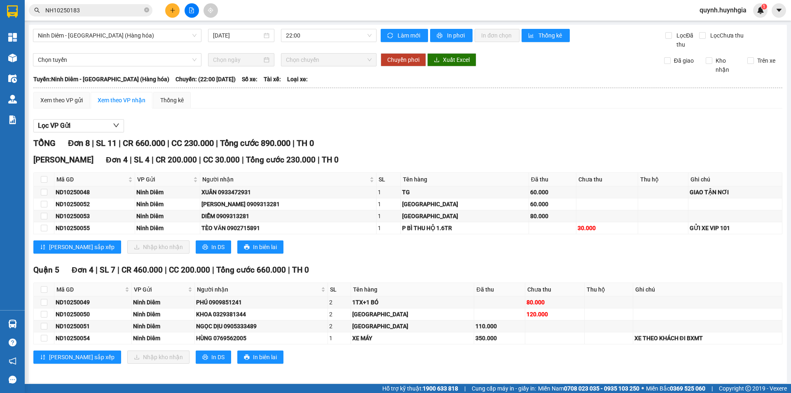
click at [566, 138] on div "TỔNG Đơn 8 | SL 11 | CR 660.000 | CC 230.000 | Tổng cước 890.000 | TH 0" at bounding box center [407, 143] width 749 height 13
click at [75, 132] on div at bounding box center [407, 132] width 749 height 0
click at [75, 128] on button "Lọc VP Gửi" at bounding box center [78, 125] width 91 height 13
drag, startPoint x: 191, startPoint y: 127, endPoint x: 108, endPoint y: 124, distance: 83.3
click at [191, 127] on div "Lọc VP Gửi" at bounding box center [407, 126] width 749 height 14
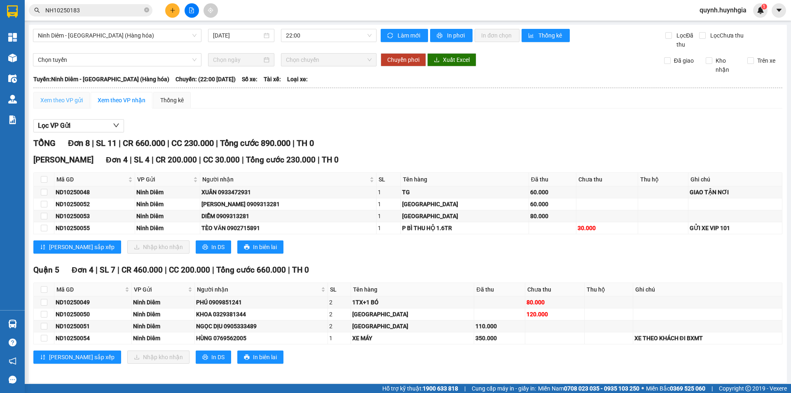
click at [75, 106] on div "Xem theo VP gửi" at bounding box center [61, 100] width 56 height 16
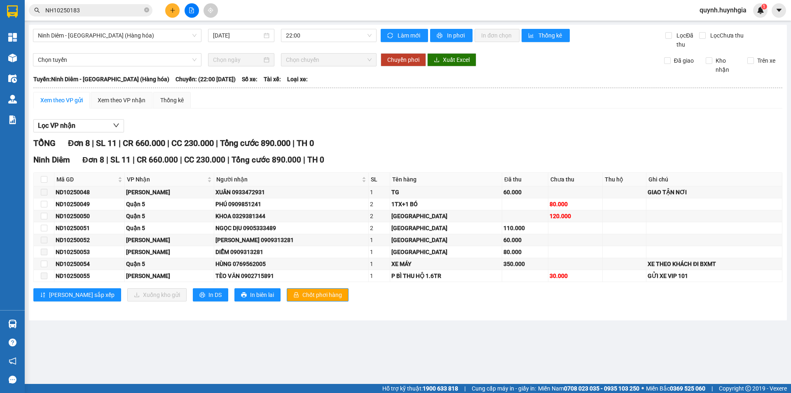
click at [400, 349] on main "Ninh Diêm - Sài Gòn (Hàng hóa) 13/10/2025 22:00 Làm mới In phơi In đơn chọn Thố…" at bounding box center [395, 192] width 791 height 384
click at [450, 63] on span "Xuất Excel" at bounding box center [456, 59] width 27 height 9
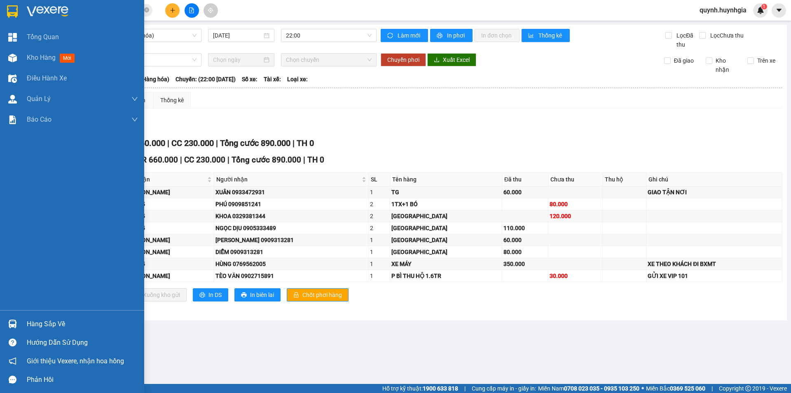
click at [36, 322] on div "Hàng sắp về" at bounding box center [82, 324] width 111 height 12
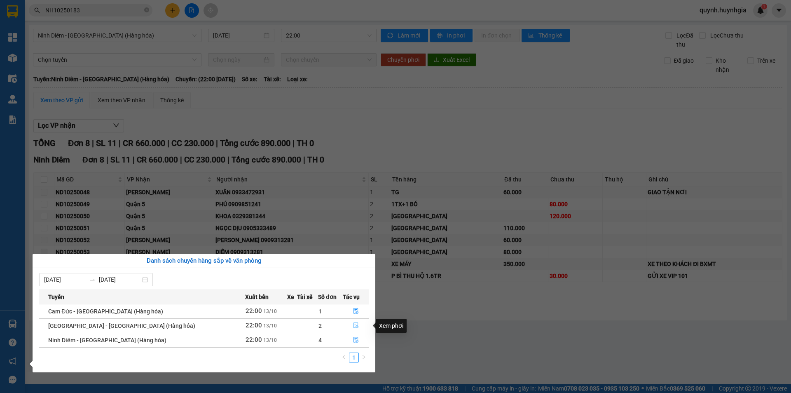
click at [353, 325] on icon "file-done" at bounding box center [356, 325] width 6 height 6
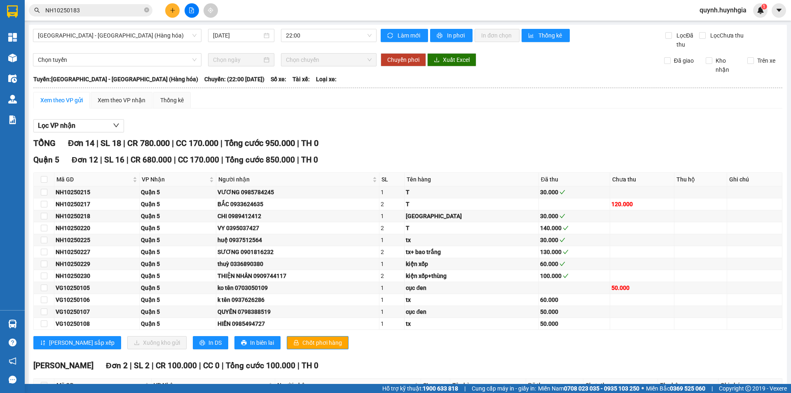
click at [48, 99] on div "Xem theo VP gửi" at bounding box center [61, 100] width 42 height 9
click at [118, 98] on div "Xem theo VP nhận" at bounding box center [122, 100] width 48 height 9
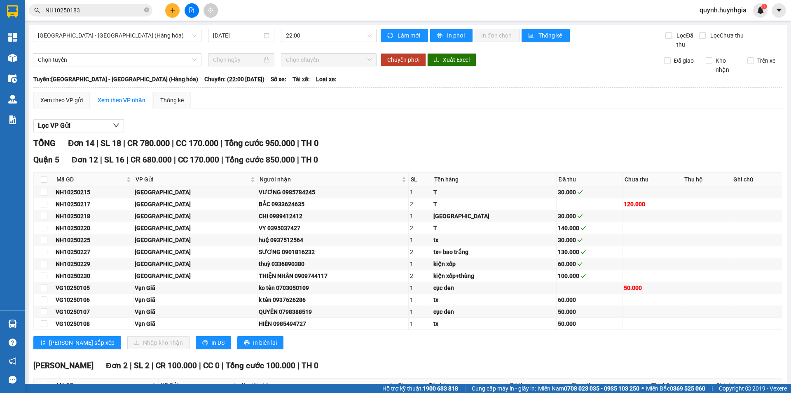
click at [118, 97] on div "Xem theo VP nhận" at bounding box center [122, 100] width 48 height 9
click at [51, 101] on div "Xem theo VP gửi" at bounding box center [61, 100] width 42 height 9
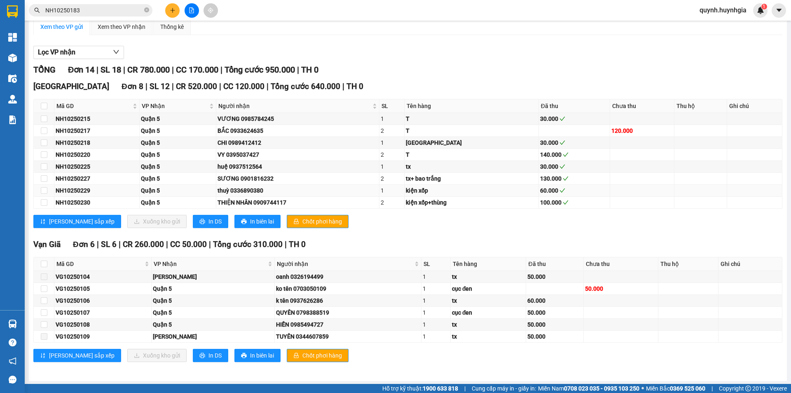
scroll to position [75, 0]
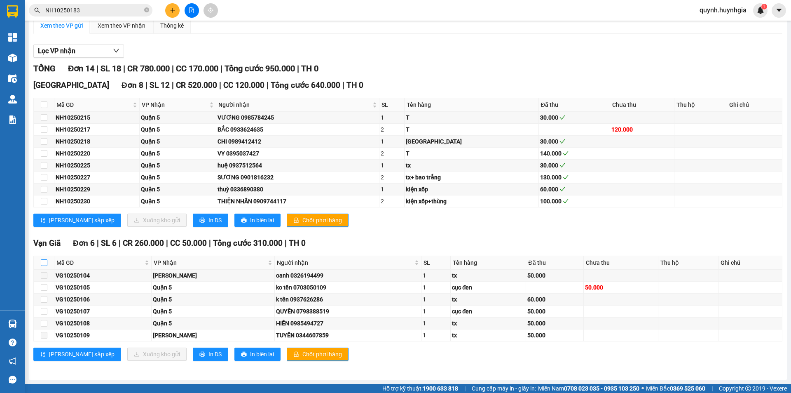
click at [42, 262] on input "checkbox" at bounding box center [44, 262] width 7 height 7
checkbox input "true"
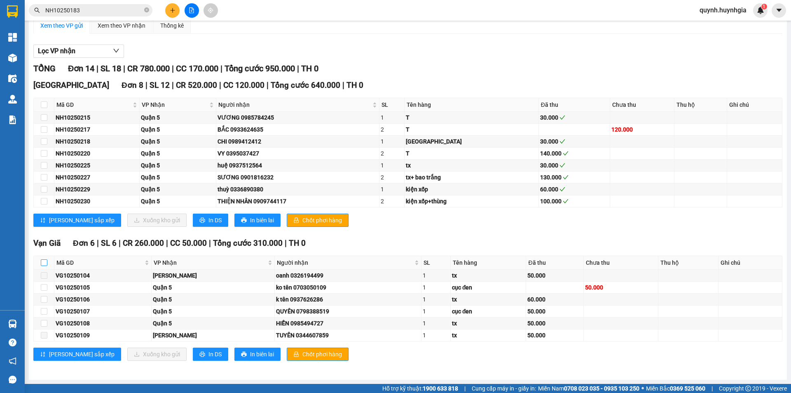
checkbox input "true"
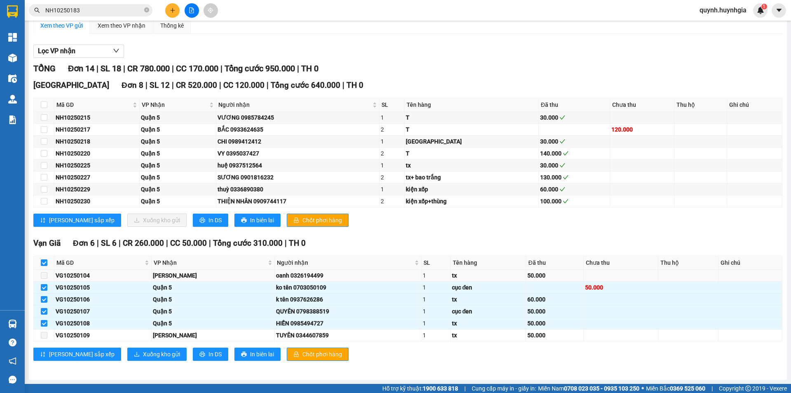
click at [511, 270] on td "tx" at bounding box center [488, 276] width 75 height 12
click at [45, 263] on input "checkbox" at bounding box center [44, 262] width 7 height 7
checkbox input "false"
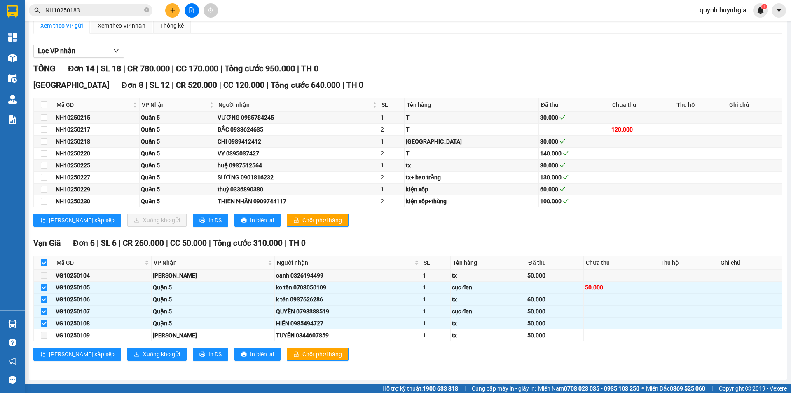
checkbox input "false"
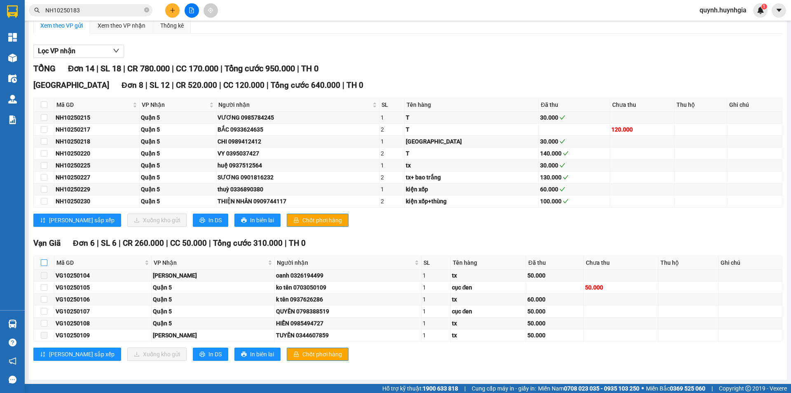
click at [45, 263] on input "checkbox" at bounding box center [44, 262] width 7 height 7
checkbox input "true"
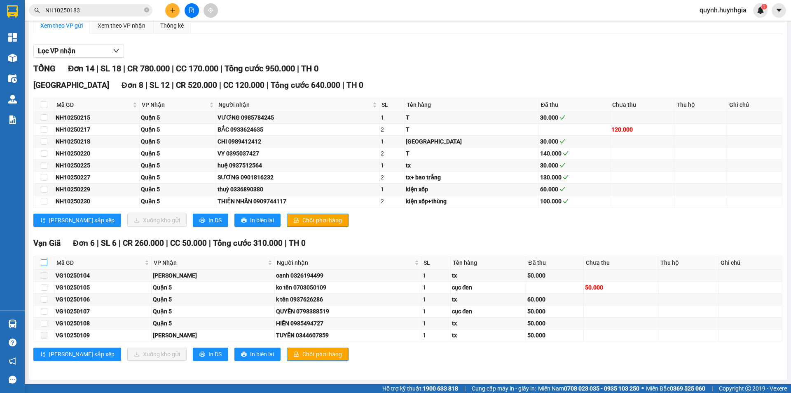
checkbox input "true"
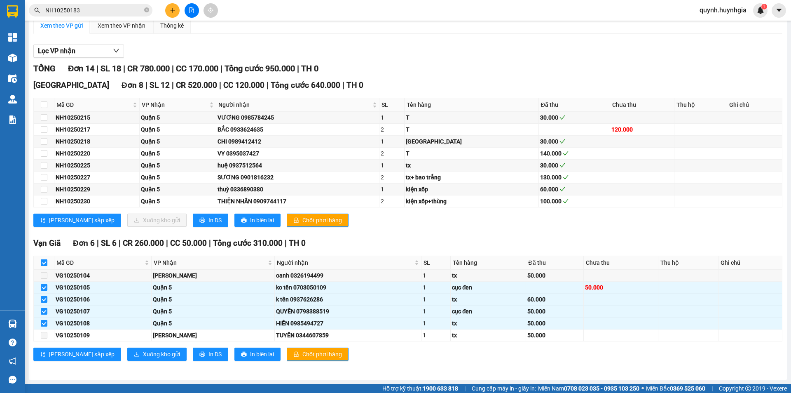
click at [45, 263] on input "checkbox" at bounding box center [44, 262] width 7 height 7
checkbox input "false"
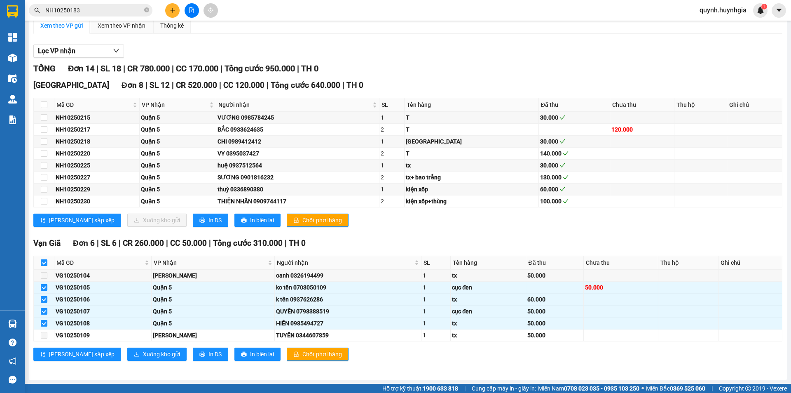
checkbox input "false"
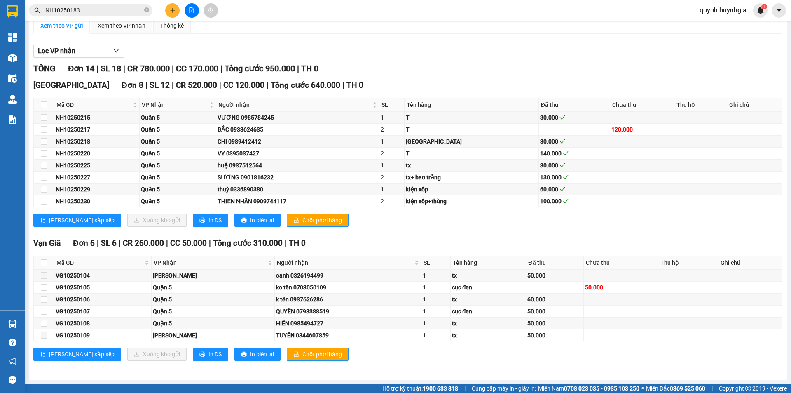
click at [384, 224] on div "[PERSON_NAME] sắp xếp Xuống kho gửi In DS In biên lai Chốt phơi hàng" at bounding box center [407, 220] width 749 height 13
click at [44, 259] on input "checkbox" at bounding box center [44, 262] width 7 height 7
checkbox input "true"
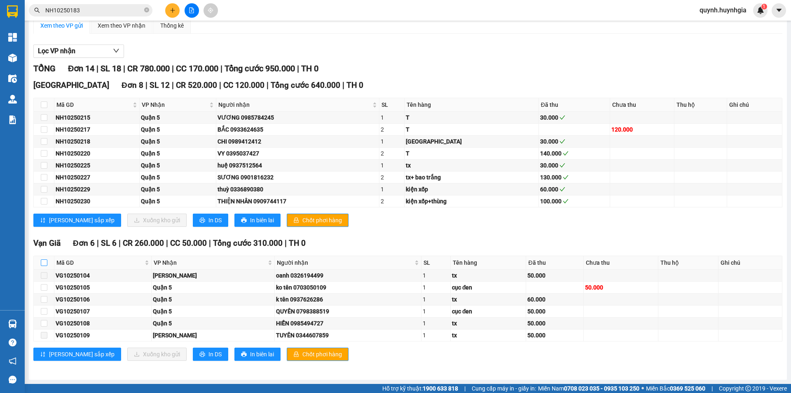
checkbox input "true"
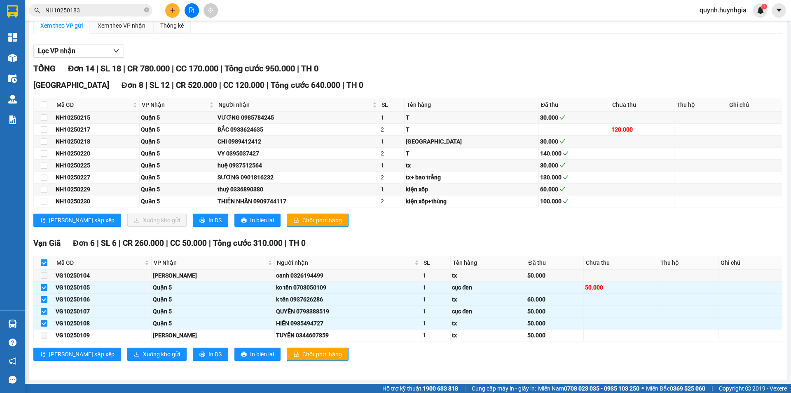
click at [44, 259] on input "checkbox" at bounding box center [44, 262] width 7 height 7
checkbox input "false"
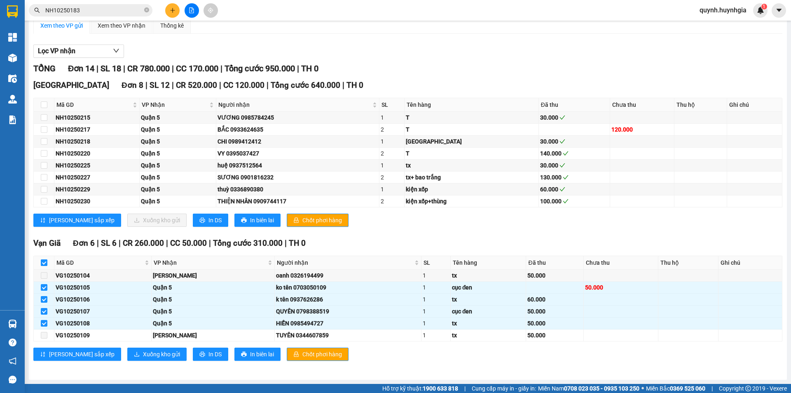
checkbox input "false"
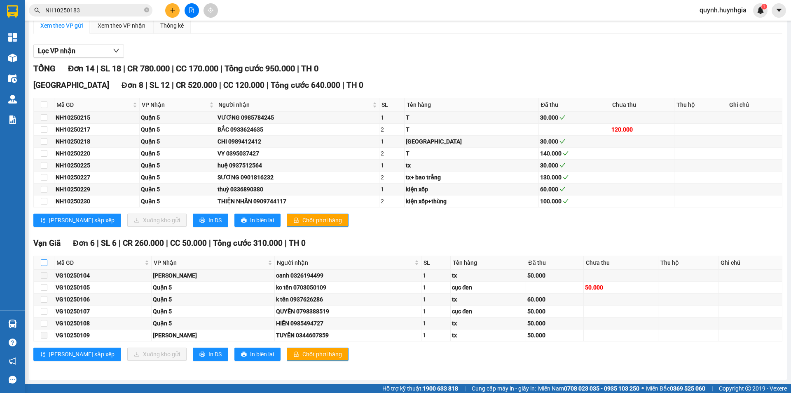
scroll to position [33, 0]
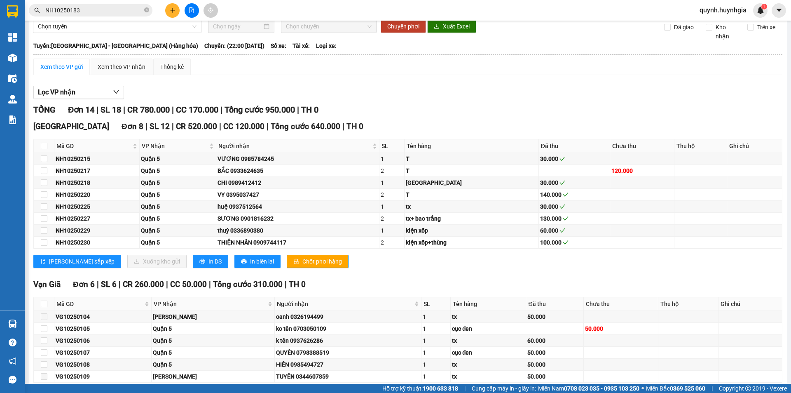
click at [63, 66] on div "Xem theo VP gửi" at bounding box center [61, 66] width 42 height 9
click at [705, 68] on div "Xem theo VP gửi Xem theo VP nhận Thống kê" at bounding box center [407, 67] width 749 height 16
click at [248, 65] on div "Xem theo VP gửi Xem theo VP nhận Thống kê" at bounding box center [407, 67] width 749 height 16
click at [179, 29] on span "Chọn tuyến" at bounding box center [117, 26] width 159 height 12
click at [348, 75] on div "Xem theo VP gửi Xem theo VP nhận Thống kê" at bounding box center [407, 67] width 749 height 16
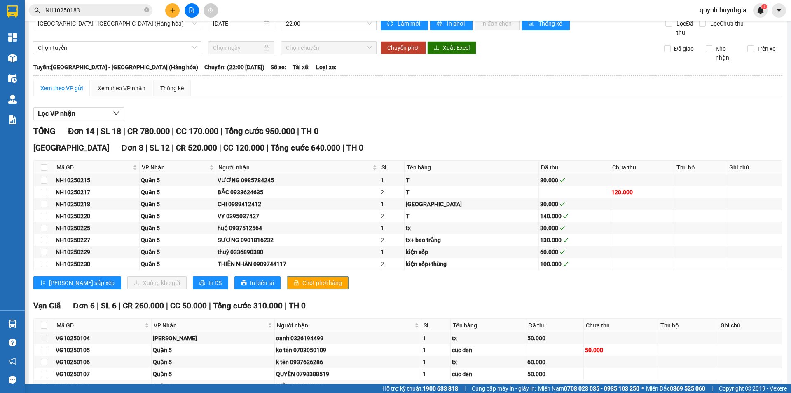
scroll to position [0, 0]
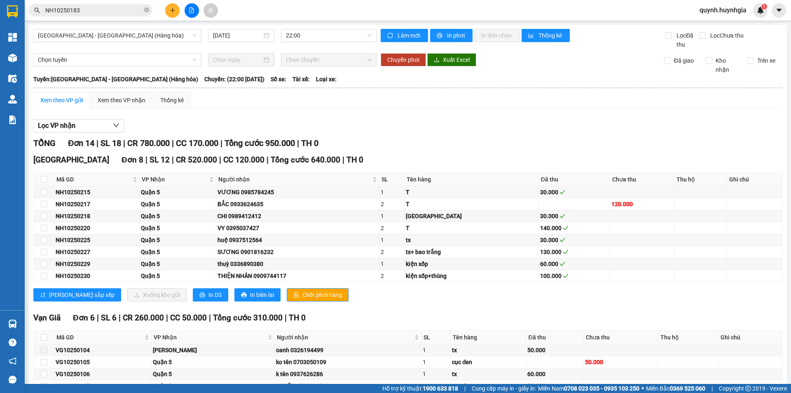
click at [553, 113] on div "Xem theo VP gửi Xem theo VP nhận Thống kê Lọc VP nhận TỔNG Đơn 14 | SL 18 | CR …" at bounding box center [407, 269] width 749 height 354
click at [569, 156] on div "[GEOGRAPHIC_DATA] 8 | SL 12 | CR 520.000 | CC 120.000 | Tổng cước 640.000 | TH 0" at bounding box center [407, 160] width 749 height 12
click at [462, 62] on span "Xuất Excel" at bounding box center [456, 59] width 27 height 9
